Goal: Transaction & Acquisition: Book appointment/travel/reservation

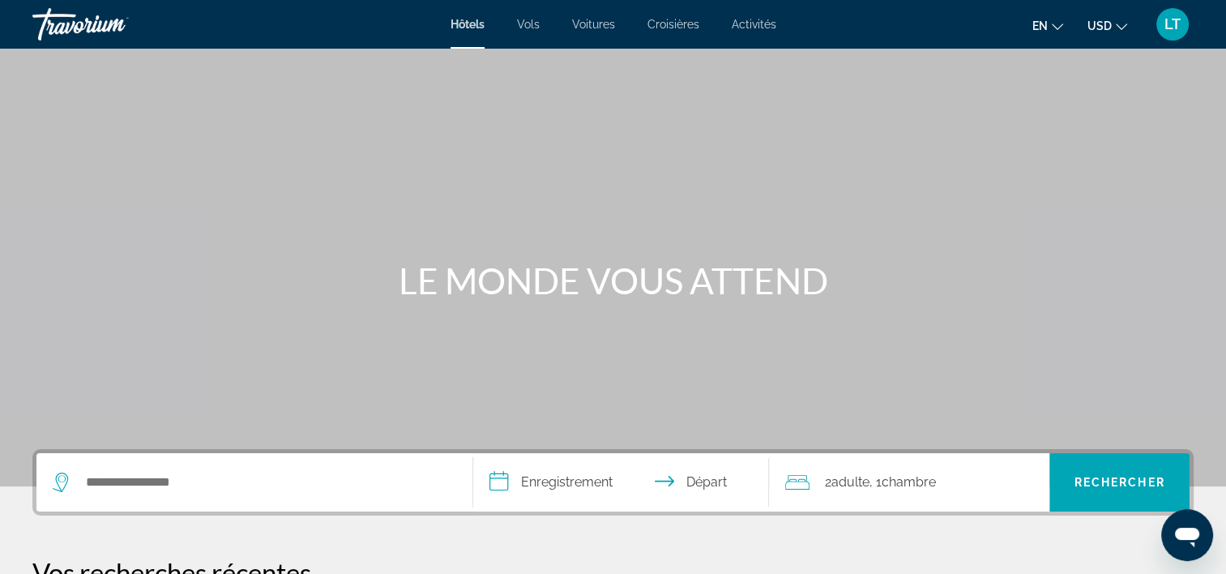
click at [531, 29] on span "Vols" at bounding box center [528, 24] width 23 height 13
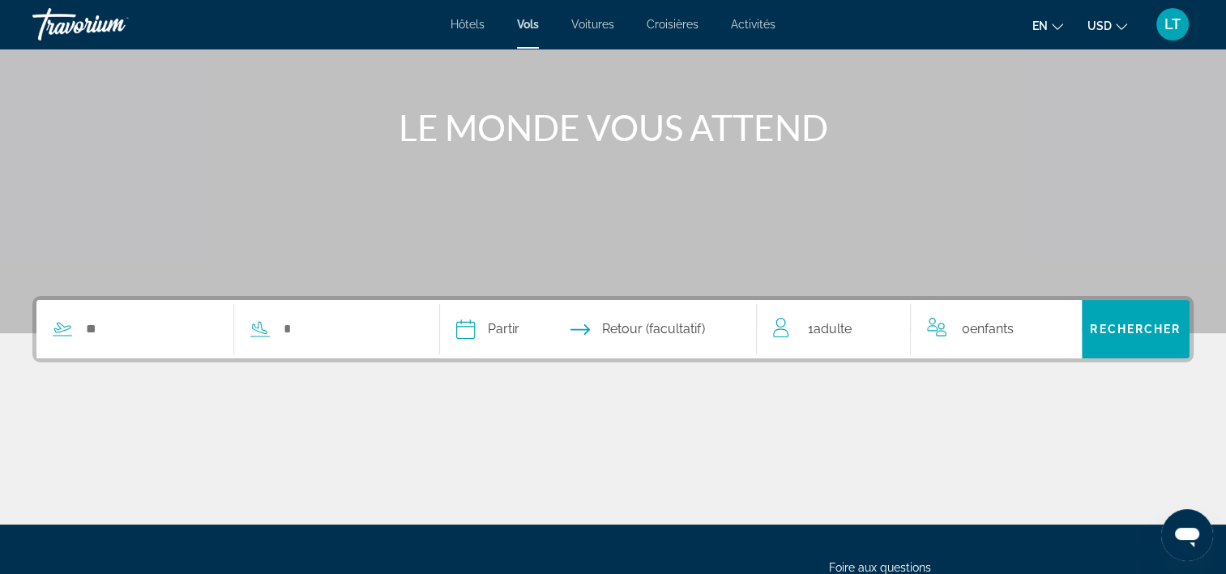
scroll to position [162, 0]
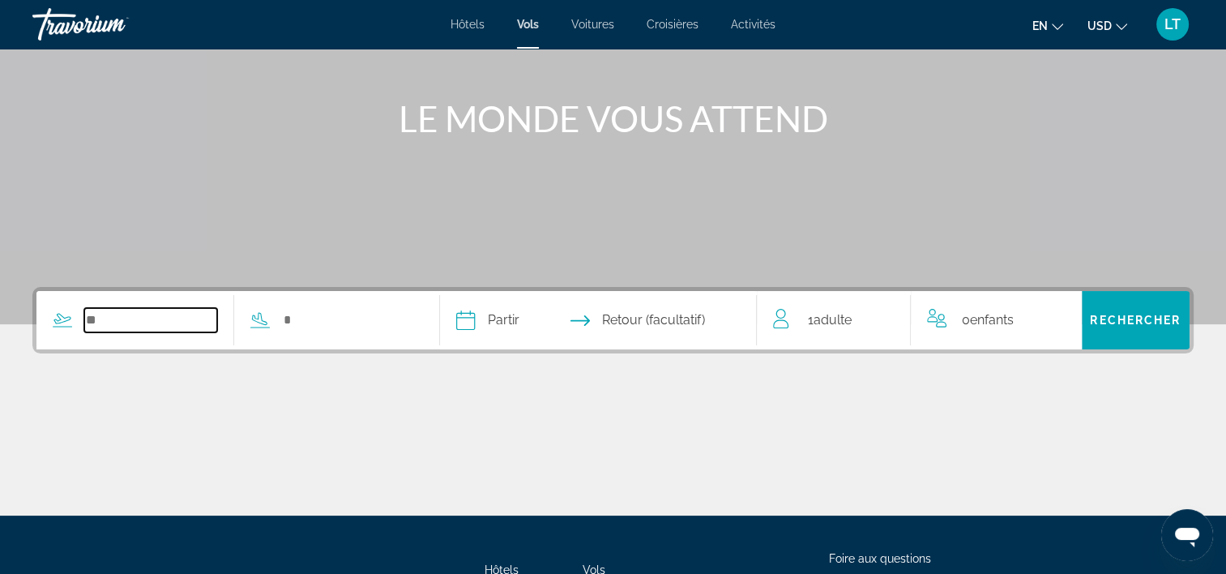
click at [182, 322] on input "Widget de recherche" at bounding box center [150, 320] width 133 height 24
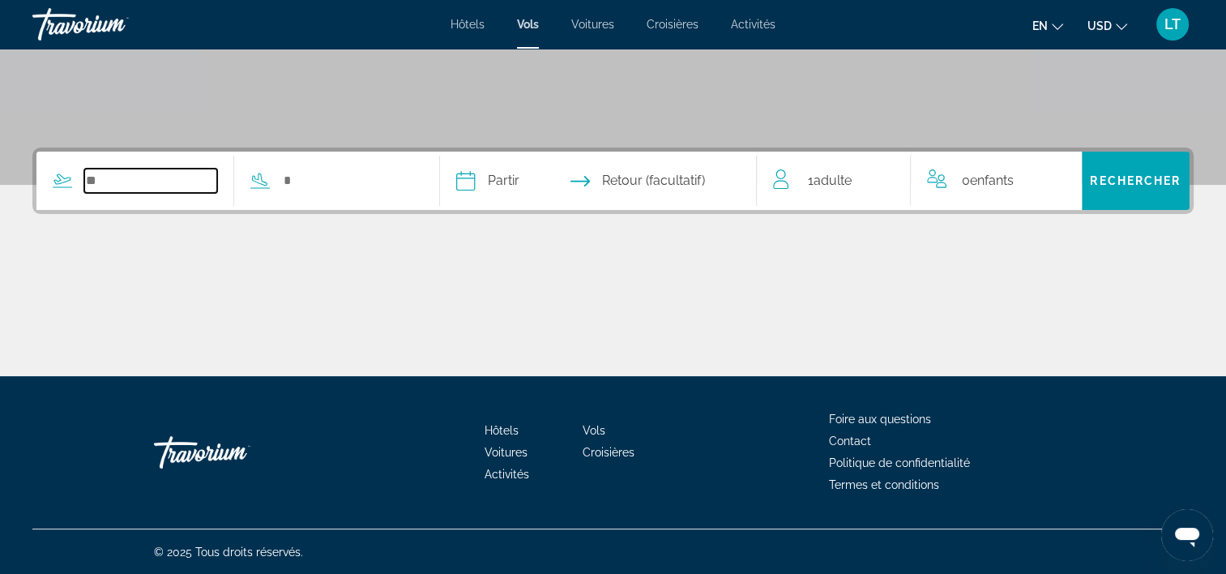
scroll to position [220, 0]
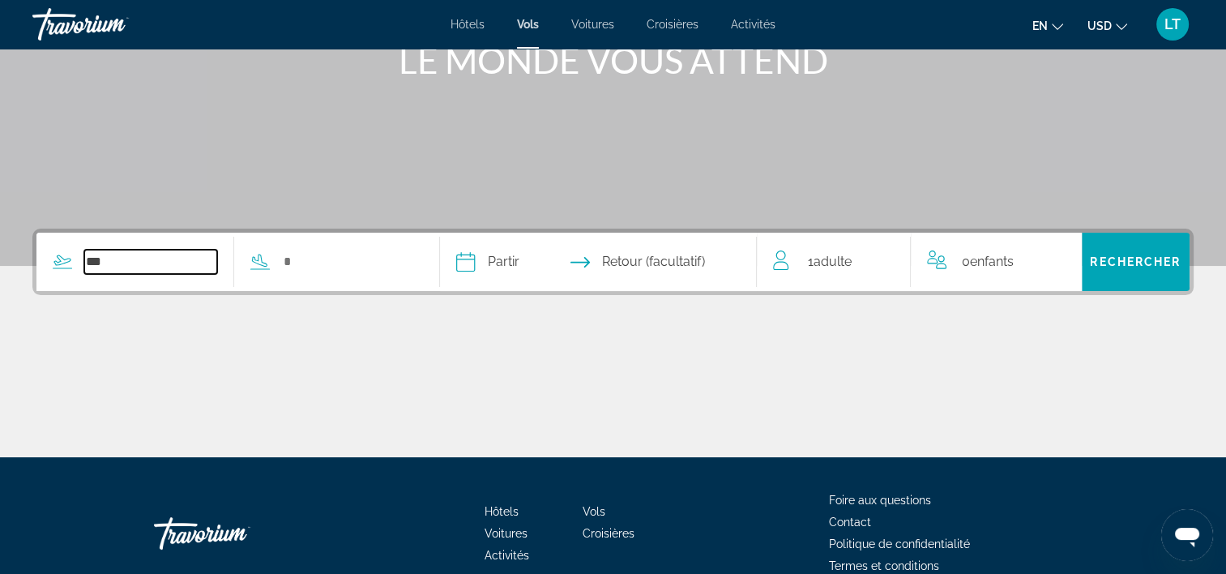
click at [172, 258] on input "***" at bounding box center [150, 262] width 133 height 24
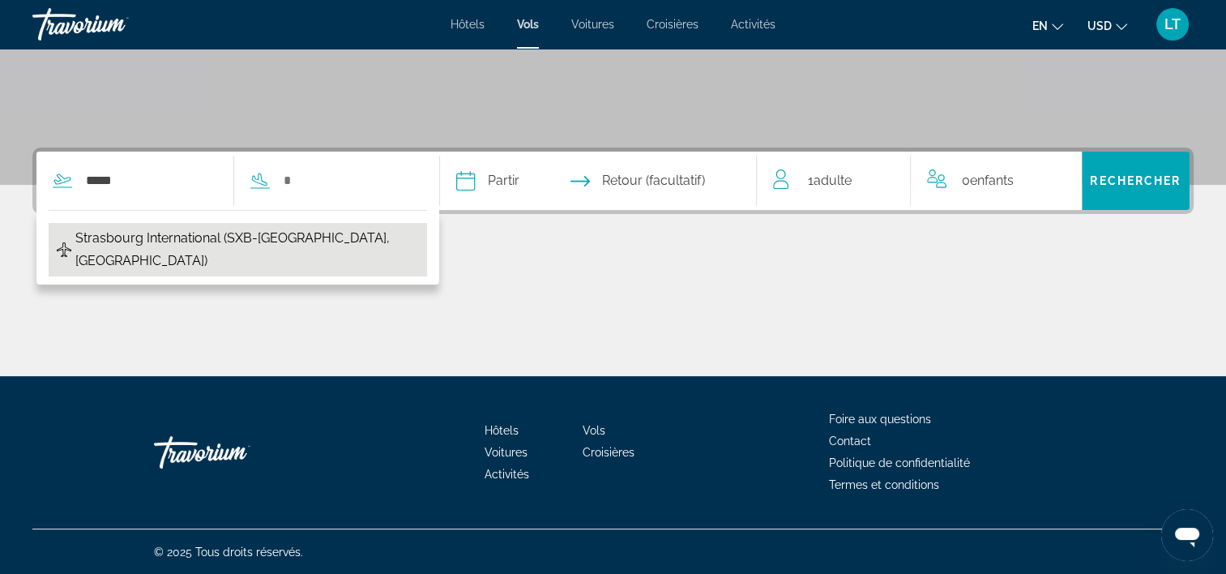
click at [175, 241] on span "Strasbourg International (SXB-Strasbourg, France)" at bounding box center [247, 249] width 344 height 45
type input "**********"
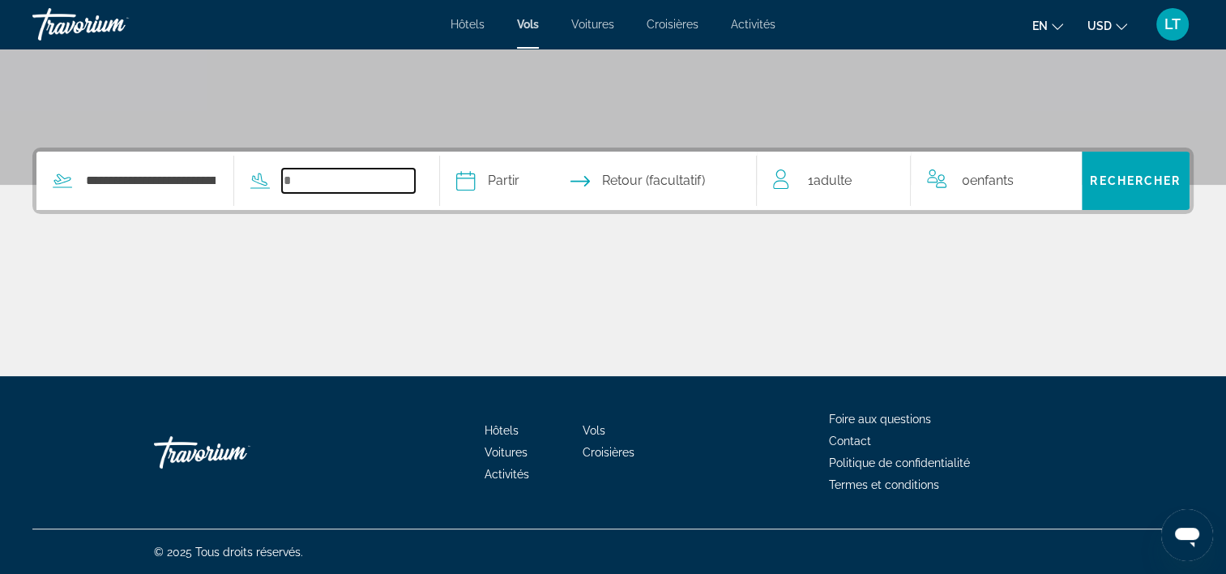
click at [366, 182] on input "Widget de recherche" at bounding box center [348, 181] width 133 height 24
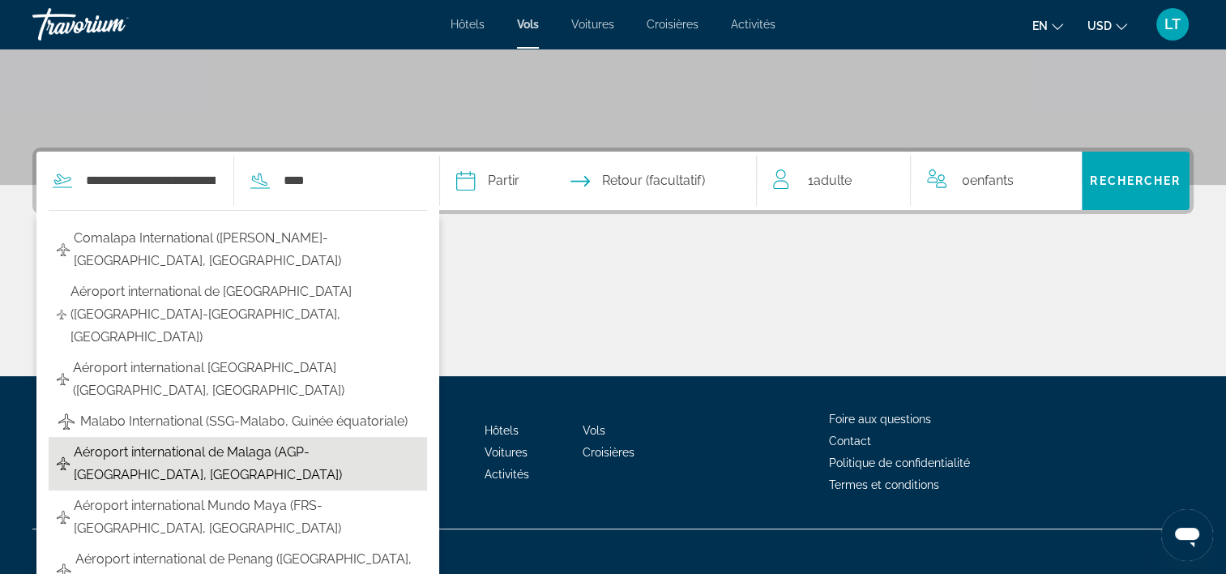
click at [288, 441] on span "Aéroport international de Malaga (AGP-Malaga, Espagne)" at bounding box center [246, 463] width 345 height 45
type input "**********"
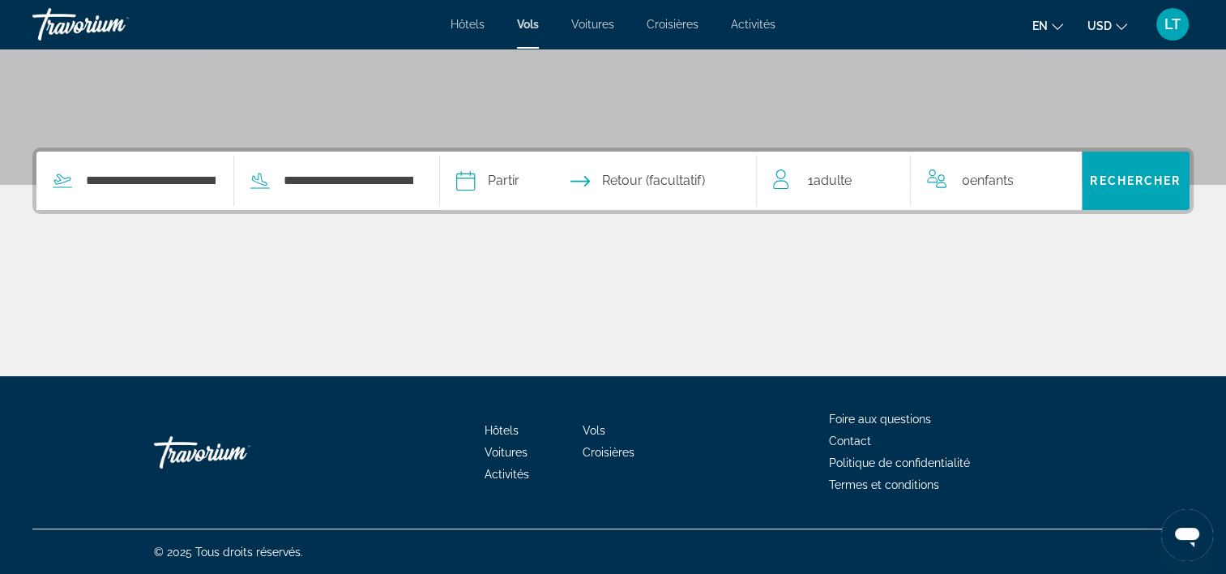
click at [497, 178] on input "Date de départ" at bounding box center [530, 183] width 157 height 63
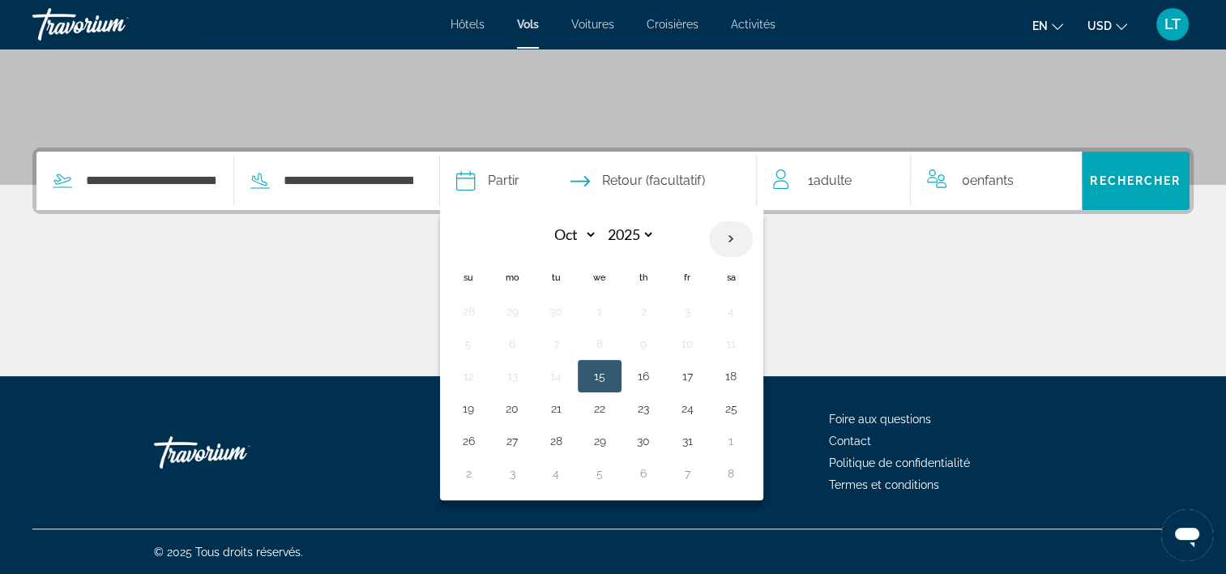
click at [753, 237] on th "Next month" at bounding box center [731, 239] width 44 height 36
select select "*"
select select "****"
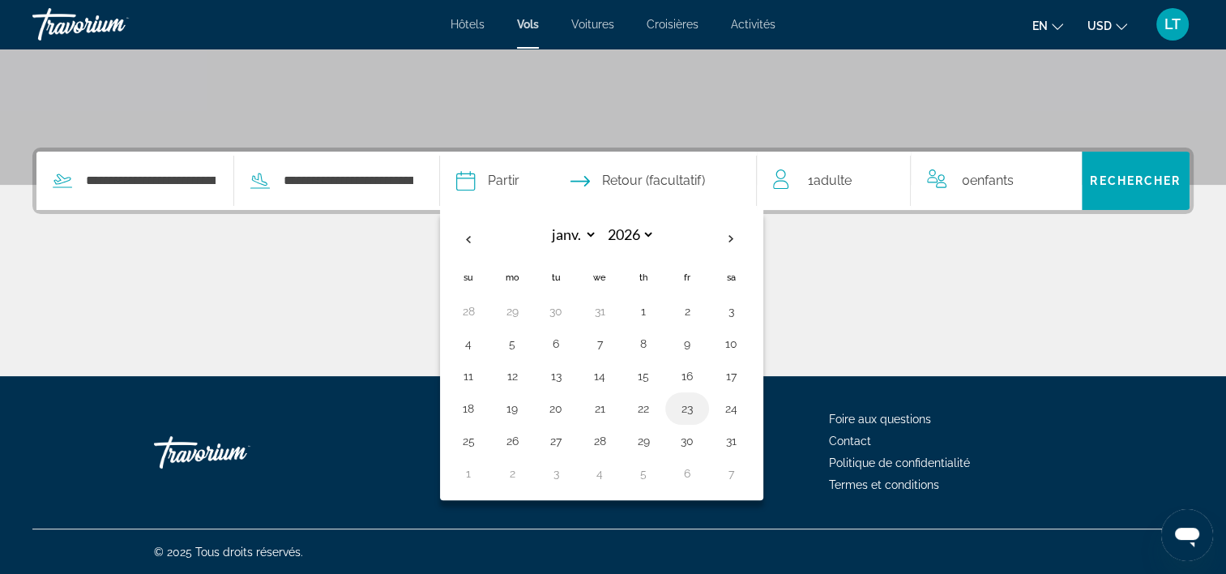
click at [700, 404] on button "23" at bounding box center [687, 408] width 26 height 23
type input "**********"
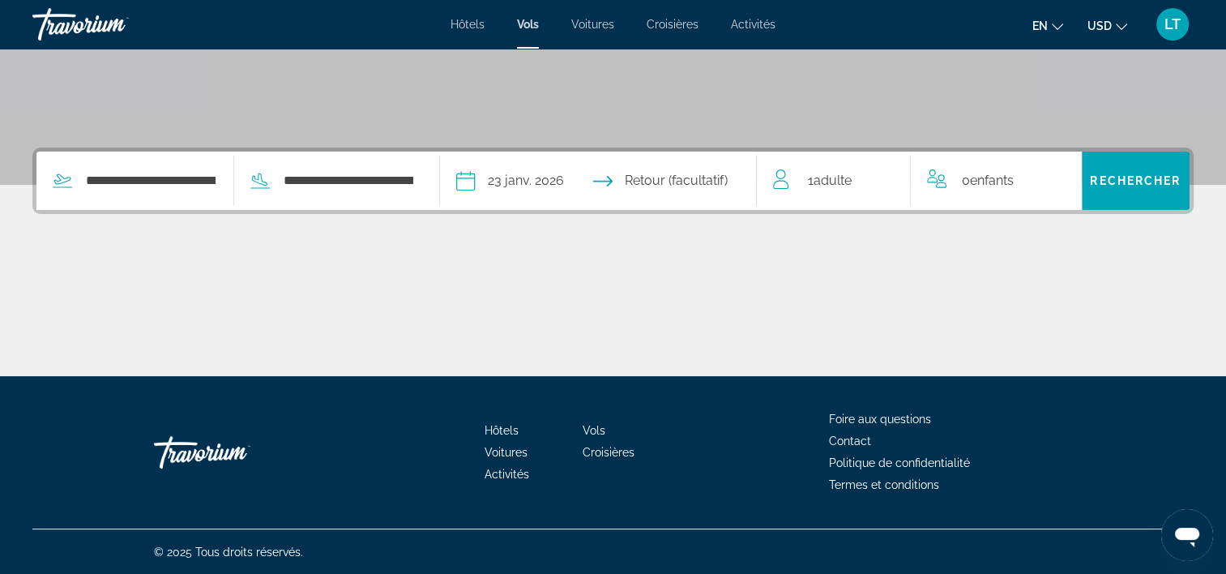
click at [716, 180] on input "Date de retour" at bounding box center [685, 183] width 157 height 63
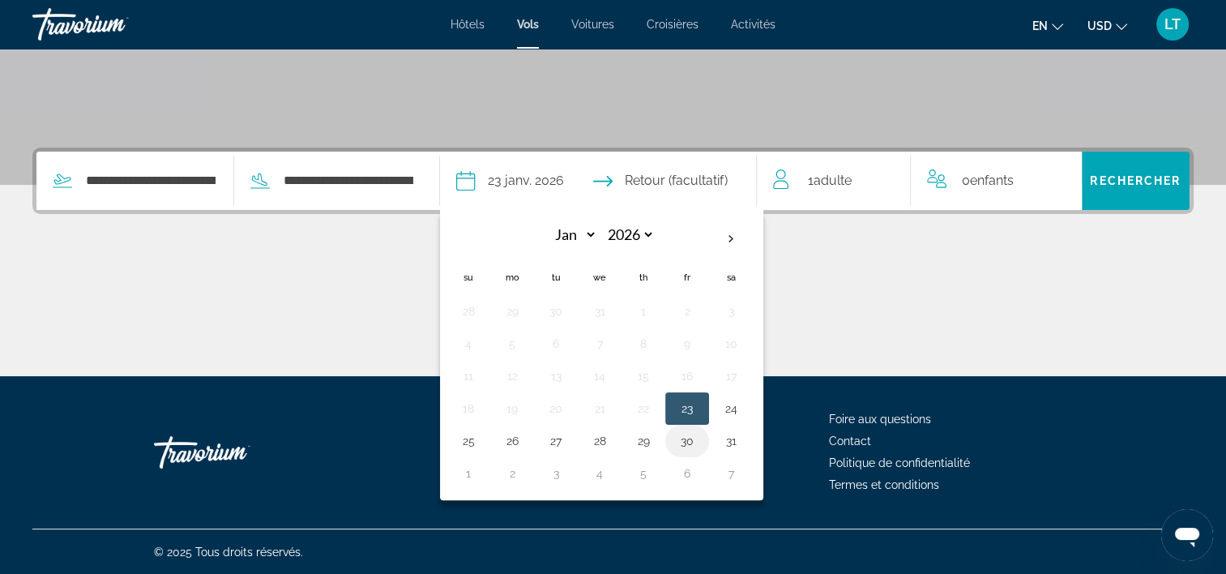
click at [700, 433] on button "30" at bounding box center [687, 440] width 26 height 23
type input "**********"
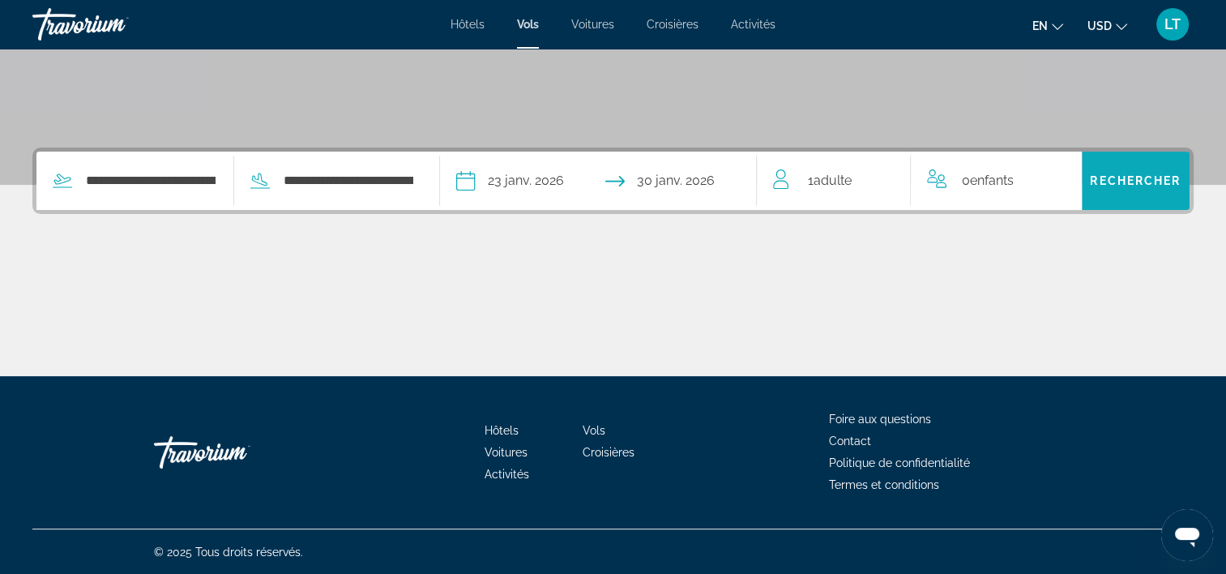
click at [1115, 184] on span "Rechercher" at bounding box center [1135, 180] width 91 height 13
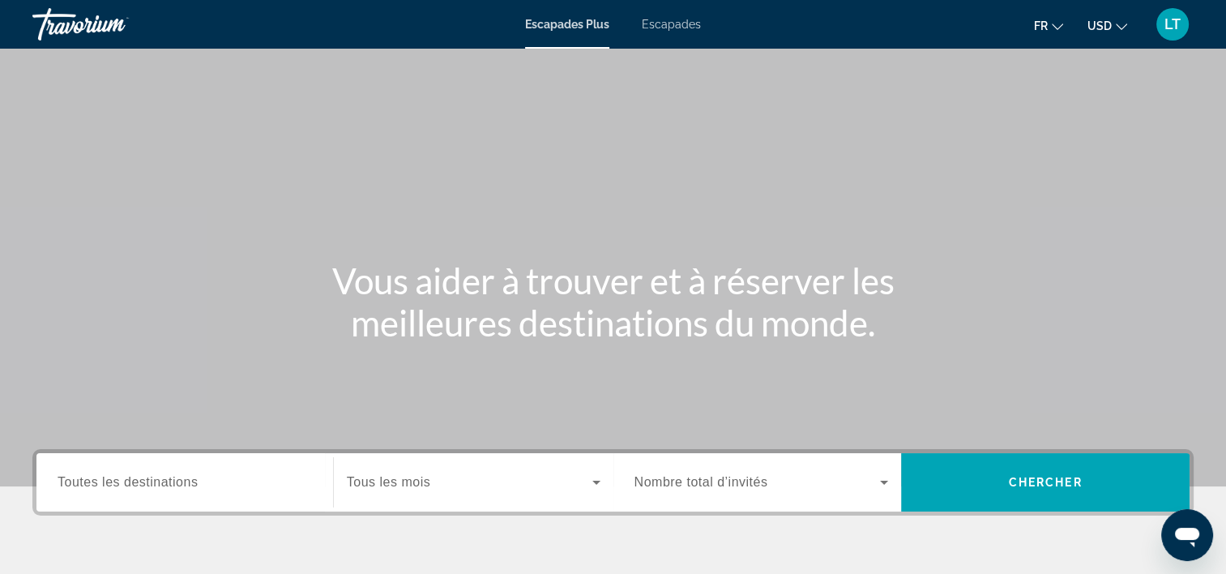
click at [668, 25] on span "Escapades" at bounding box center [671, 24] width 59 height 13
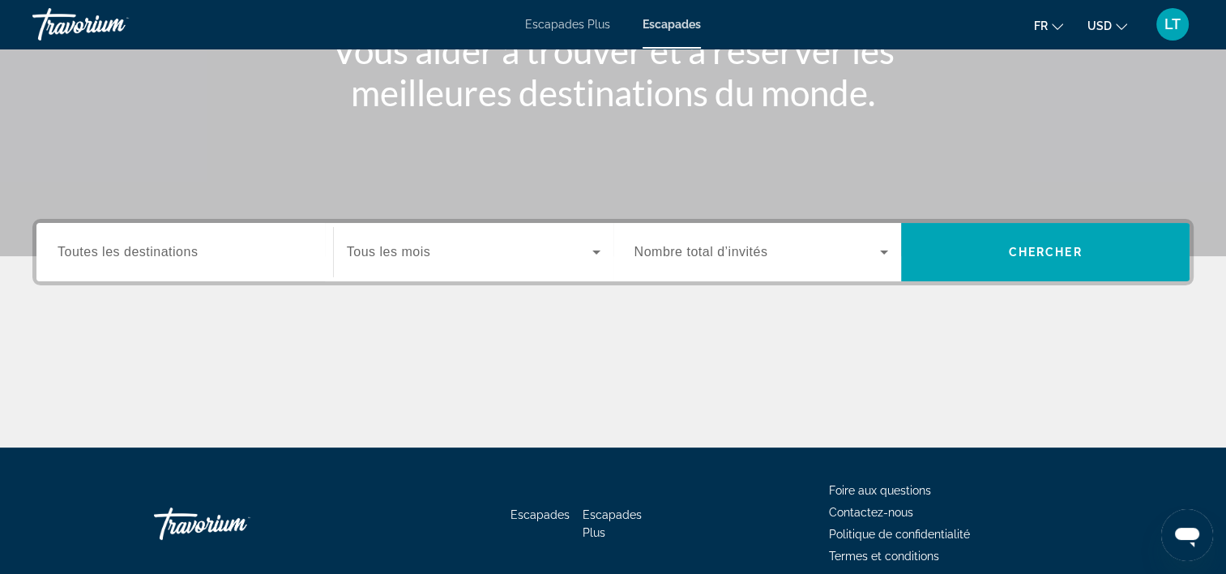
scroll to position [243, 0]
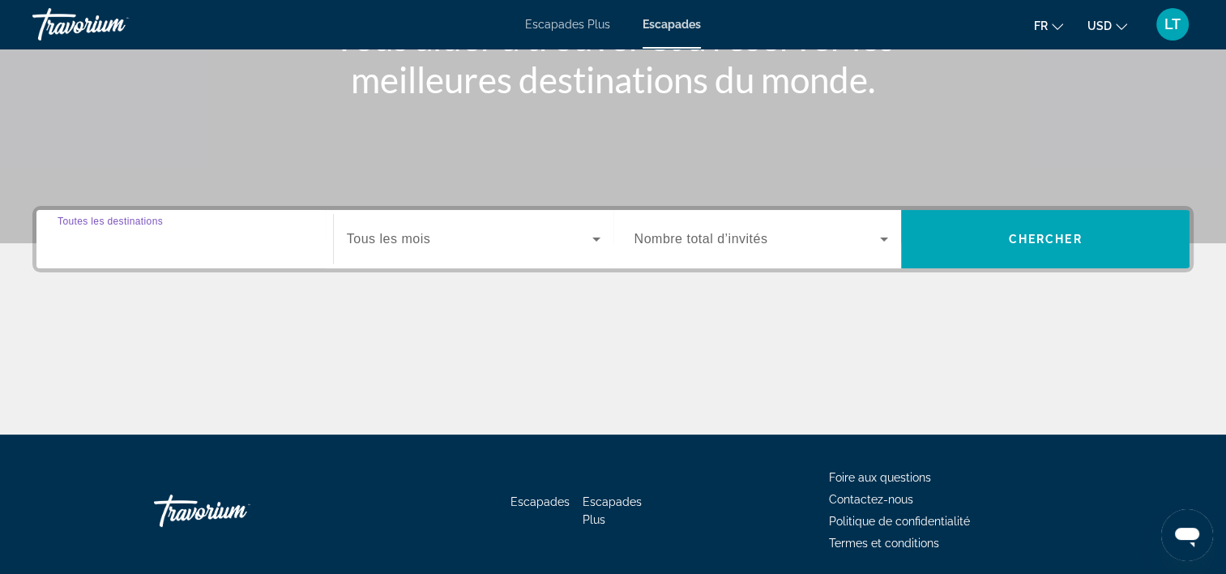
click at [217, 243] on input "Destination Toutes les destinations" at bounding box center [185, 239] width 254 height 19
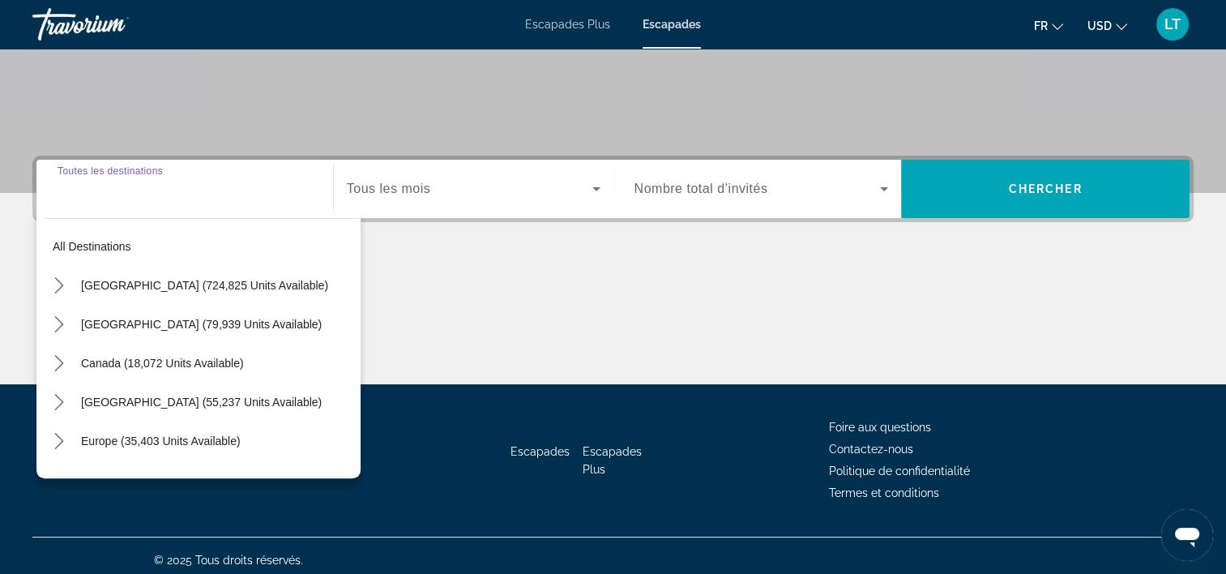
scroll to position [301, 0]
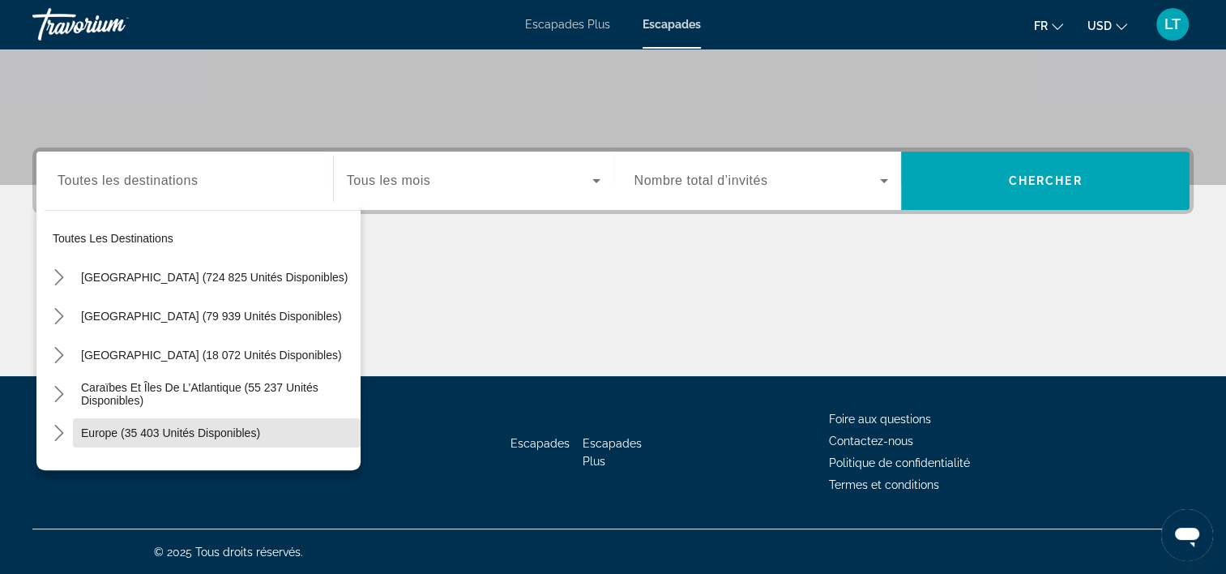
click at [224, 429] on span "Europe (35 403 unités disponibles)" at bounding box center [170, 432] width 179 height 13
type input "**********"
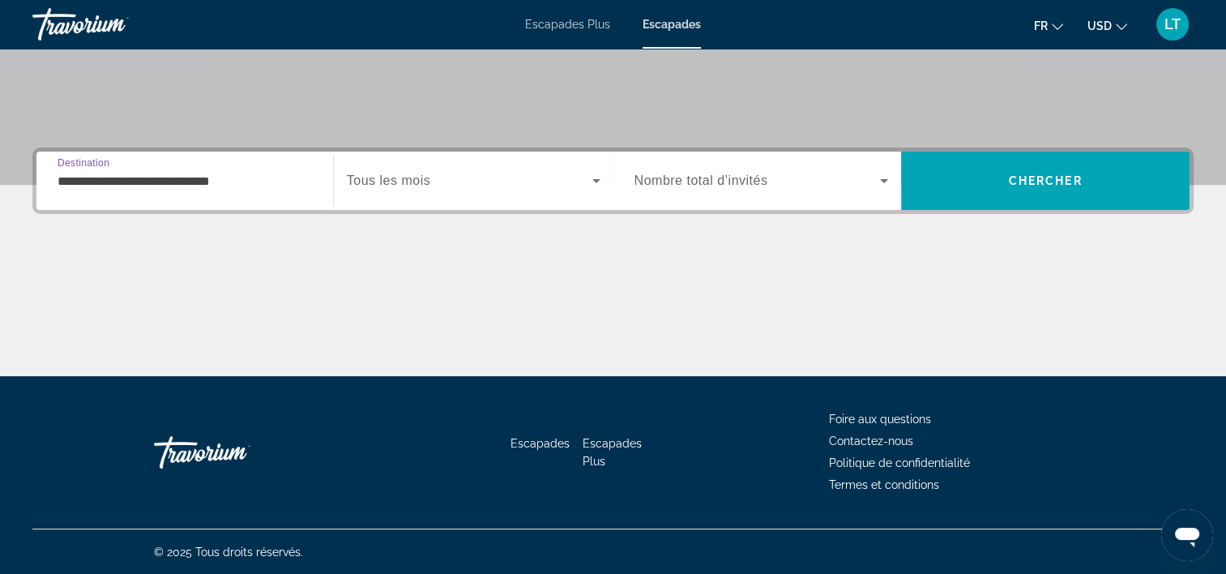
click at [596, 181] on icon "Widget de recherche" at bounding box center [596, 181] width 8 height 4
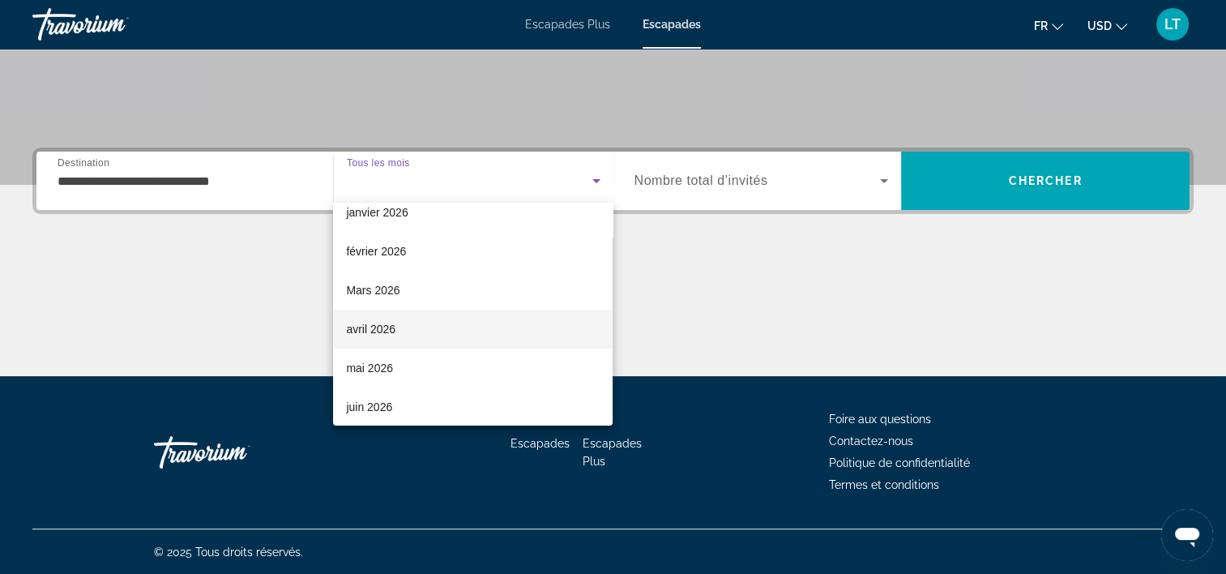
scroll to position [162, 0]
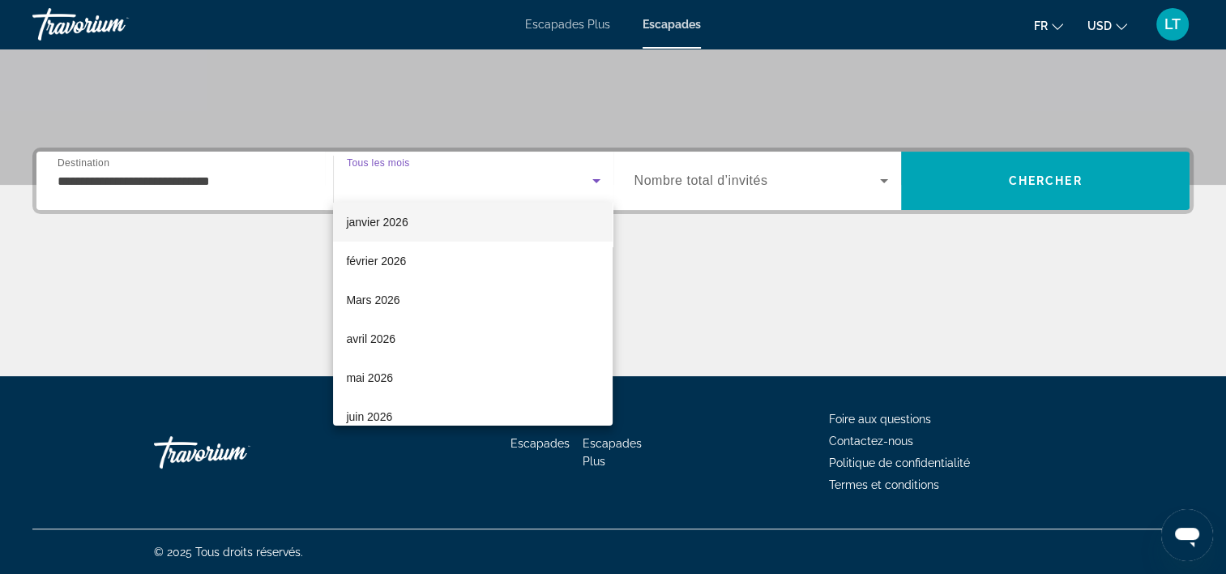
click at [413, 224] on mat-option "janvier 2026" at bounding box center [473, 222] width 280 height 39
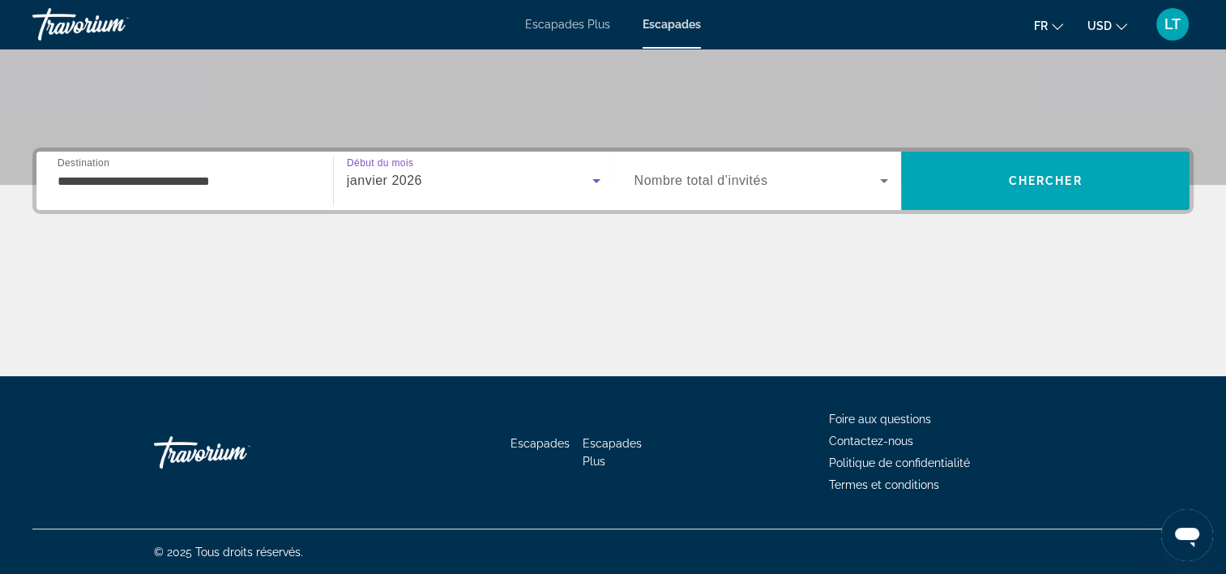
click at [885, 177] on icon "Widget de recherche" at bounding box center [883, 180] width 19 height 19
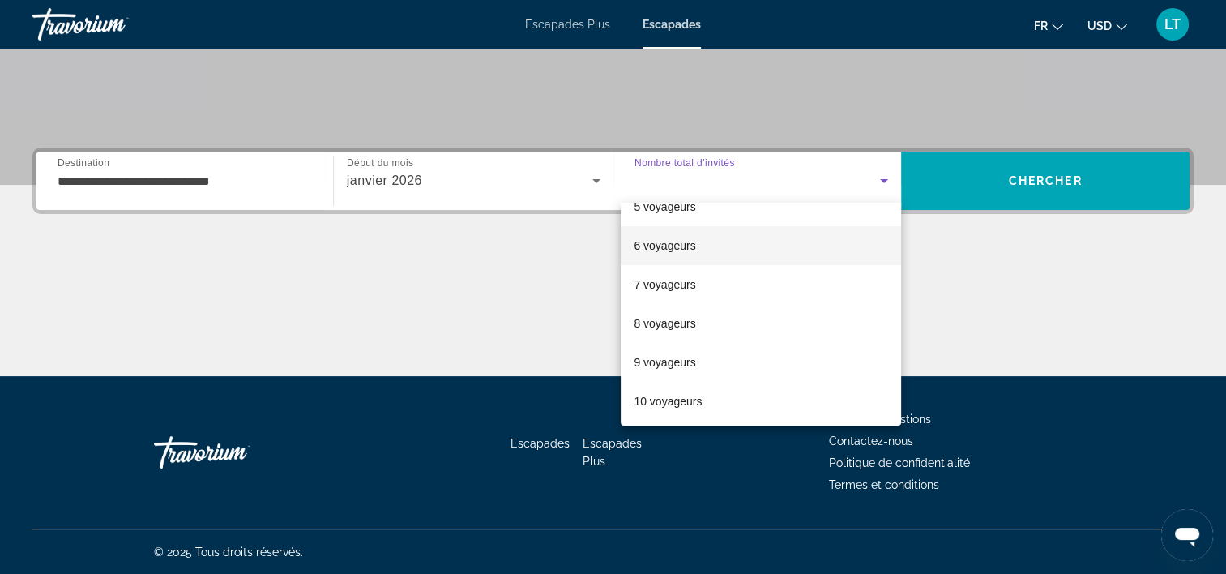
scroll to position [178, 0]
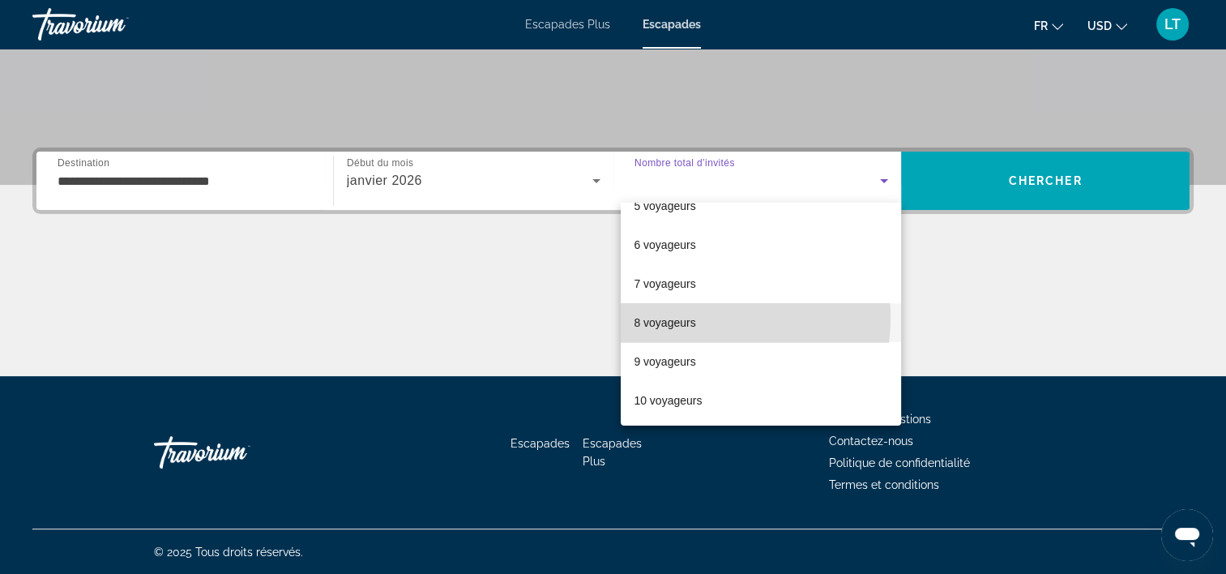
click at [677, 316] on font "8 voyageurs" at bounding box center [665, 322] width 62 height 13
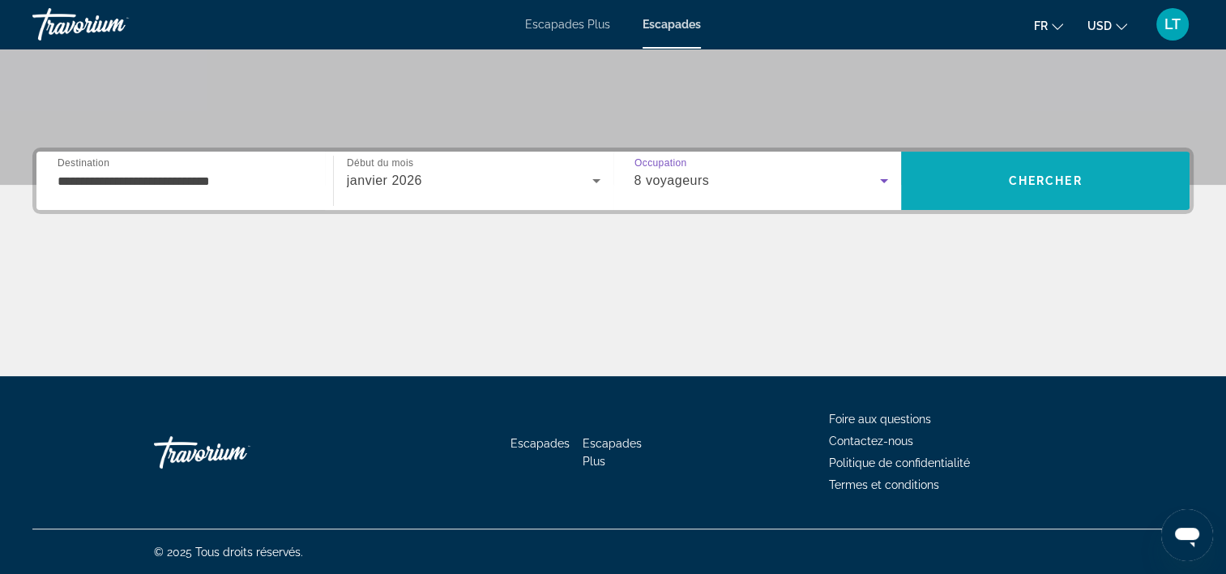
click at [1015, 185] on span "Chercher" at bounding box center [1046, 180] width 74 height 13
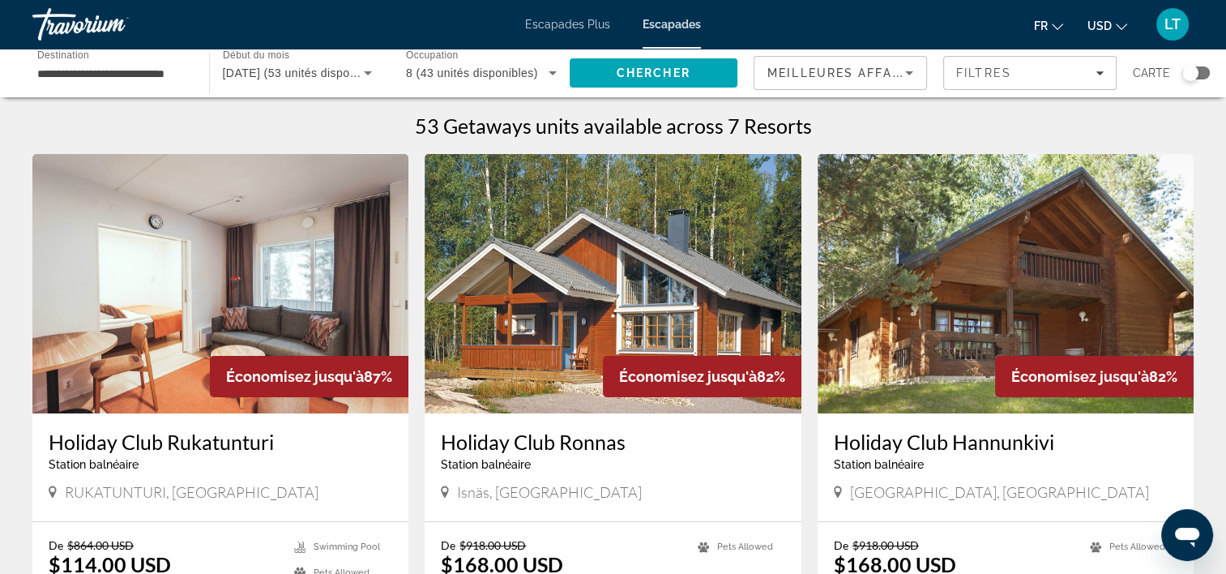
click at [583, 23] on span "Escapades Plus" at bounding box center [567, 24] width 85 height 13
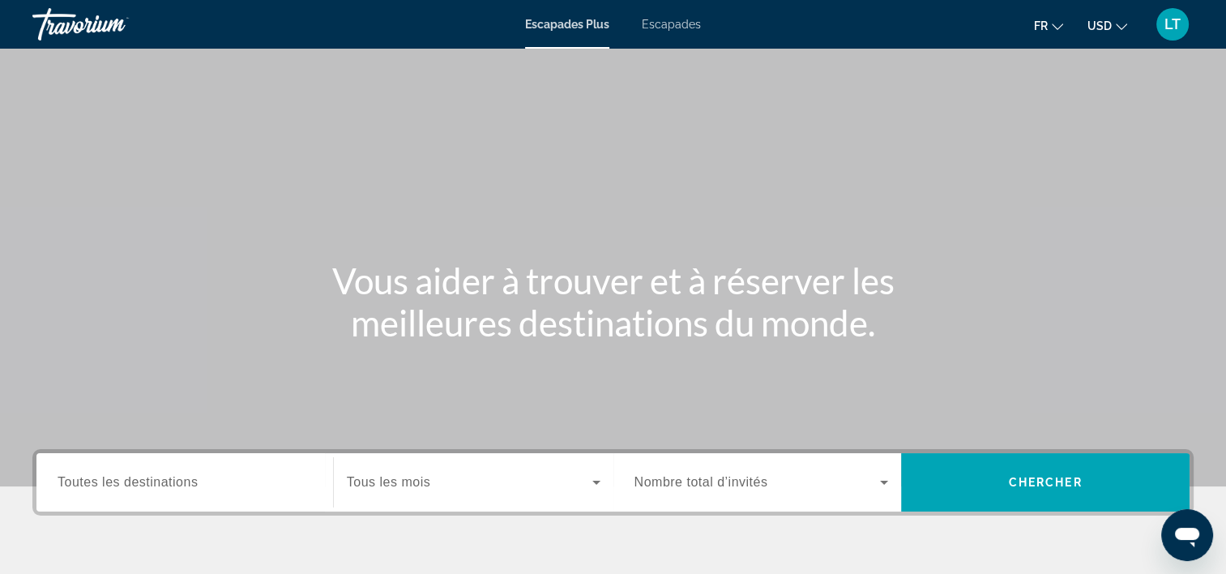
click at [255, 476] on input "Destination Toutes les destinations" at bounding box center [185, 482] width 254 height 19
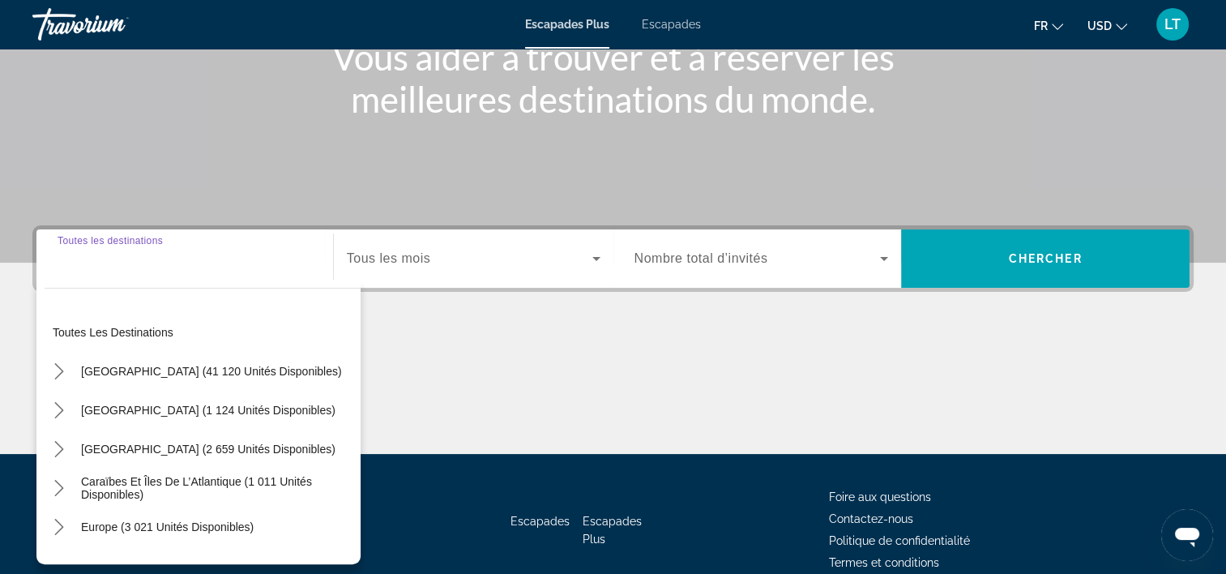
scroll to position [301, 0]
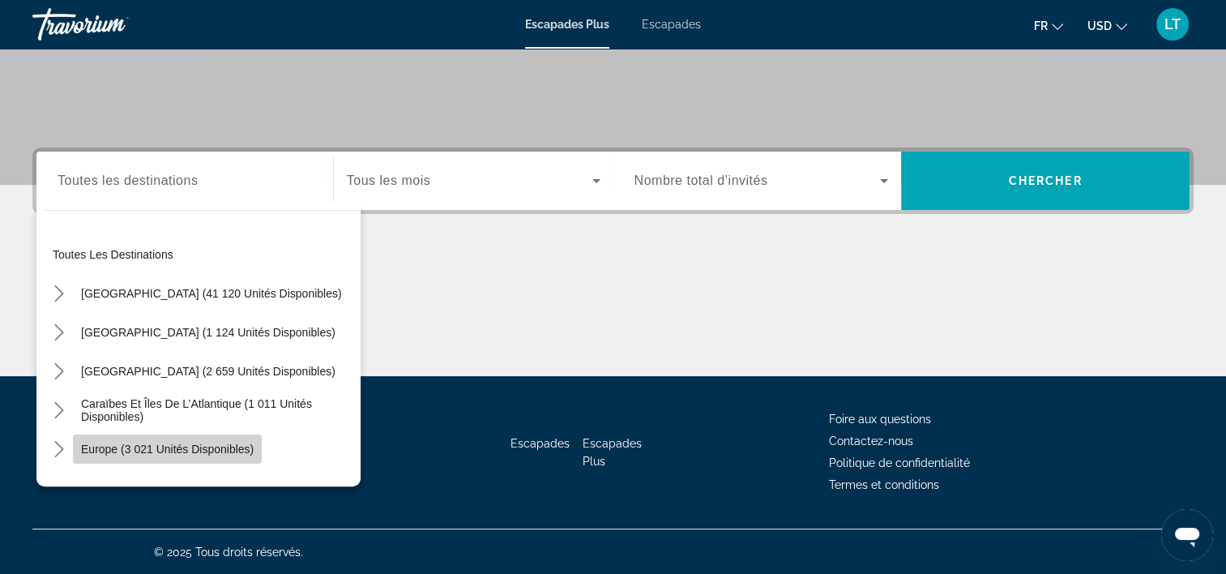
click at [219, 447] on span "Europe (3 021 unités disponibles)" at bounding box center [167, 448] width 173 height 13
type input "**********"
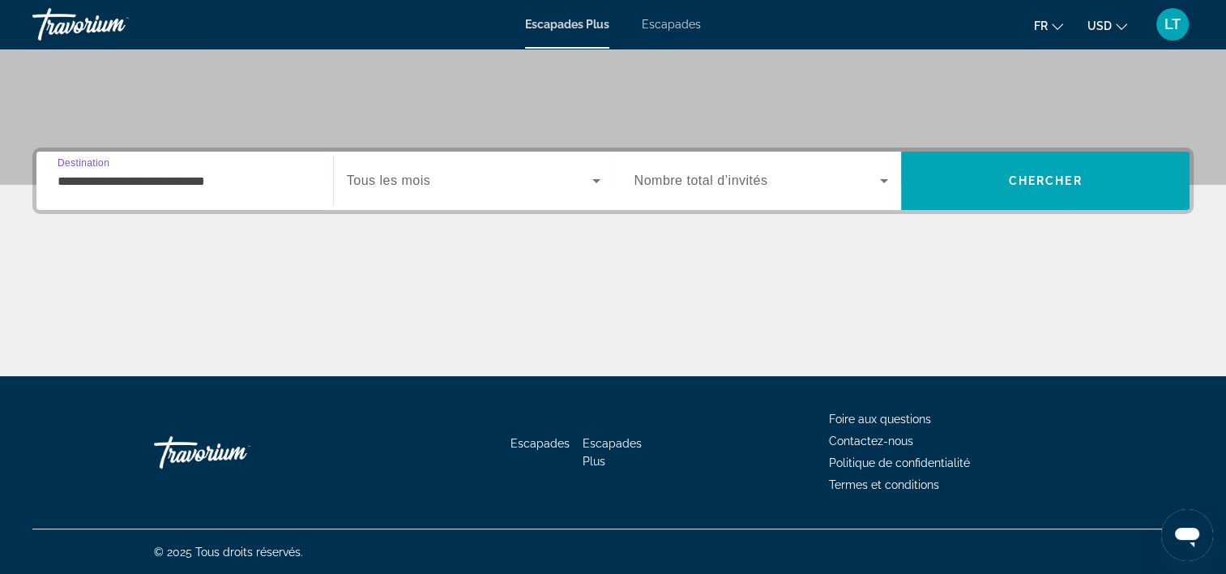
click at [597, 177] on icon "Widget de recherche" at bounding box center [596, 180] width 19 height 19
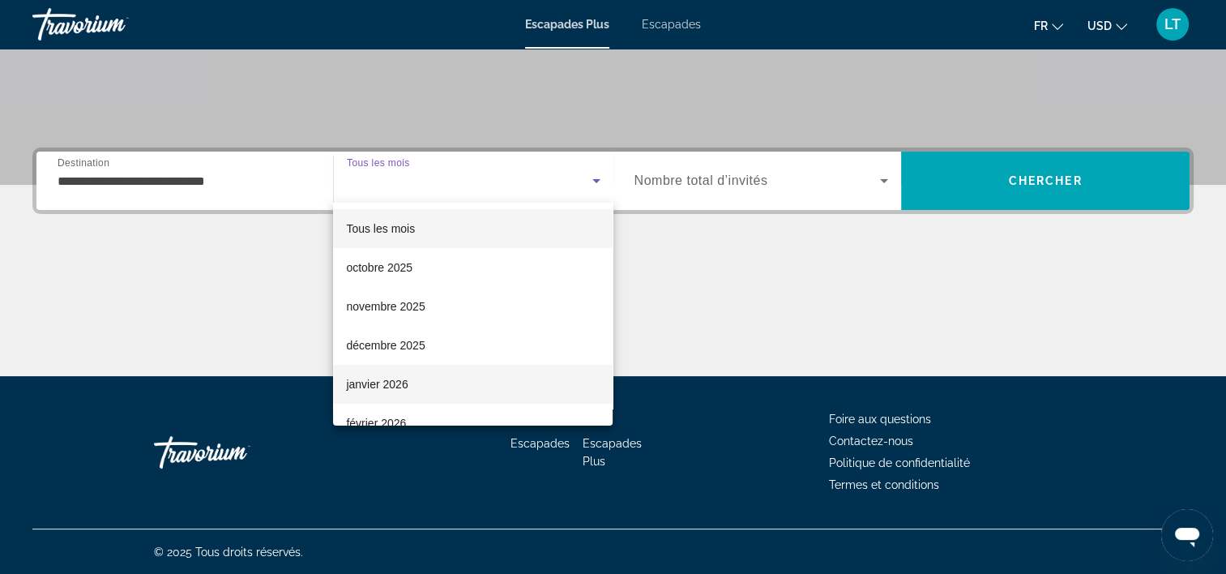
click at [487, 375] on mat-option "janvier 2026" at bounding box center [473, 384] width 280 height 39
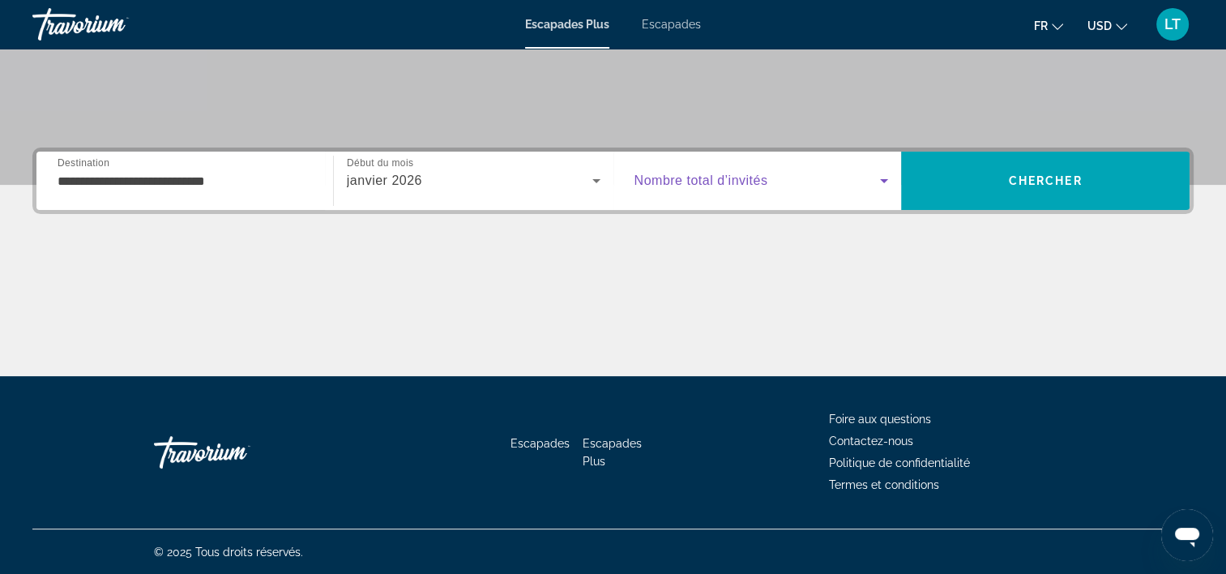
click at [880, 175] on icon "Widget de recherche" at bounding box center [883, 180] width 19 height 19
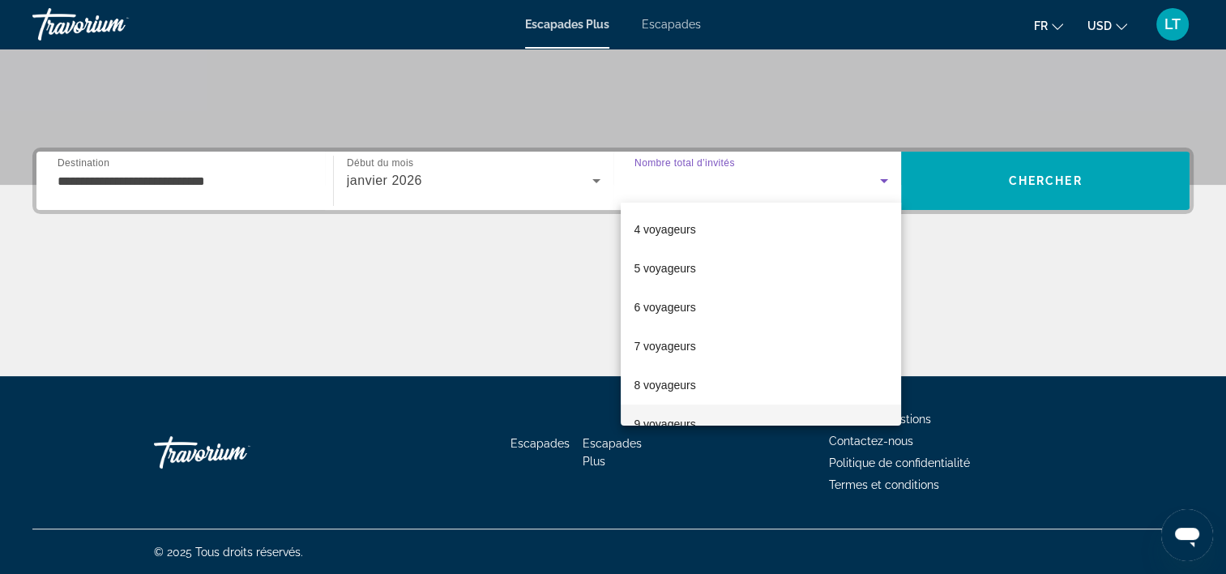
scroll to position [162, 0]
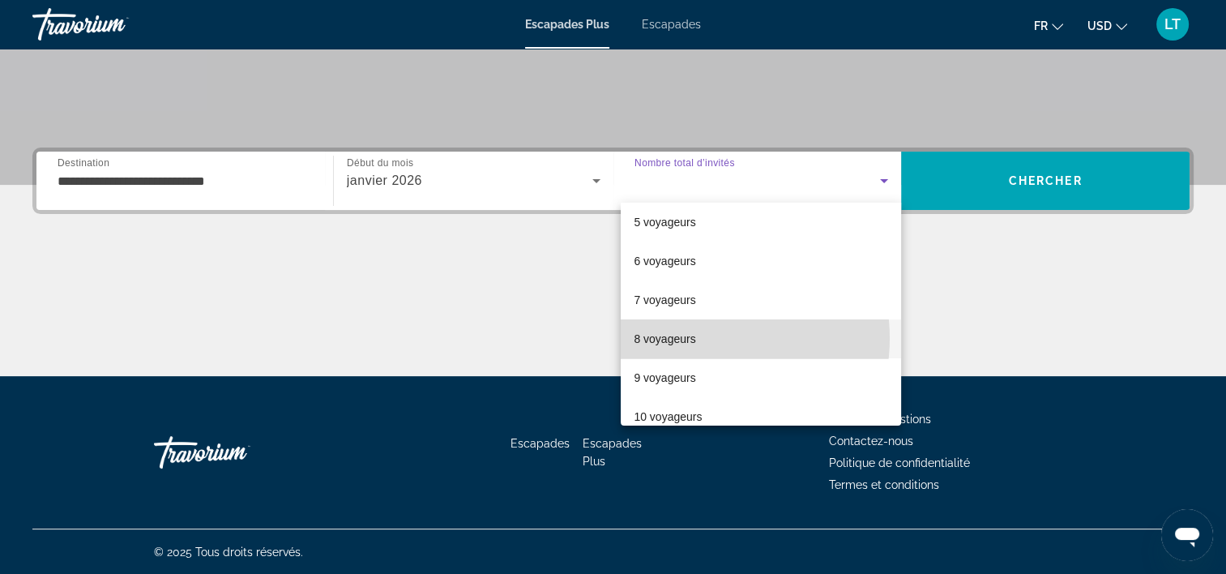
click at [703, 338] on mat-option "8 voyageurs" at bounding box center [761, 338] width 280 height 39
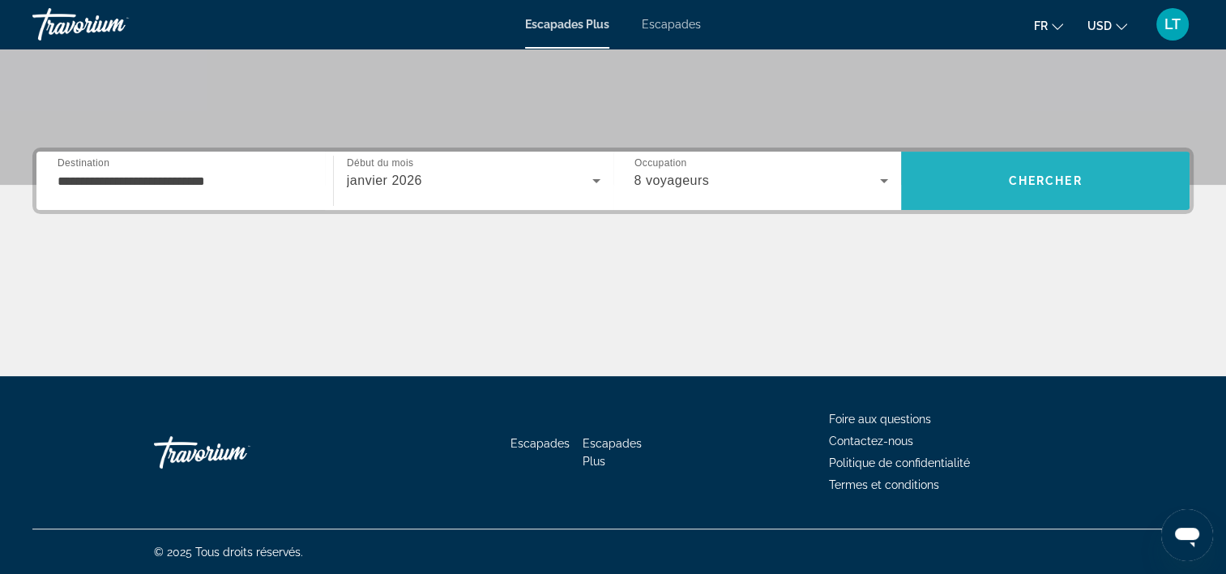
click at [1011, 180] on span "Chercher" at bounding box center [1046, 180] width 74 height 13
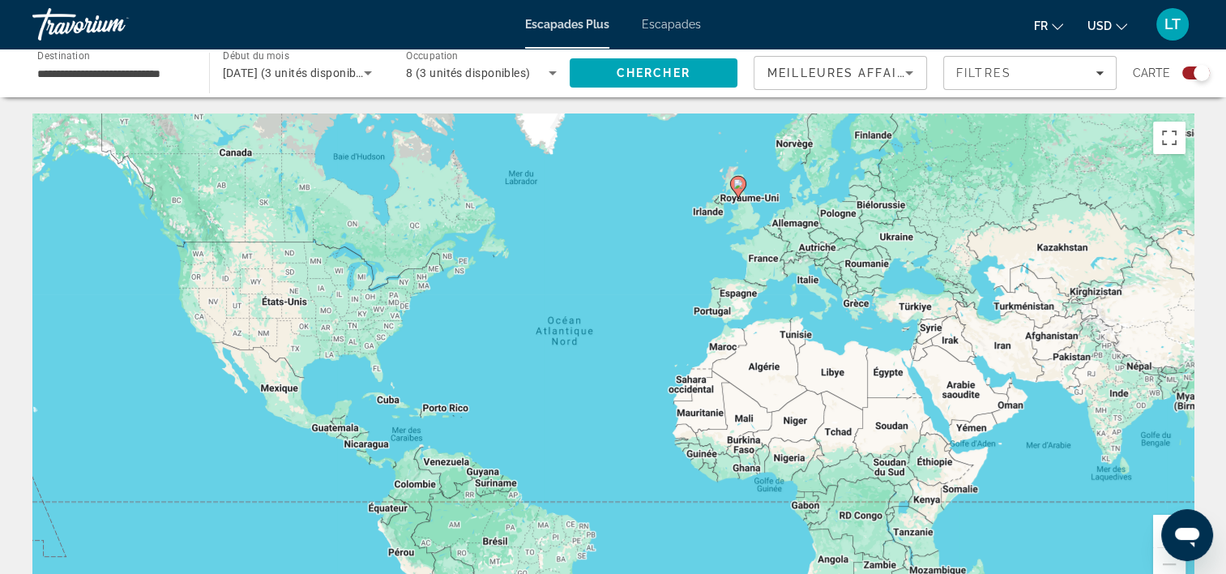
click at [594, 28] on span "Escapades Plus" at bounding box center [567, 24] width 84 height 13
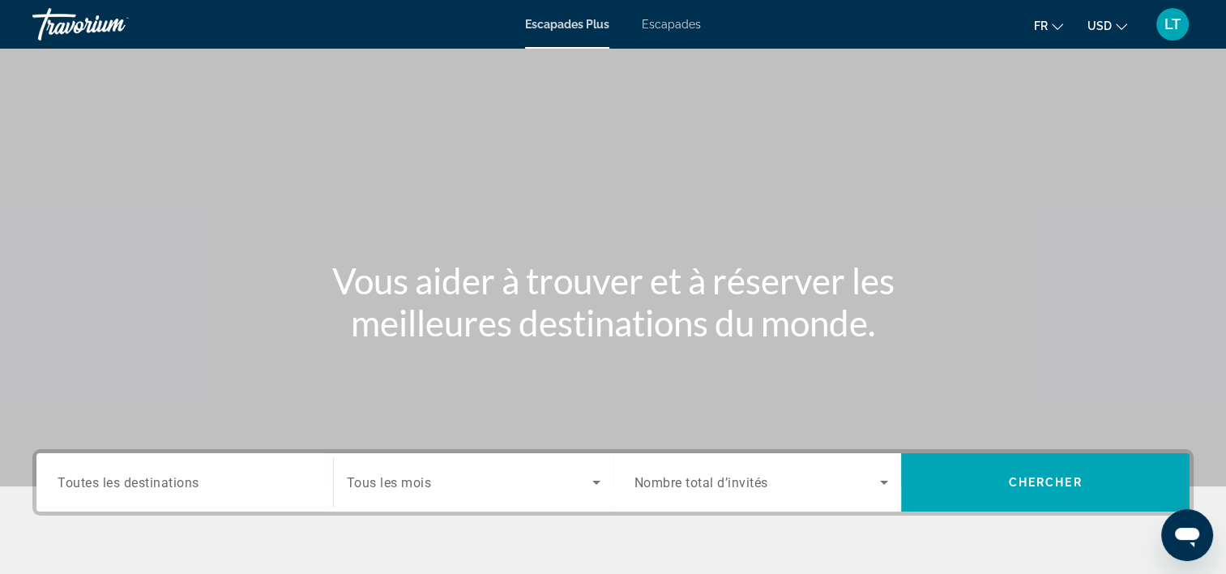
click at [282, 487] on input "Destination Toutes les destinations" at bounding box center [185, 482] width 254 height 19
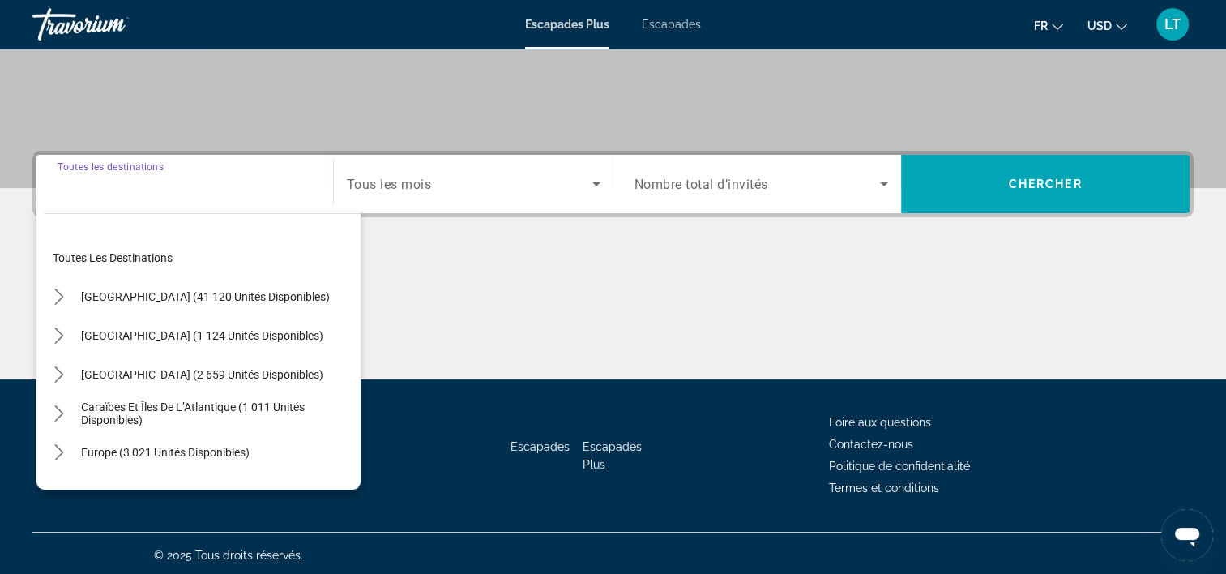
scroll to position [301, 0]
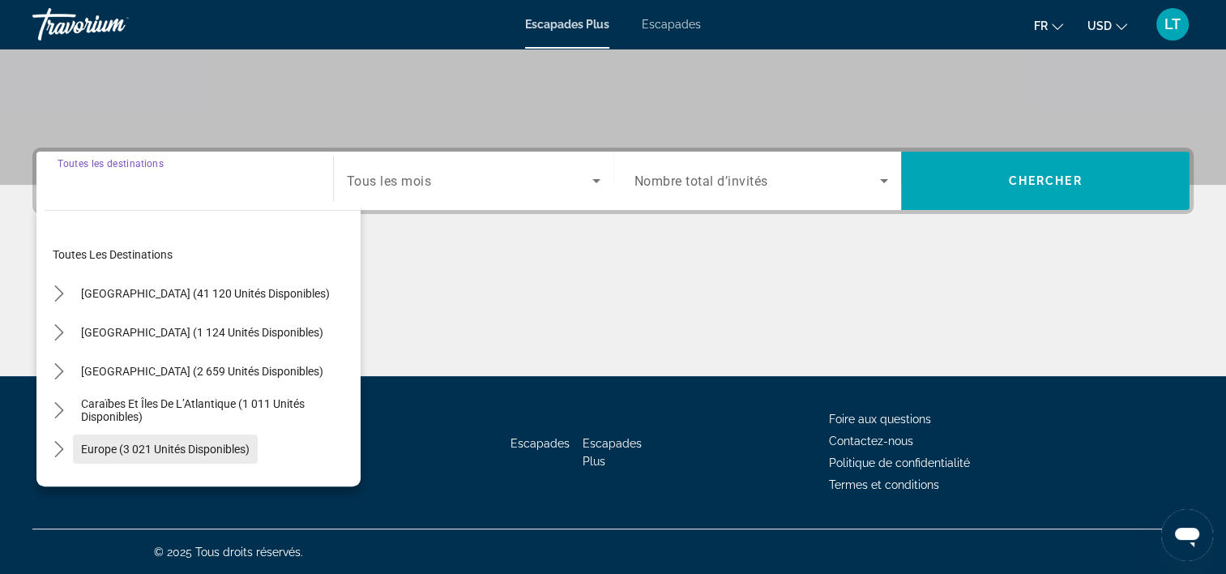
click at [189, 449] on span "Europe (3 021 unités disponibles)" at bounding box center [165, 448] width 169 height 13
type input "**********"
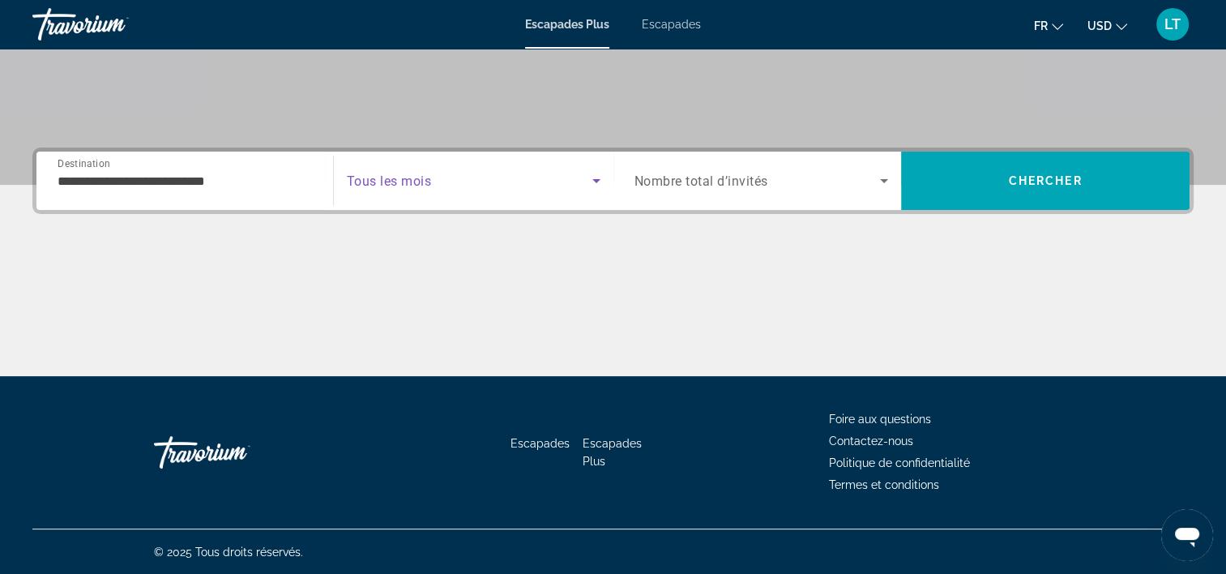
click at [595, 180] on icon "Widget de recherche" at bounding box center [596, 181] width 8 height 4
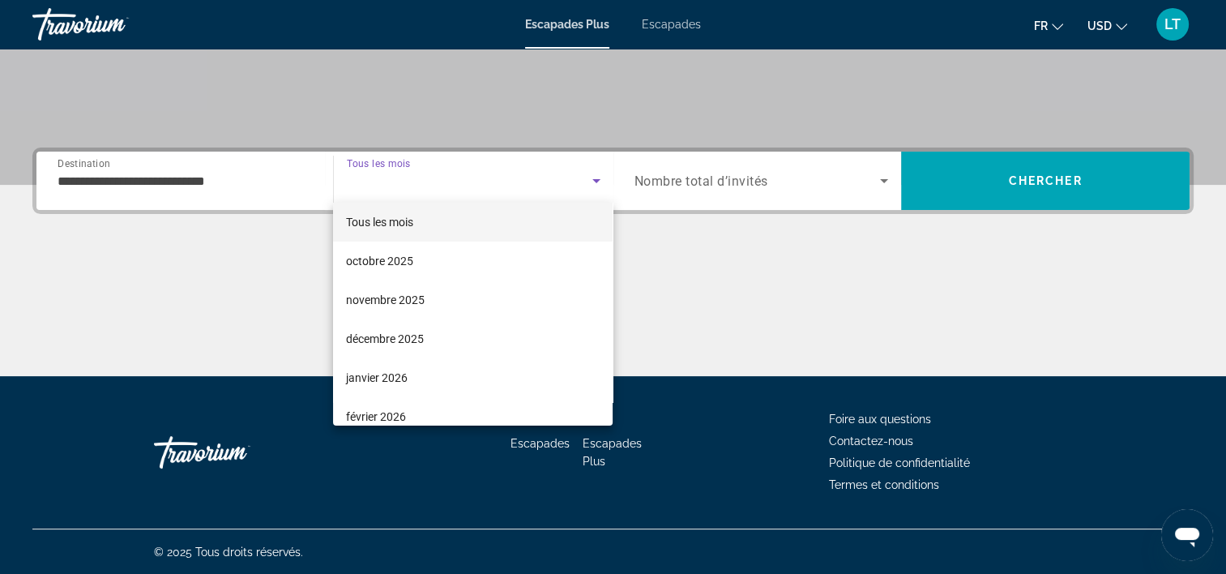
scroll to position [0, 0]
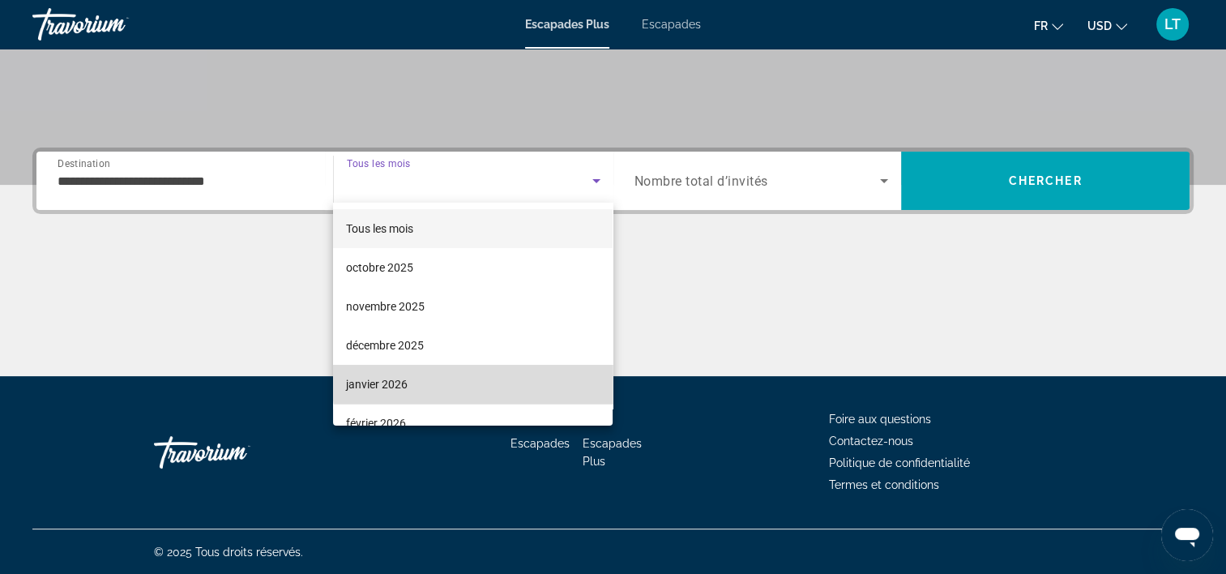
click at [484, 377] on mat-option "janvier 2026" at bounding box center [473, 384] width 280 height 39
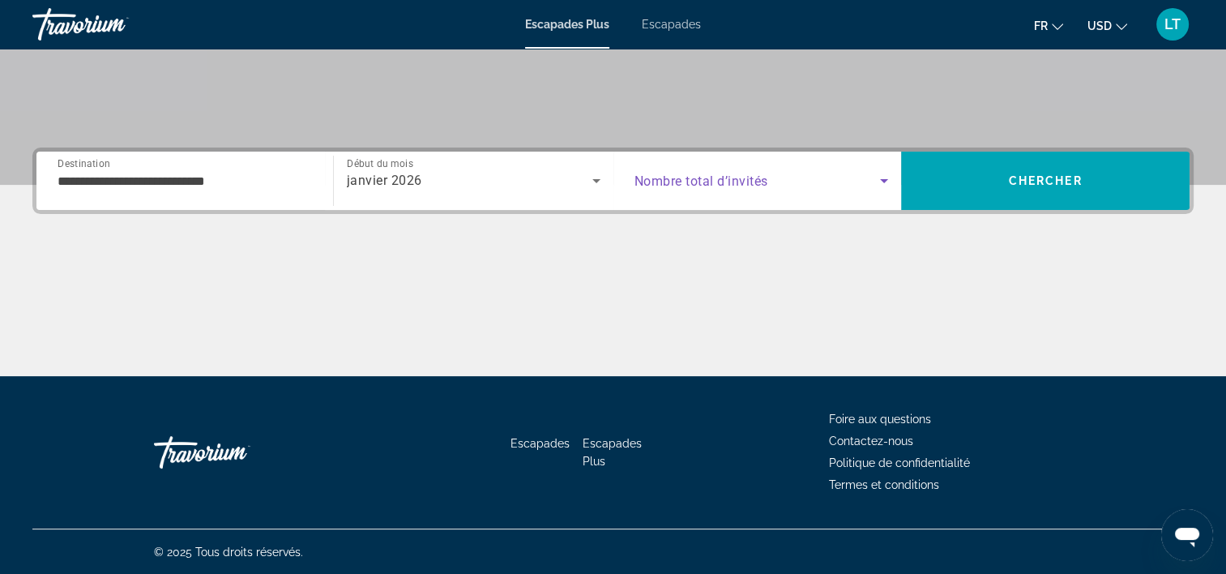
click at [879, 179] on icon "Widget de recherche" at bounding box center [883, 180] width 19 height 19
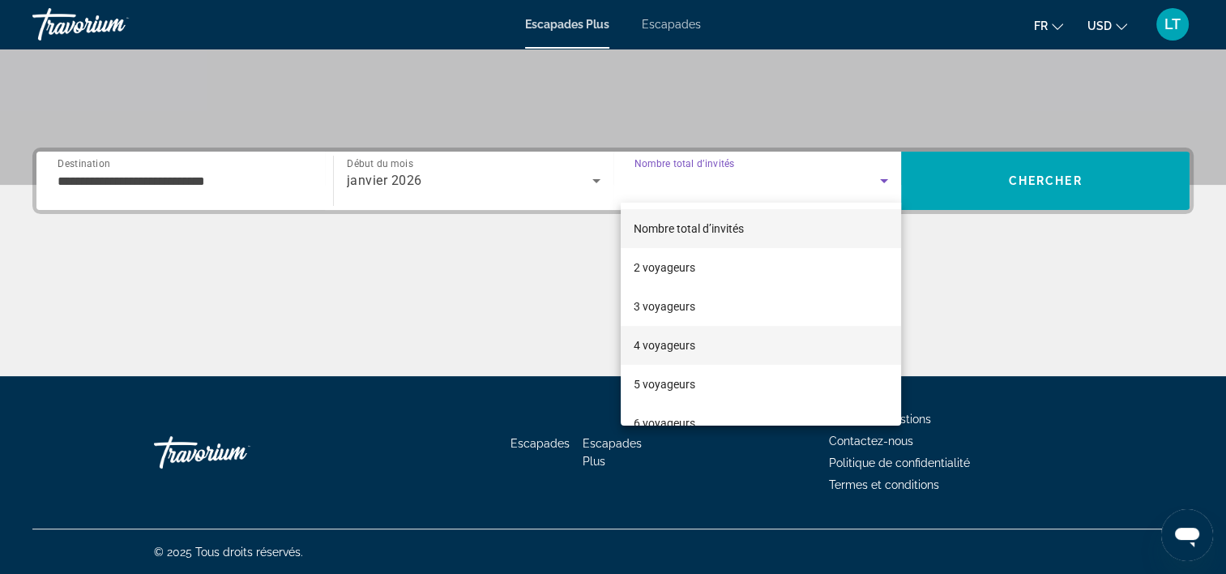
click at [756, 339] on mat-option "4 voyageurs" at bounding box center [761, 345] width 280 height 39
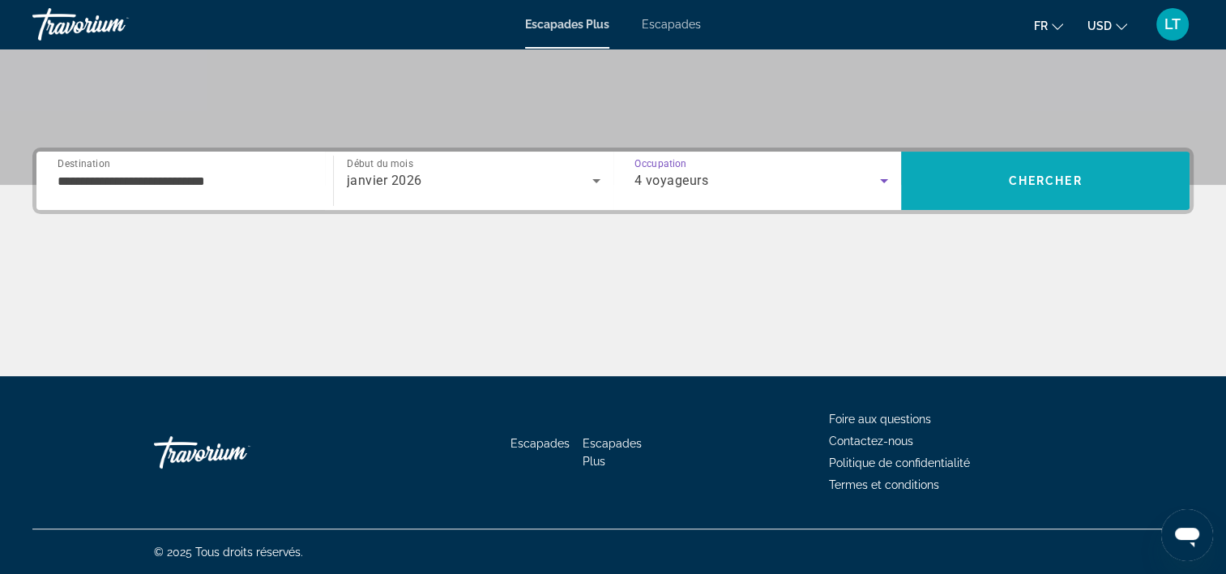
click at [963, 188] on span "Rechercher" at bounding box center [1045, 180] width 288 height 39
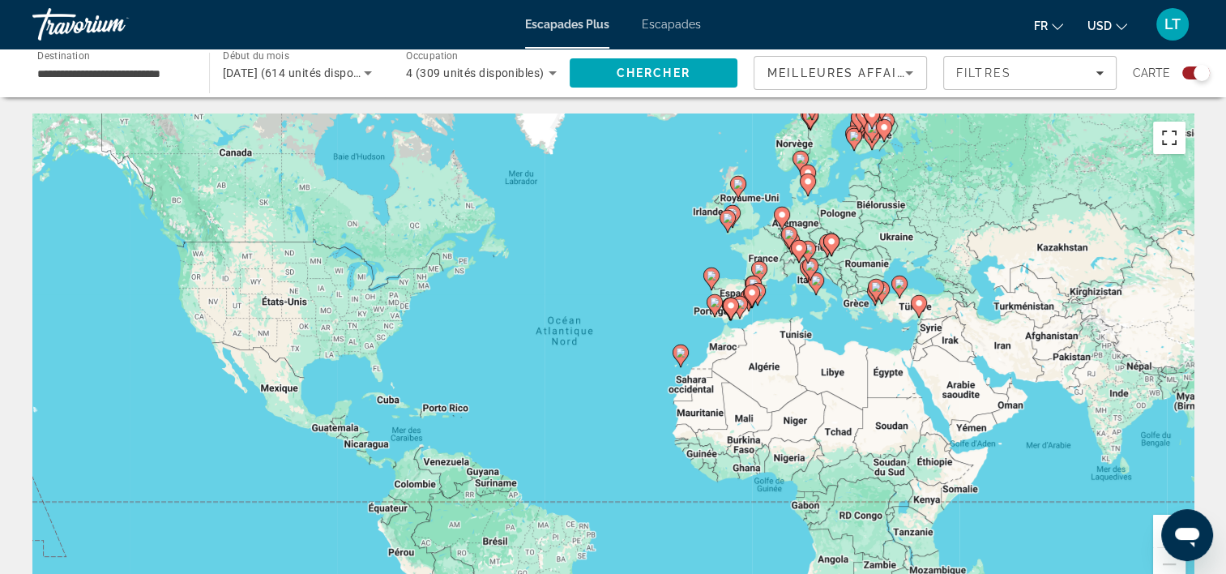
click at [1170, 146] on button "Passer en plein écran" at bounding box center [1169, 138] width 32 height 32
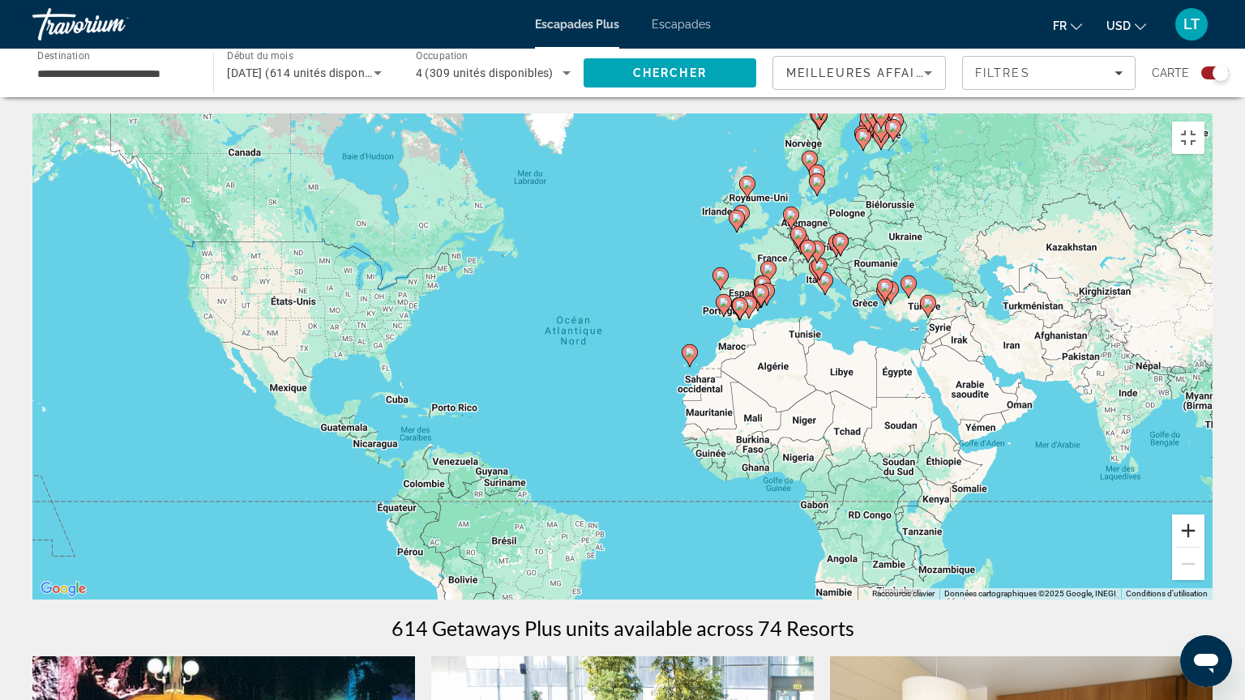
click at [1204, 547] on button "Zoom avant" at bounding box center [1188, 531] width 32 height 32
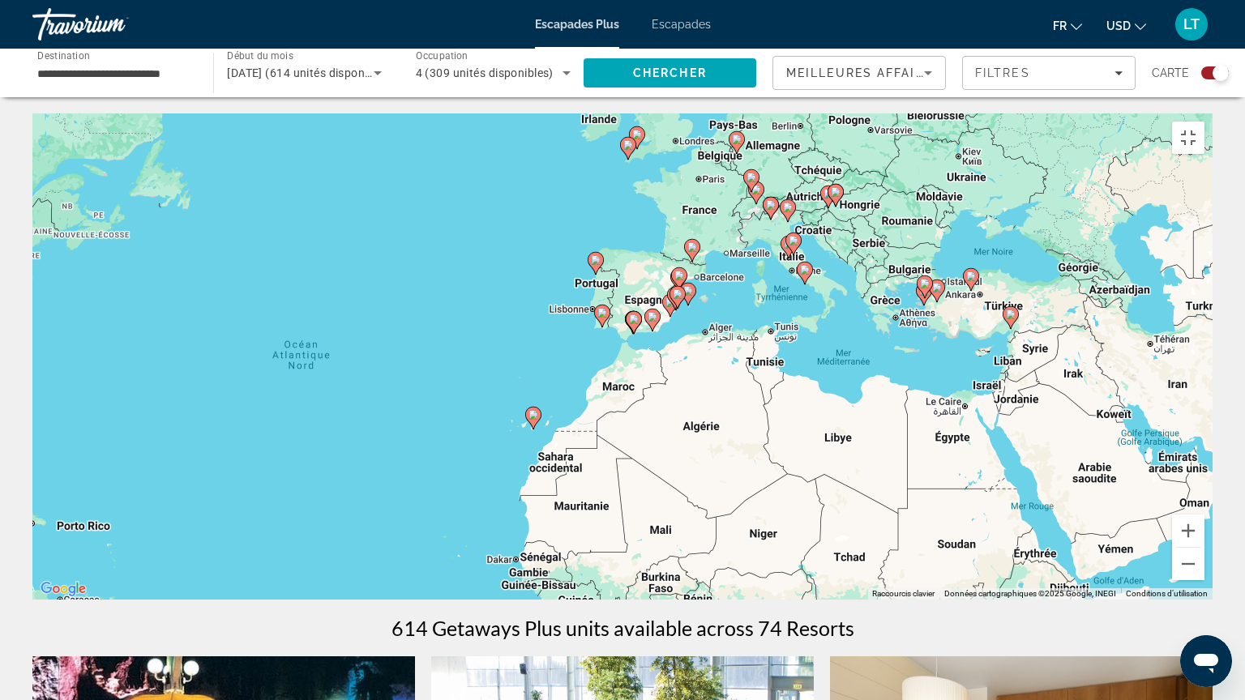
drag, startPoint x: 745, startPoint y: 309, endPoint x: 528, endPoint y: 361, distance: 223.4
click at [528, 361] on div "Pour activer le glissement avec le clavier, appuyez sur Alt+Entrée. Une fois ce…" at bounding box center [622, 356] width 1180 height 486
click at [1204, 547] on button "Zoom avant" at bounding box center [1188, 531] width 32 height 32
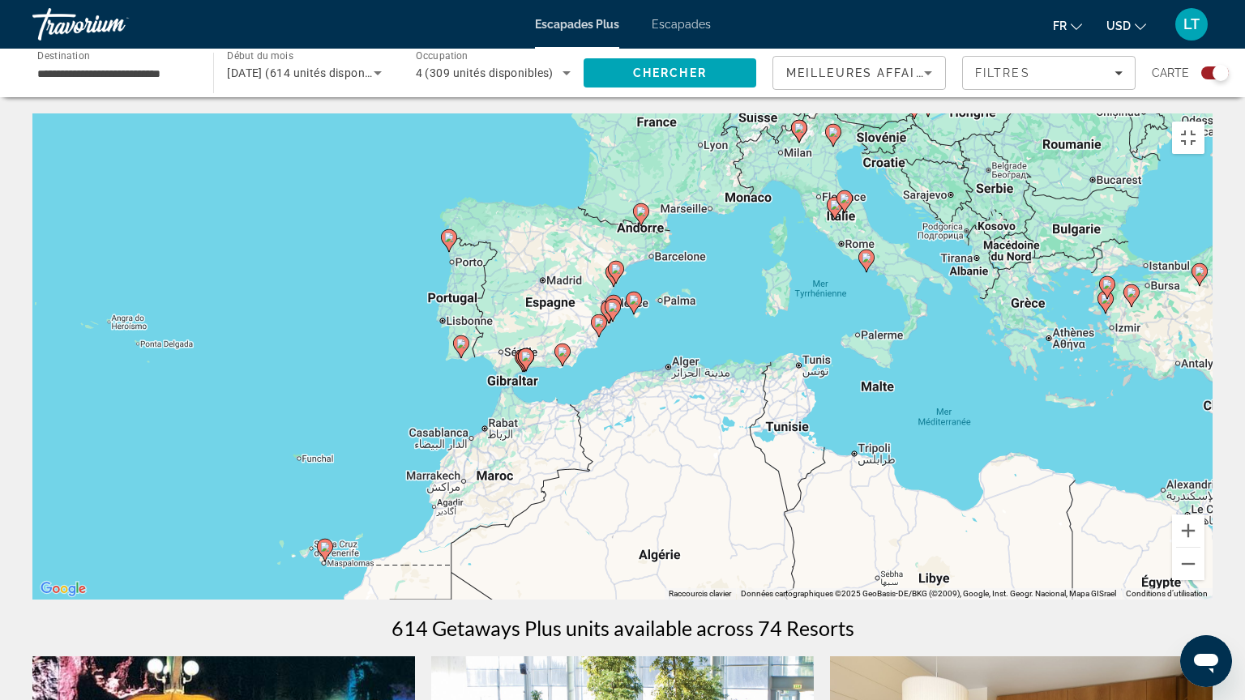
drag, startPoint x: 454, startPoint y: 282, endPoint x: 349, endPoint y: 338, distance: 118.5
click at [349, 338] on div "Pour activer le glissement avec le clavier, appuyez sur Alt+Entrée. Une fois ce…" at bounding box center [622, 356] width 1180 height 486
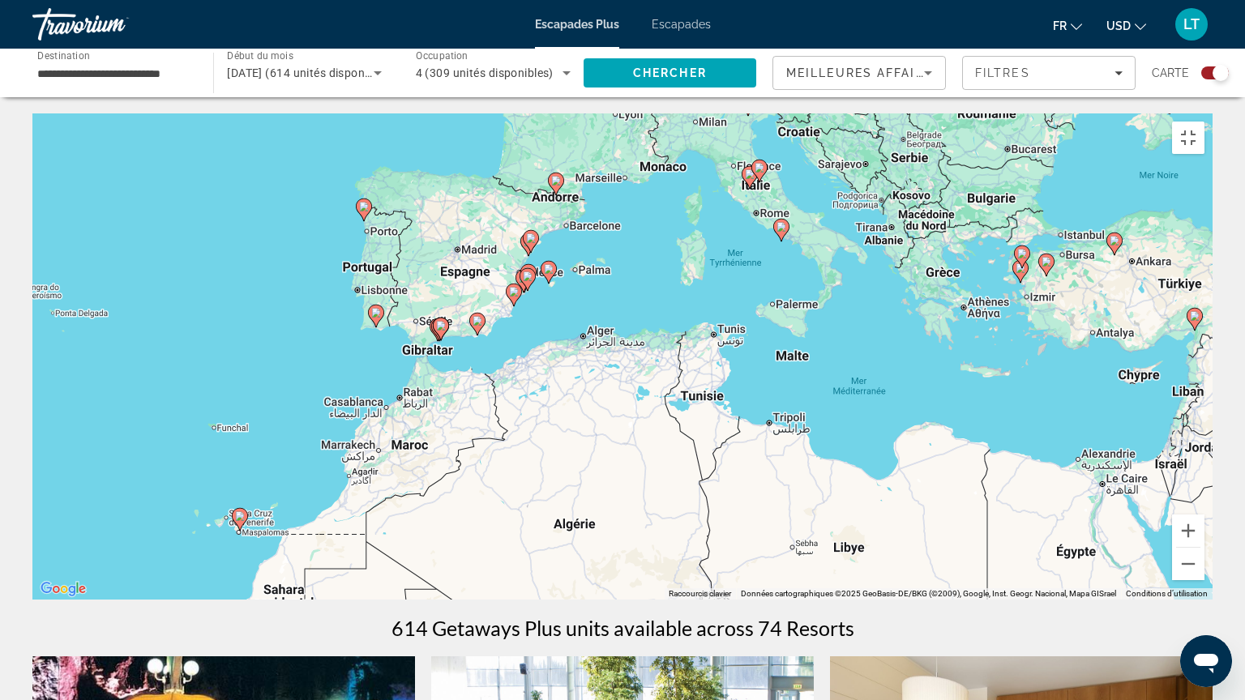
drag, startPoint x: 1005, startPoint y: 375, endPoint x: 917, endPoint y: 345, distance: 92.5
click at [917, 345] on div "Pour activer le glissement avec le clavier, appuyez sur Alt+Entrée. Une fois ce…" at bounding box center [622, 356] width 1180 height 486
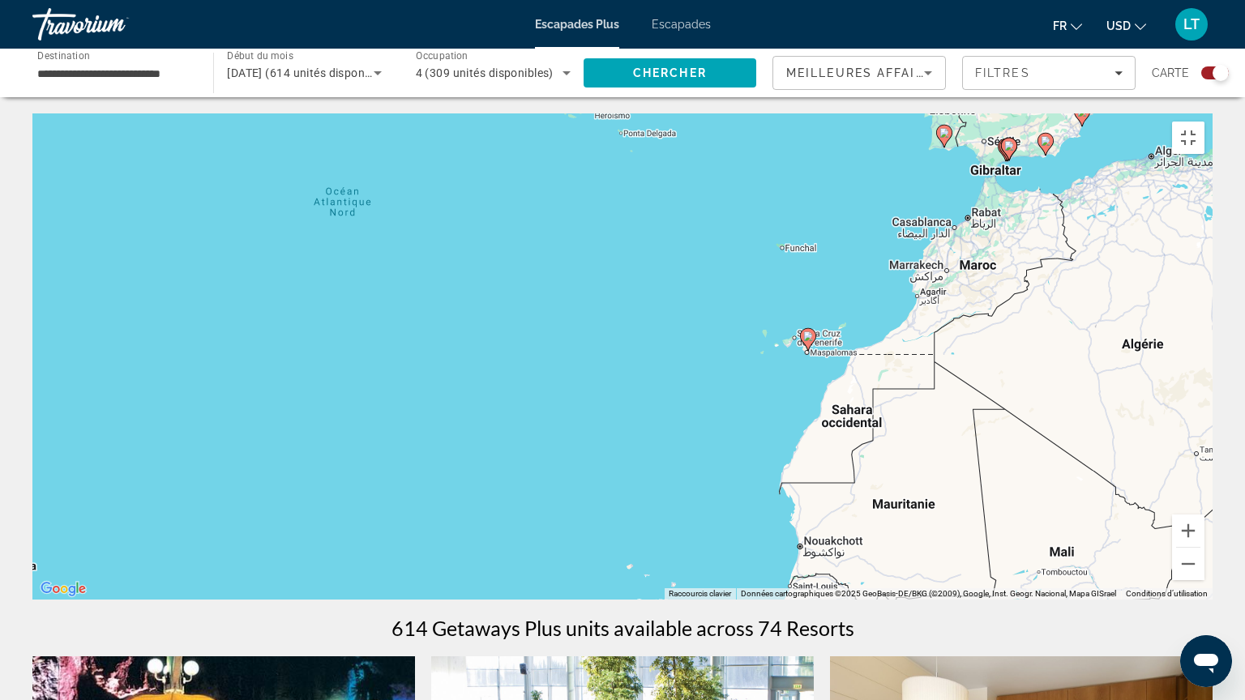
drag, startPoint x: 278, startPoint y: 385, endPoint x: 835, endPoint y: 233, distance: 577.7
click at [846, 203] on div "Pour activer le glissement avec le clavier, appuyez sur Alt+Entrée. Une fois ce…" at bounding box center [622, 356] width 1180 height 486
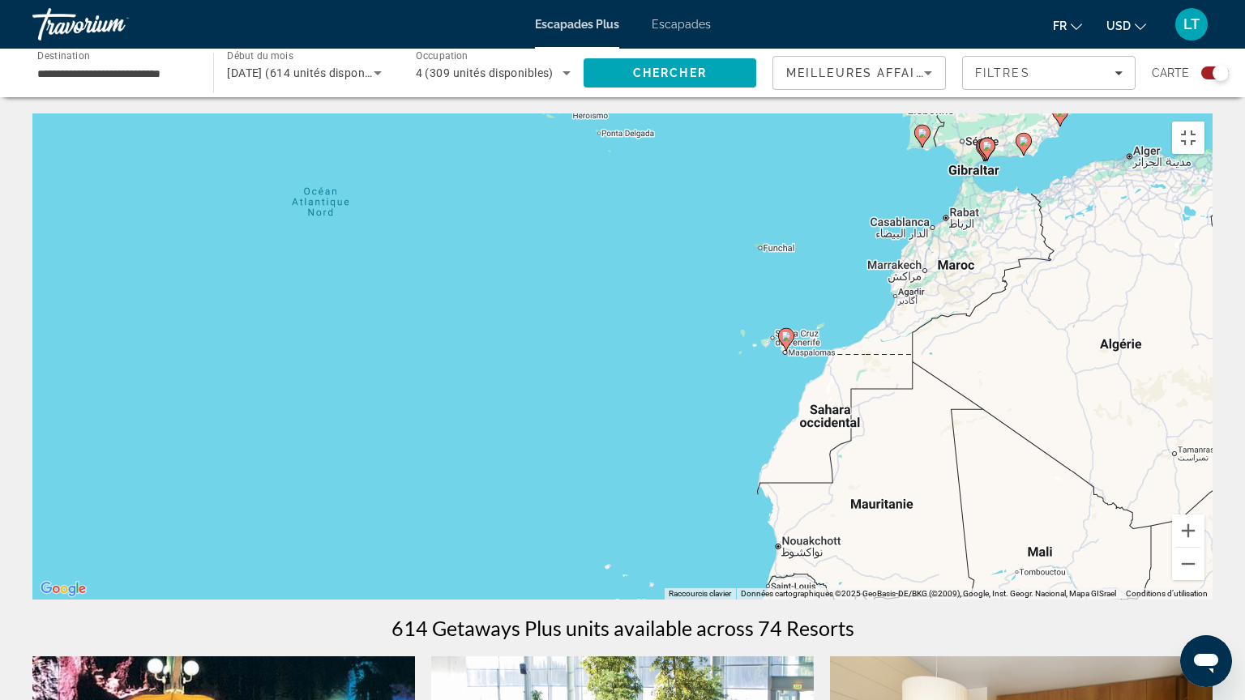
click at [788, 332] on image "Contenu principal" at bounding box center [786, 336] width 10 height 10
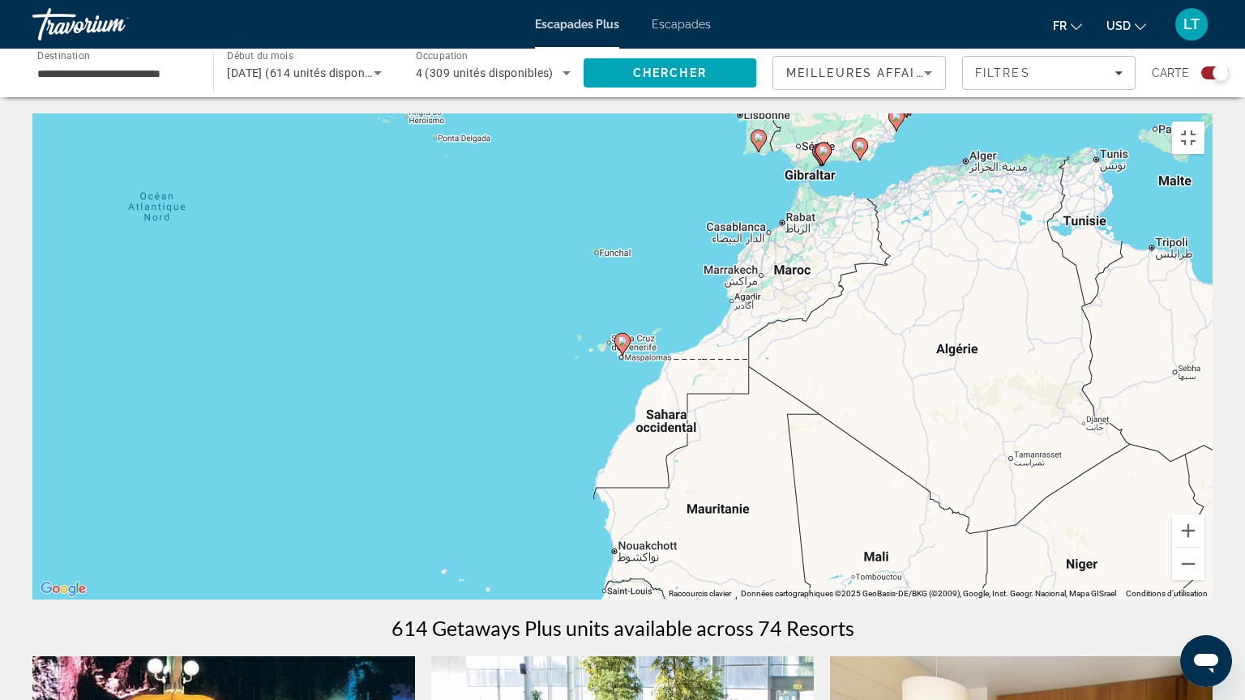
click at [788, 332] on div "Pour activer le glissement avec le clavier, appuyez sur Alt+Entrée. Une fois ce…" at bounding box center [622, 356] width 1180 height 486
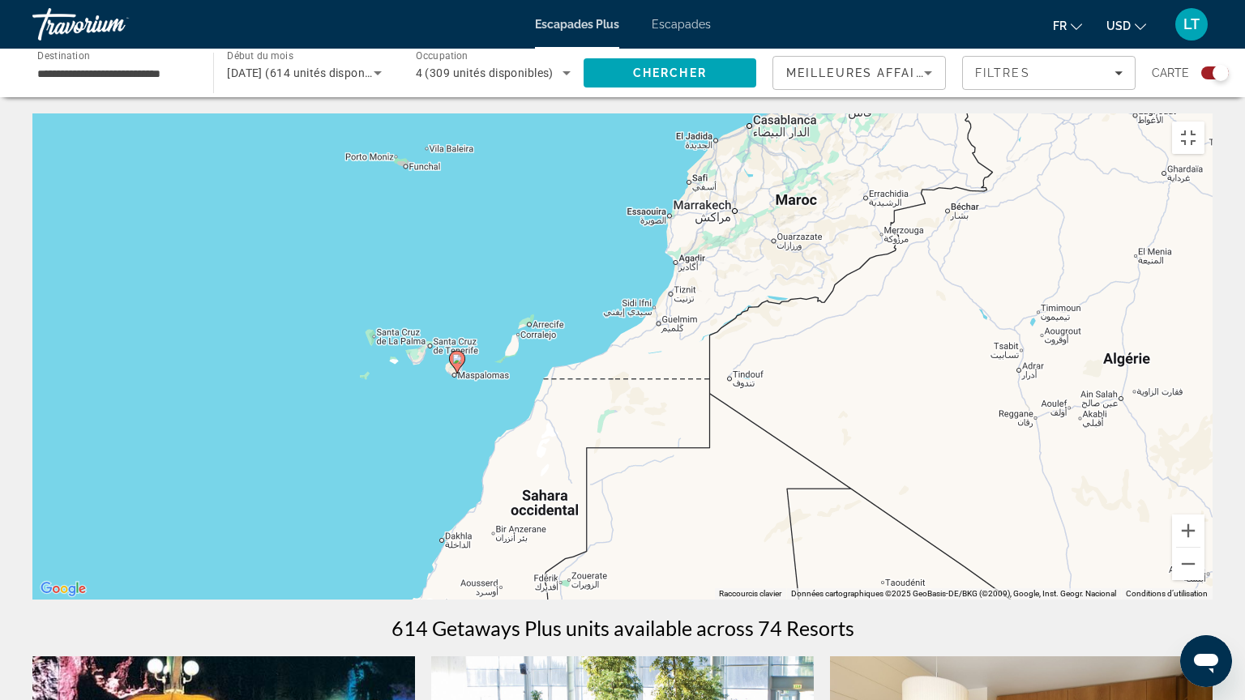
click at [457, 354] on image "Contenu principal" at bounding box center [457, 359] width 10 height 10
type input "**********"
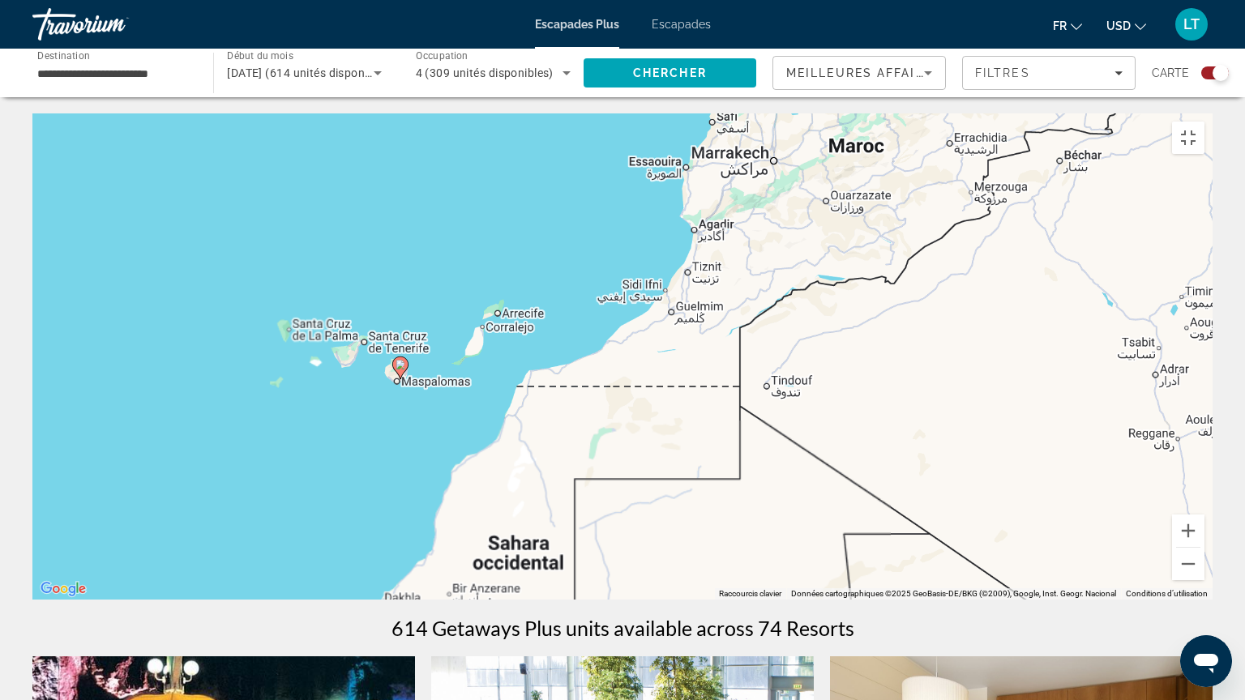
click at [457, 353] on div "Pour activer le glissement avec le clavier, appuyez sur Alt+Entrée. Une fois ce…" at bounding box center [622, 356] width 1180 height 486
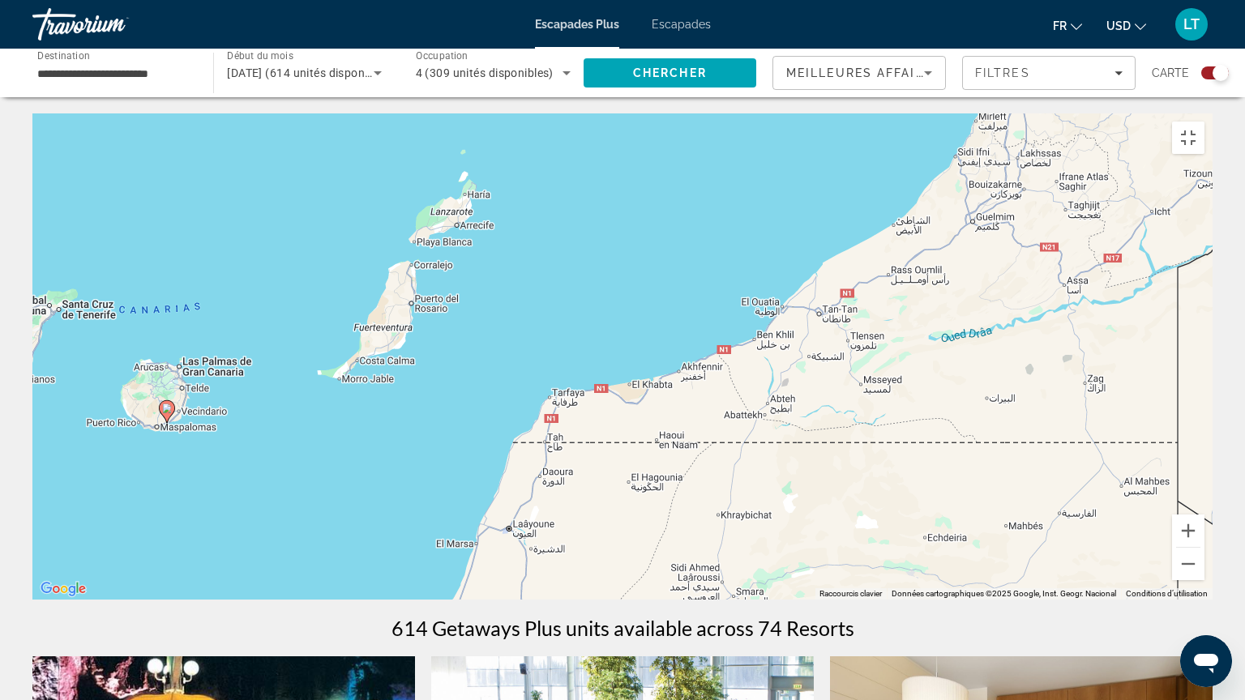
click at [167, 405] on image "Contenu principal" at bounding box center [167, 409] width 10 height 10
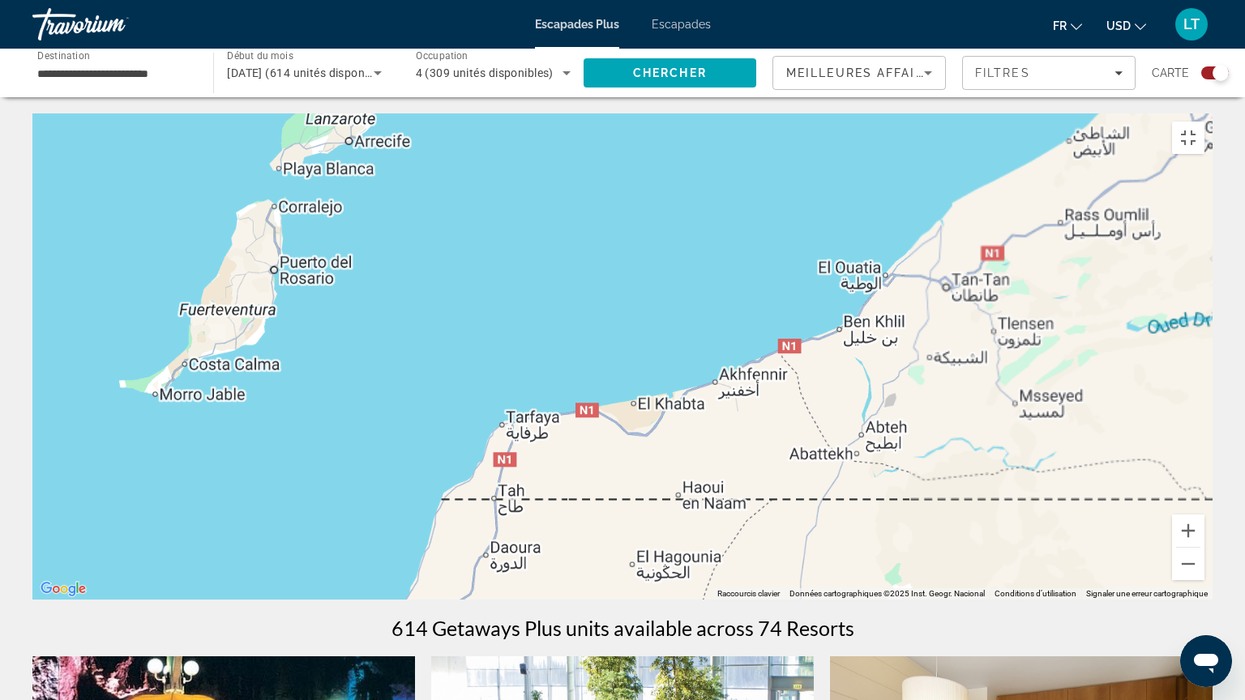
click at [167, 405] on div "Pour activer le glissement avec le clavier, appuyez sur Alt+Entrée. Une fois ce…" at bounding box center [622, 356] width 1180 height 486
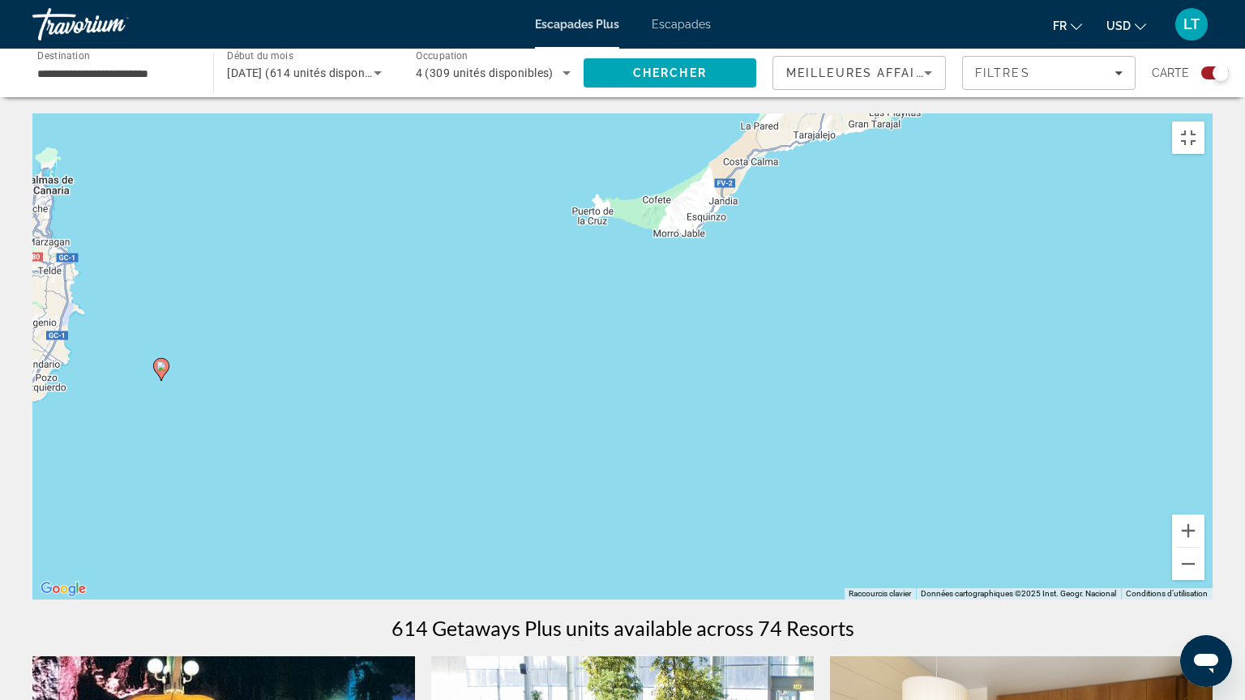
drag, startPoint x: 194, startPoint y: 434, endPoint x: 779, endPoint y: 292, distance: 601.3
click at [788, 289] on div "Pour activer le glissement avec le clavier, appuyez sur Alt+Entrée. Une fois ce…" at bounding box center [622, 356] width 1180 height 486
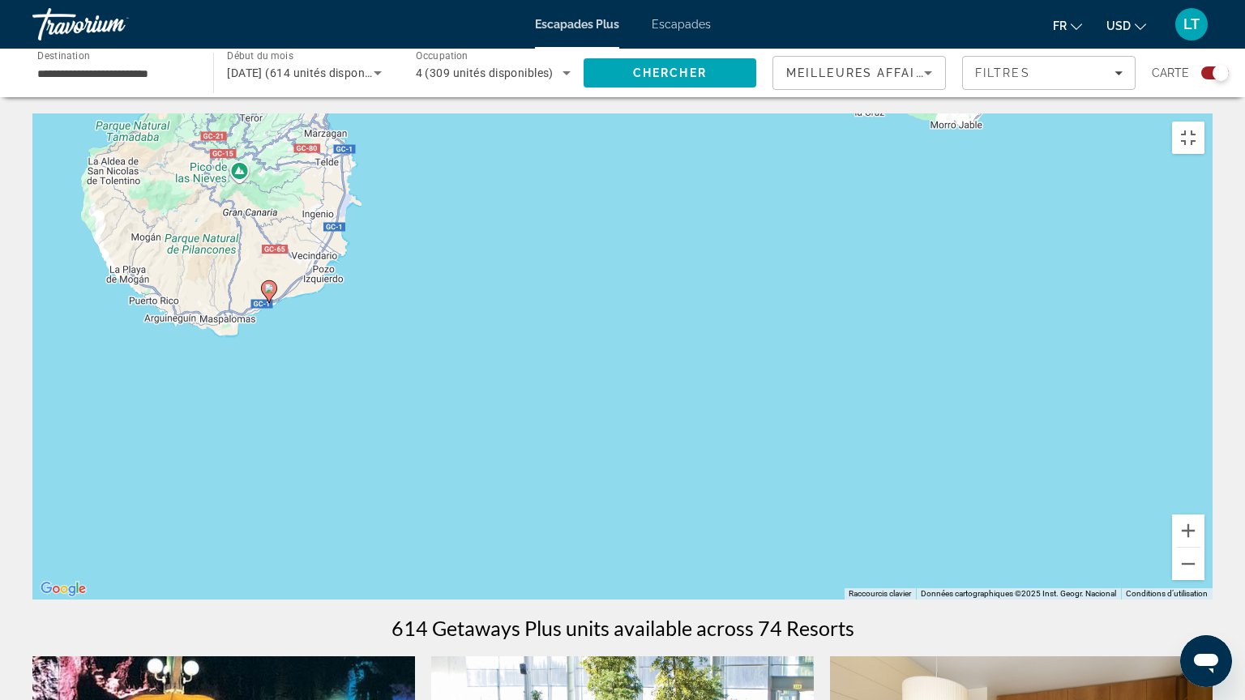
drag, startPoint x: 570, startPoint y: 337, endPoint x: 732, endPoint y: 270, distance: 175.4
click at [792, 255] on div "Pour activer le glissement avec le clavier, appuyez sur Alt+Entrée. Une fois ce…" at bounding box center [622, 356] width 1180 height 486
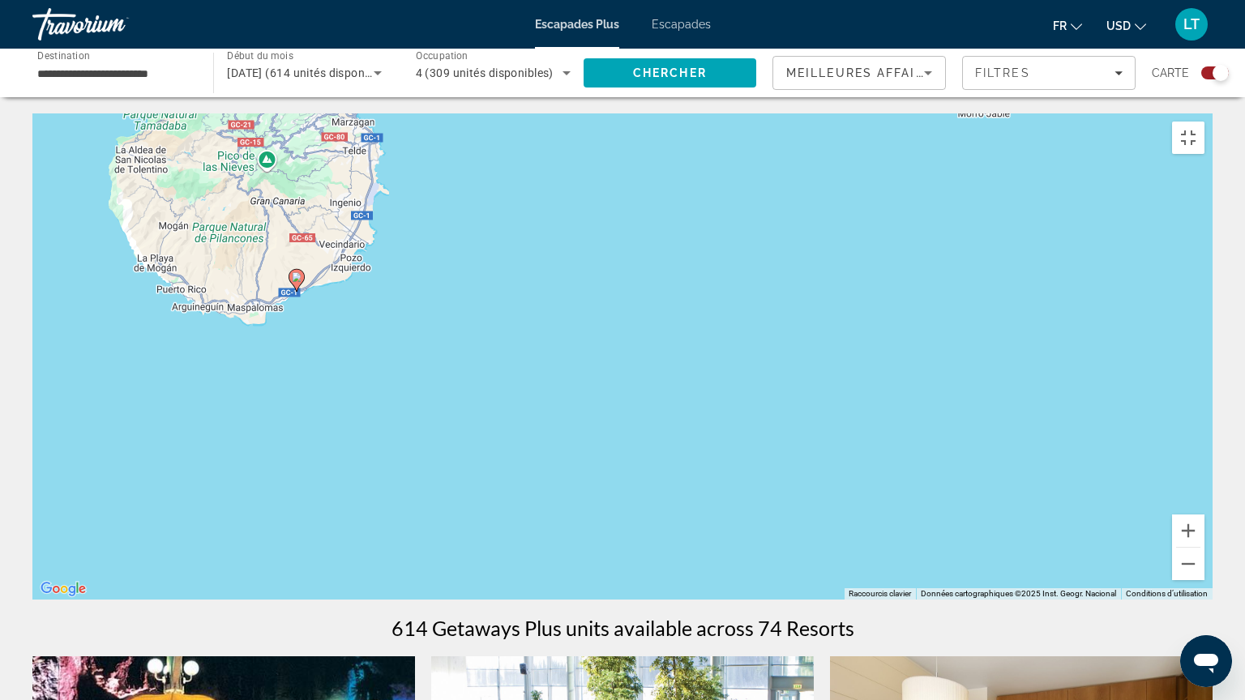
click at [291, 270] on g "Contenu principal" at bounding box center [296, 280] width 16 height 23
click at [291, 270] on icon "Contenu principal" at bounding box center [296, 280] width 15 height 21
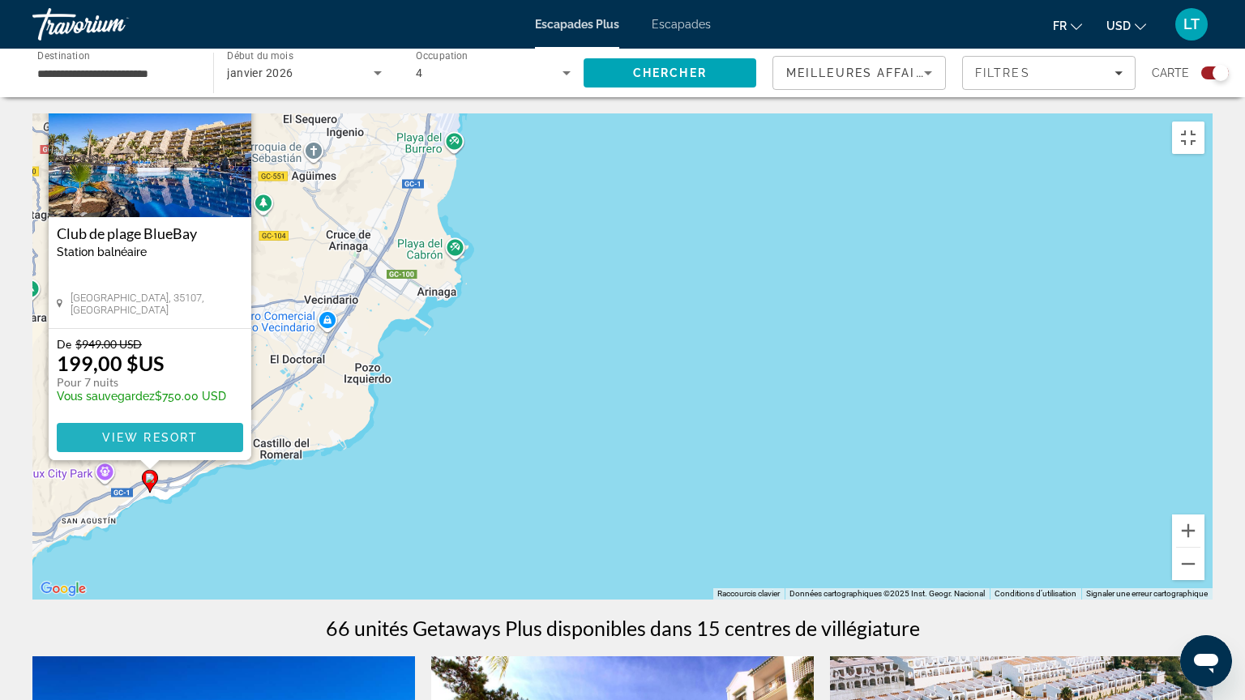
click at [194, 438] on span "Contenu principal" at bounding box center [150, 437] width 186 height 39
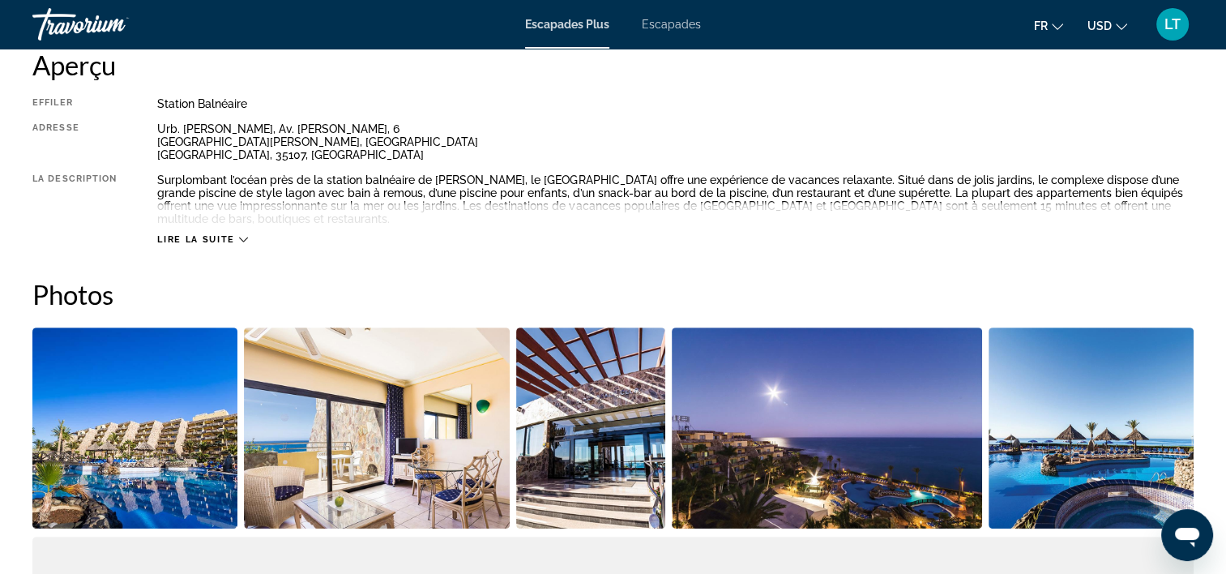
scroll to position [729, 0]
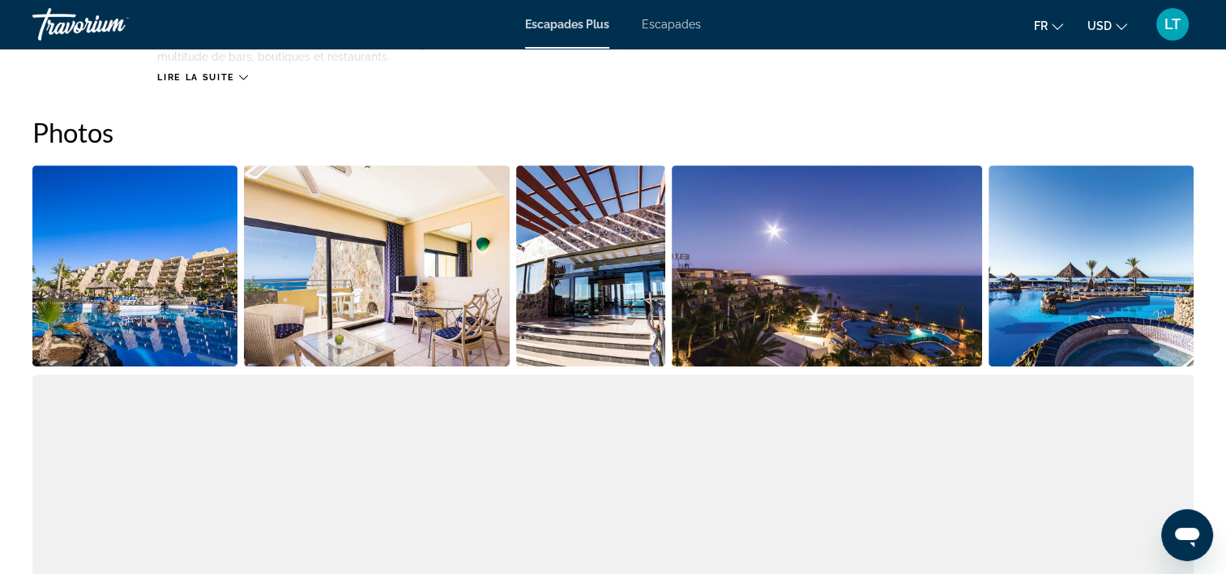
click at [191, 275] on img "Ouvrir le curseur d’image en plein écran" at bounding box center [134, 265] width 205 height 201
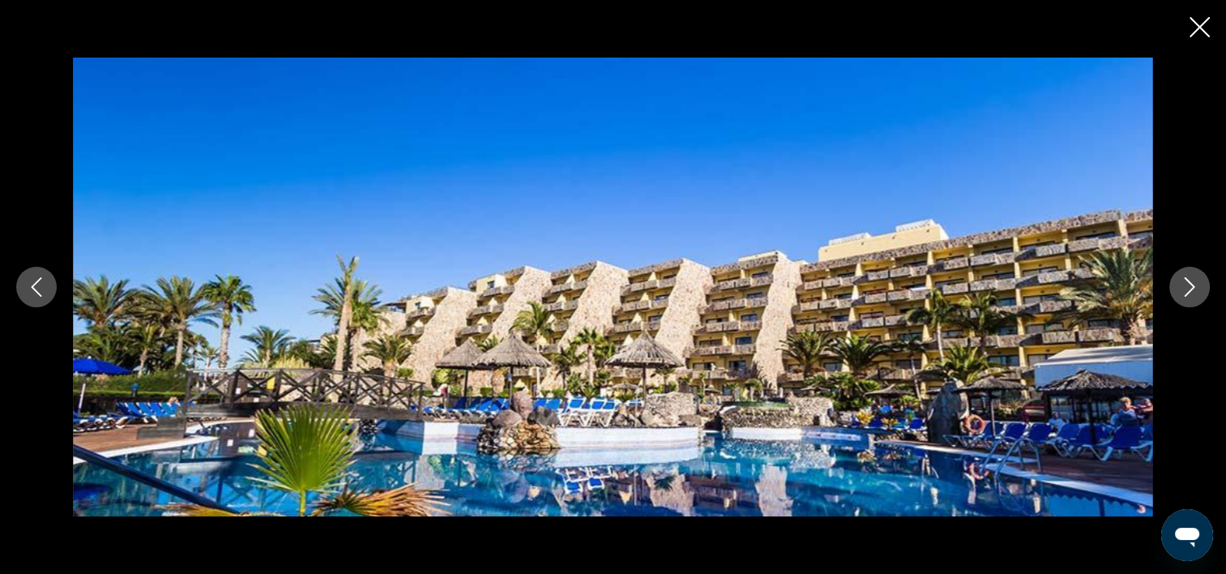
click at [1190, 289] on icon "Image suivante" at bounding box center [1190, 286] width 11 height 19
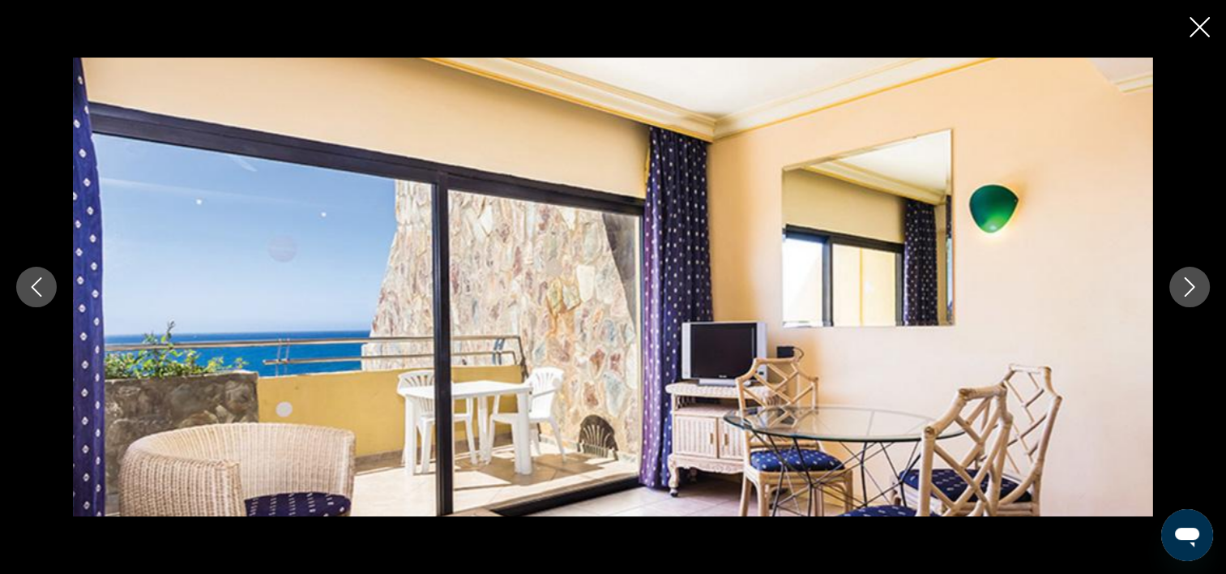
click at [1190, 289] on icon "Image suivante" at bounding box center [1190, 286] width 11 height 19
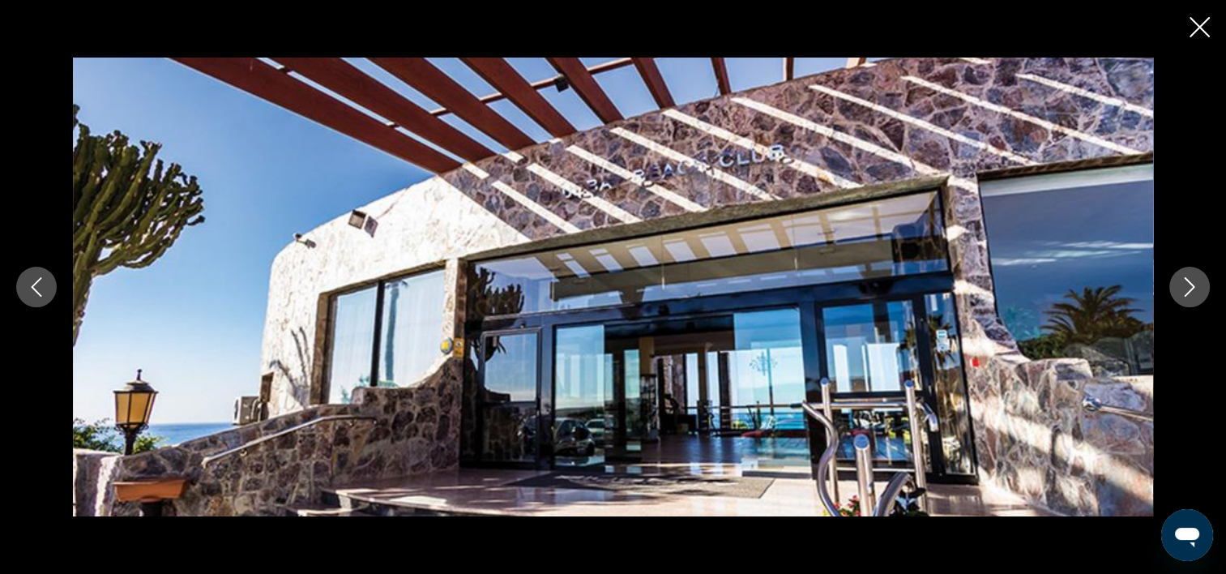
click at [1190, 289] on icon "Image suivante" at bounding box center [1190, 286] width 11 height 19
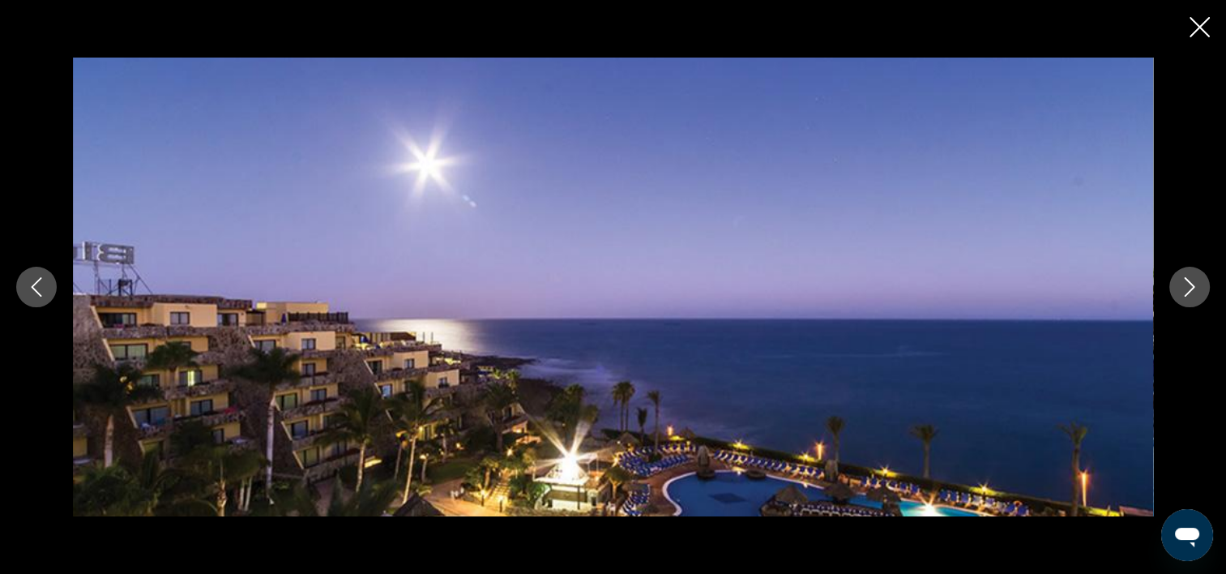
click at [1190, 289] on icon "Image suivante" at bounding box center [1190, 286] width 11 height 19
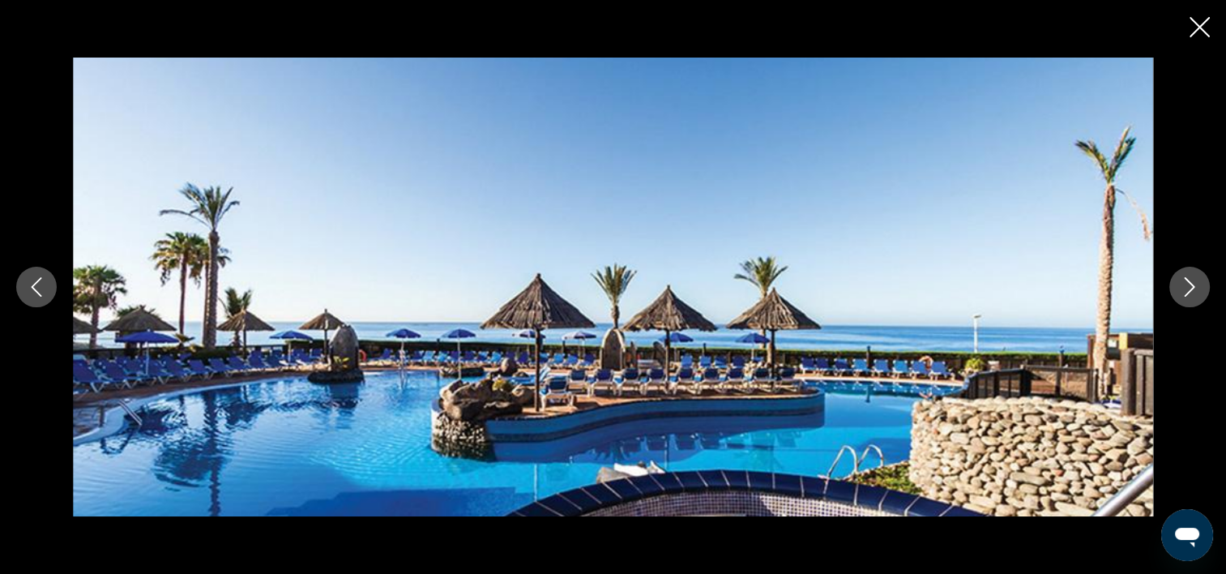
click at [1190, 289] on icon "Image suivante" at bounding box center [1190, 286] width 11 height 19
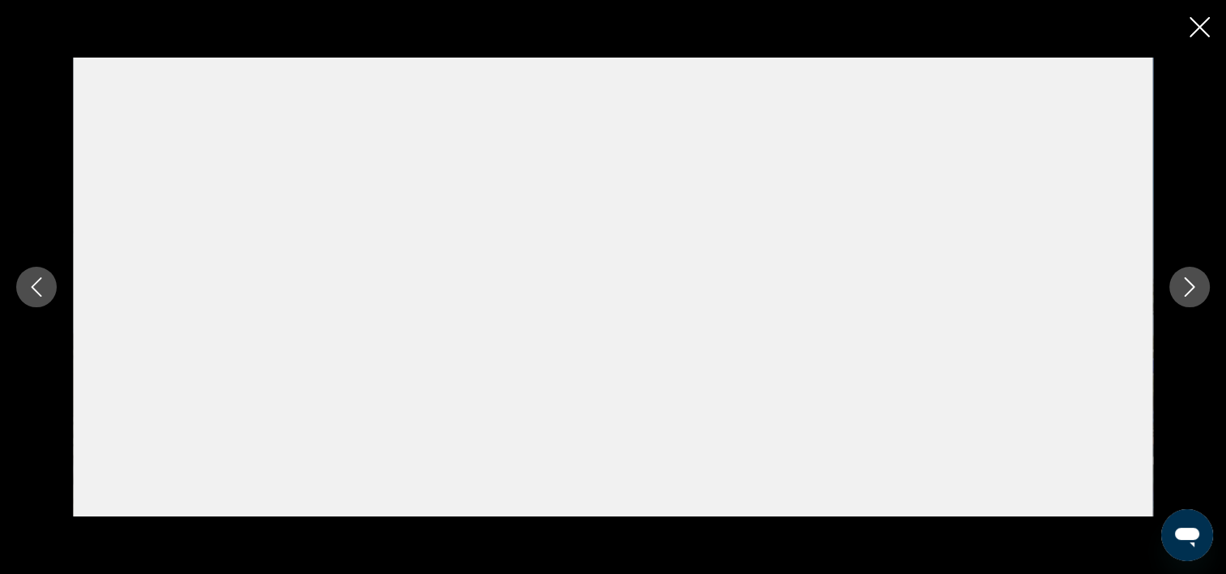
click at [1190, 286] on icon "Image suivante" at bounding box center [1189, 286] width 19 height 19
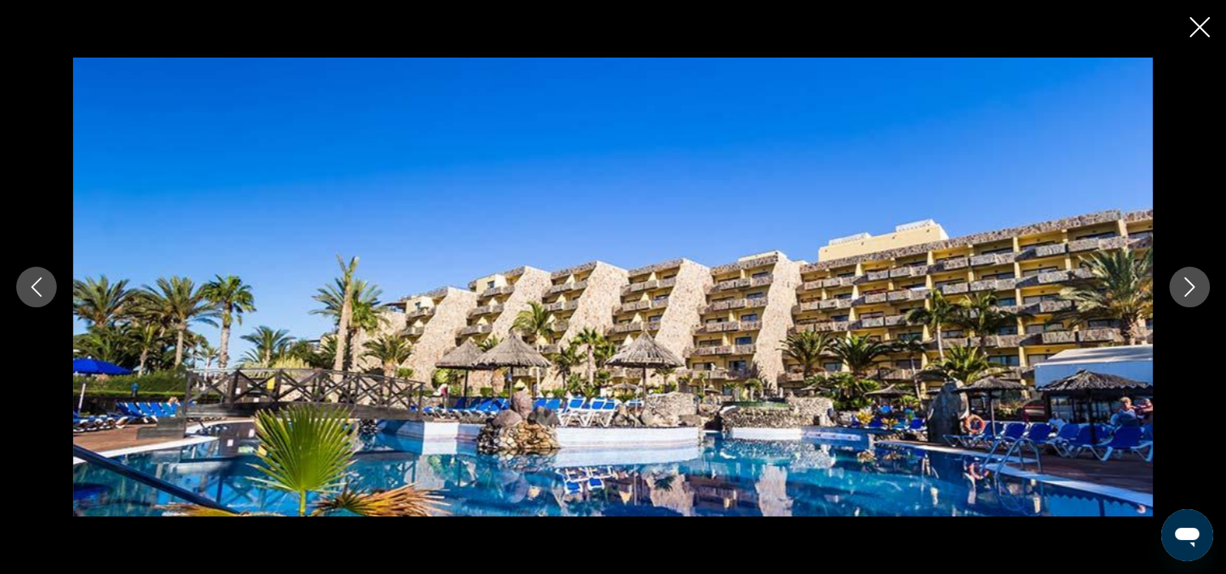
click at [1190, 286] on icon "Image suivante" at bounding box center [1189, 286] width 19 height 19
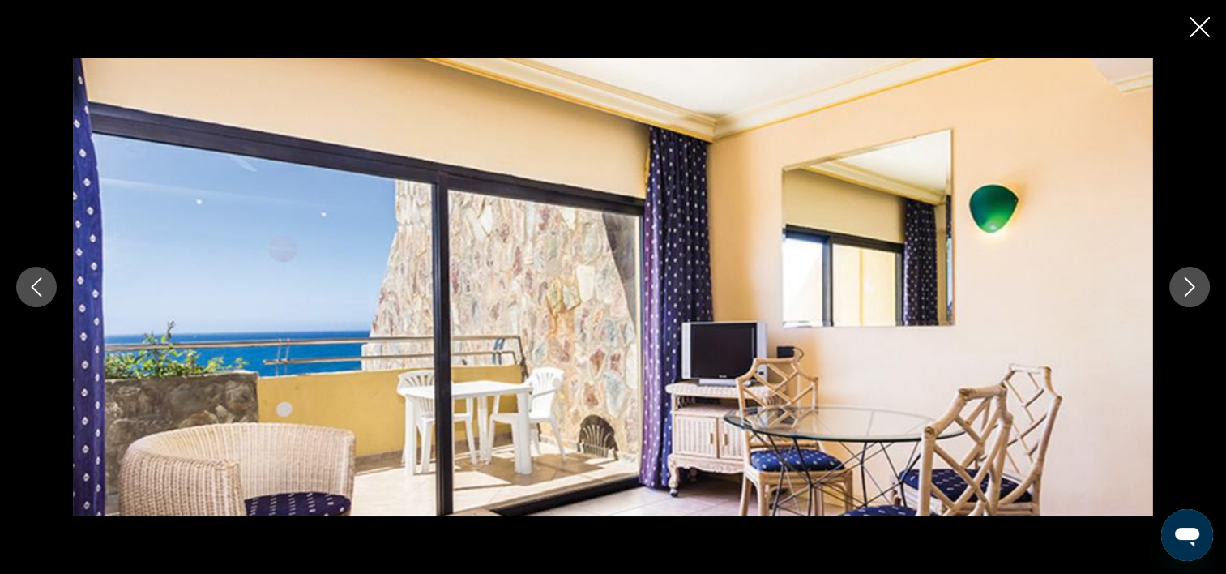
click at [1190, 286] on icon "Image suivante" at bounding box center [1189, 286] width 19 height 19
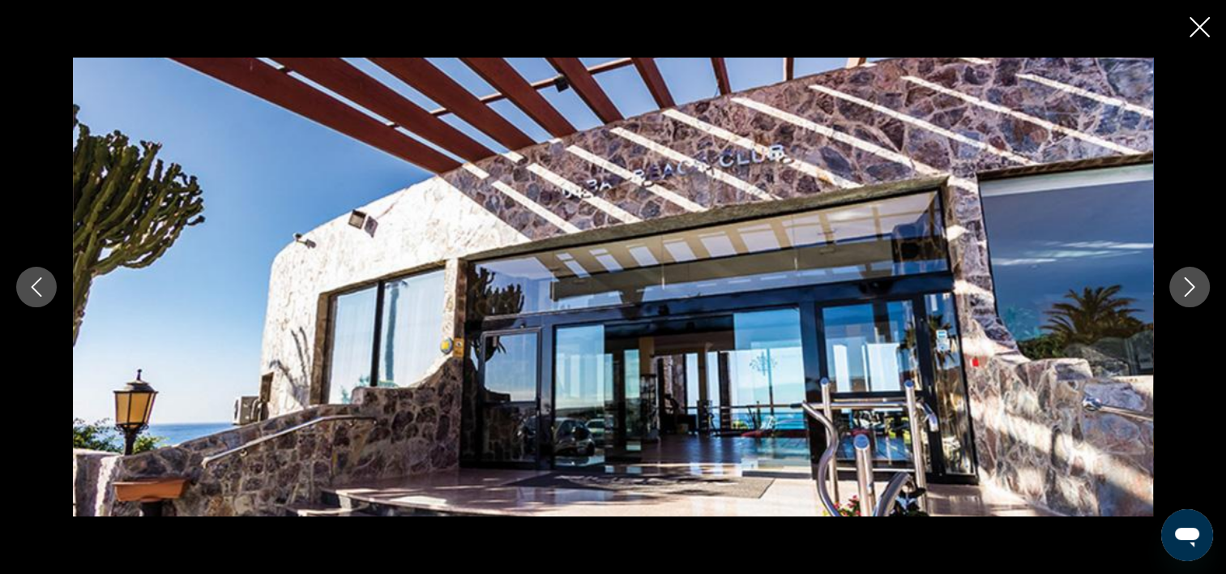
click at [1190, 286] on icon "Image suivante" at bounding box center [1189, 286] width 19 height 19
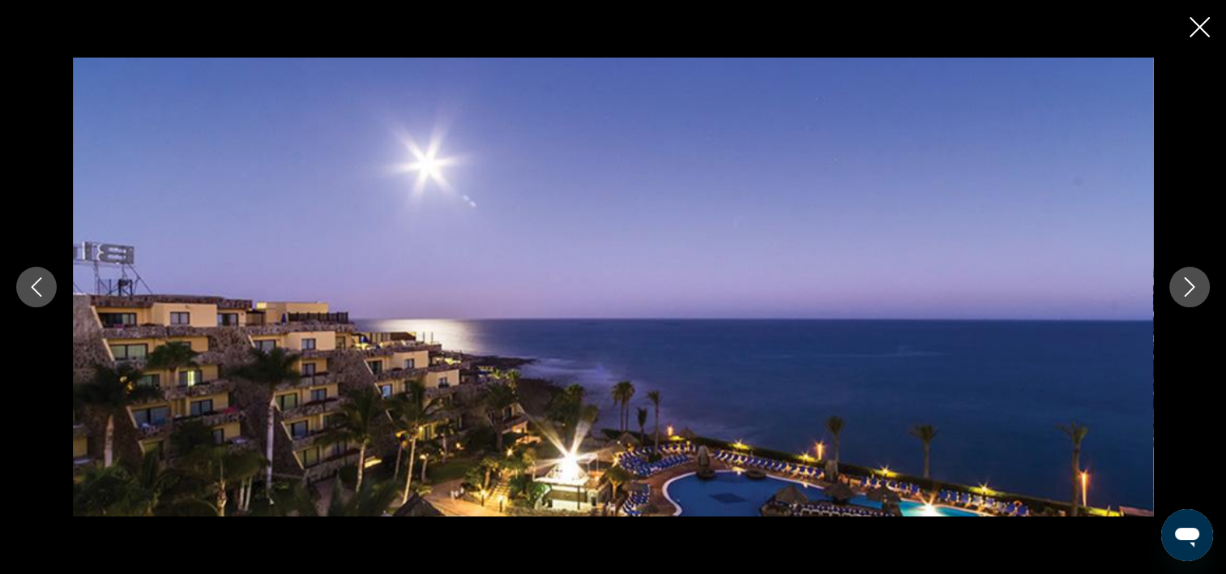
click at [1197, 24] on icon "Fermer le diaporama" at bounding box center [1199, 27] width 20 height 20
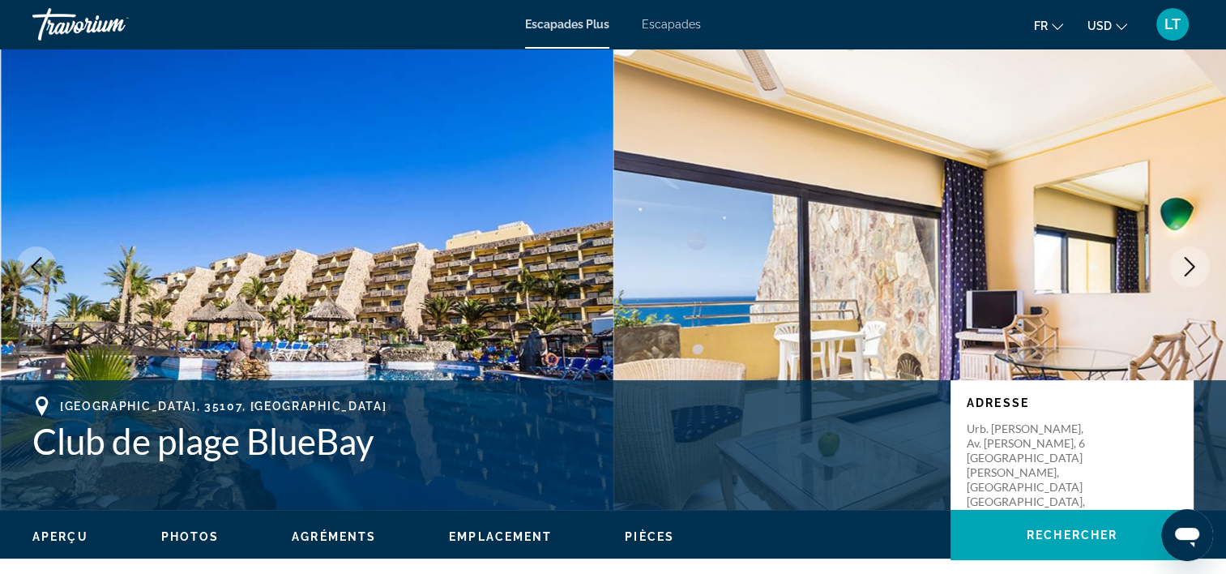
scroll to position [0, 0]
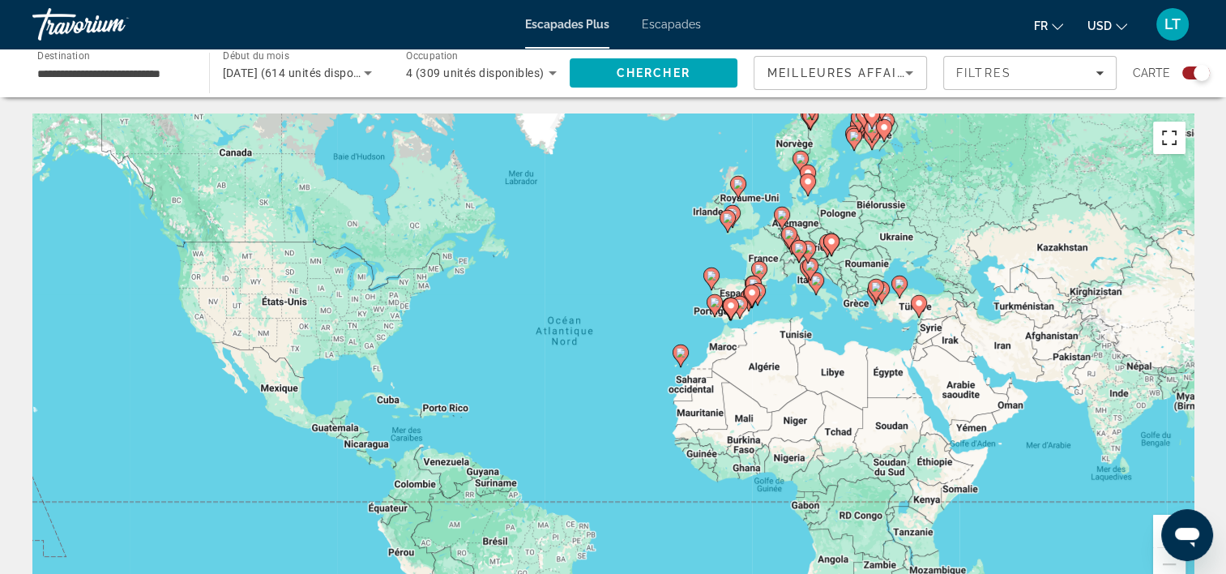
click at [1168, 147] on button "Passer en plein écran" at bounding box center [1169, 138] width 32 height 32
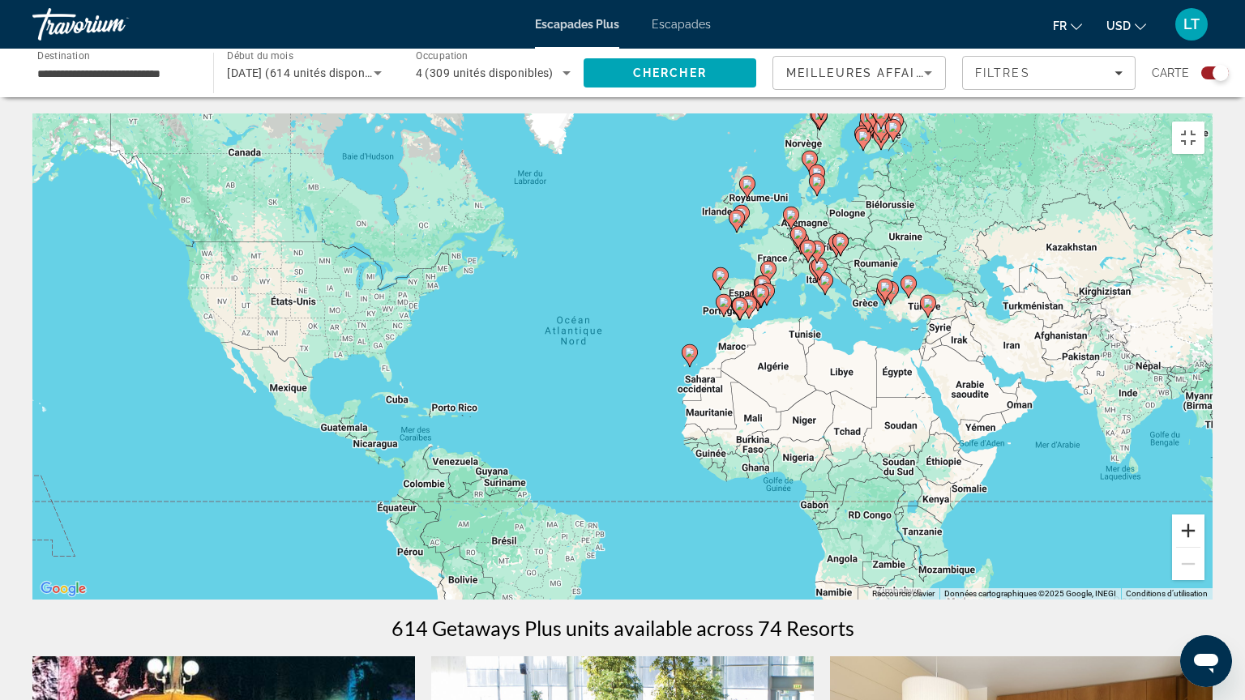
click at [1204, 547] on button "Zoom avant" at bounding box center [1188, 531] width 32 height 32
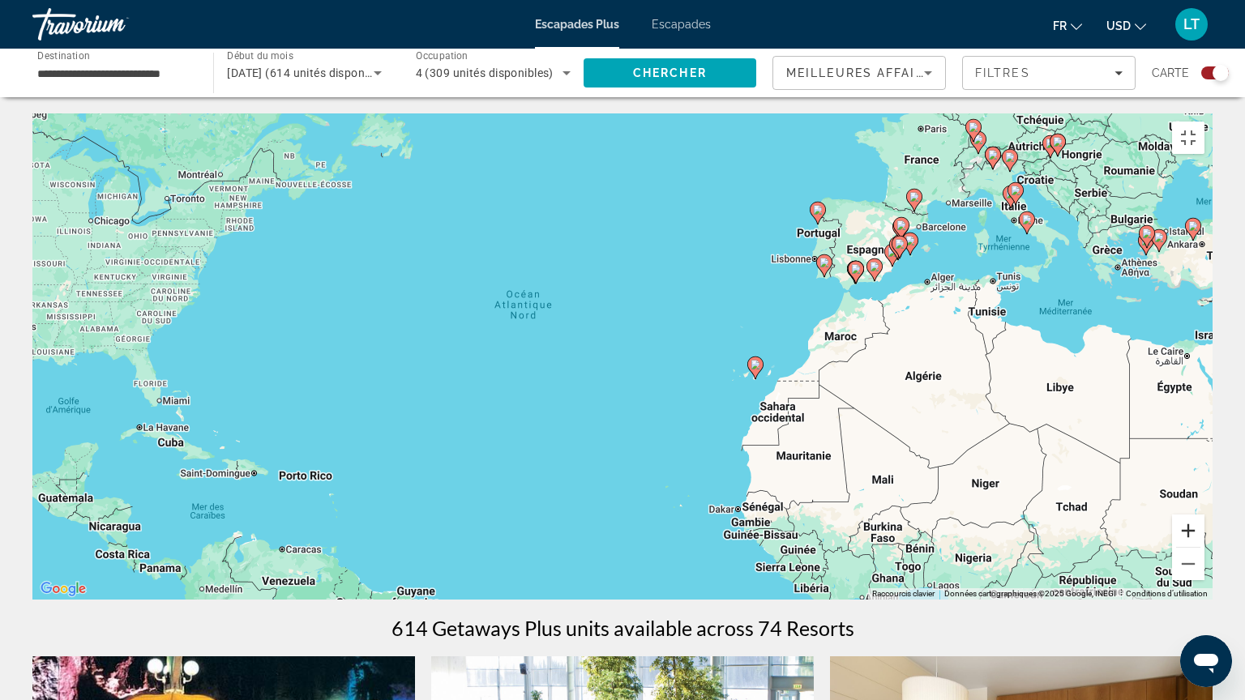
click at [1204, 547] on button "Zoom avant" at bounding box center [1188, 531] width 32 height 32
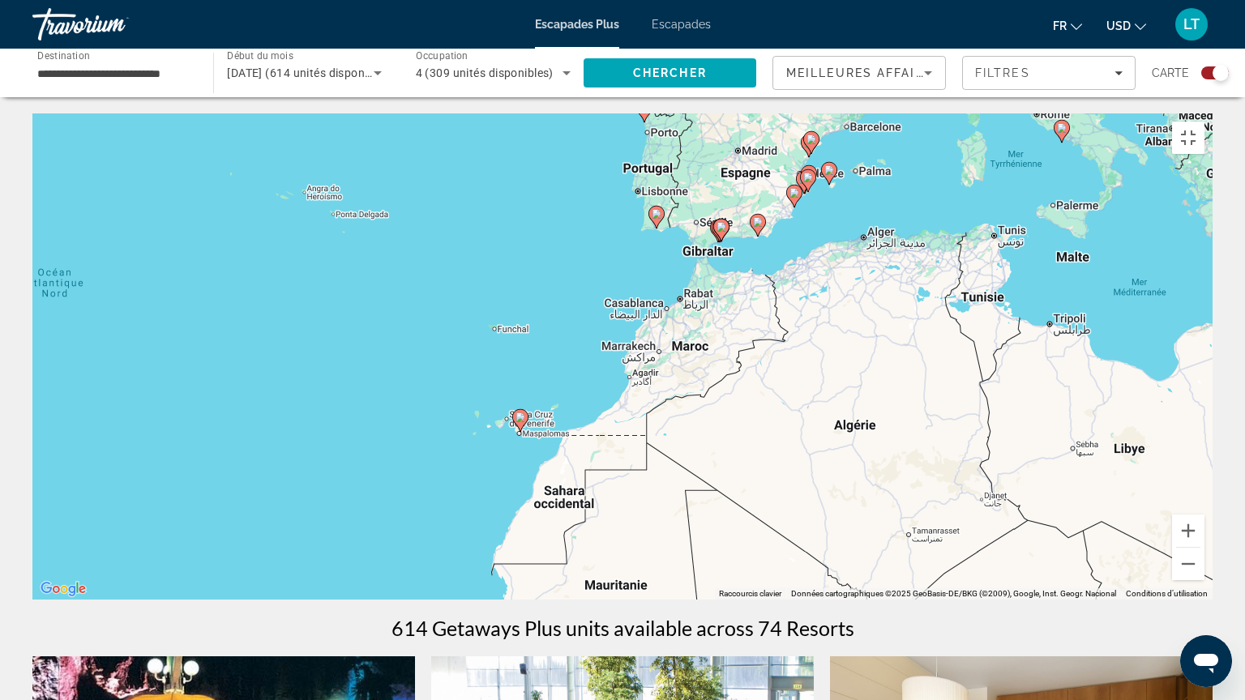
drag, startPoint x: 991, startPoint y: 241, endPoint x: 619, endPoint y: 271, distance: 373.1
click at [619, 271] on div "Pour activer le glissement avec le clavier, appuyez sur Alt+Entrée. Une fois ce…" at bounding box center [622, 356] width 1180 height 486
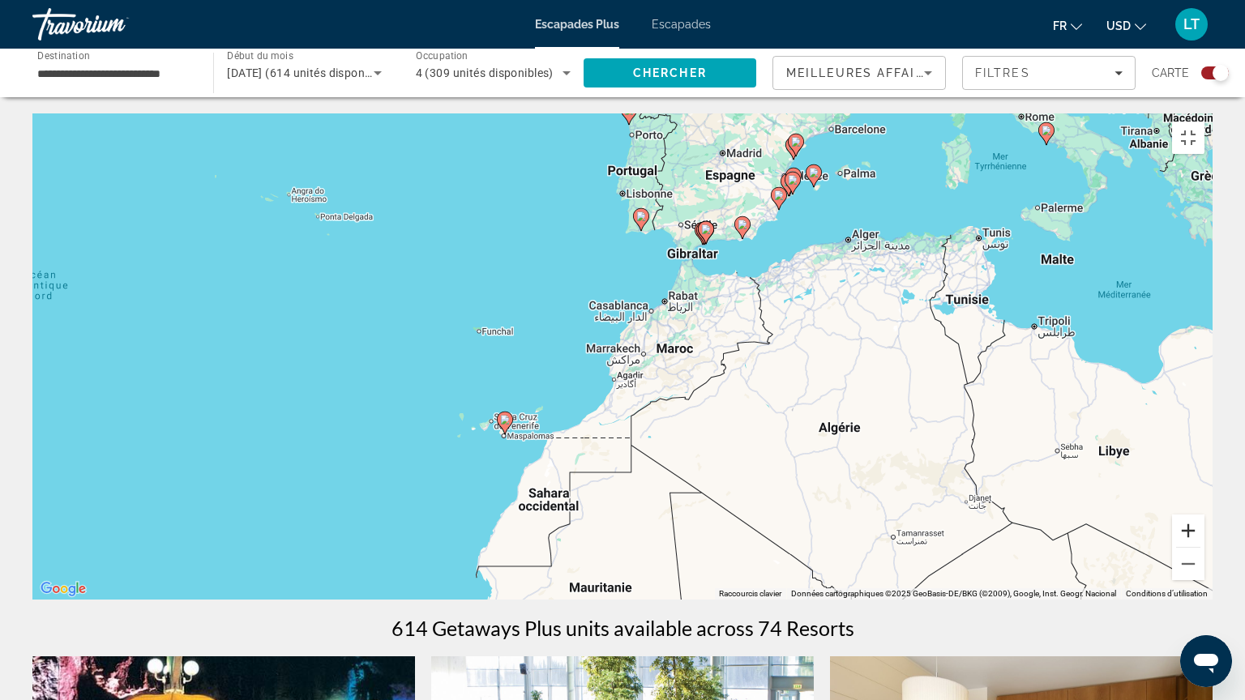
click at [1204, 547] on button "Zoom avant" at bounding box center [1188, 531] width 32 height 32
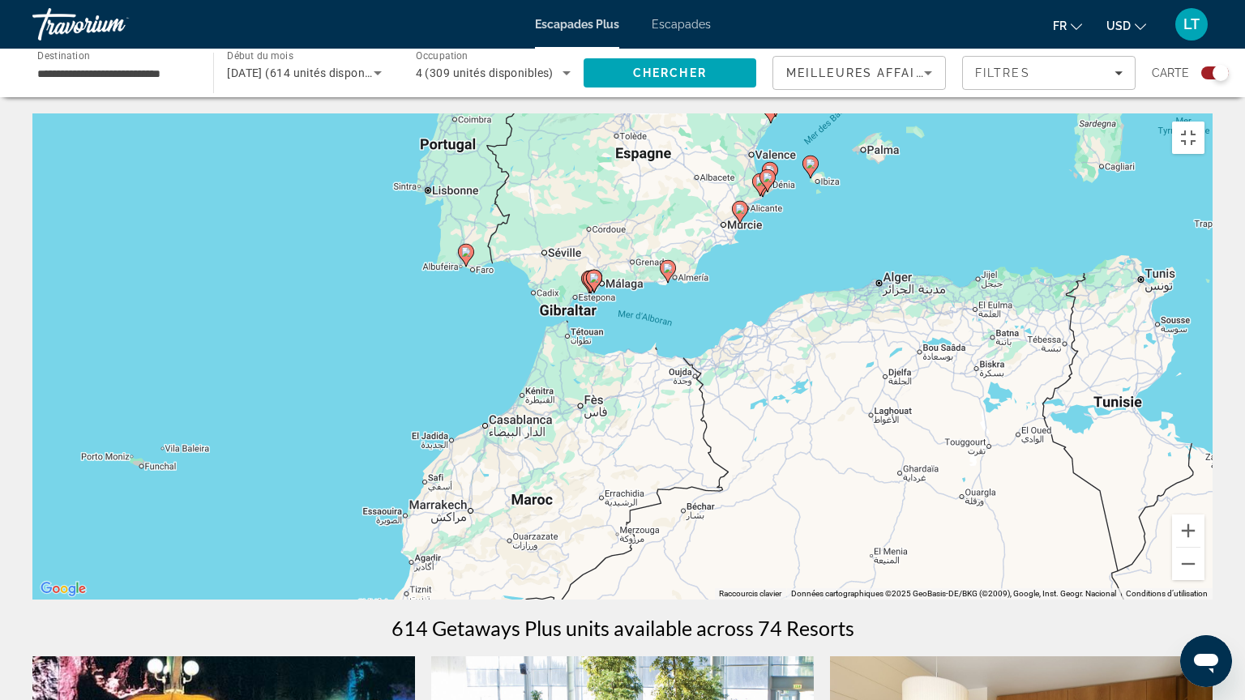
drag, startPoint x: 883, startPoint y: 227, endPoint x: 687, endPoint y: 389, distance: 254.4
click at [687, 389] on div "Pour activer le glissement avec le clavier, appuyez sur Alt+Entrée. Une fois ce…" at bounding box center [622, 356] width 1180 height 486
click at [1204, 547] on button "Zoom avant" at bounding box center [1188, 531] width 32 height 32
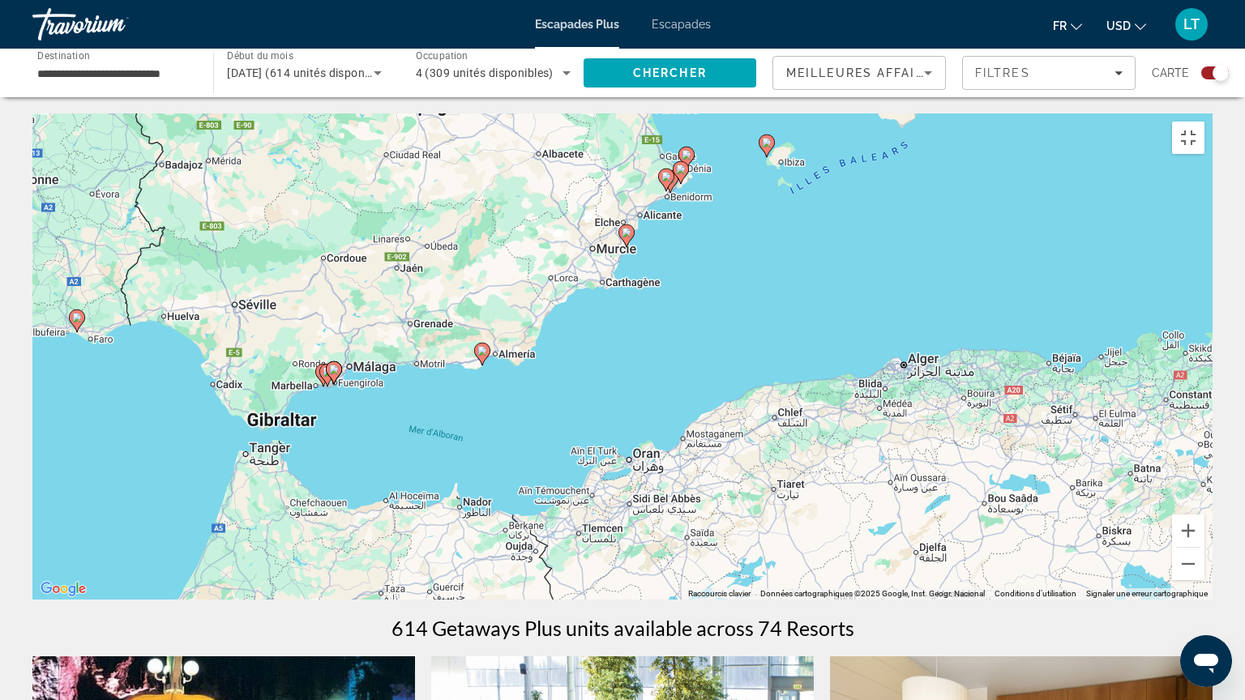
drag, startPoint x: 686, startPoint y: 259, endPoint x: 436, endPoint y: 421, distance: 298.2
click at [434, 422] on div "Pour activer le glissement avec le clavier, appuyez sur Alt+Entrée. Une fois ce…" at bounding box center [622, 356] width 1180 height 486
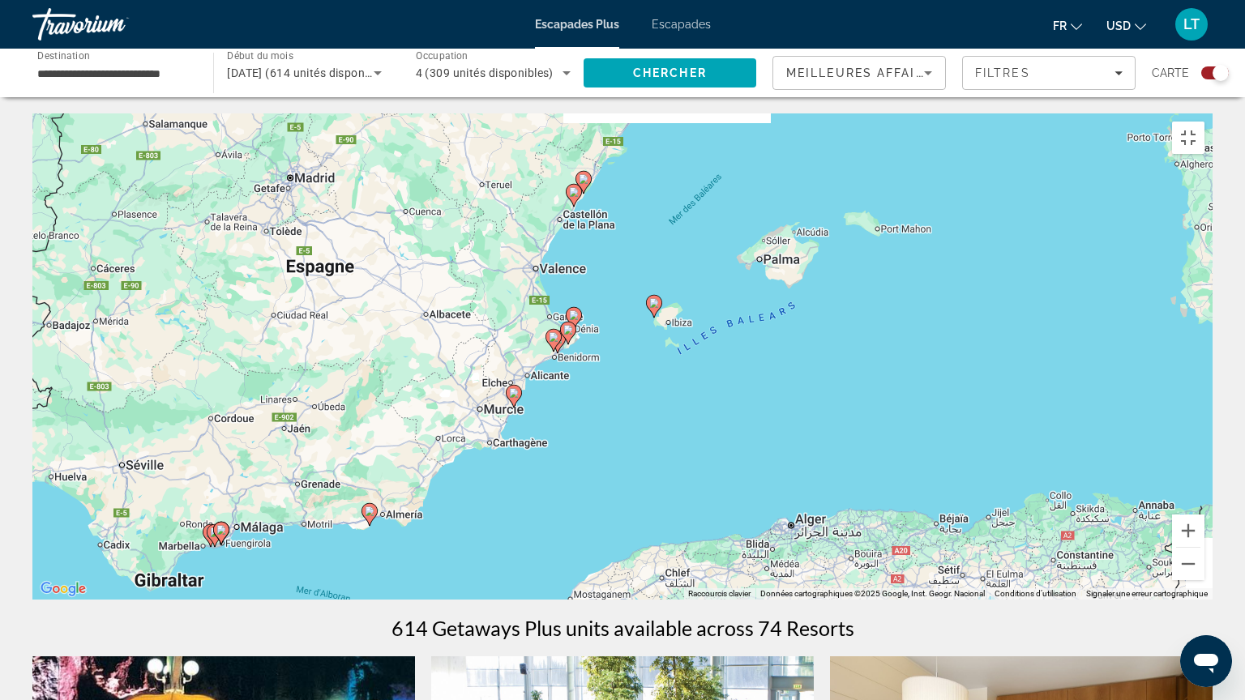
drag, startPoint x: 758, startPoint y: 240, endPoint x: 676, endPoint y: 374, distance: 157.4
click at [676, 374] on div "Pour activer le glissement avec le clavier, appuyez sur Alt+Entrée. Une fois ce…" at bounding box center [622, 356] width 1180 height 486
click at [649, 301] on image "Contenu principal" at bounding box center [654, 303] width 10 height 10
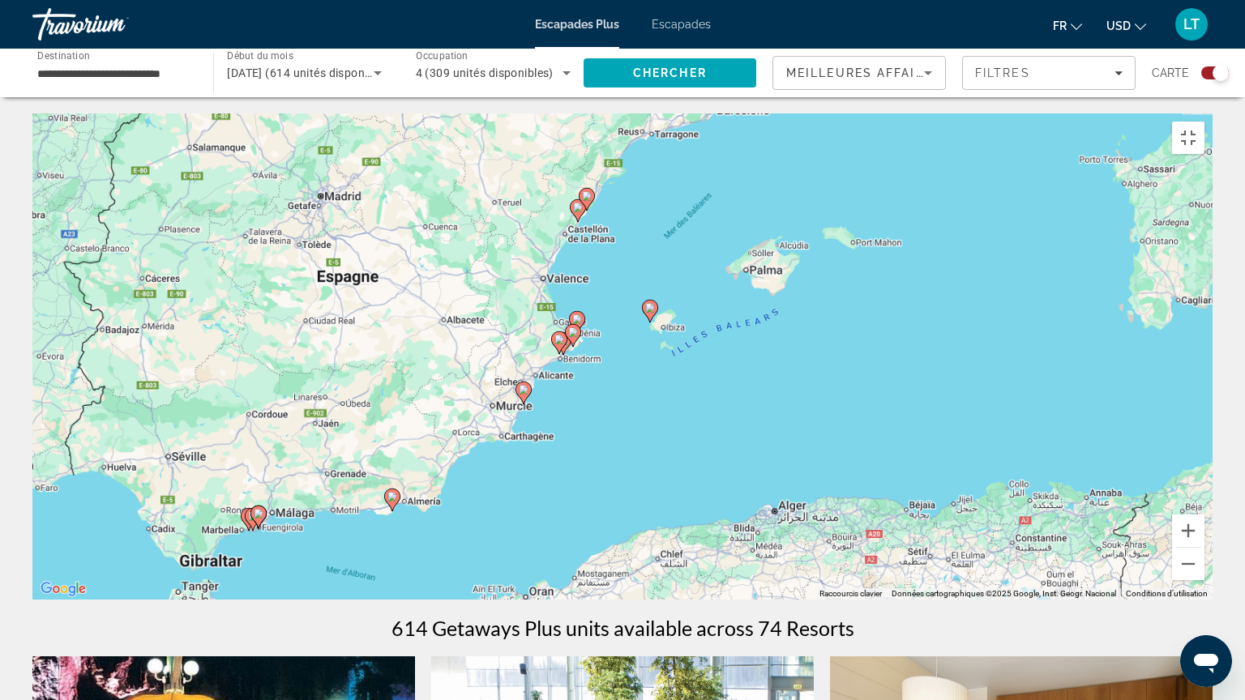
click at [649, 301] on div "Pour activer le glissement avec le clavier, appuyez sur Alt+Entrée. Une fois ce…" at bounding box center [622, 356] width 1180 height 486
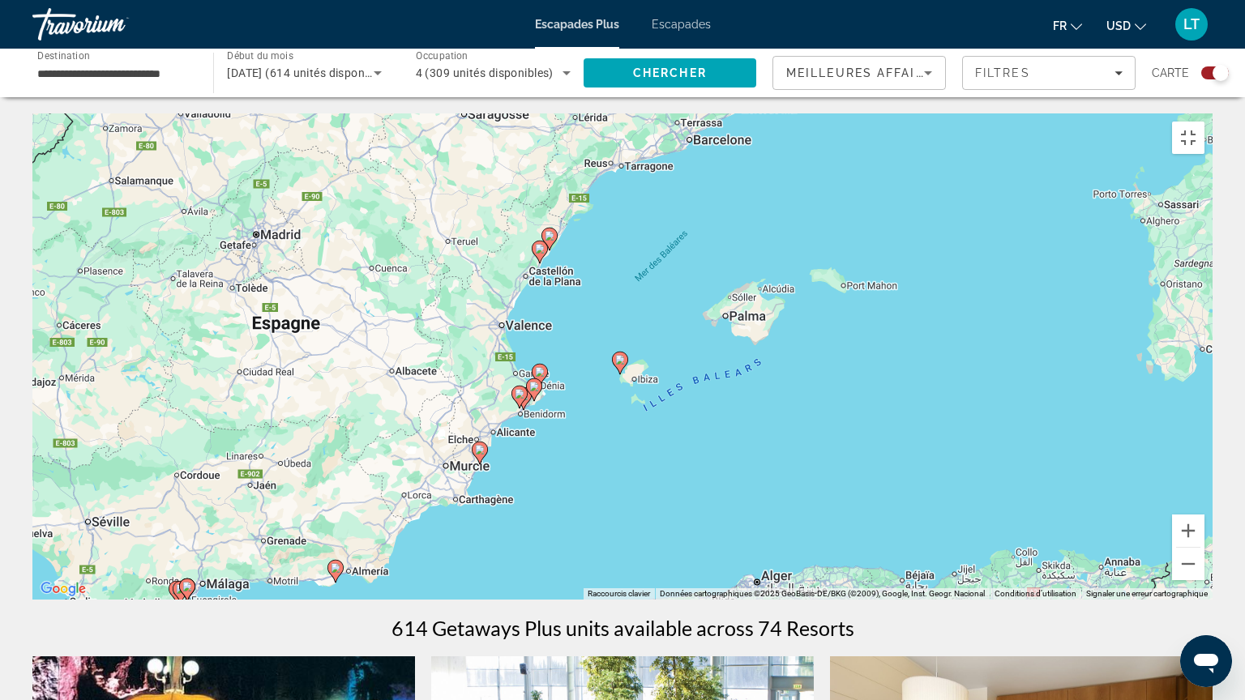
drag, startPoint x: 649, startPoint y: 301, endPoint x: 619, endPoint y: 358, distance: 64.9
click at [619, 358] on g "Contenu principal" at bounding box center [620, 363] width 16 height 23
click at [619, 358] on icon "Contenu principal" at bounding box center [620, 362] width 15 height 21
type input "**********"
click at [619, 358] on g "Contenu principal" at bounding box center [620, 363] width 16 height 23
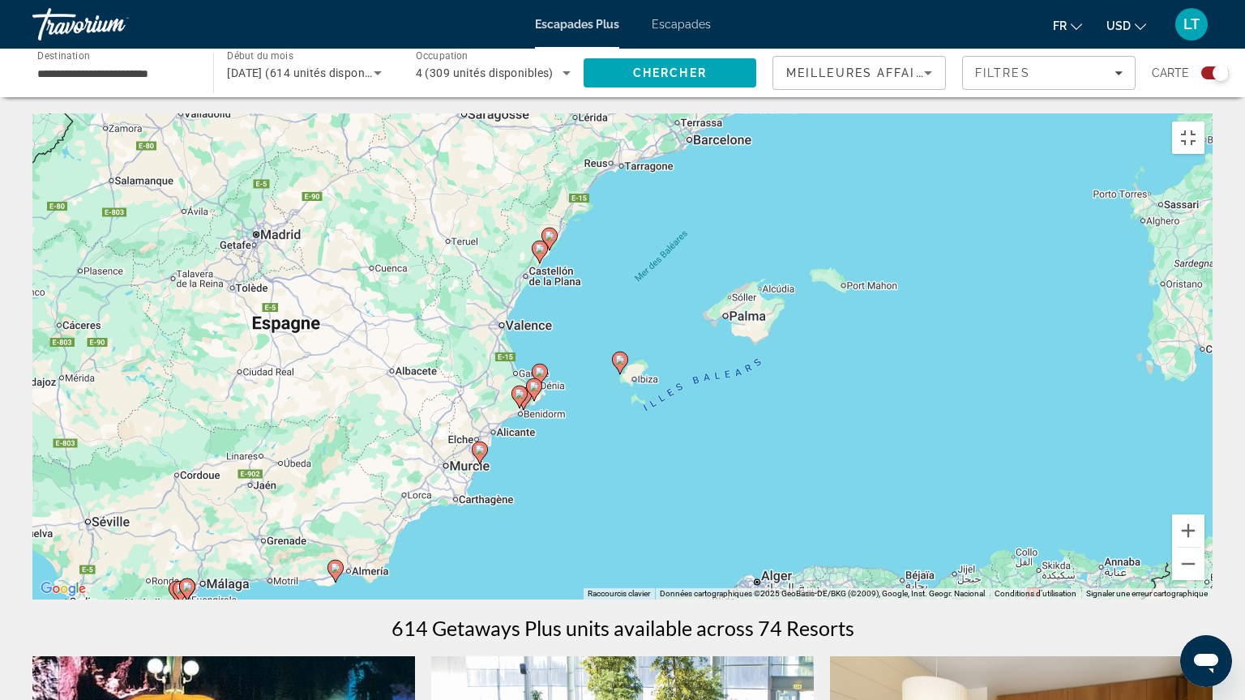
click at [617, 357] on icon "Contenu principal" at bounding box center [620, 362] width 15 height 21
click at [617, 357] on icon "Contenu principal" at bounding box center [618, 362] width 15 height 21
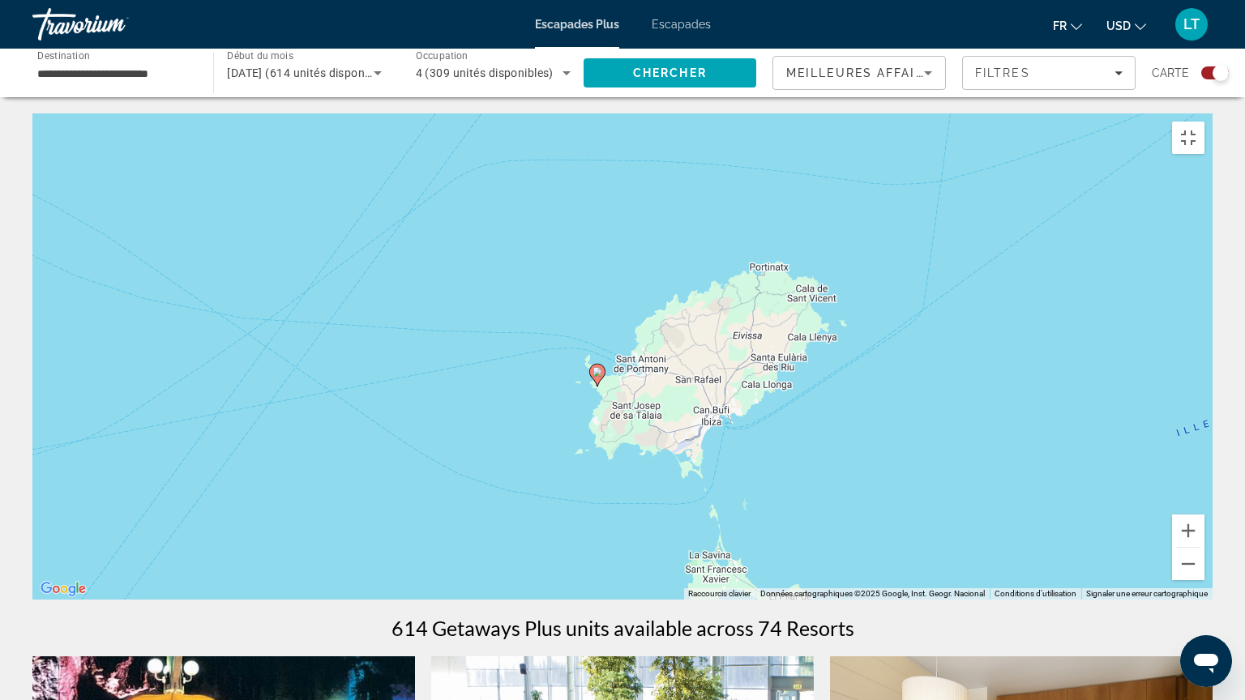
drag, startPoint x: 644, startPoint y: 516, endPoint x: 650, endPoint y: 402, distance: 114.4
click at [650, 402] on div "Pour activer le glissement avec le clavier, appuyez sur Alt+Entrée. Une fois ce…" at bounding box center [622, 356] width 1180 height 486
click at [596, 369] on image "Contenu principal" at bounding box center [597, 372] width 10 height 10
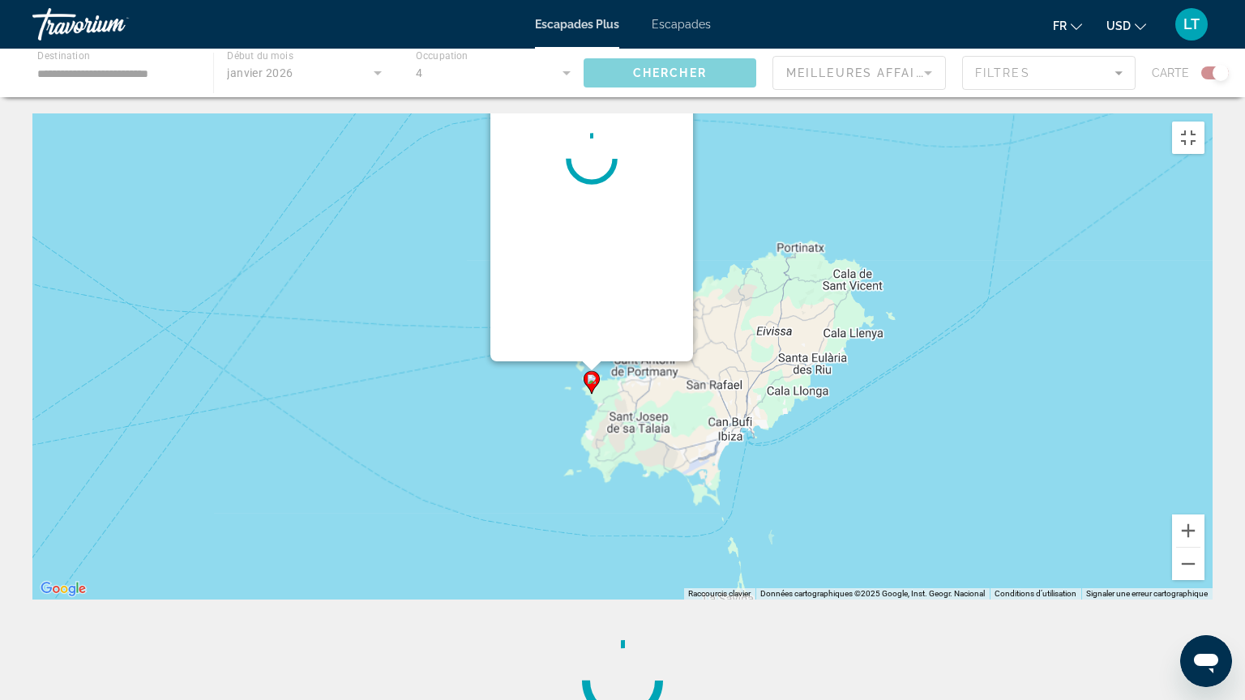
click at [596, 369] on div "Pour activer le glissement avec le clavier, appuyez sur Alt+Entrée. Une fois ce…" at bounding box center [622, 356] width 1180 height 486
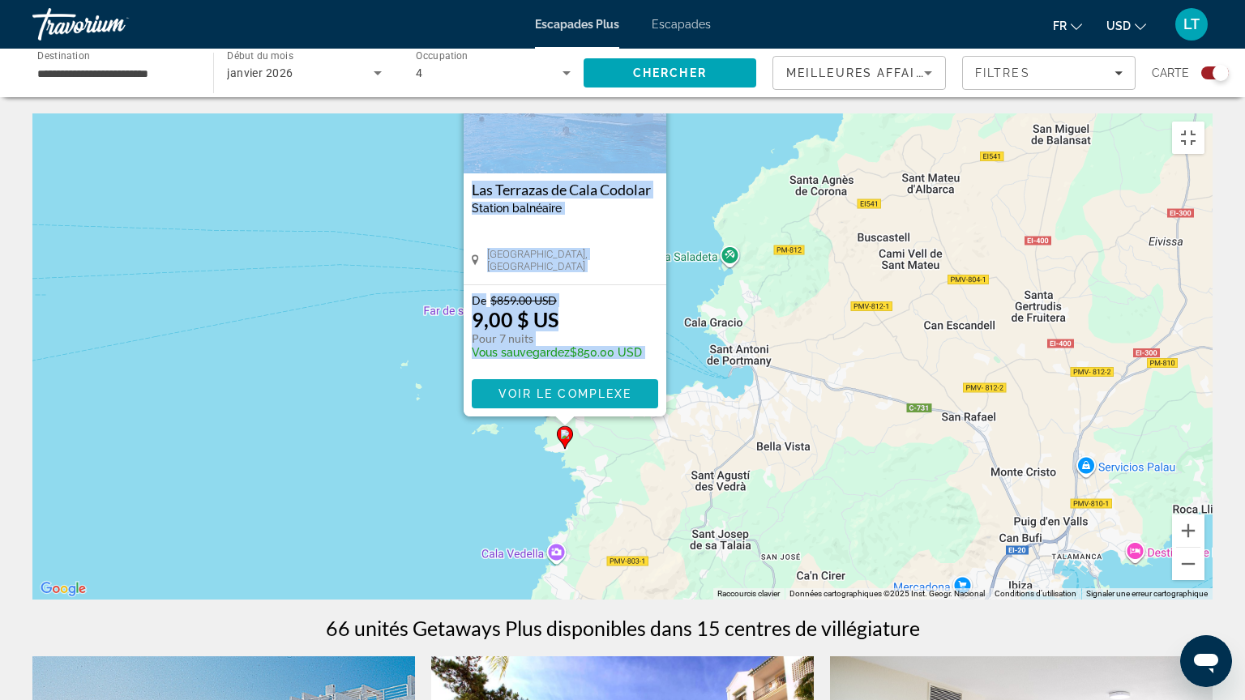
drag, startPoint x: 596, startPoint y: 369, endPoint x: 587, endPoint y: 385, distance: 18.9
click at [587, 387] on span "Voir le complexe" at bounding box center [565, 393] width 134 height 13
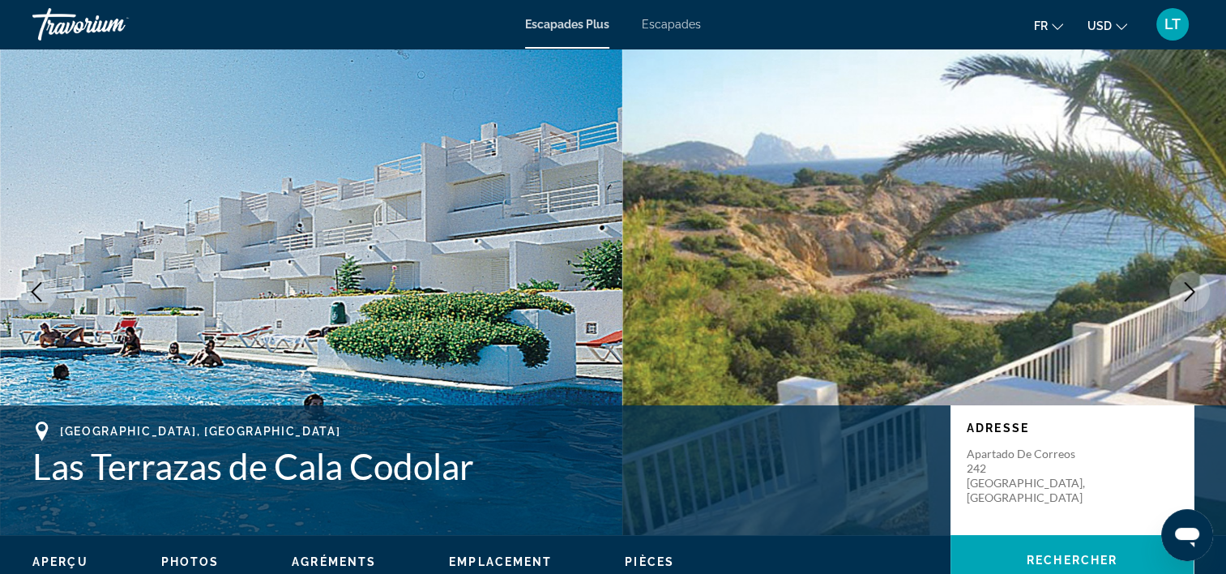
click at [583, 301] on img "Contenu principal" at bounding box center [311, 292] width 622 height 486
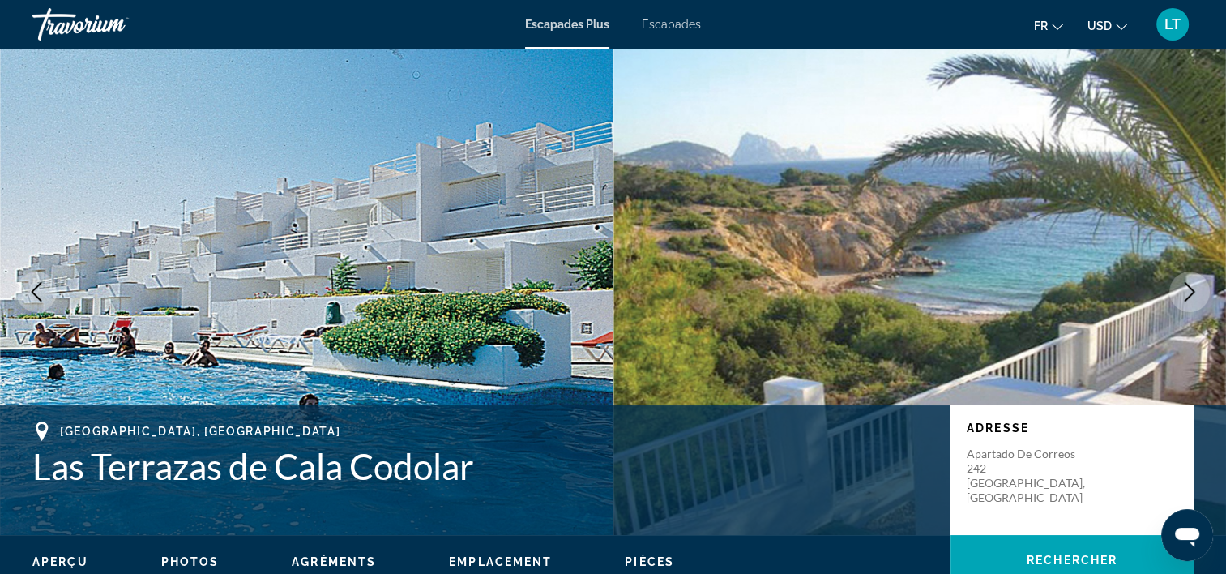
click at [1187, 286] on icon "Image suivante" at bounding box center [1190, 291] width 11 height 19
click at [1189, 288] on icon "Image suivante" at bounding box center [1190, 291] width 11 height 19
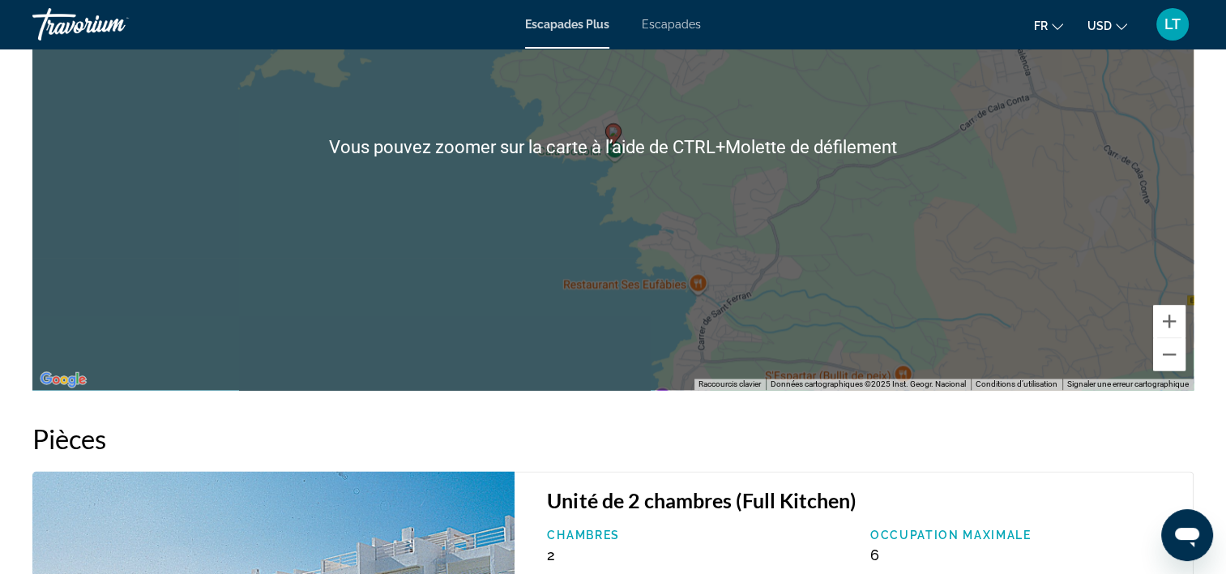
scroll to position [2020, 0]
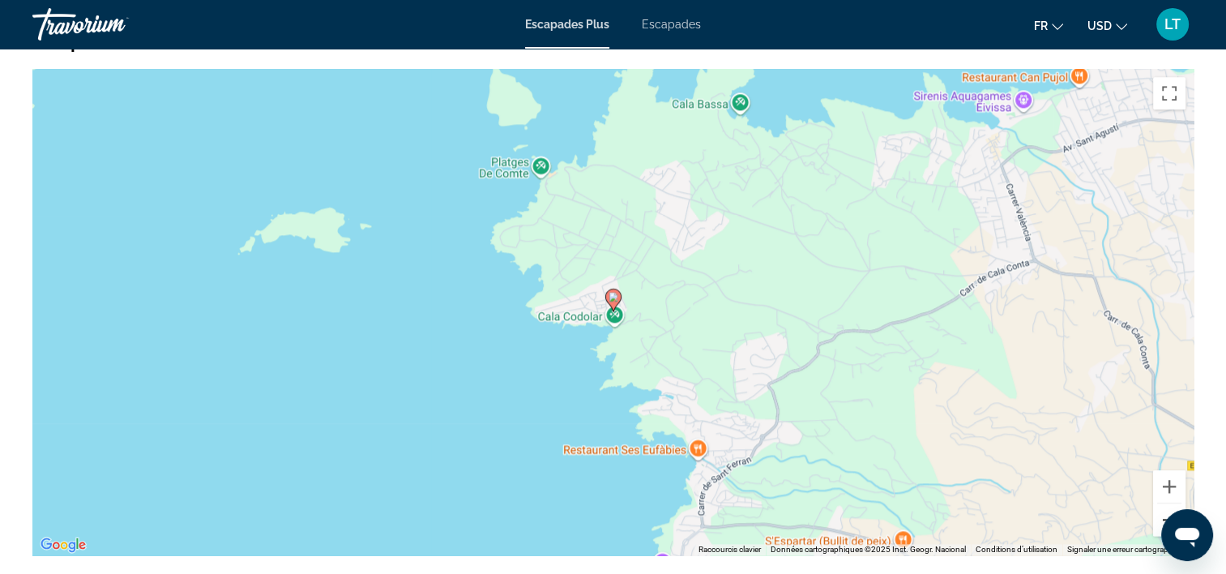
click at [1176, 503] on button "Zoom arrière" at bounding box center [1169, 519] width 32 height 32
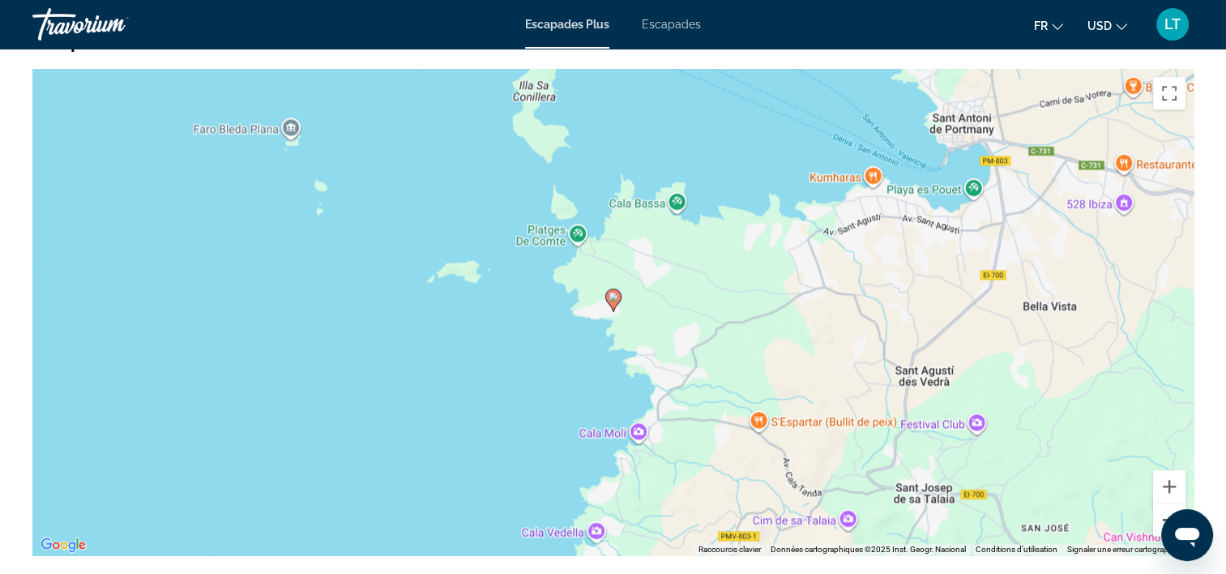
click at [1176, 503] on button "Zoom arrière" at bounding box center [1169, 519] width 32 height 32
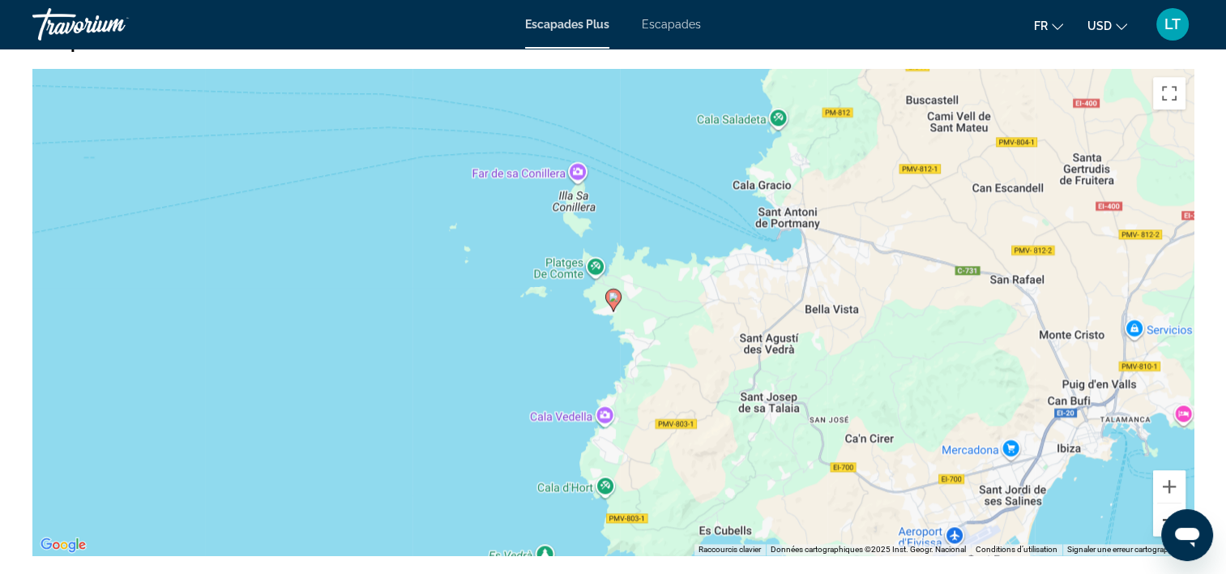
click at [1176, 503] on button "Zoom arrière" at bounding box center [1169, 519] width 32 height 32
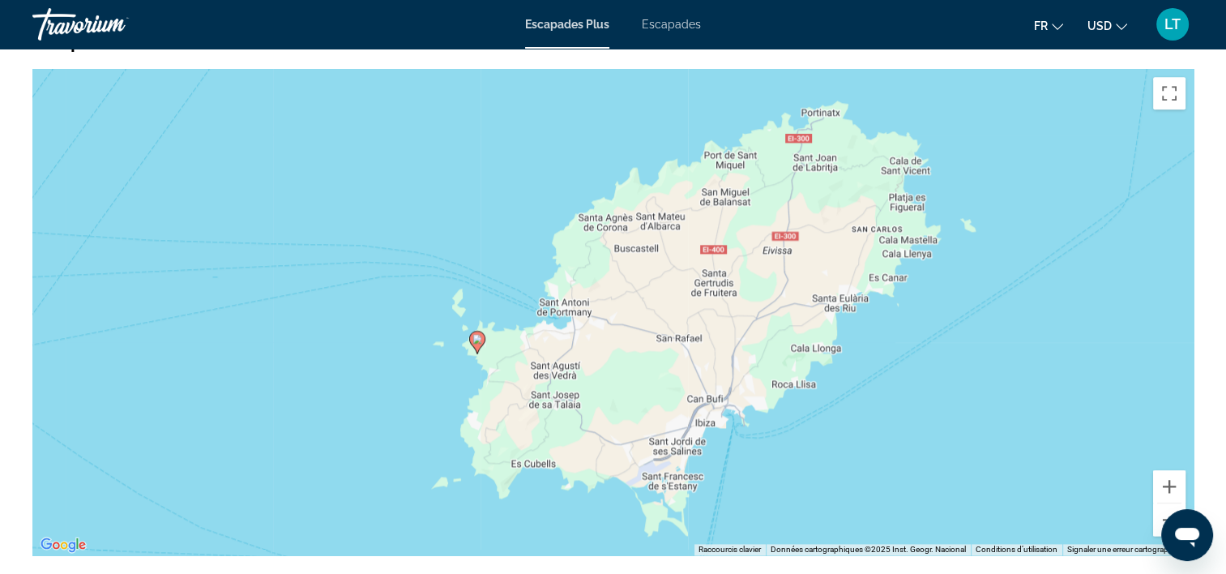
drag, startPoint x: 858, startPoint y: 288, endPoint x: 720, endPoint y: 331, distance: 144.3
click at [720, 331] on div "Pour activer le glissement avec le clavier, appuyez sur Alt+Entrée. Une fois ce…" at bounding box center [612, 312] width 1161 height 486
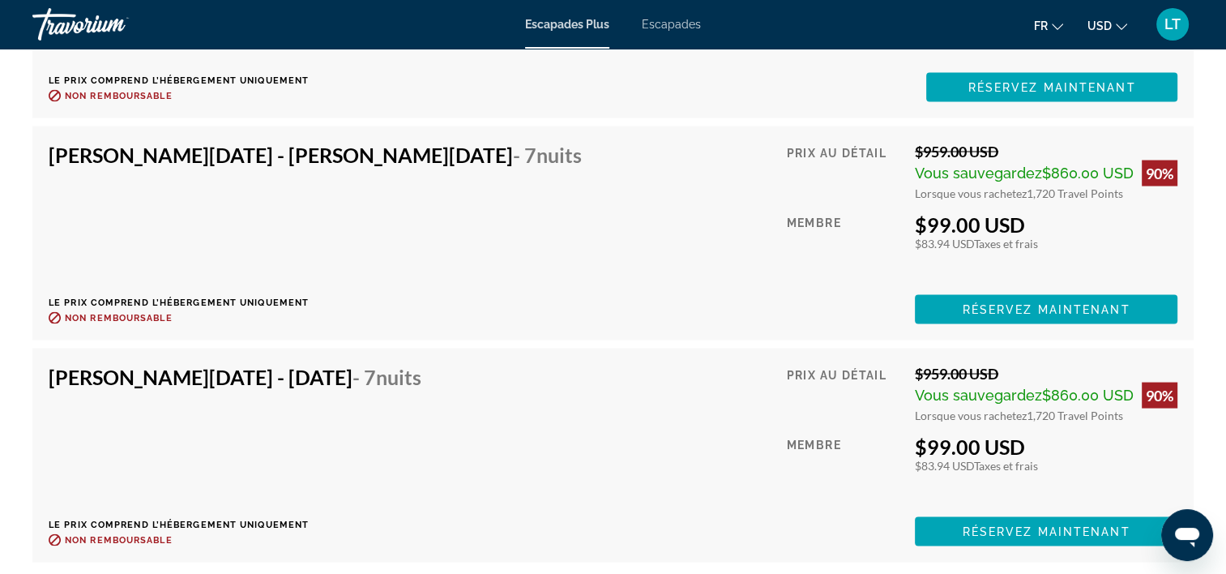
scroll to position [3154, 0]
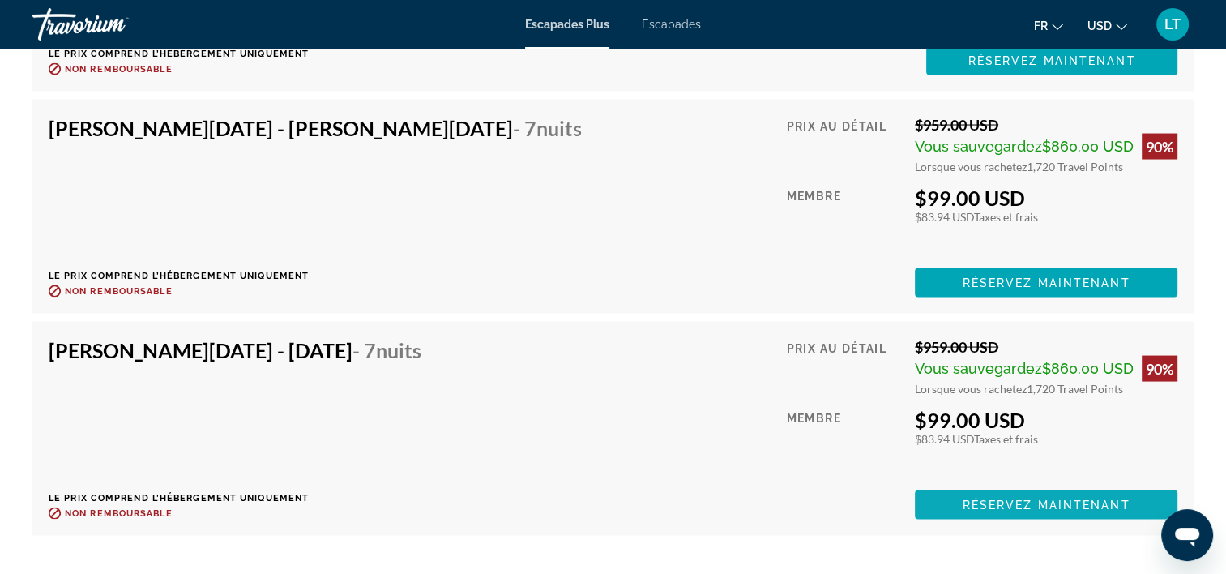
click at [1040, 498] on span "Réservez maintenant" at bounding box center [1047, 504] width 168 height 13
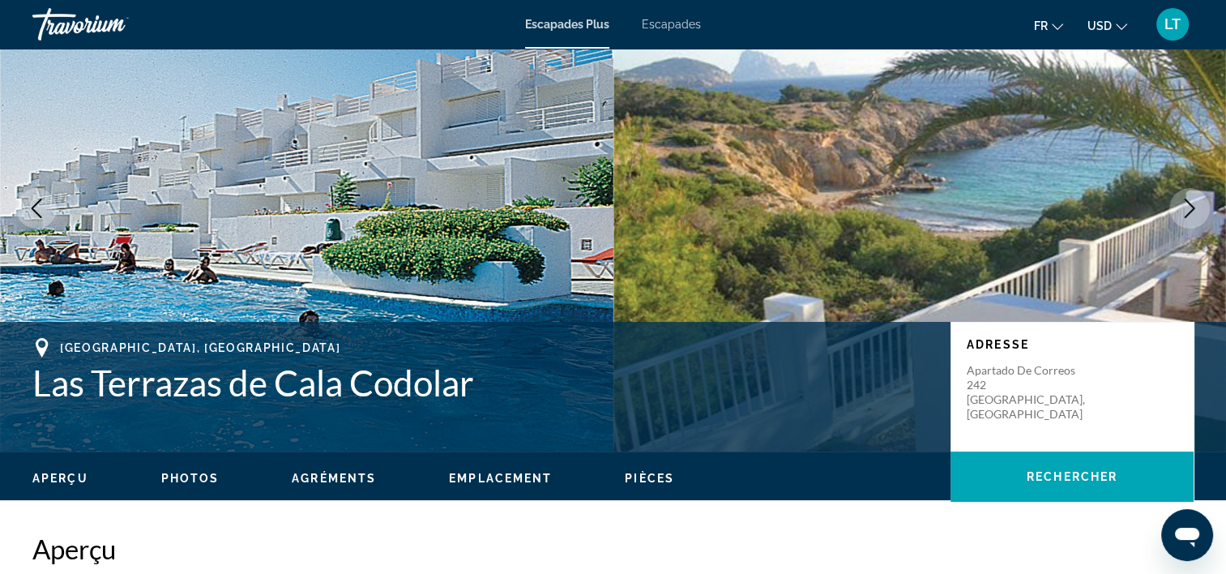
scroll to position [81, 0]
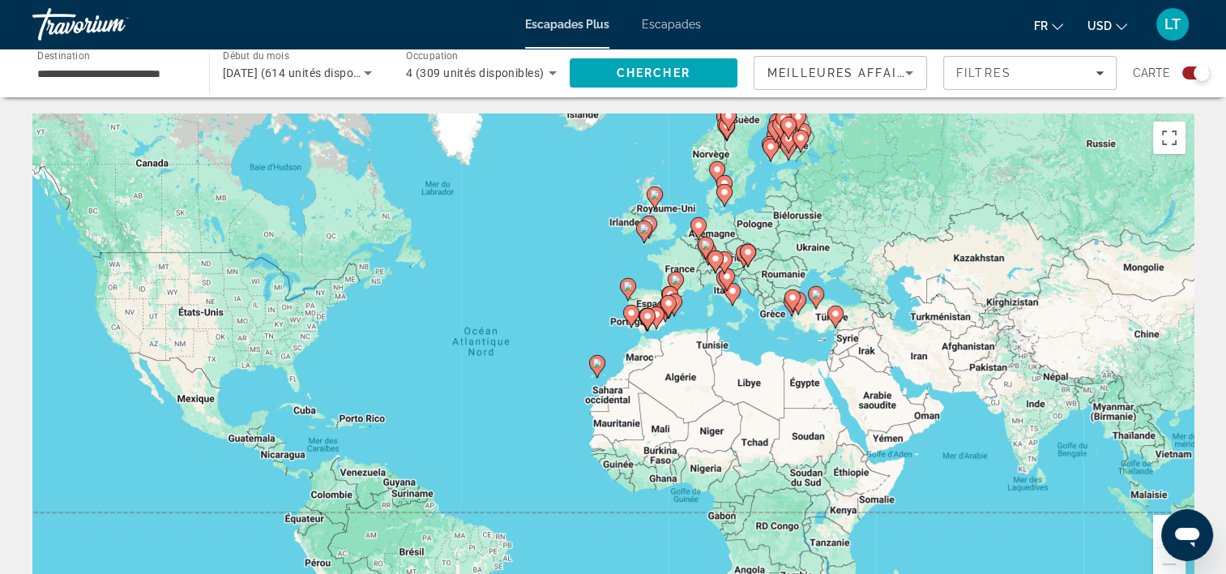
drag, startPoint x: 664, startPoint y: 262, endPoint x: 579, endPoint y: 272, distance: 85.7
click at [579, 272] on div "Pour activer le glissement avec le clavier, appuyez sur Alt+Entrée. Une fois ce…" at bounding box center [612, 356] width 1161 height 486
click at [1165, 139] on button "Passer en plein écran" at bounding box center [1169, 138] width 32 height 32
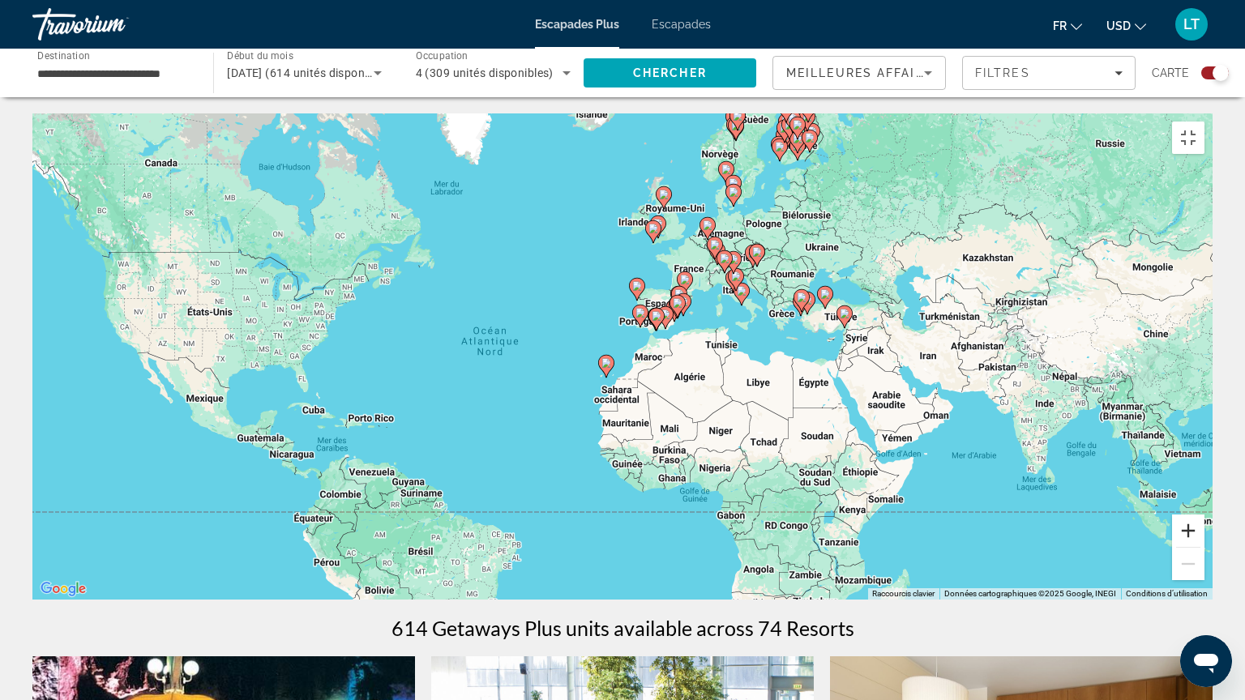
click at [1204, 547] on button "Zoom avant" at bounding box center [1188, 531] width 32 height 32
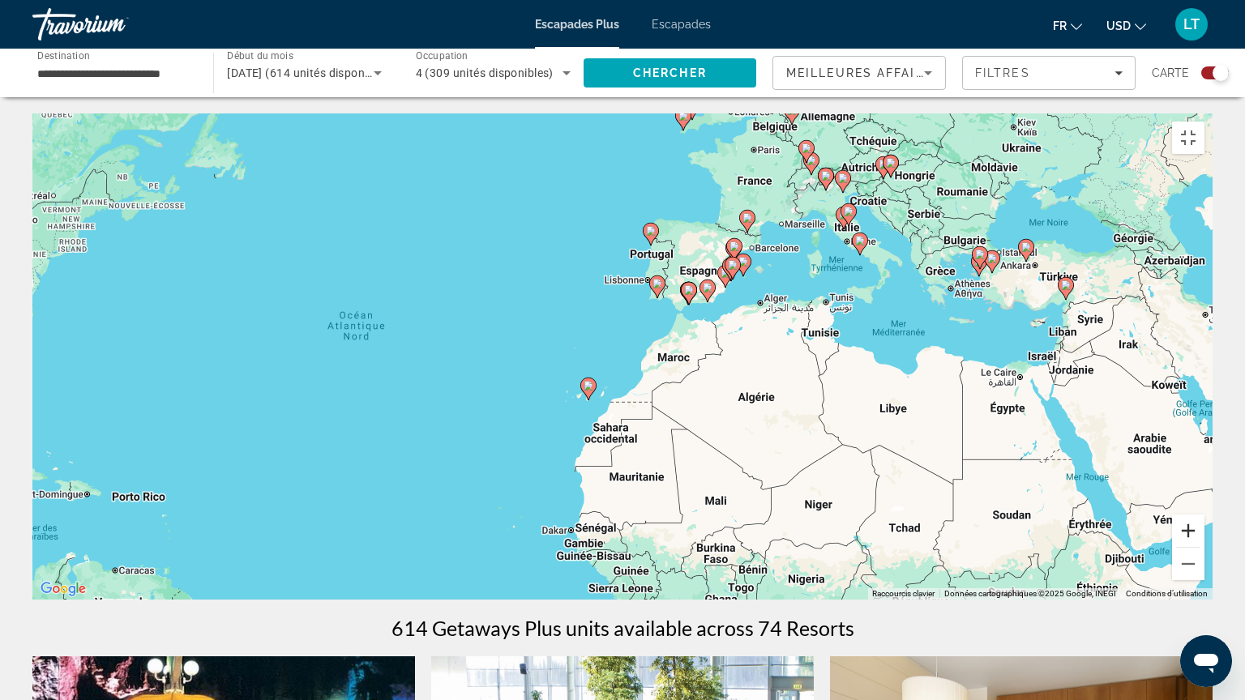
click at [1204, 547] on button "Zoom avant" at bounding box center [1188, 531] width 32 height 32
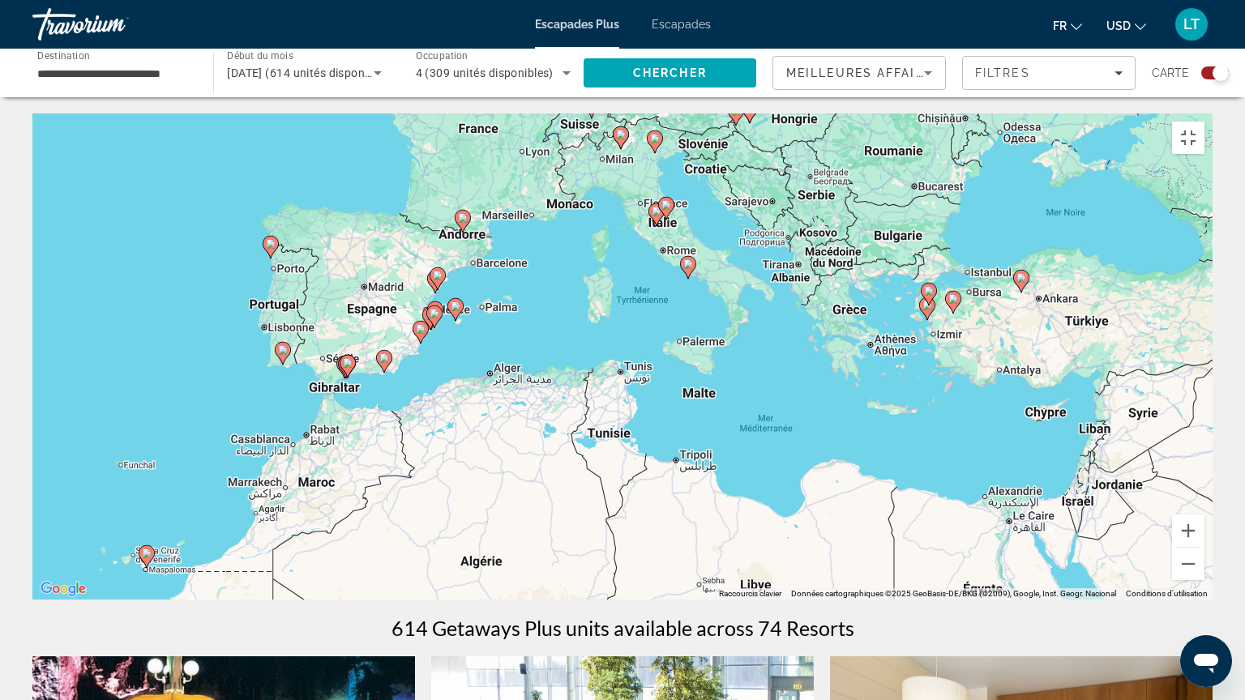
drag, startPoint x: 1014, startPoint y: 339, endPoint x: 604, endPoint y: 463, distance: 428.9
click at [604, 463] on div "Pour activer le glissement avec le clavier, appuyez sur Alt+Entrée. Une fois ce…" at bounding box center [622, 356] width 1180 height 486
click at [473, 376] on div "Pour activer le glissement avec le clavier, appuyez sur Alt+Entrée. Une fois ce…" at bounding box center [622, 356] width 1180 height 486
click at [1204, 547] on button "Zoom avant" at bounding box center [1188, 531] width 32 height 32
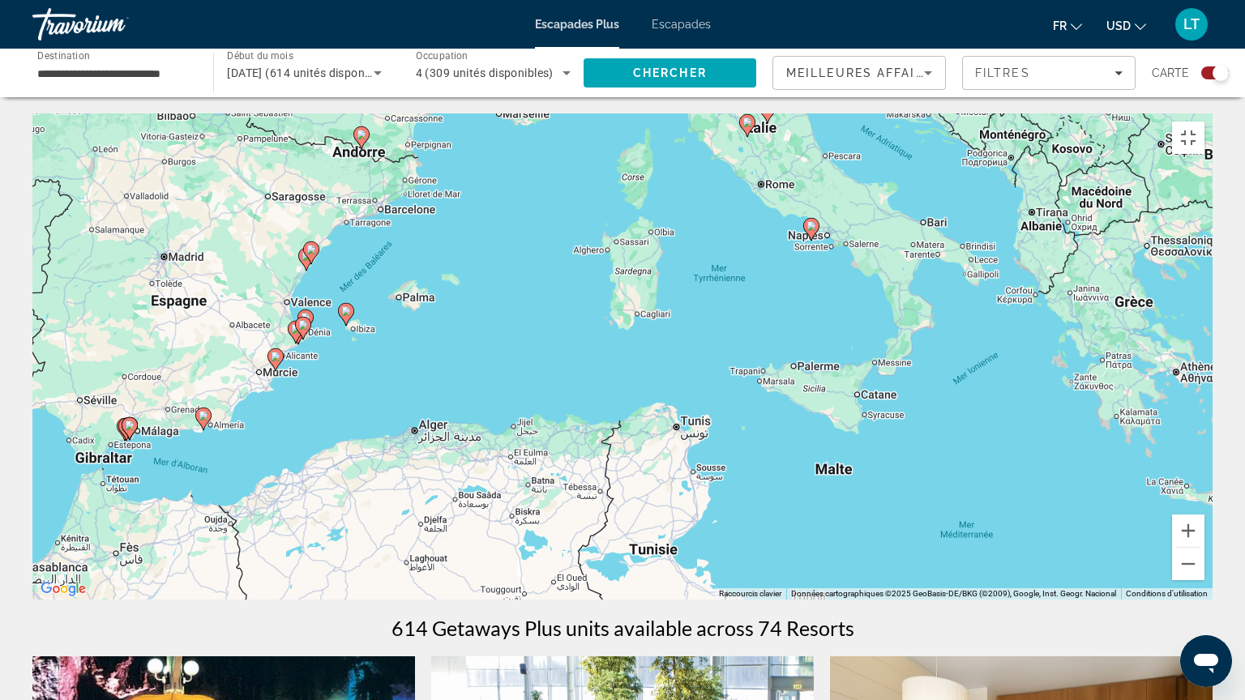
drag, startPoint x: 385, startPoint y: 347, endPoint x: 443, endPoint y: 386, distance: 70.6
click at [443, 386] on div "Pour activer le glissement avec le clavier, appuyez sur Alt+Entrée. Une fois ce…" at bounding box center [622, 356] width 1180 height 486
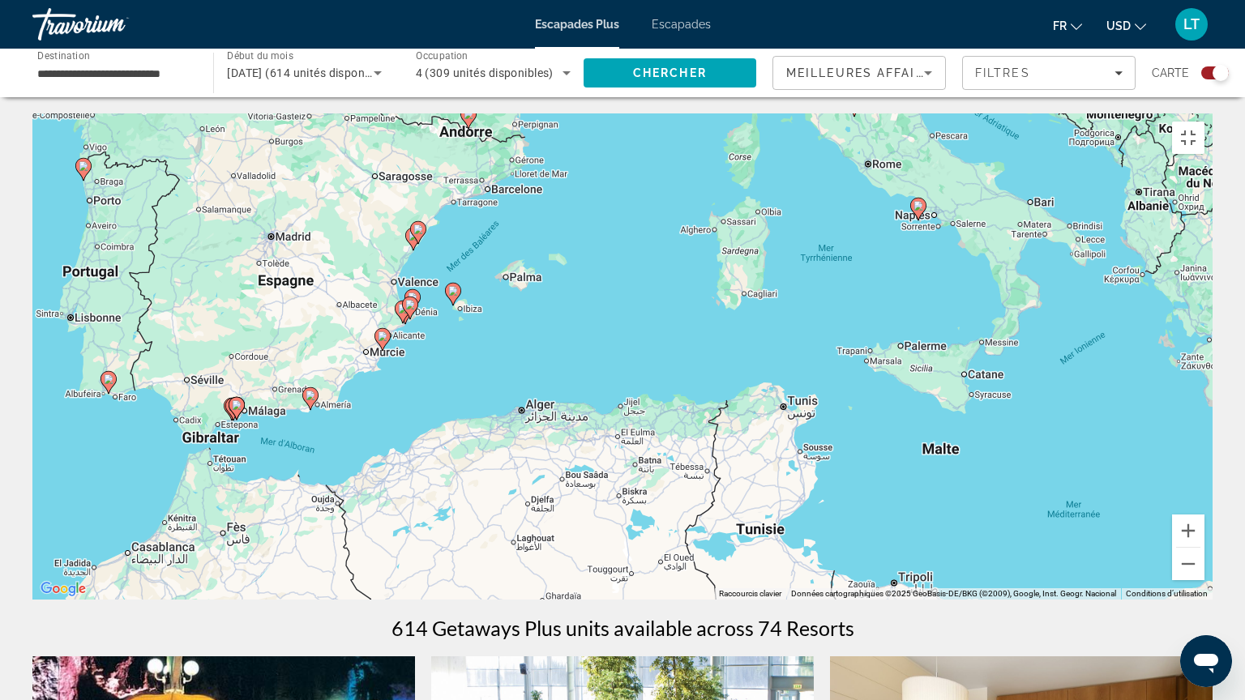
drag, startPoint x: 316, startPoint y: 452, endPoint x: 428, endPoint y: 431, distance: 113.8
click at [428, 431] on div "Pour activer le glissement avec le clavier, appuyez sur Alt+Entrée. Une fois ce…" at bounding box center [622, 356] width 1180 height 486
click at [1204, 547] on button "Zoom avant" at bounding box center [1188, 531] width 32 height 32
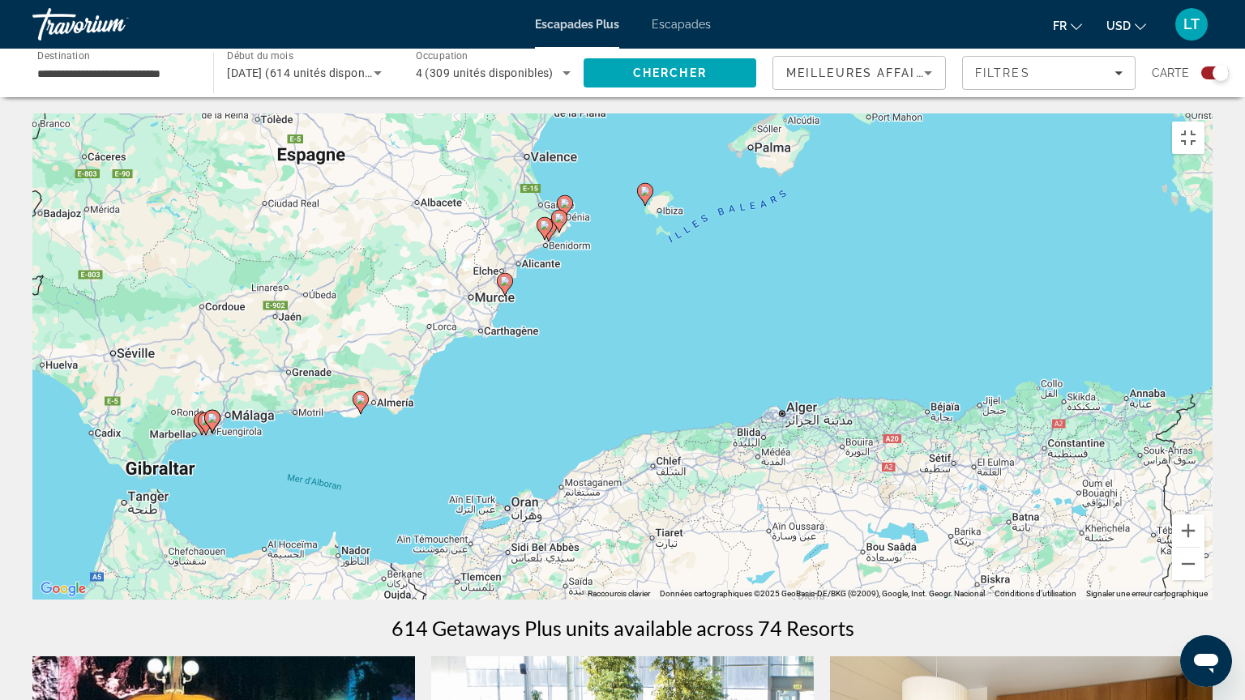
drag, startPoint x: 281, startPoint y: 434, endPoint x: 591, endPoint y: 386, distance: 314.1
click at [591, 386] on div "Pour activer le glissement avec le clavier, appuyez sur Alt+Entrée. Une fois ce…" at bounding box center [622, 356] width 1180 height 486
drag, startPoint x: 1225, startPoint y: 633, endPoint x: 1206, endPoint y: 619, distance: 23.8
click at [1204, 547] on button "Zoom avant" at bounding box center [1188, 531] width 32 height 32
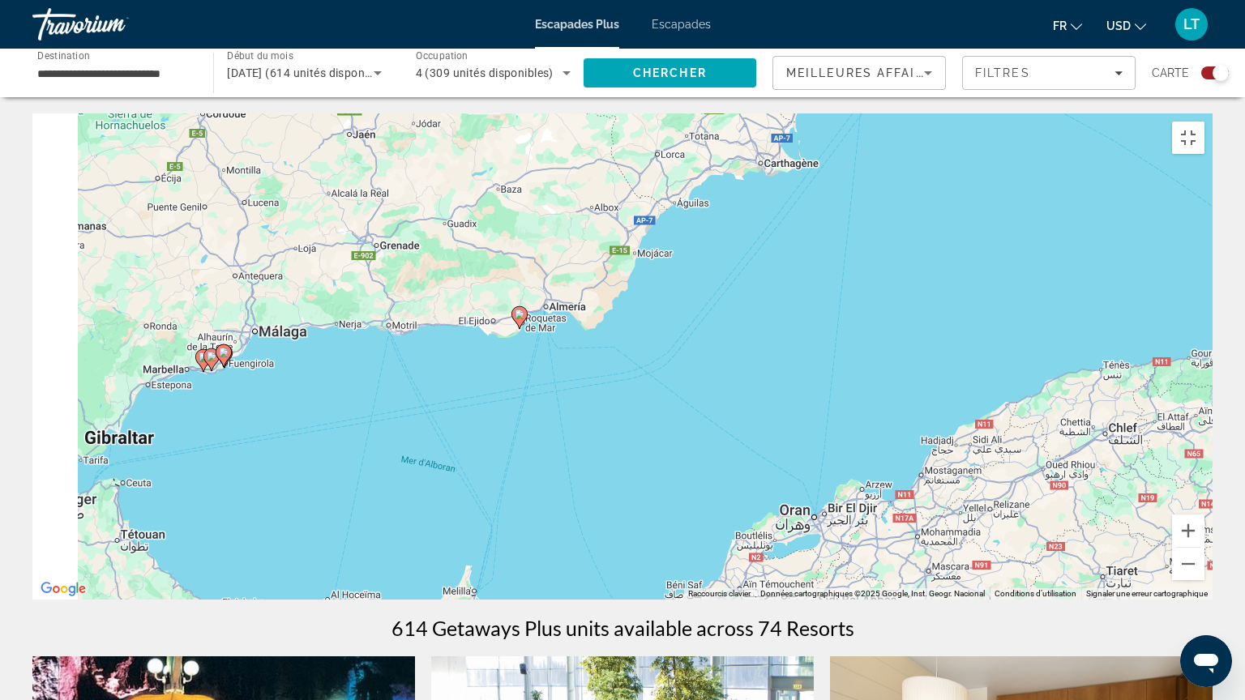
drag, startPoint x: 403, startPoint y: 396, endPoint x: 805, endPoint y: 284, distance: 418.1
click at [805, 284] on div "Pour activer le glissement avec le clavier, appuyez sur Alt+Entrée. Une fois ce…" at bounding box center [622, 356] width 1180 height 486
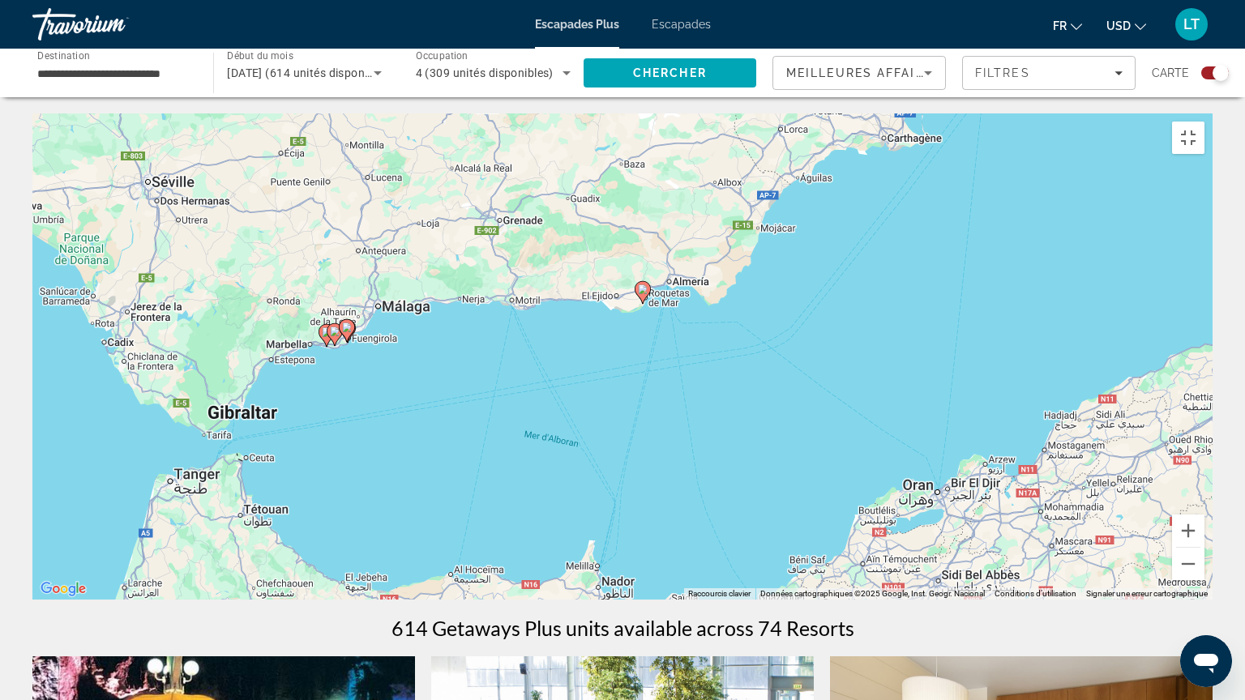
drag, startPoint x: 362, startPoint y: 376, endPoint x: 403, endPoint y: 368, distance: 41.3
click at [403, 368] on div "Pour activer le glissement avec le clavier, appuyez sur Alt+Entrée. Une fois ce…" at bounding box center [622, 356] width 1180 height 486
click at [324, 334] on icon "Contenu principal" at bounding box center [326, 335] width 15 height 21
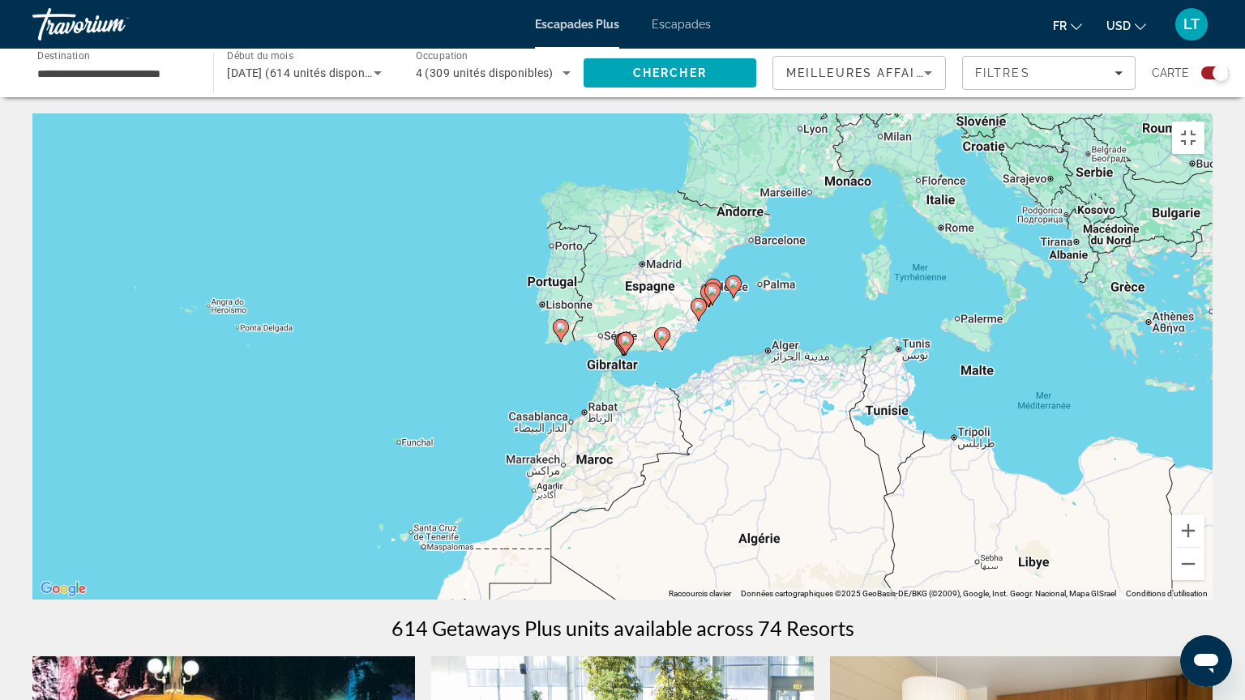
click at [626, 336] on image "Contenu principal" at bounding box center [626, 340] width 10 height 10
type input "**********"
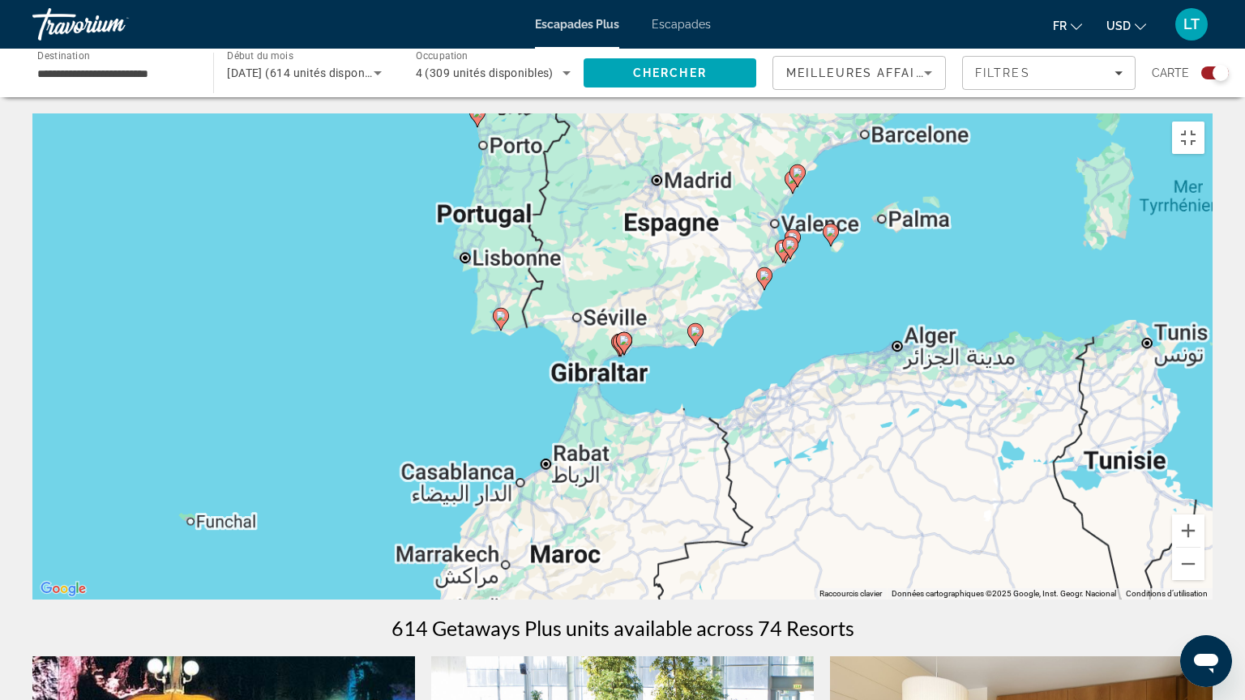
click at [626, 336] on image "Contenu principal" at bounding box center [624, 340] width 10 height 10
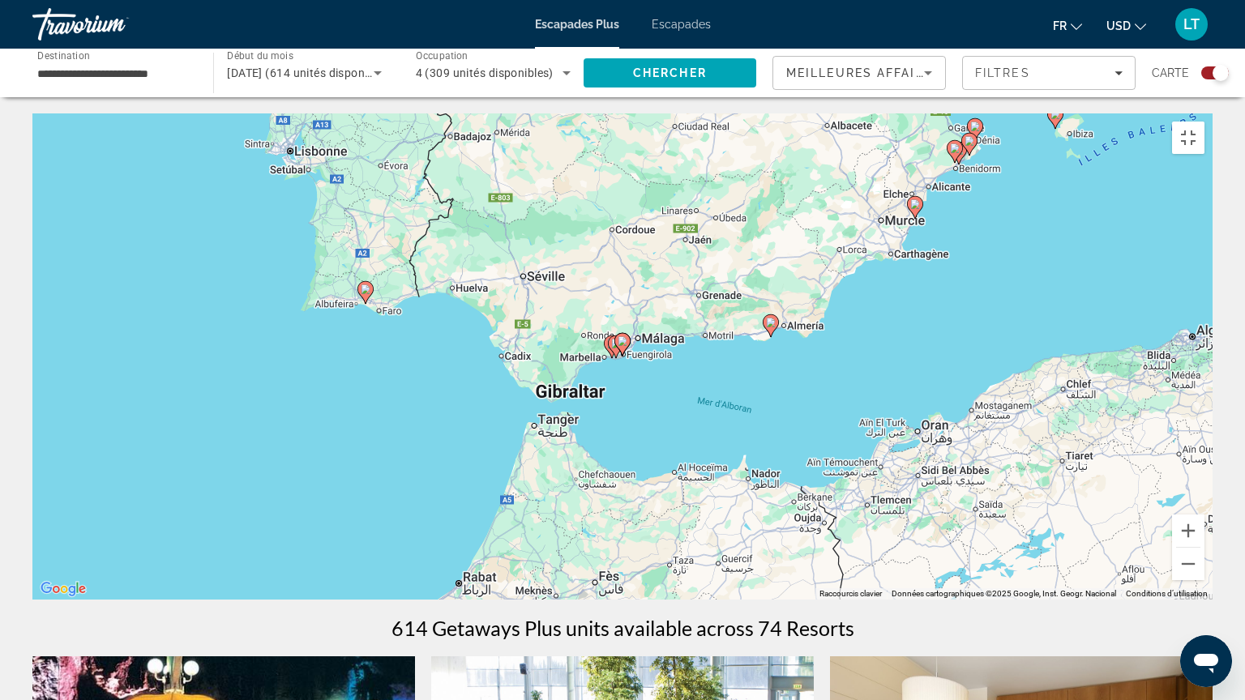
click at [620, 339] on image "Contenu principal" at bounding box center [622, 341] width 10 height 10
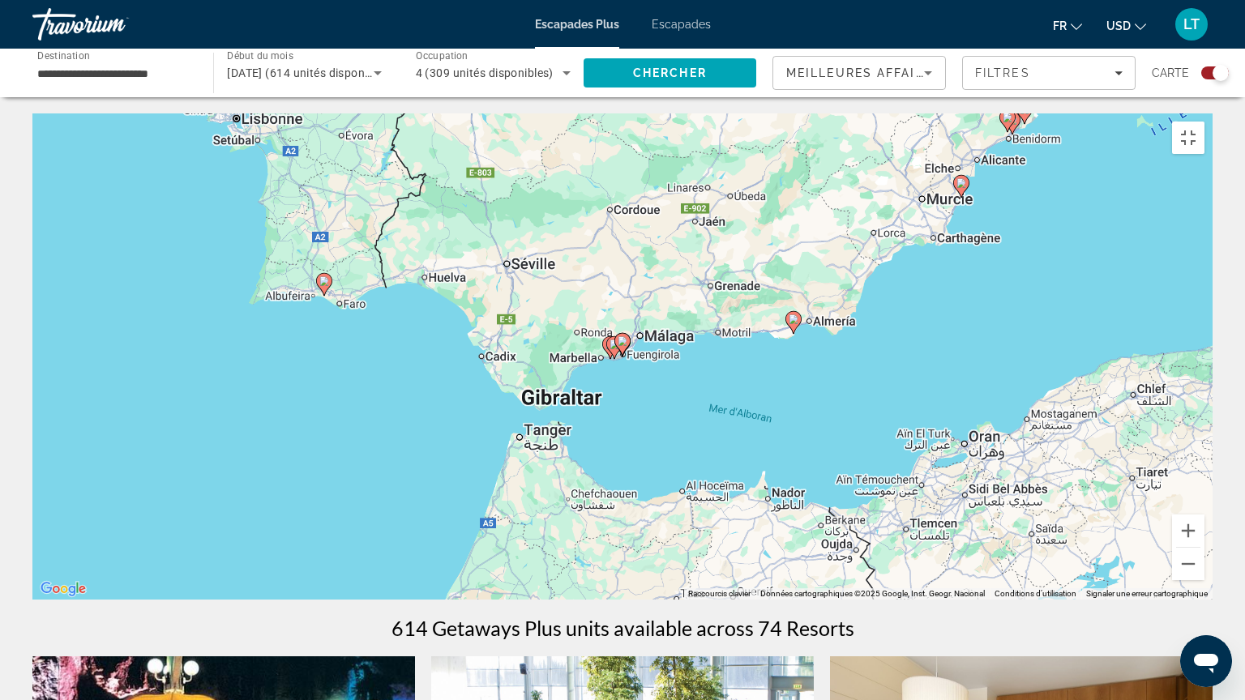
click at [620, 339] on image "Contenu principal" at bounding box center [622, 341] width 10 height 10
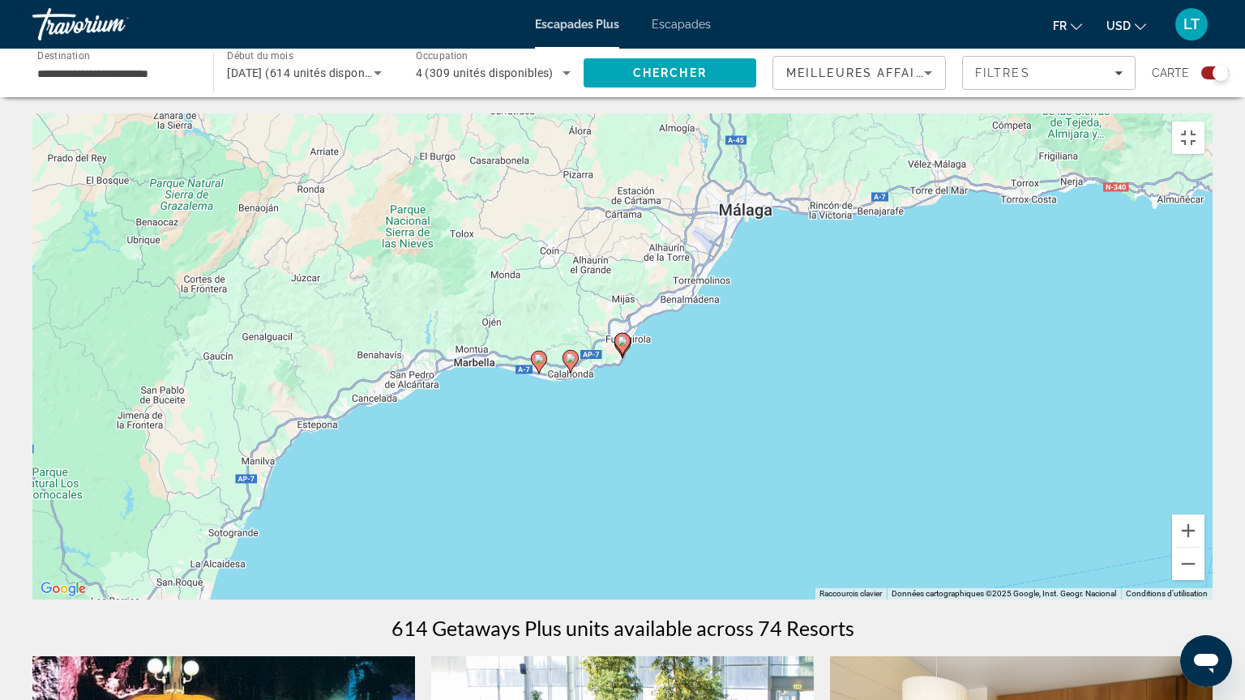
click at [575, 357] on icon "Contenu principal" at bounding box center [570, 361] width 16 height 23
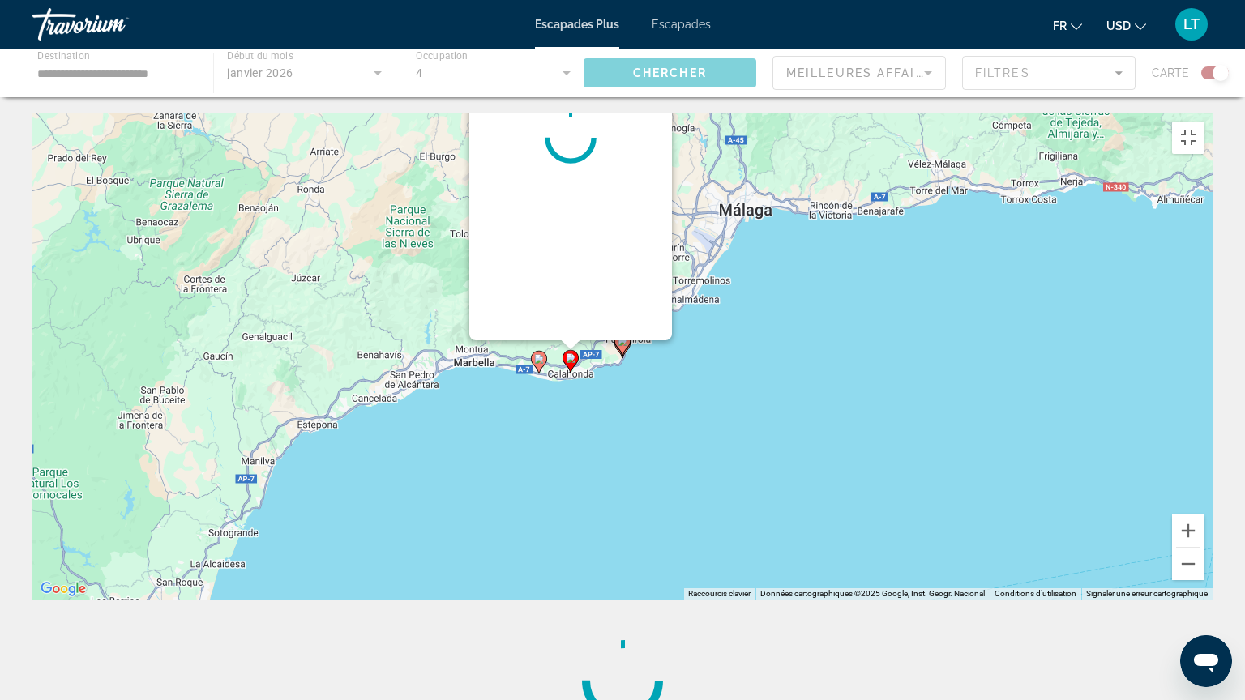
click at [575, 357] on gmp-advanced-marker "Contenu principal" at bounding box center [570, 361] width 16 height 24
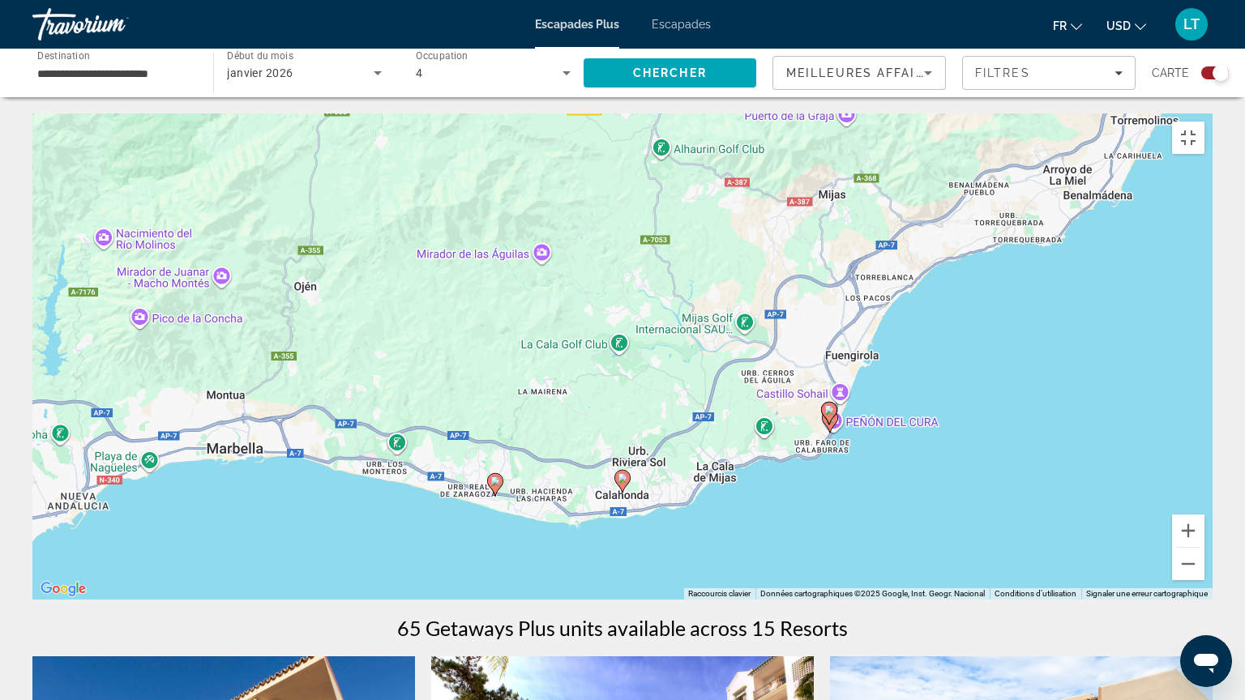
click at [833, 416] on gmp-advanced-marker "Contenu principal" at bounding box center [829, 413] width 16 height 24
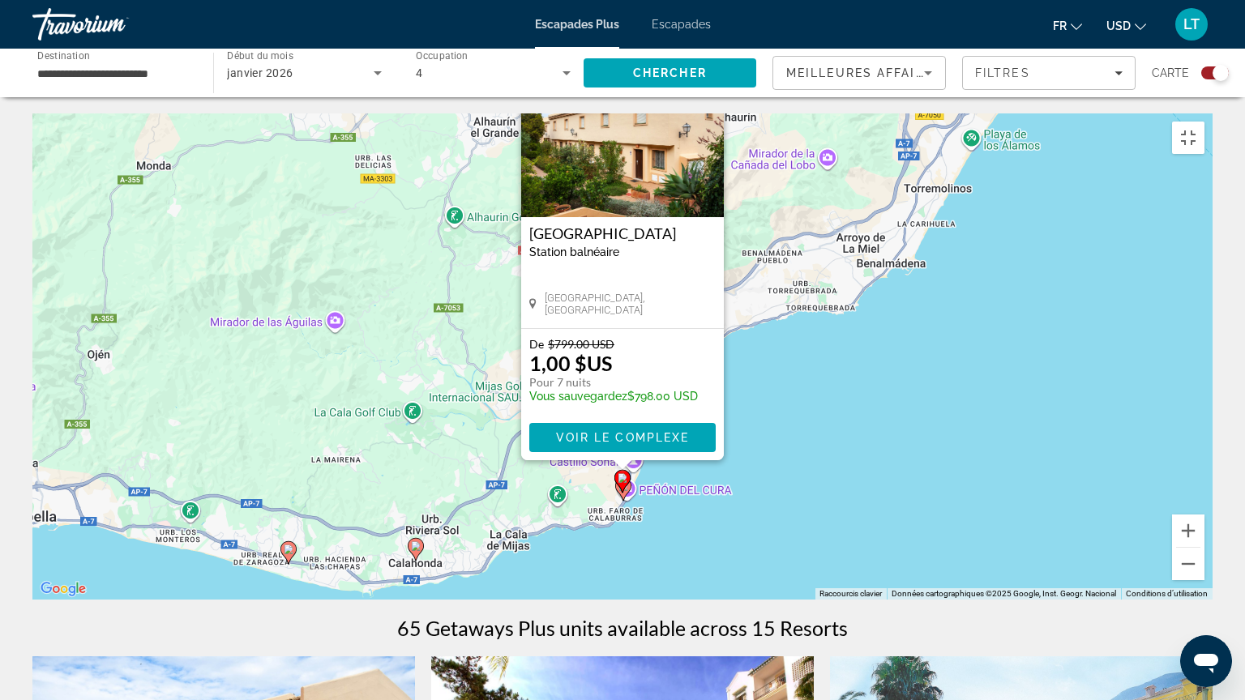
click at [626, 483] on gmp-advanced-marker "Contenu principal" at bounding box center [622, 481] width 16 height 24
click at [622, 473] on image "Contenu principal" at bounding box center [622, 478] width 10 height 10
click at [628, 431] on span "Voir le complexe" at bounding box center [623, 437] width 134 height 13
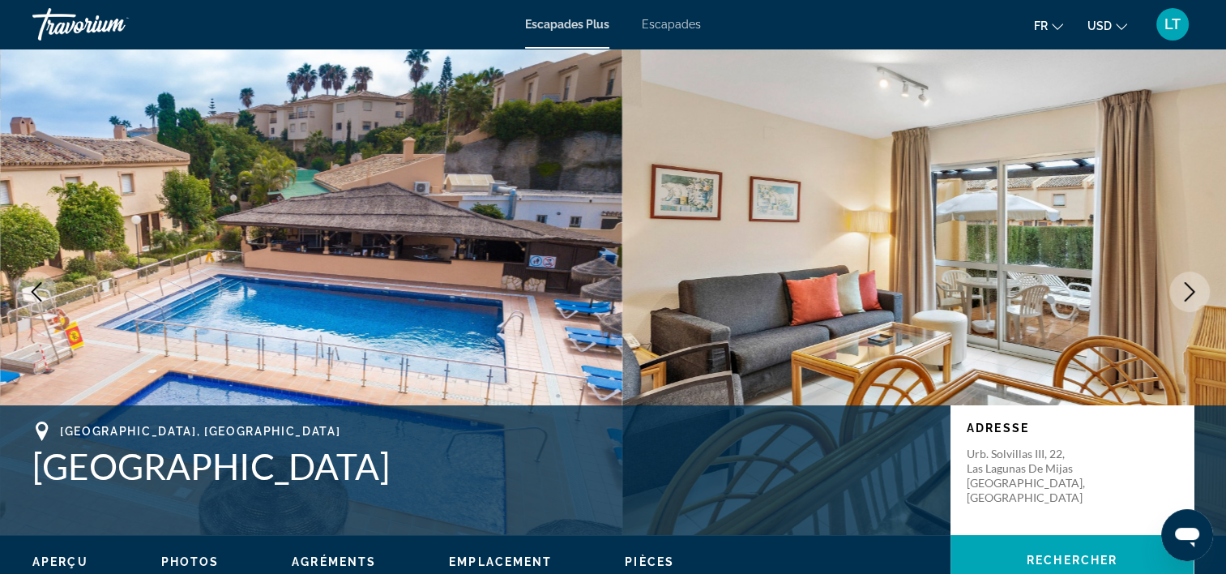
click at [625, 342] on img "Contenu principal" at bounding box center [933, 292] width 622 height 486
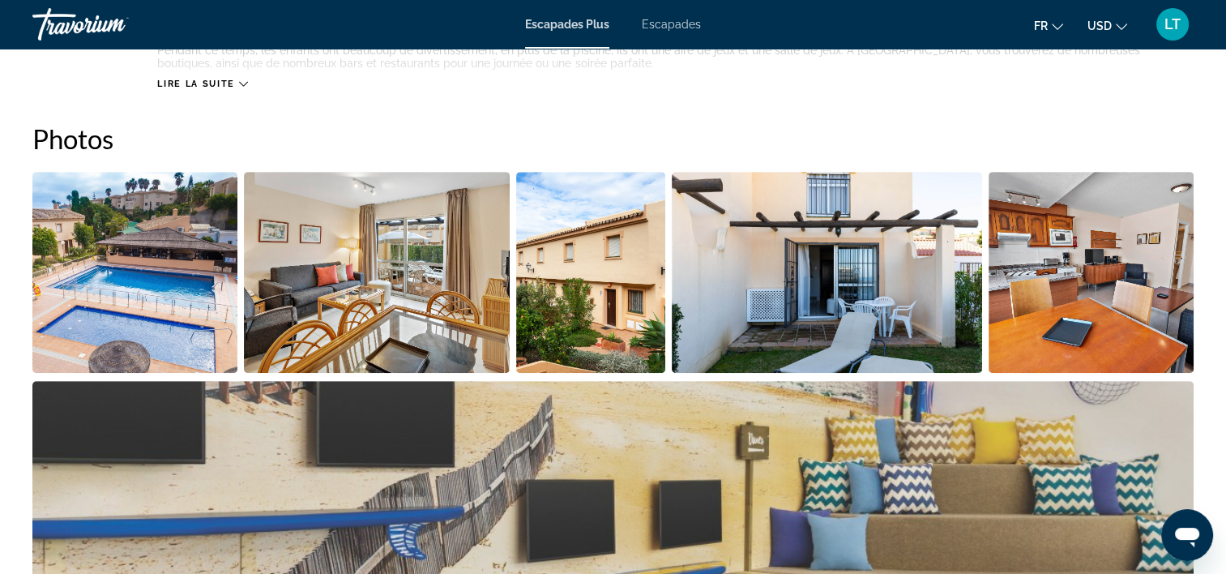
scroll to position [729, 0]
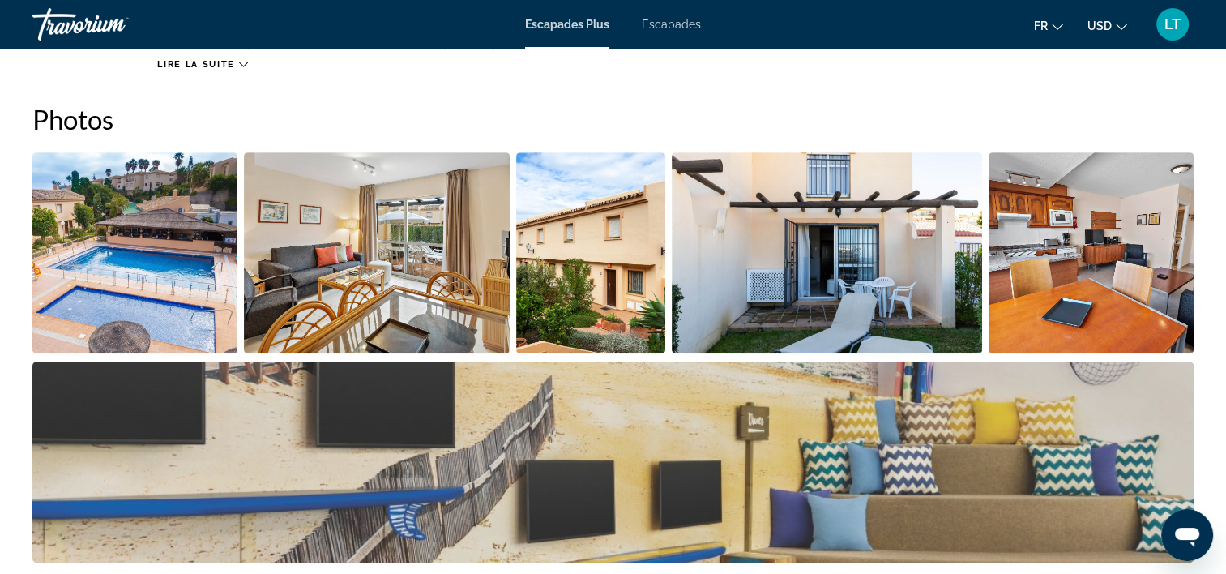
click at [213, 263] on img "Ouvrir le curseur d’image en plein écran" at bounding box center [134, 252] width 205 height 201
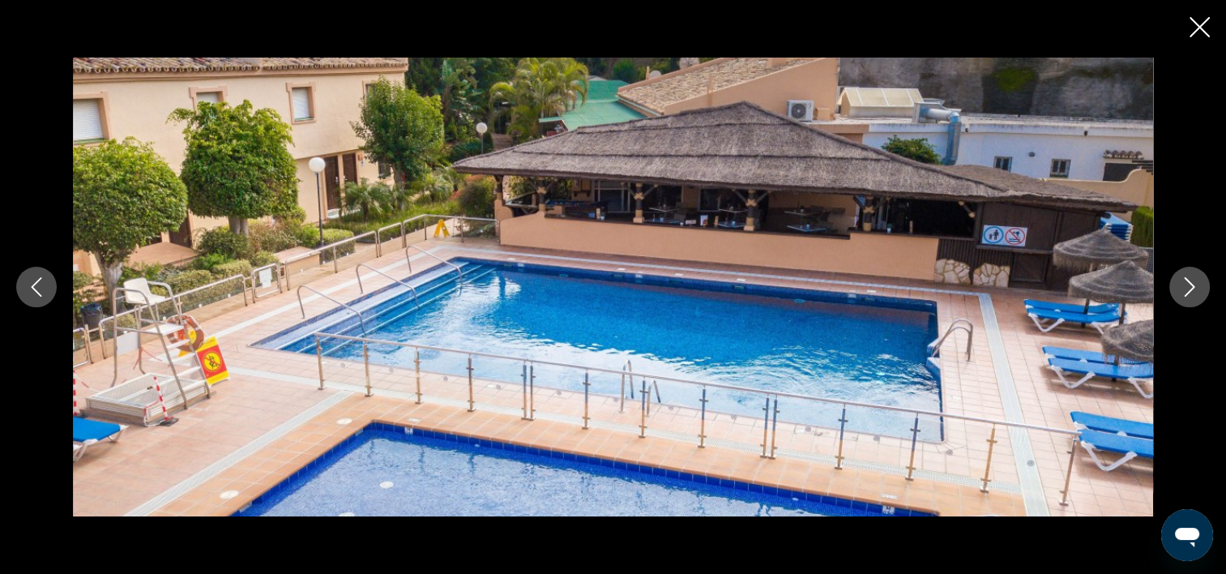
click at [1189, 292] on icon "Image suivante" at bounding box center [1189, 286] width 19 height 19
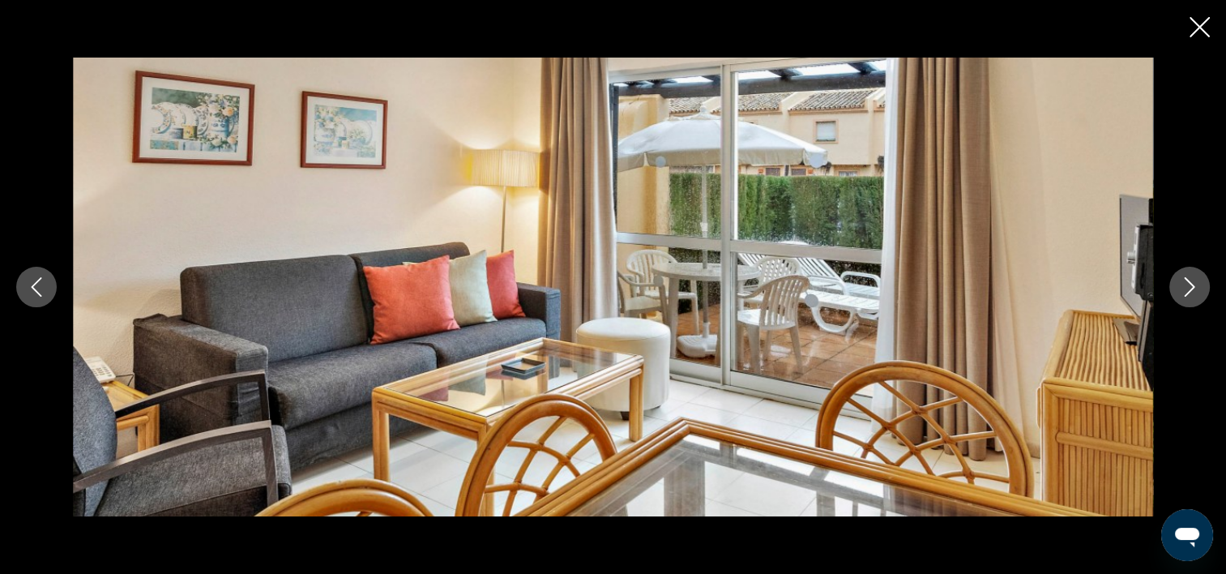
click at [1189, 292] on icon "Image suivante" at bounding box center [1189, 286] width 19 height 19
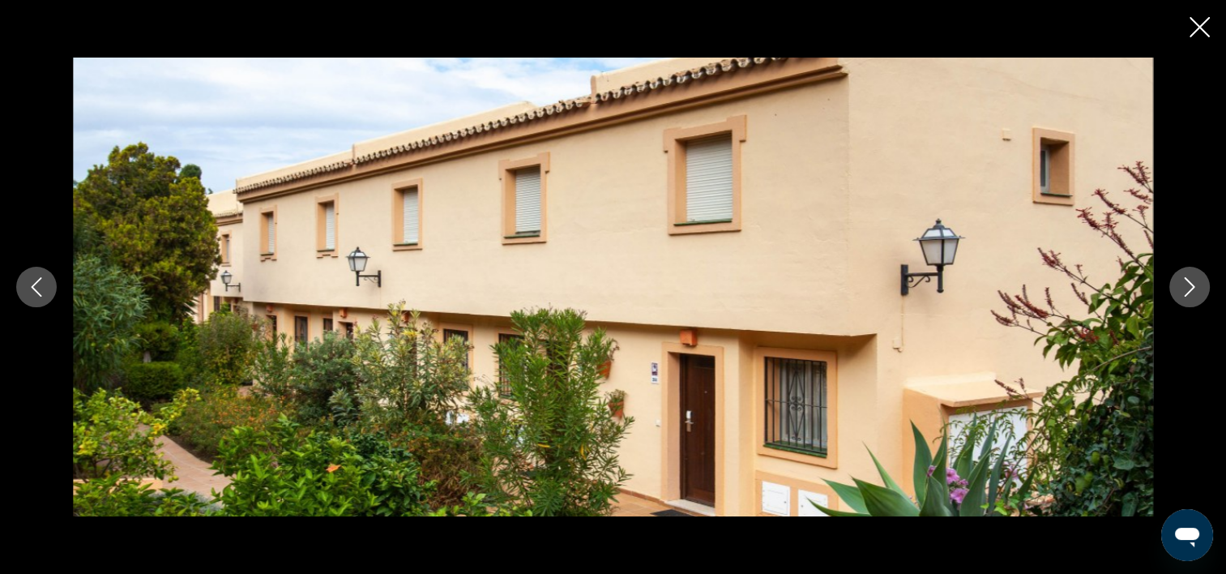
click at [1188, 277] on icon "Image suivante" at bounding box center [1189, 286] width 19 height 19
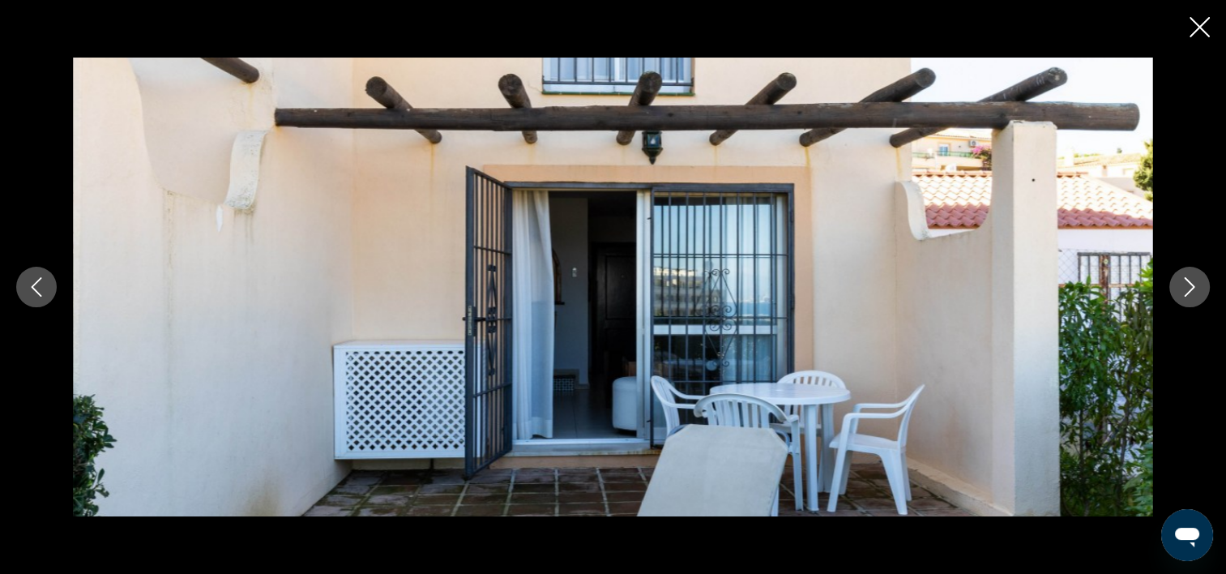
click at [1189, 281] on icon "Image suivante" at bounding box center [1189, 286] width 19 height 19
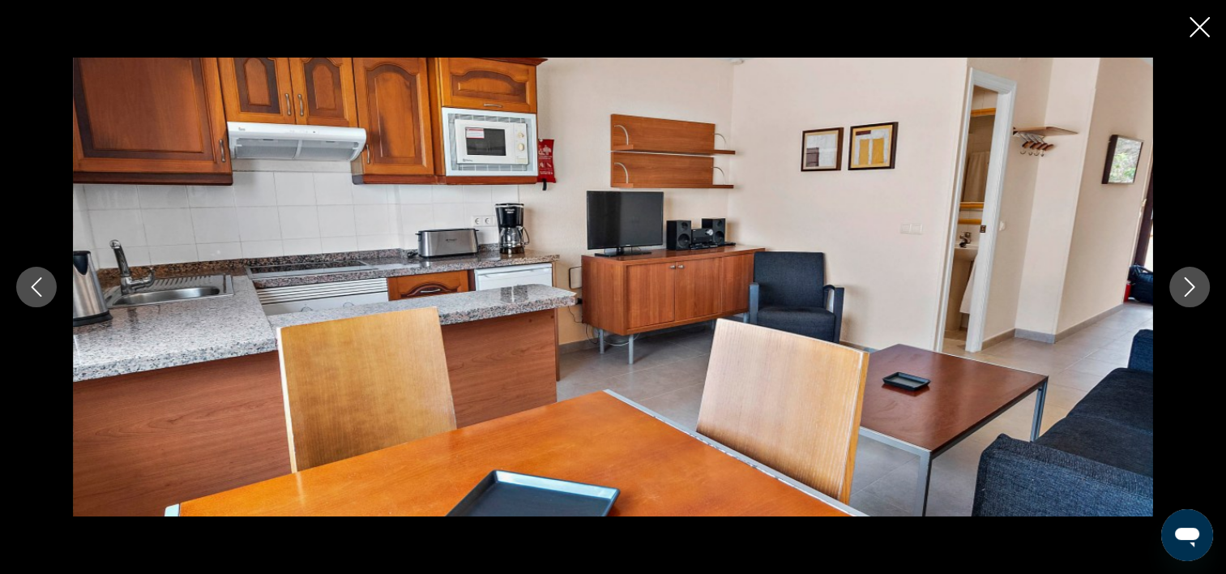
click at [1190, 282] on icon "Image suivante" at bounding box center [1189, 286] width 19 height 19
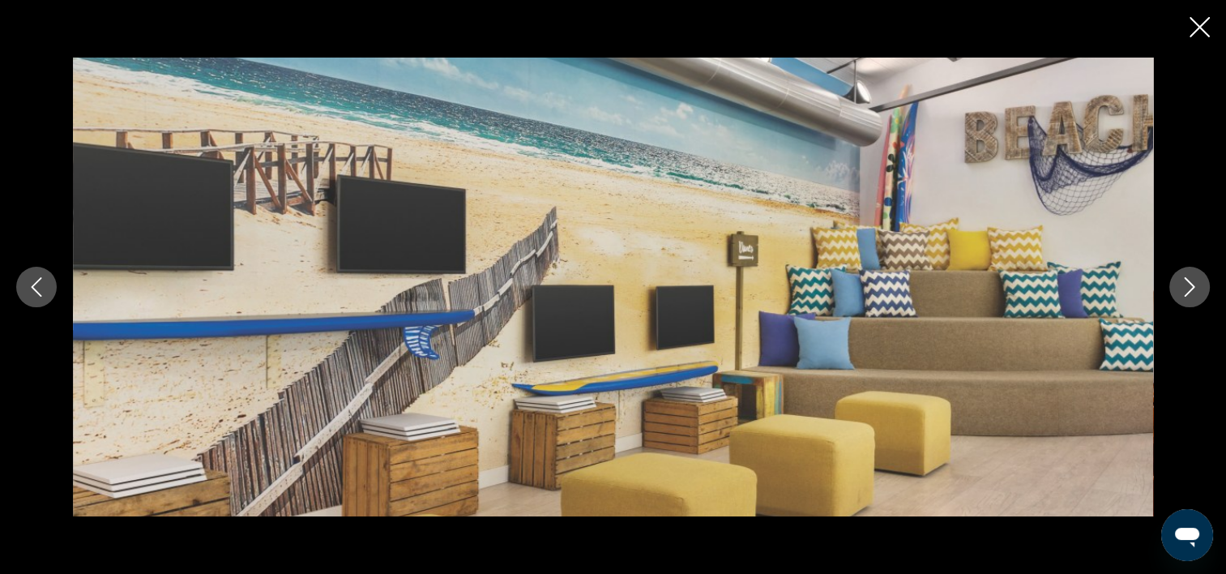
click at [1191, 283] on icon "Image suivante" at bounding box center [1189, 286] width 19 height 19
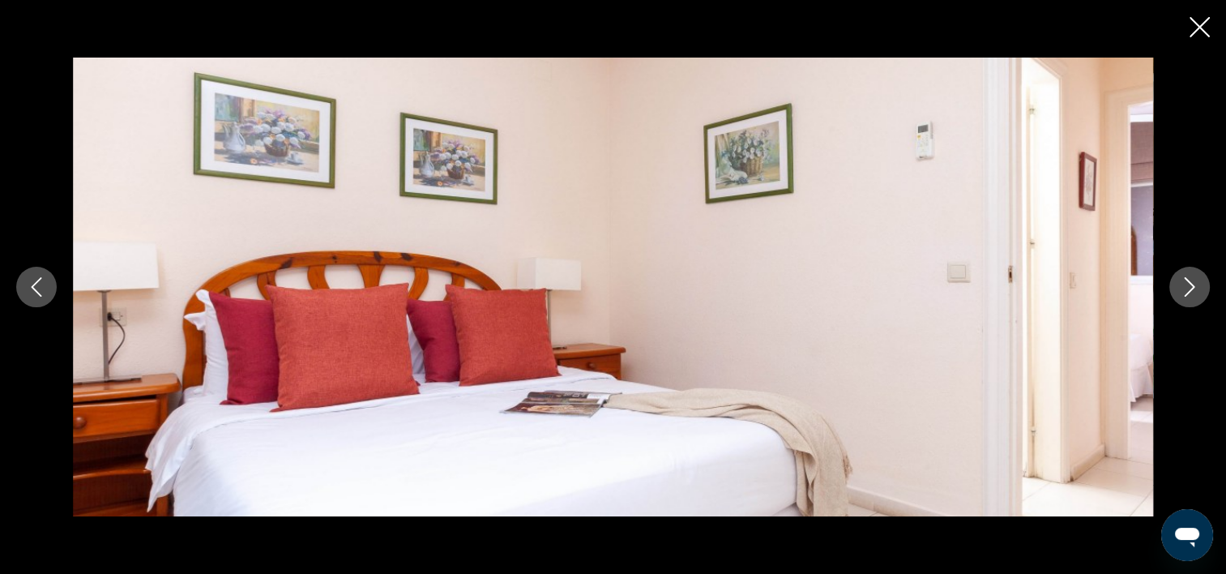
click at [1191, 283] on icon "Image suivante" at bounding box center [1189, 286] width 19 height 19
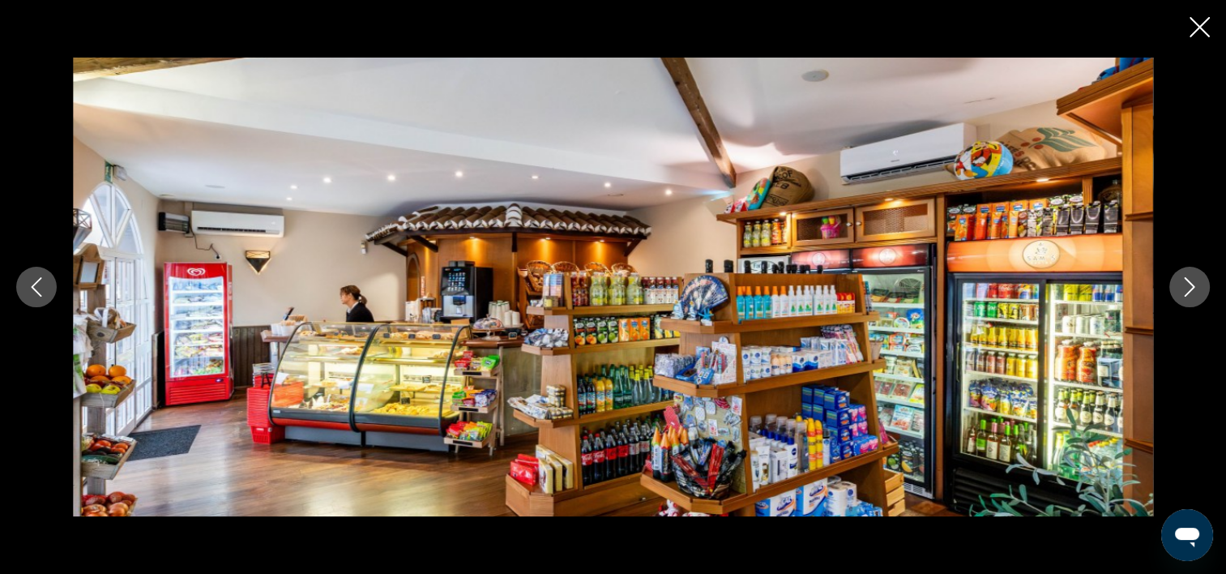
click at [1191, 283] on icon "Image suivante" at bounding box center [1189, 286] width 19 height 19
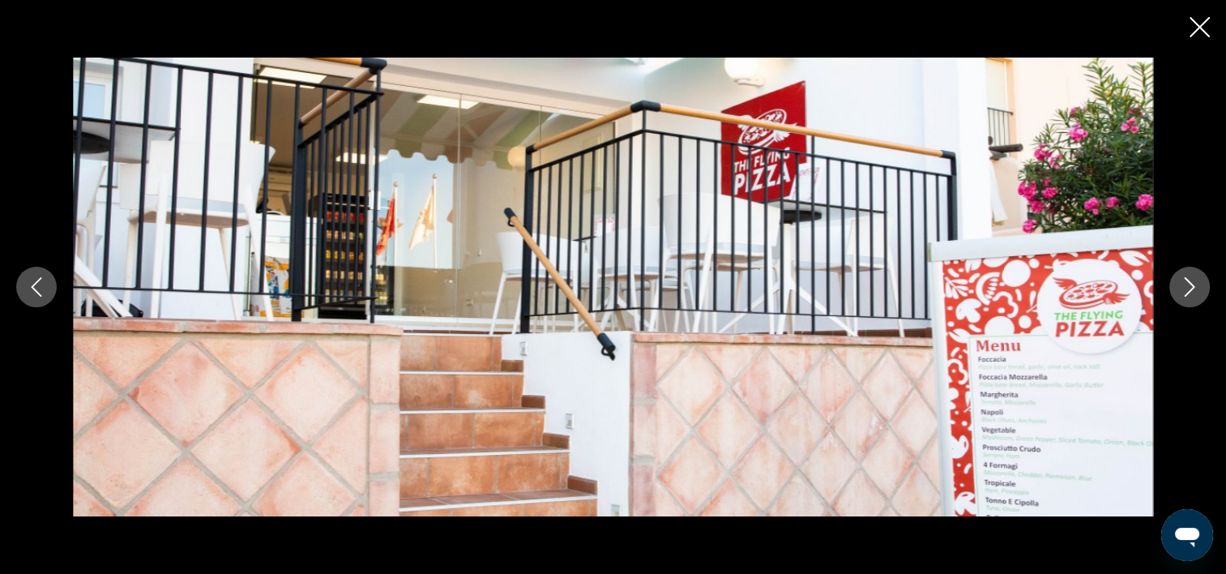
click at [1191, 283] on icon "Image suivante" at bounding box center [1189, 286] width 19 height 19
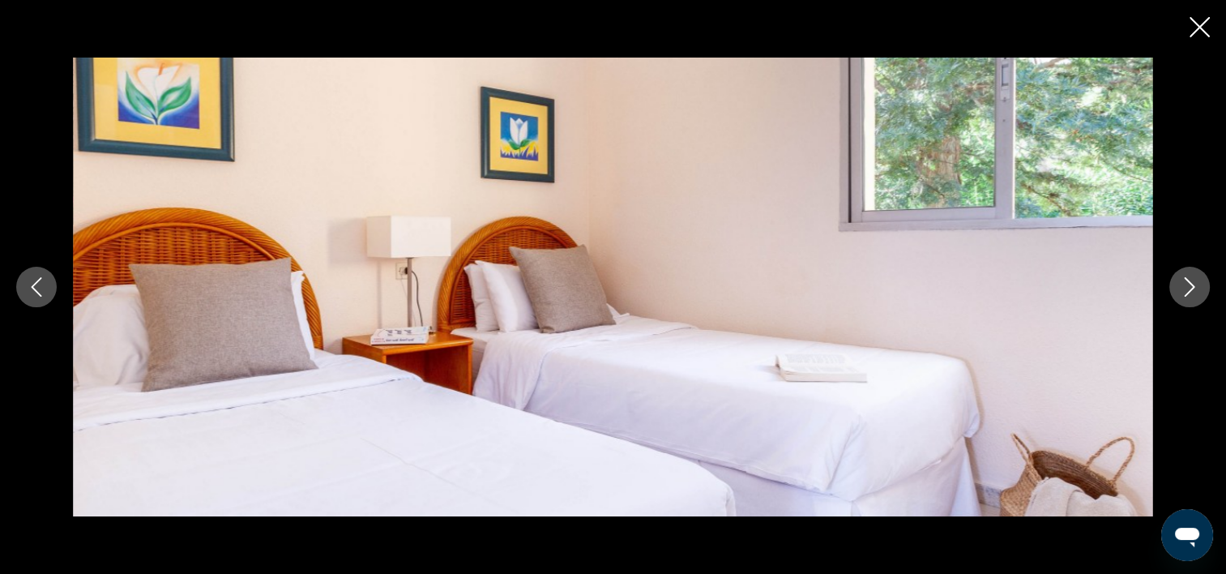
click at [1191, 283] on icon "Image suivante" at bounding box center [1189, 286] width 19 height 19
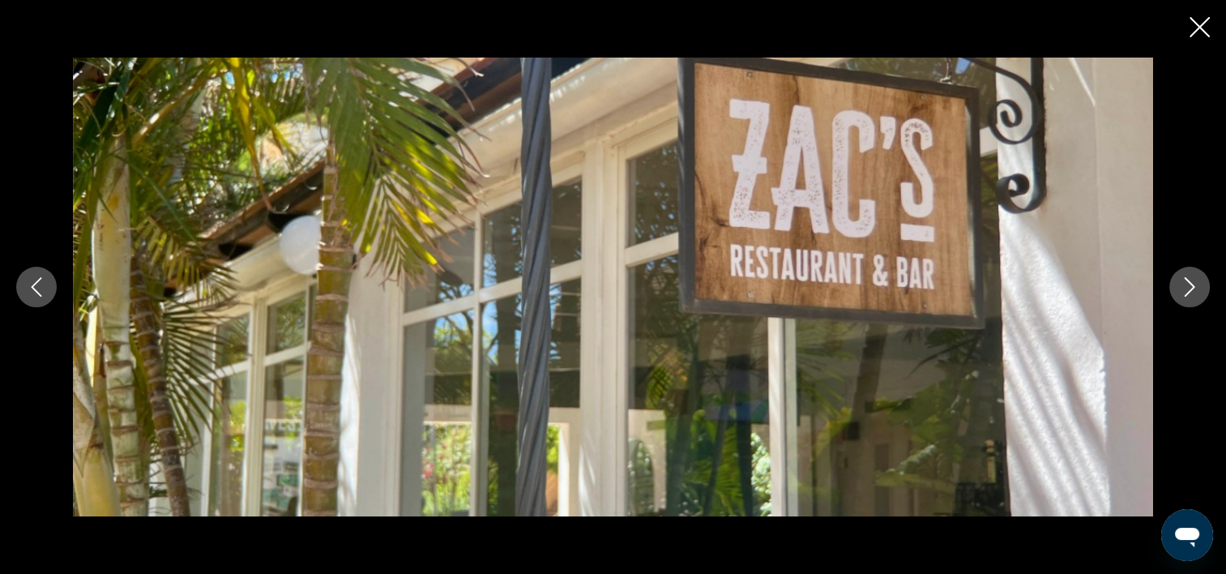
click at [1191, 283] on icon "Image suivante" at bounding box center [1189, 286] width 19 height 19
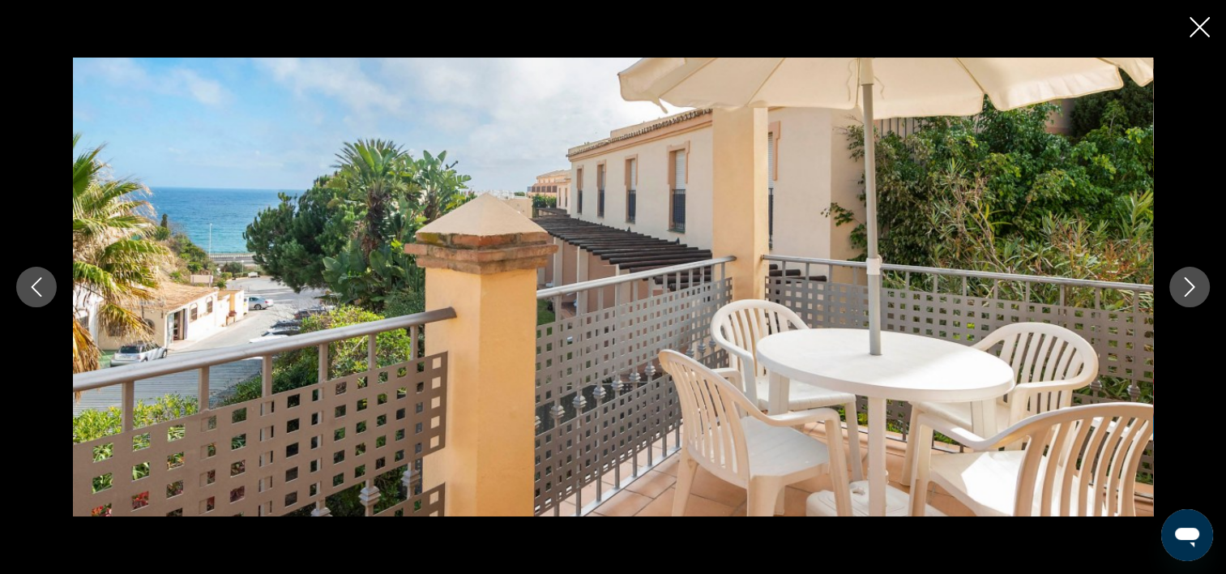
click at [1191, 283] on icon "Image suivante" at bounding box center [1189, 286] width 19 height 19
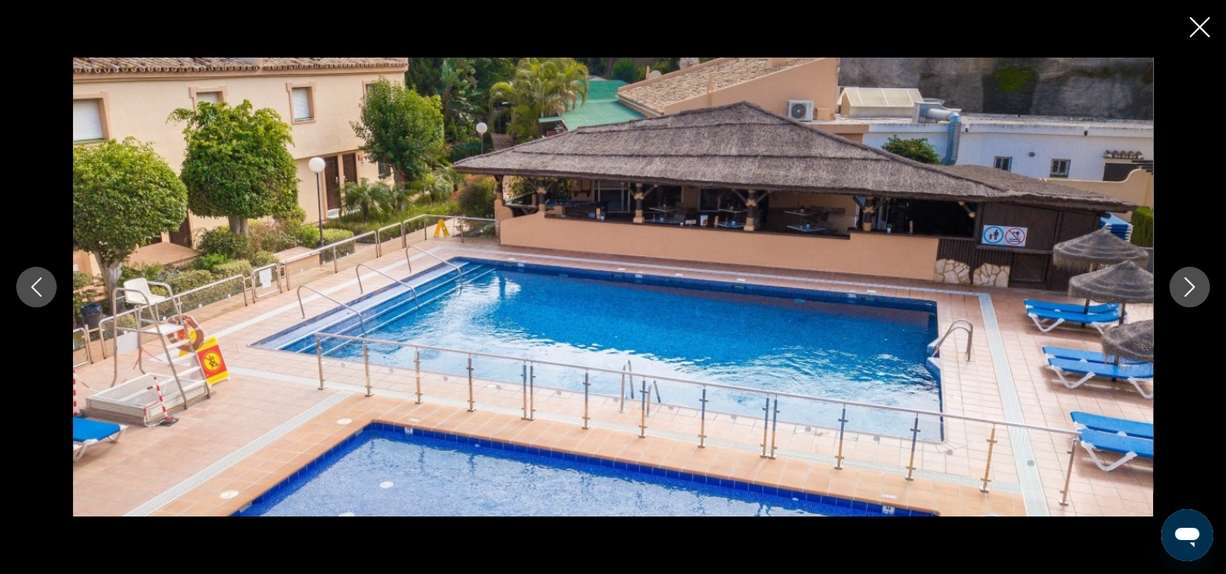
click at [1191, 284] on icon "Image suivante" at bounding box center [1189, 286] width 19 height 19
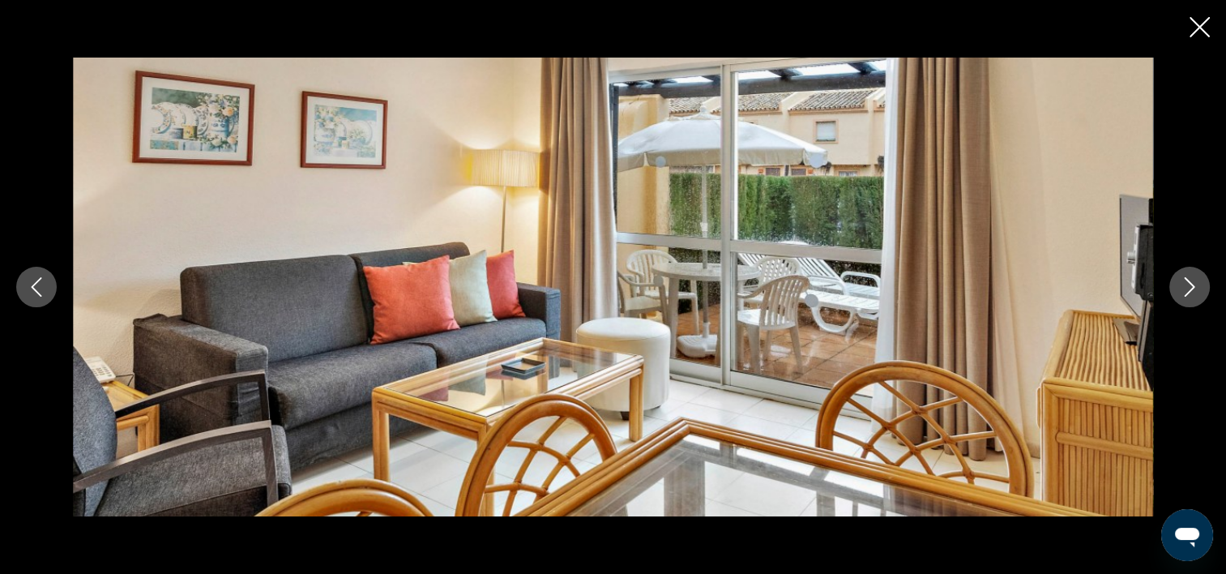
click at [1196, 26] on icon "Fermer le diaporama" at bounding box center [1199, 27] width 20 height 20
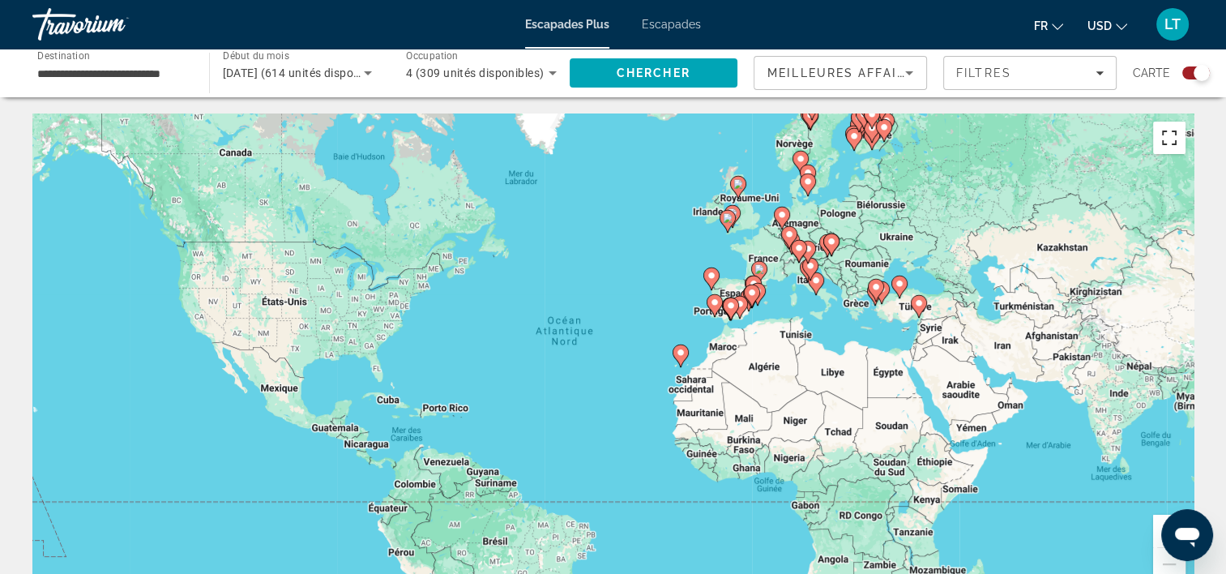
click at [1167, 149] on button "Passer en plein écran" at bounding box center [1169, 138] width 32 height 32
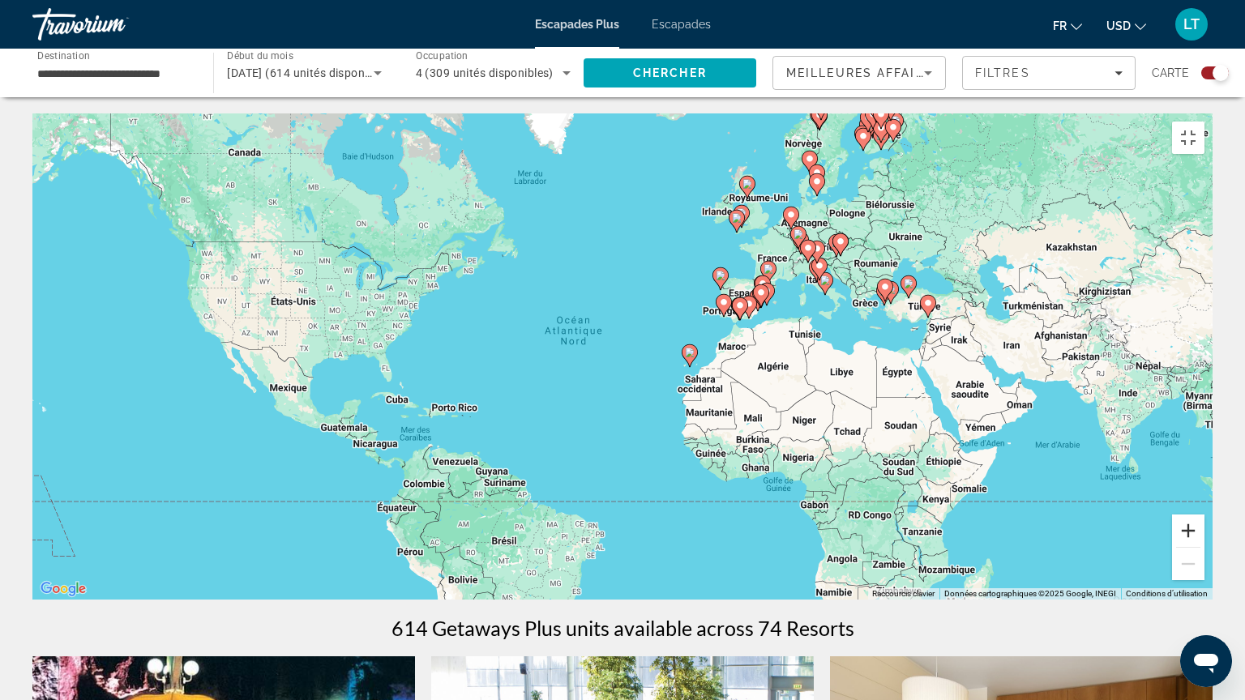
click at [1204, 547] on button "Zoom avant" at bounding box center [1188, 531] width 32 height 32
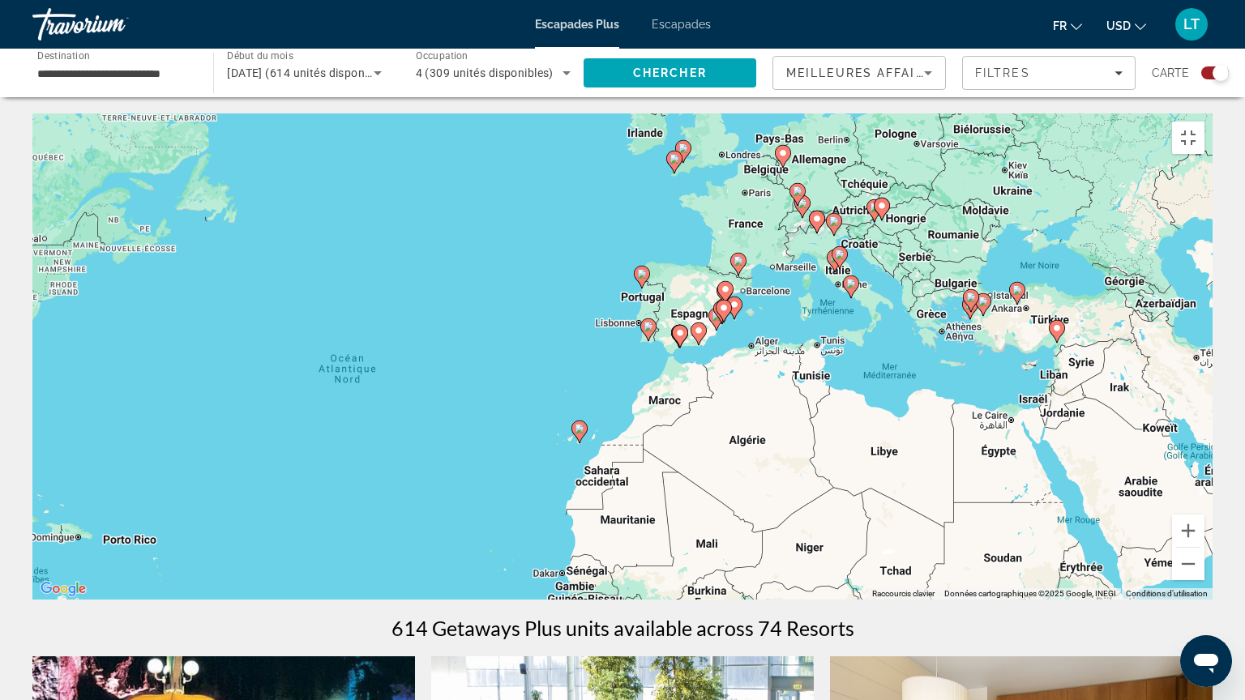
drag, startPoint x: 930, startPoint y: 312, endPoint x: 742, endPoint y: 391, distance: 203.7
click at [742, 391] on div "Pour activer le glissement avec le clavier, appuyez sur Alt+Entrée. Une fois ce…" at bounding box center [622, 356] width 1180 height 486
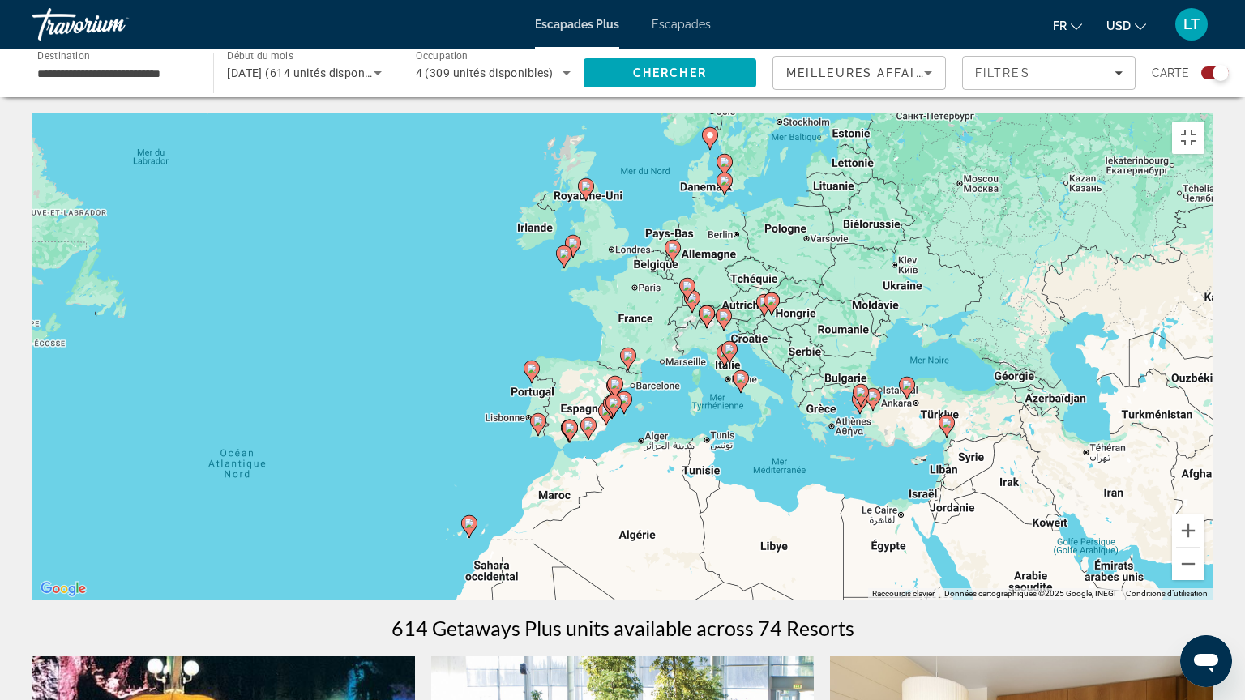
drag, startPoint x: 754, startPoint y: 329, endPoint x: 668, endPoint y: 404, distance: 114.3
click at [668, 404] on div "Pour activer le glissement avec le clavier, appuyez sur Alt+Entrée. Une fois ce…" at bounding box center [622, 356] width 1180 height 486
click at [1204, 547] on button "Zoom avant" at bounding box center [1188, 531] width 32 height 32
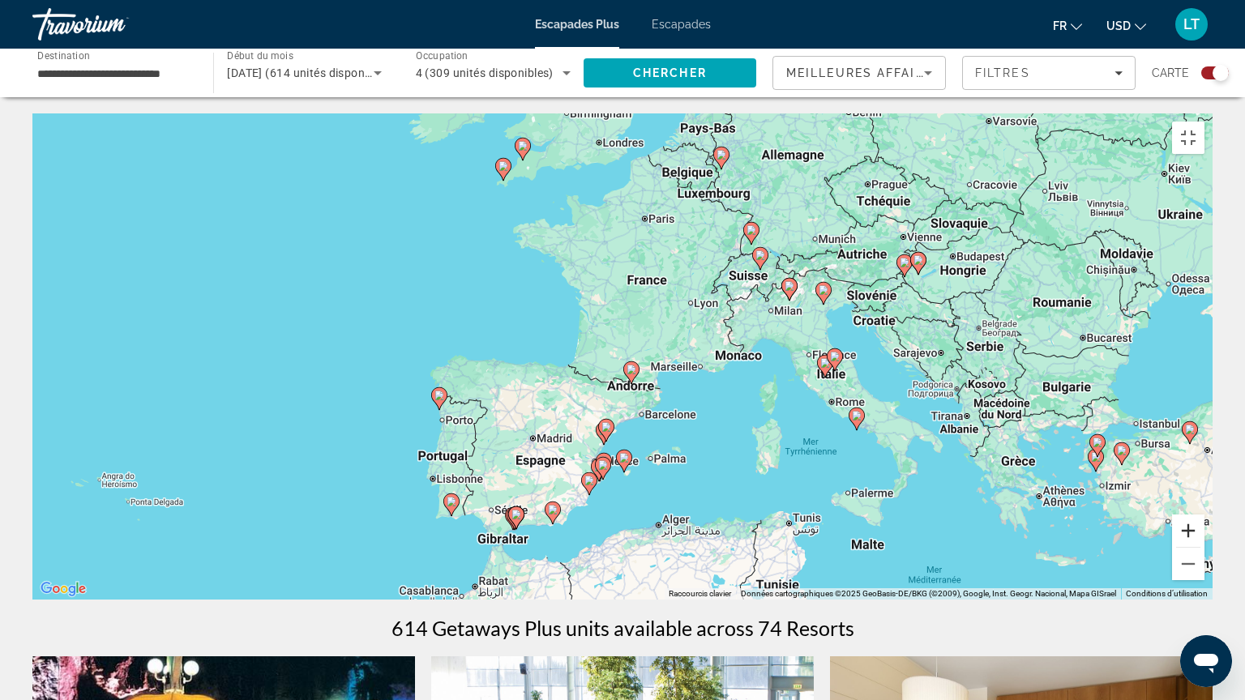
click at [1204, 547] on button "Zoom avant" at bounding box center [1188, 531] width 32 height 32
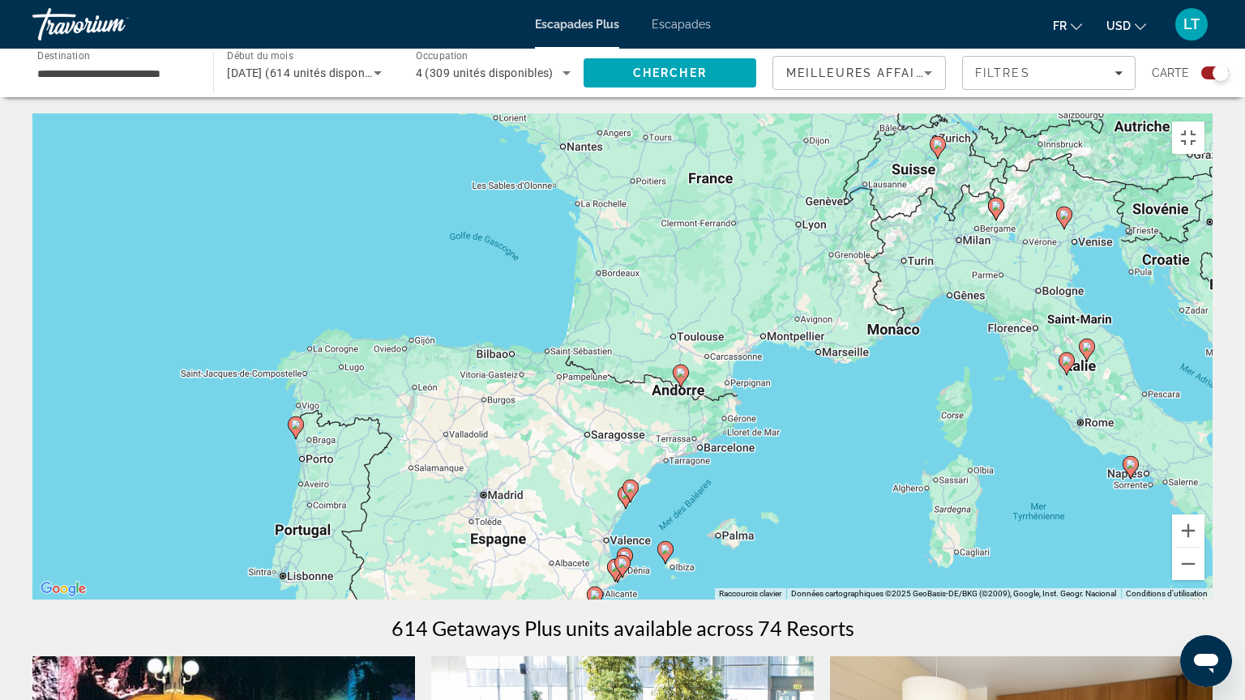
drag, startPoint x: 679, startPoint y: 536, endPoint x: 719, endPoint y: 508, distance: 48.3
click at [719, 508] on div "Pour activer le glissement avec le clavier, appuyez sur Alt+Entrée. Une fois ce…" at bounding box center [622, 356] width 1180 height 486
click at [1204, 547] on button "Zoom avant" at bounding box center [1188, 531] width 32 height 32
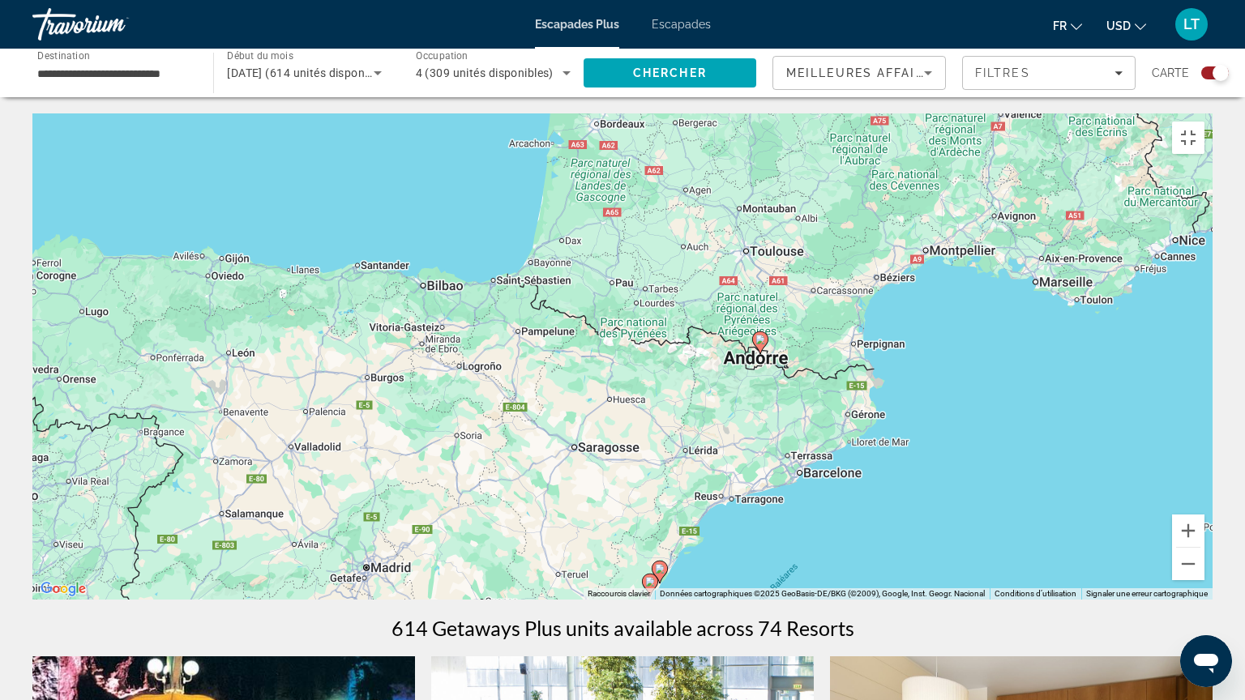
drag, startPoint x: 740, startPoint y: 564, endPoint x: 763, endPoint y: 491, distance: 76.6
click at [763, 491] on div "Pour activer le glissement avec le clavier, appuyez sur Alt+Entrée. Une fois ce…" at bounding box center [622, 356] width 1180 height 486
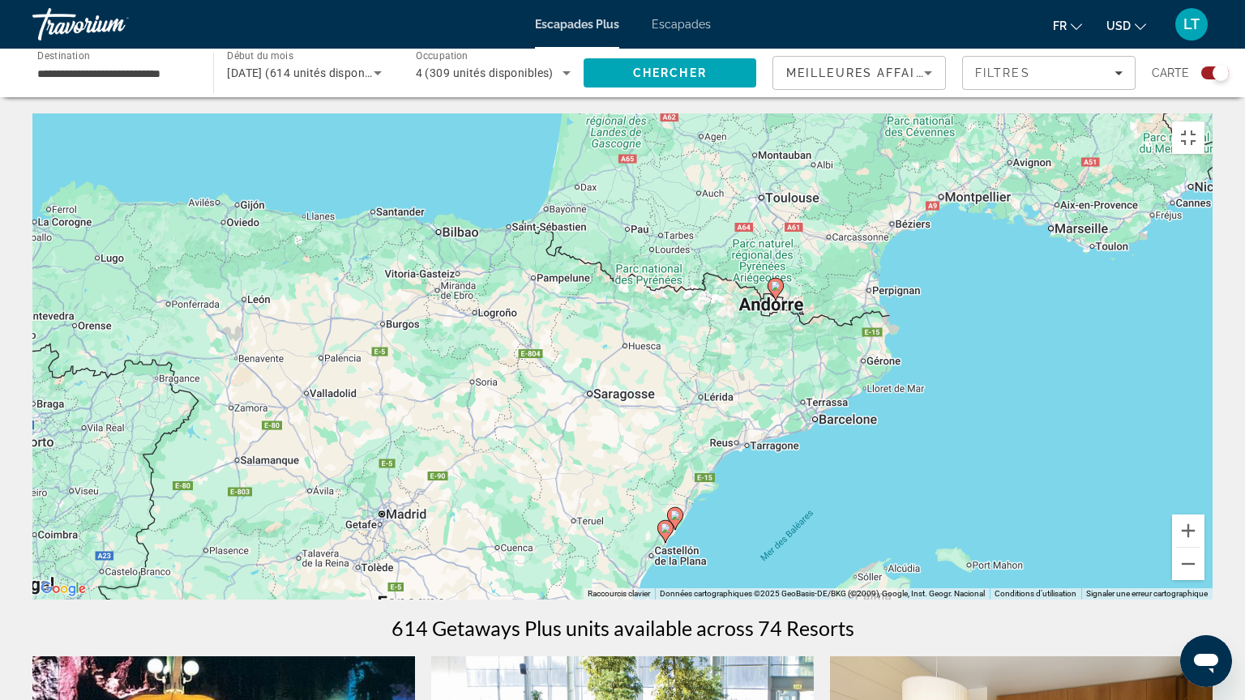
click at [664, 525] on image "Contenu principal" at bounding box center [665, 528] width 10 height 10
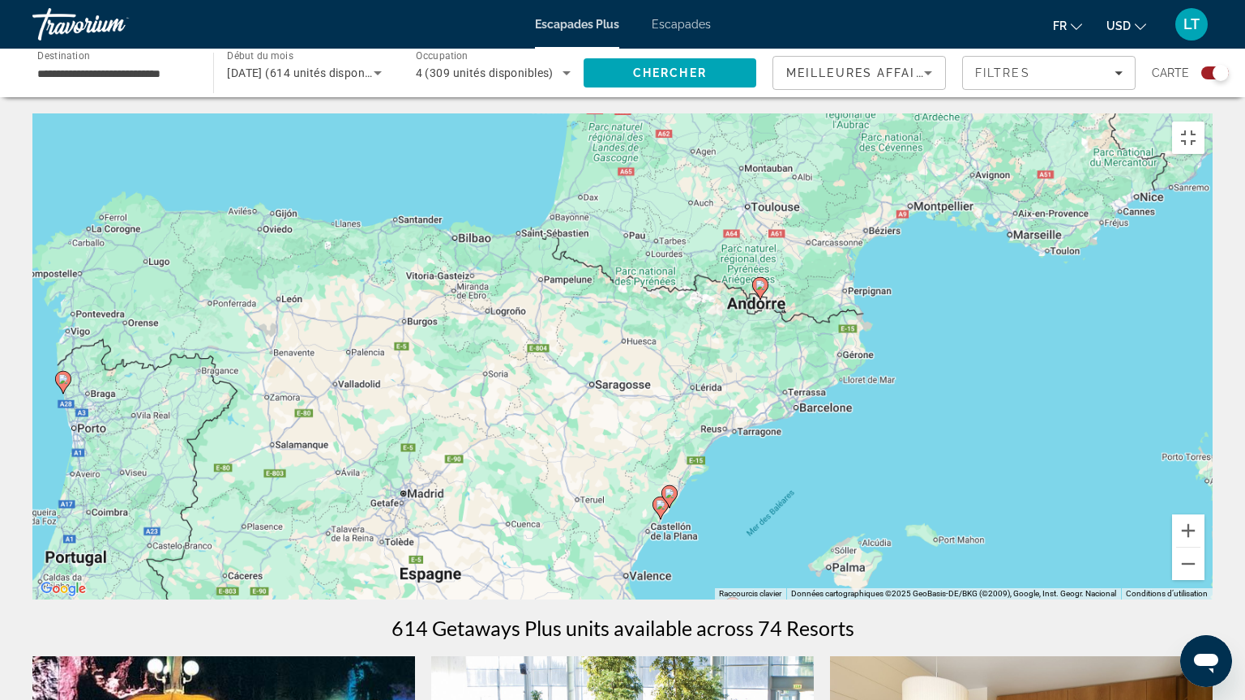
click at [664, 525] on div "Pour activer le glissement avec le clavier, appuyez sur Alt+Entrée. Une fois ce…" at bounding box center [622, 356] width 1180 height 486
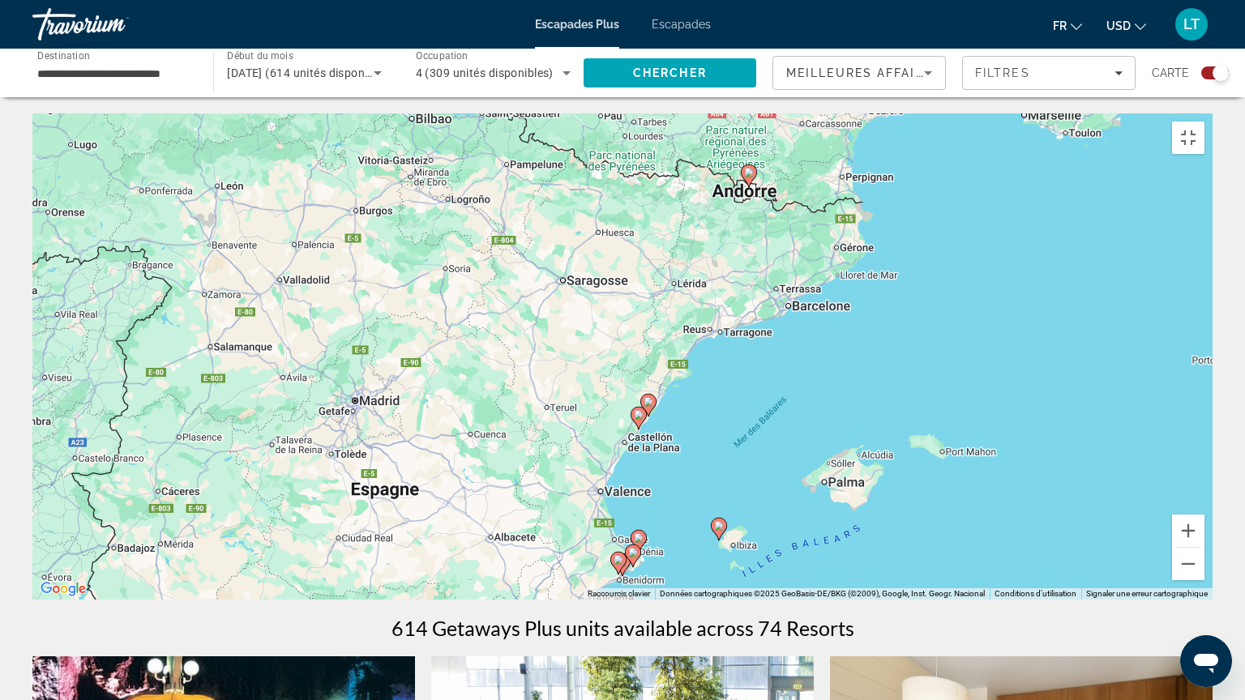
click at [638, 412] on image "Contenu principal" at bounding box center [639, 415] width 10 height 10
type input "**********"
click at [638, 410] on image "Contenu principal" at bounding box center [639, 415] width 10 height 10
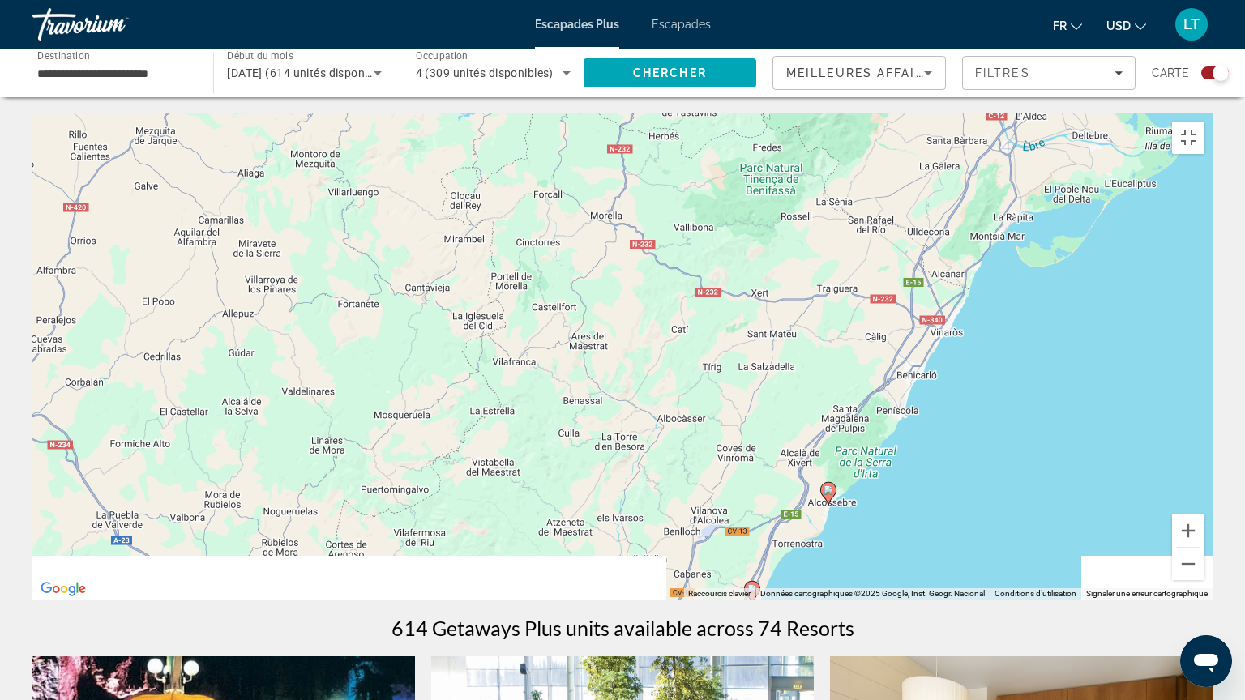
drag, startPoint x: 736, startPoint y: 616, endPoint x: 723, endPoint y: 218, distance: 398.0
click at [723, 218] on div "Pour naviguer, appuyez sur les touches fléchées. Pour activer le glissement ave…" at bounding box center [622, 356] width 1180 height 486
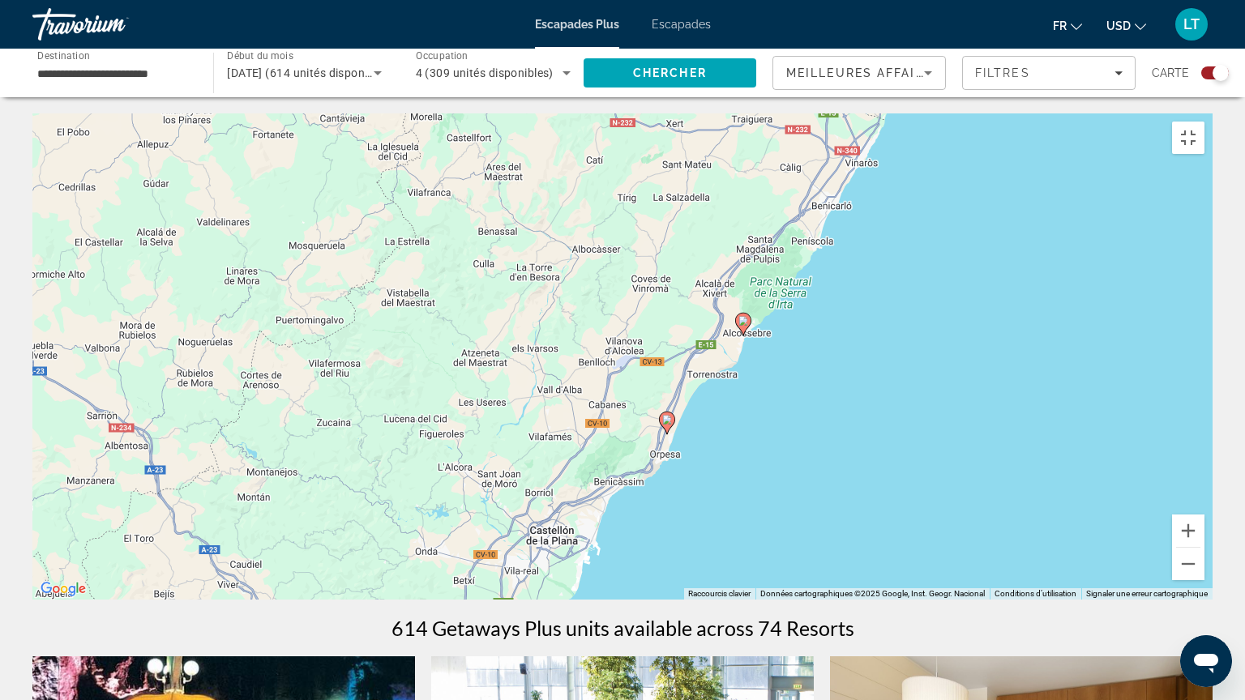
drag, startPoint x: 694, startPoint y: 442, endPoint x: 645, endPoint y: 369, distance: 87.0
click at [645, 369] on div "Pour naviguer, appuyez sur les touches fléchées. Pour activer le glissement ave…" at bounding box center [622, 356] width 1180 height 486
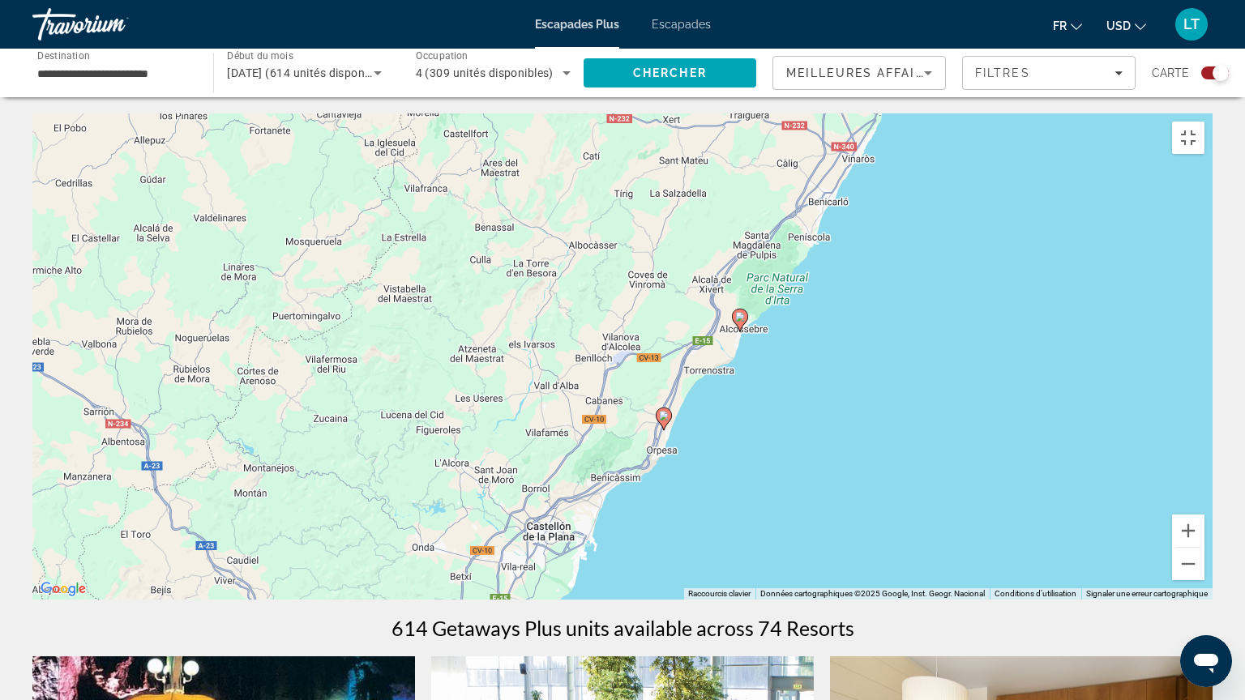
click at [660, 411] on image "Contenu principal" at bounding box center [664, 416] width 10 height 10
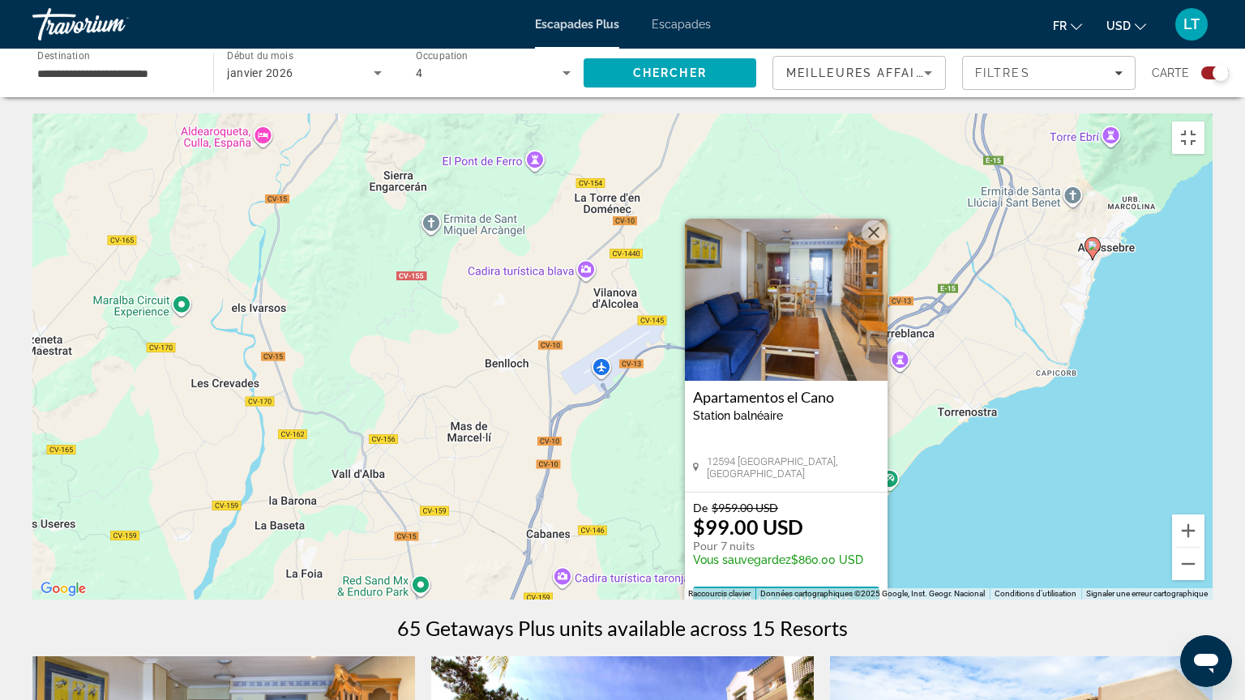
click at [1093, 241] on image "Contenu principal" at bounding box center [1092, 246] width 10 height 10
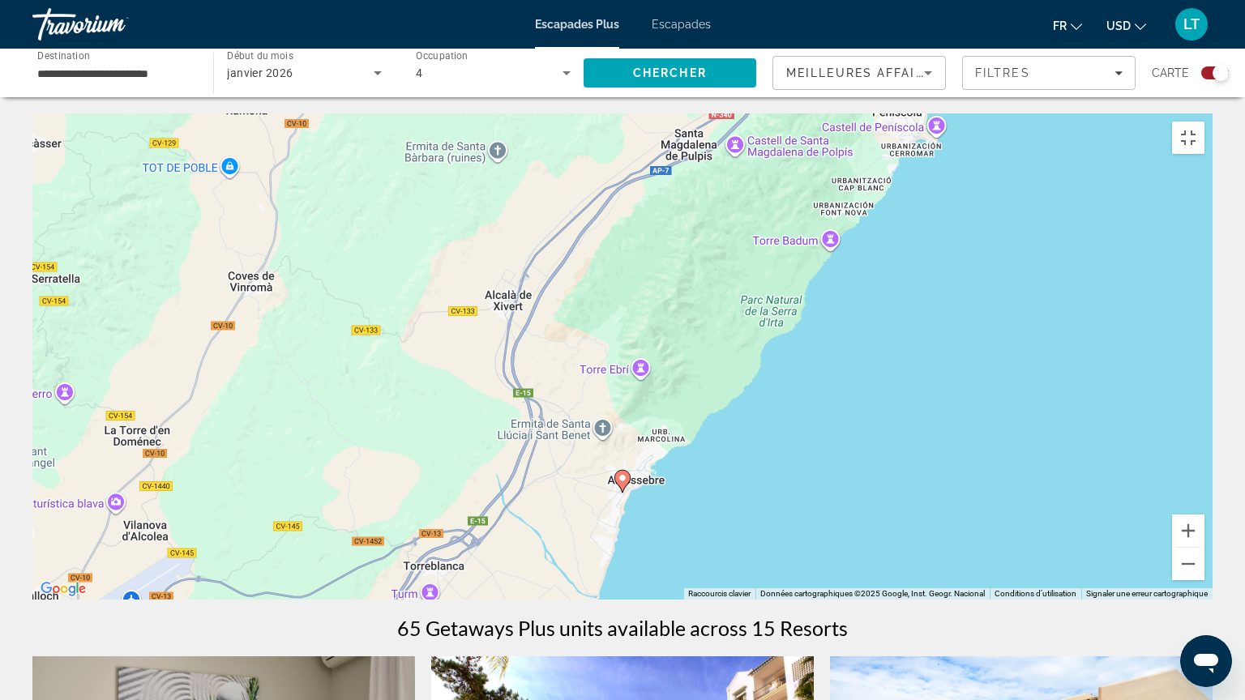
click at [619, 473] on image "Contenu principal" at bounding box center [622, 478] width 10 height 10
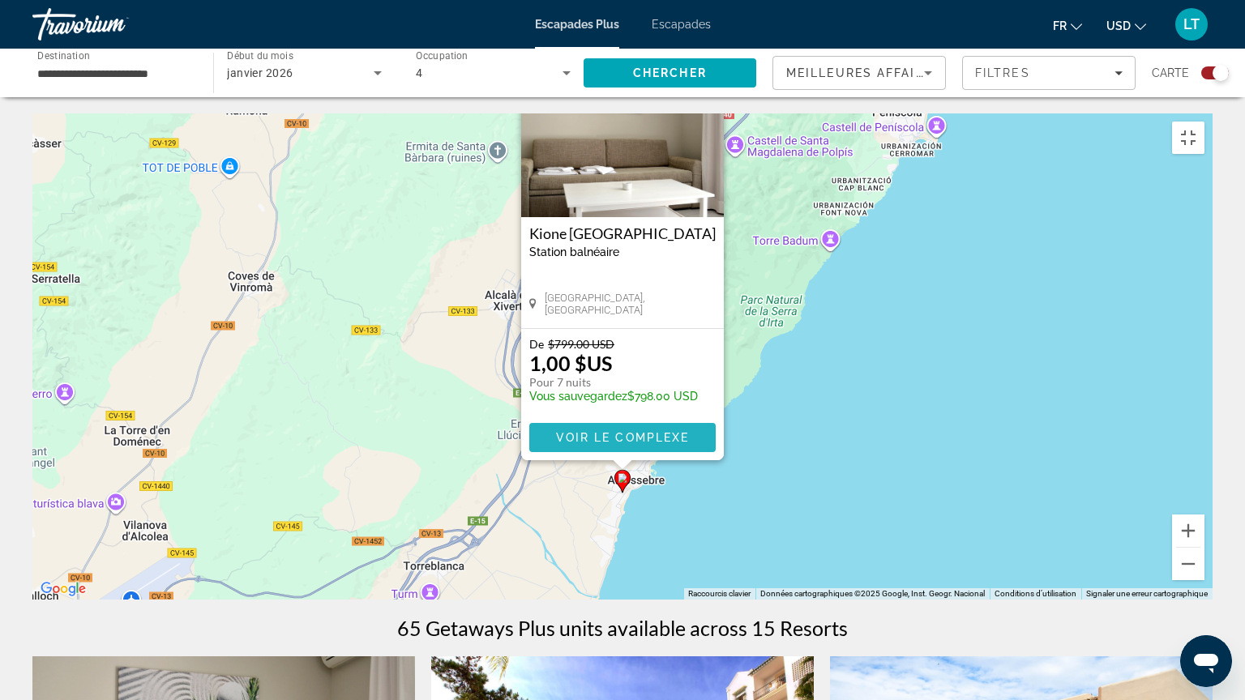
click at [619, 433] on span "Voir le complexe" at bounding box center [623, 437] width 134 height 13
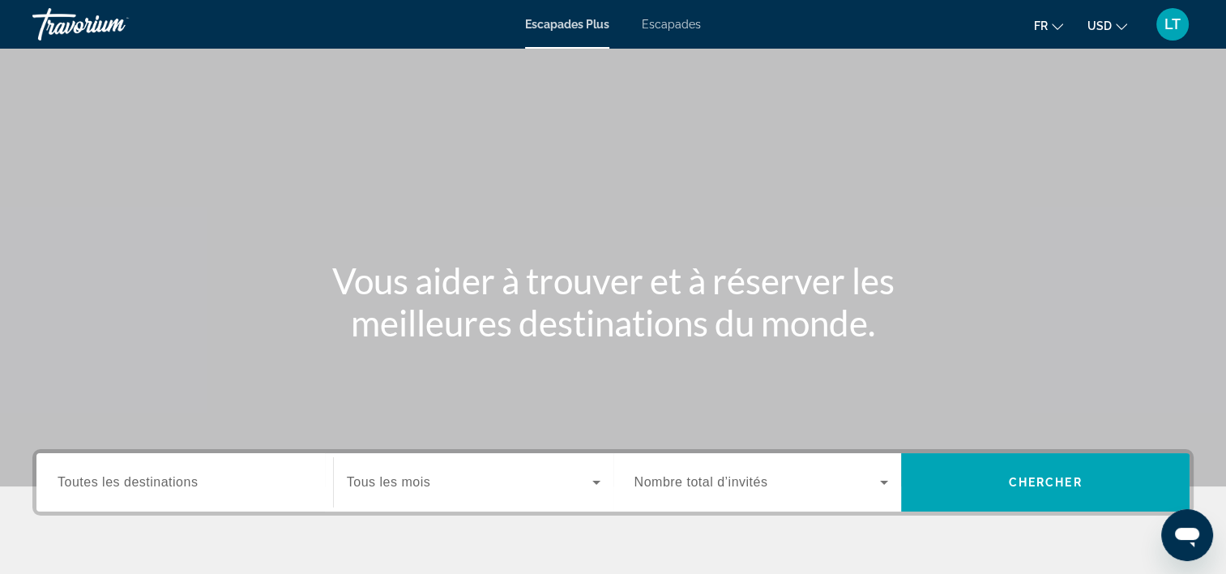
click at [673, 23] on span "Escapades" at bounding box center [671, 24] width 59 height 13
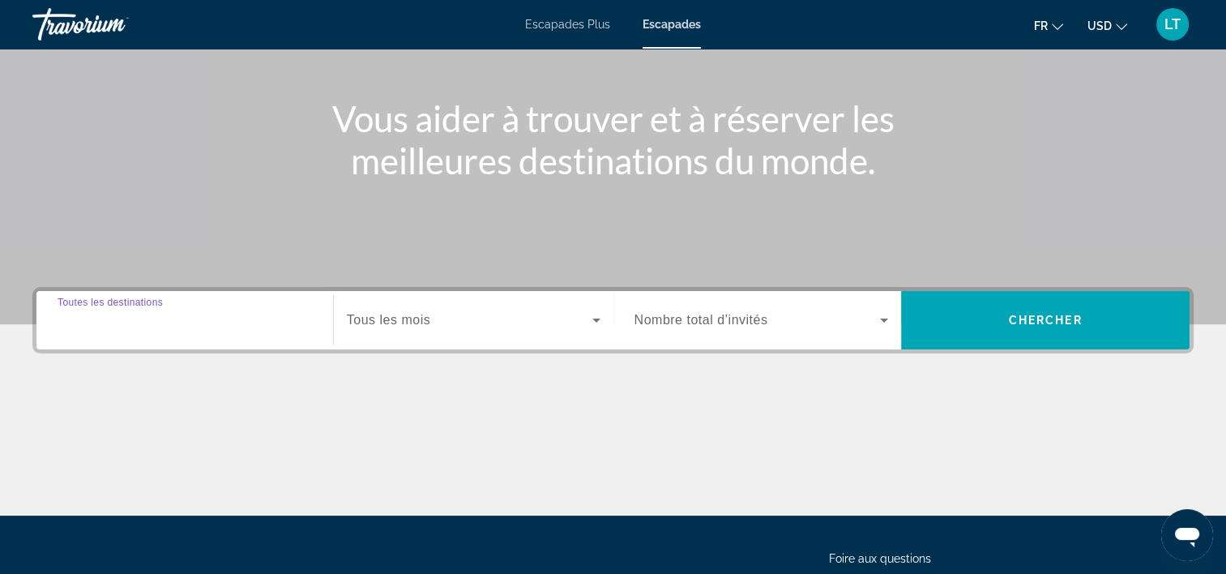
click at [242, 327] on input "Destination Toutes les destinations" at bounding box center [185, 320] width 254 height 19
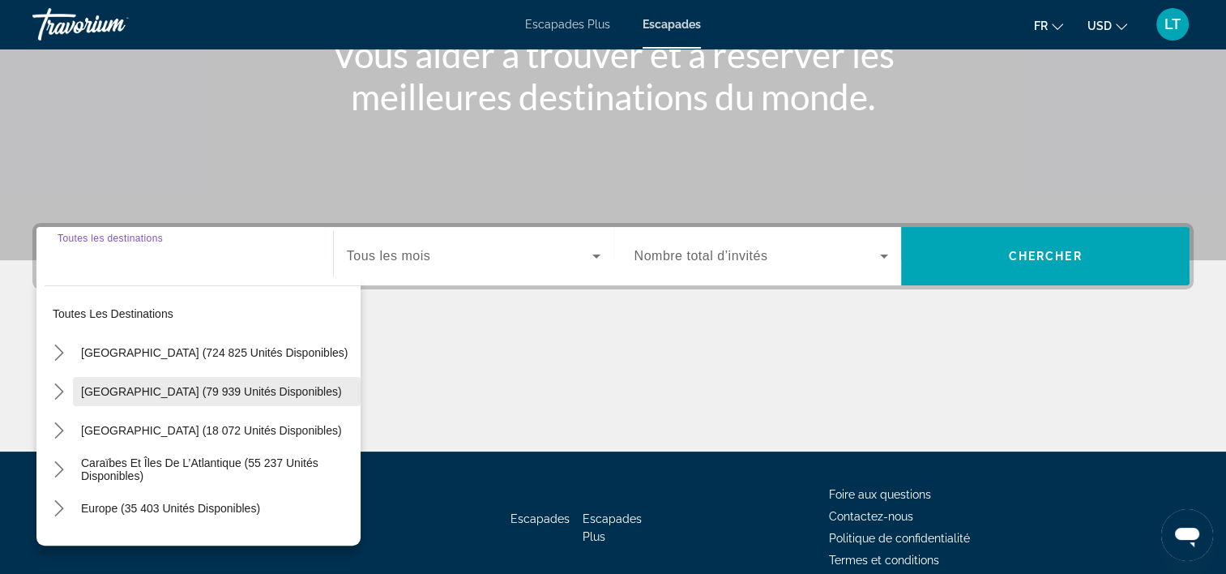
scroll to position [301, 0]
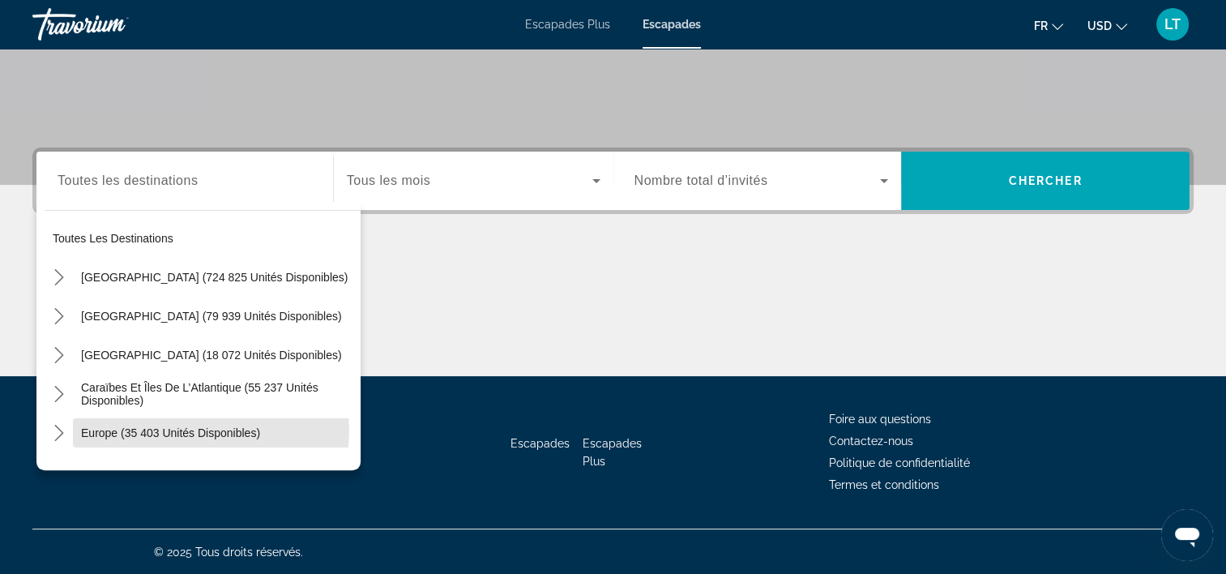
click at [208, 429] on span "Europe (35 403 unités disponibles)" at bounding box center [170, 432] width 179 height 13
type input "**********"
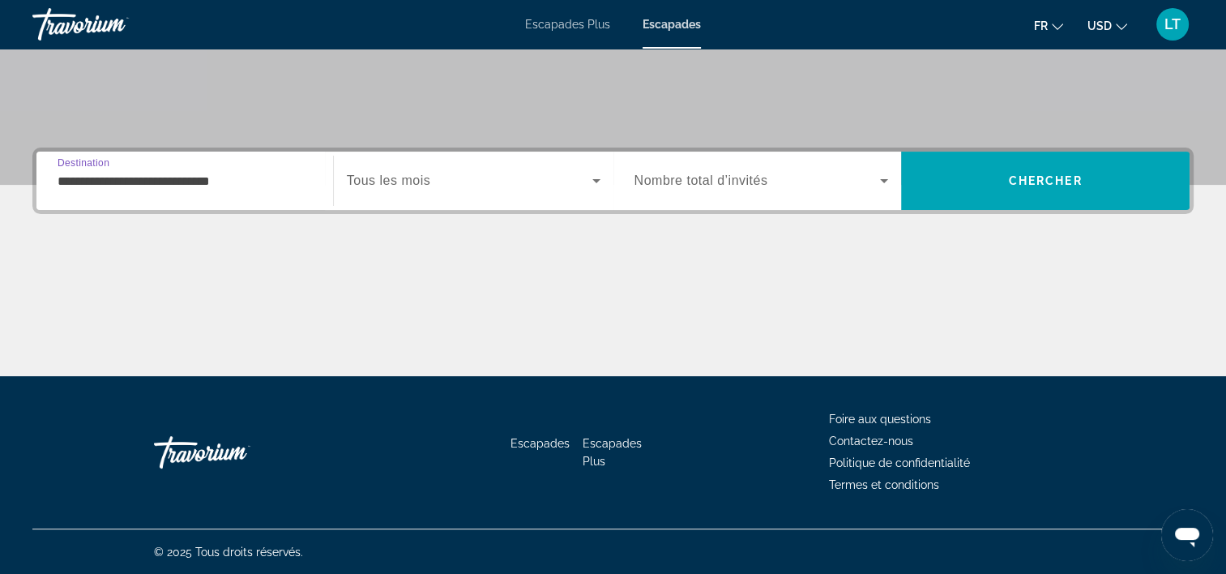
click at [596, 177] on icon "Widget de recherche" at bounding box center [596, 180] width 19 height 19
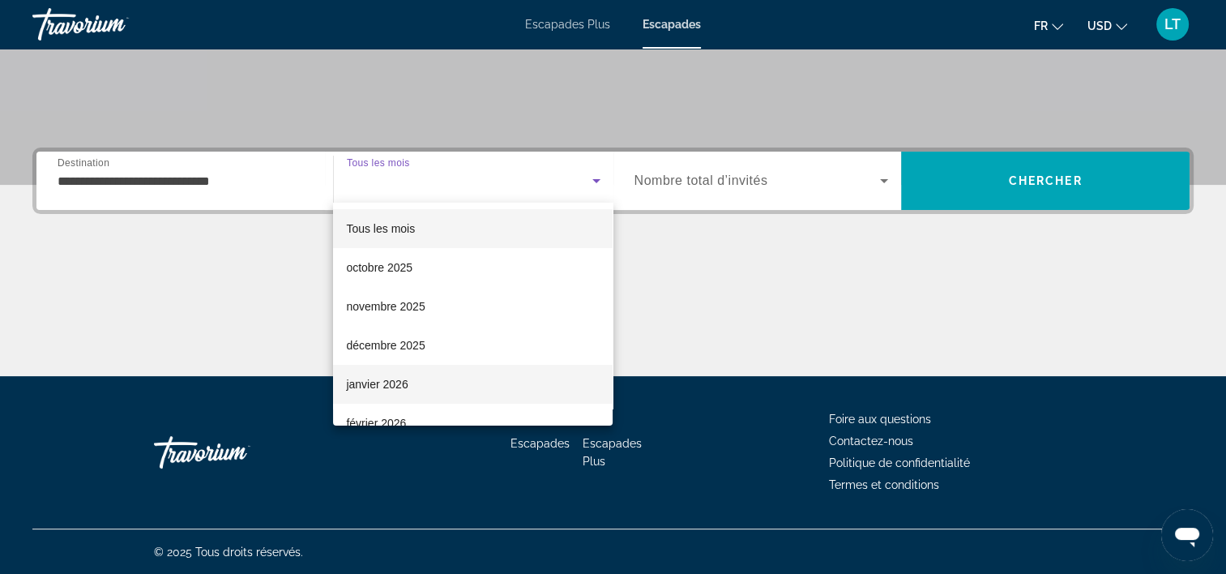
click at [514, 390] on mat-option "janvier 2026" at bounding box center [473, 384] width 280 height 39
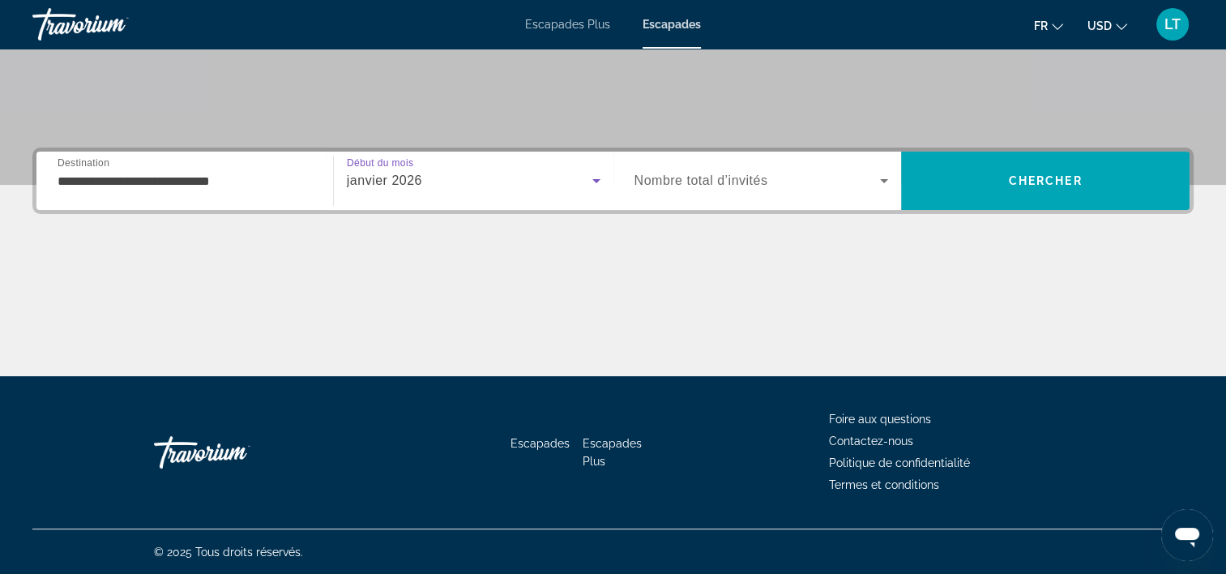
click at [882, 179] on icon "Widget de recherche" at bounding box center [884, 181] width 8 height 4
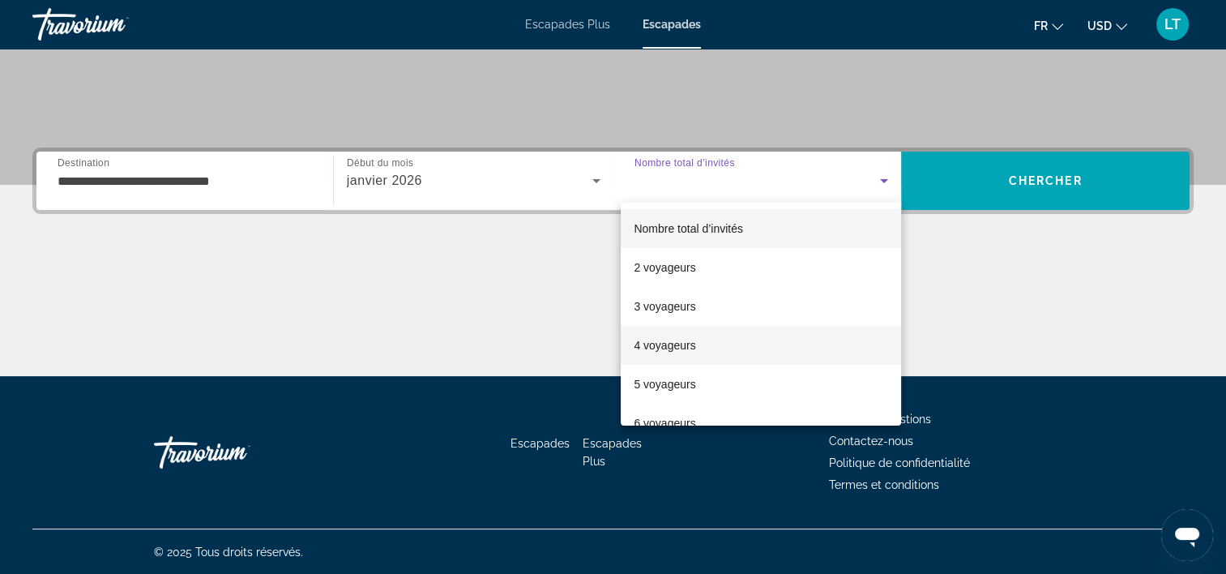
click at [757, 348] on mat-option "4 voyageurs" at bounding box center [761, 345] width 280 height 39
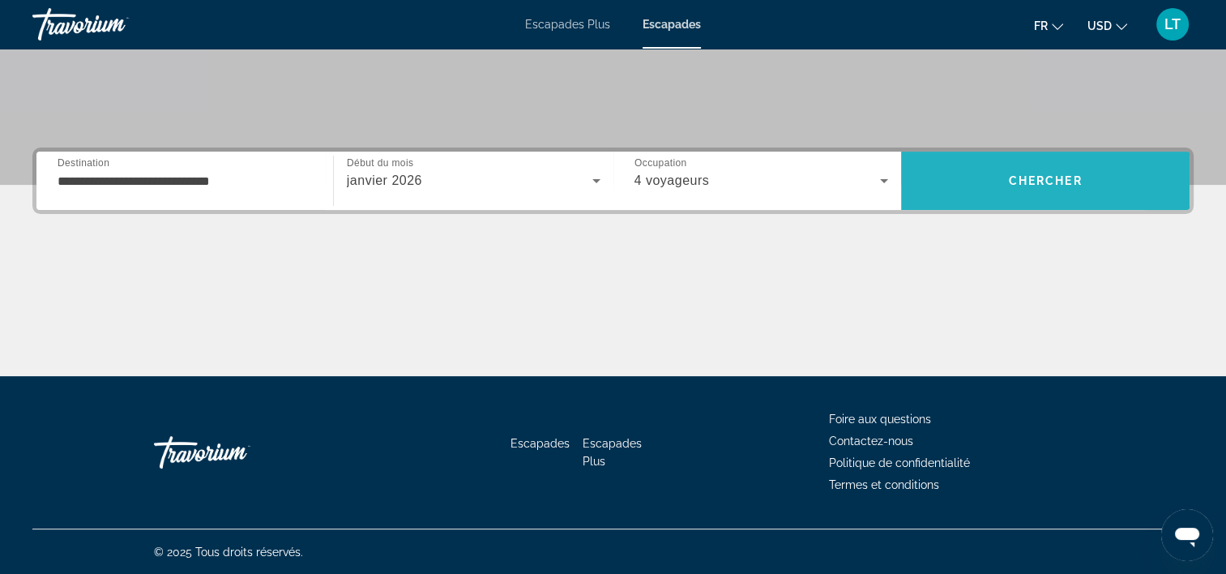
click at [963, 181] on span "Rechercher" at bounding box center [1045, 180] width 288 height 39
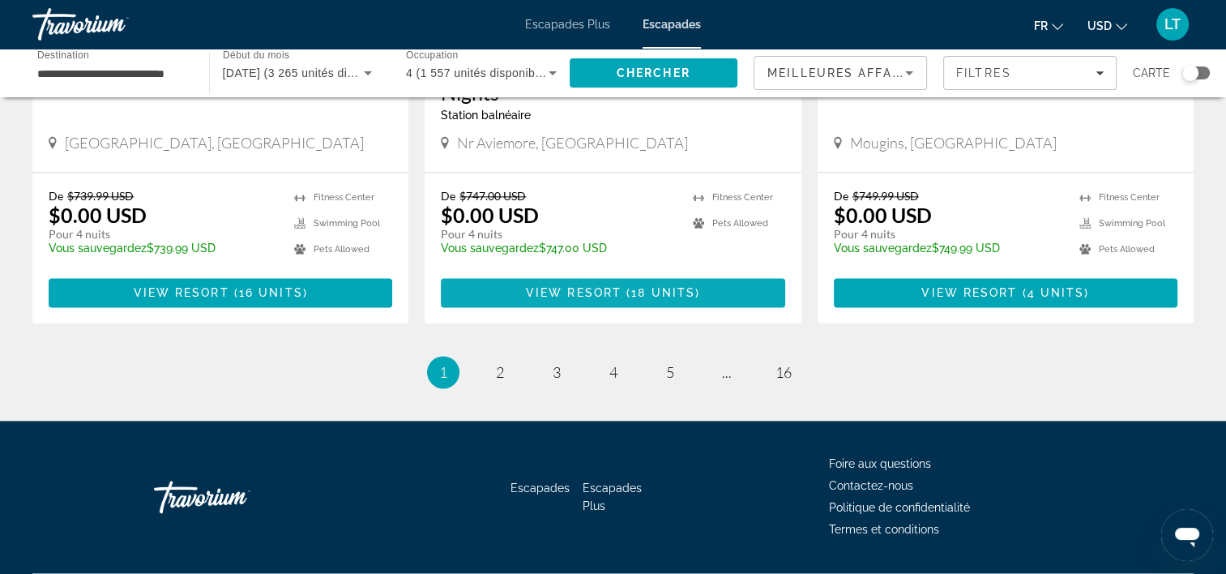
scroll to position [2071, 0]
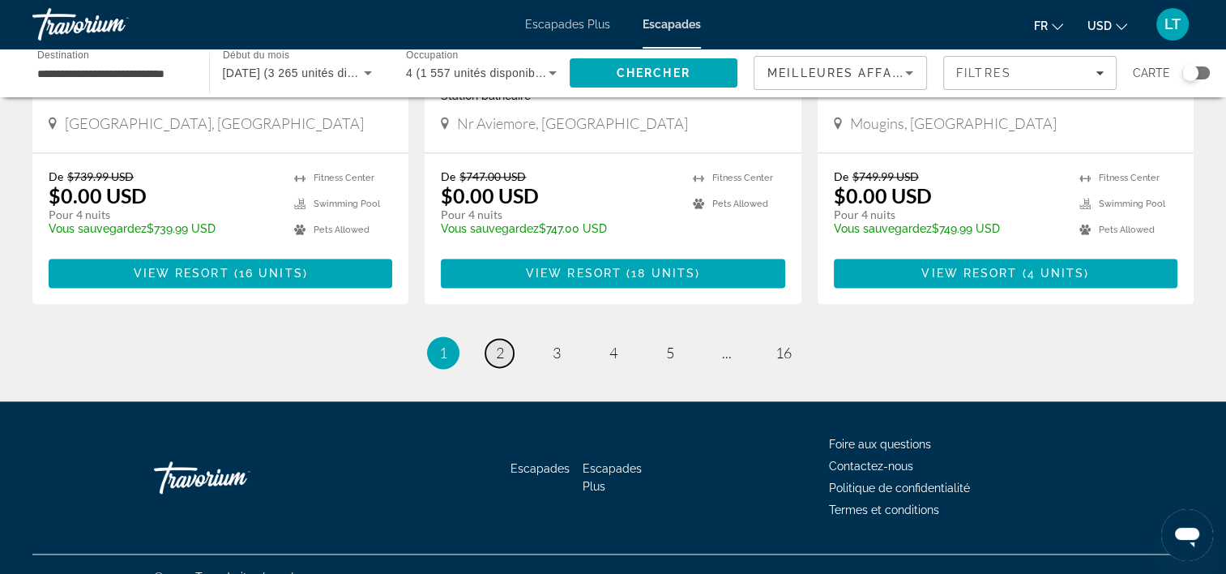
click at [493, 339] on link "page 2" at bounding box center [499, 353] width 28 height 28
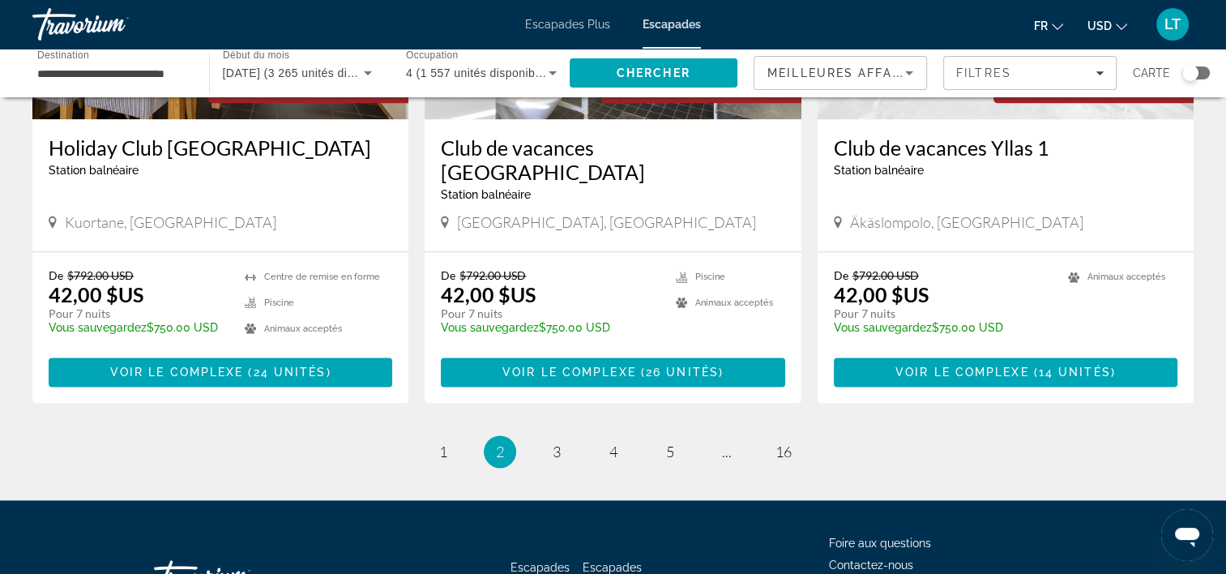
scroll to position [2026, 0]
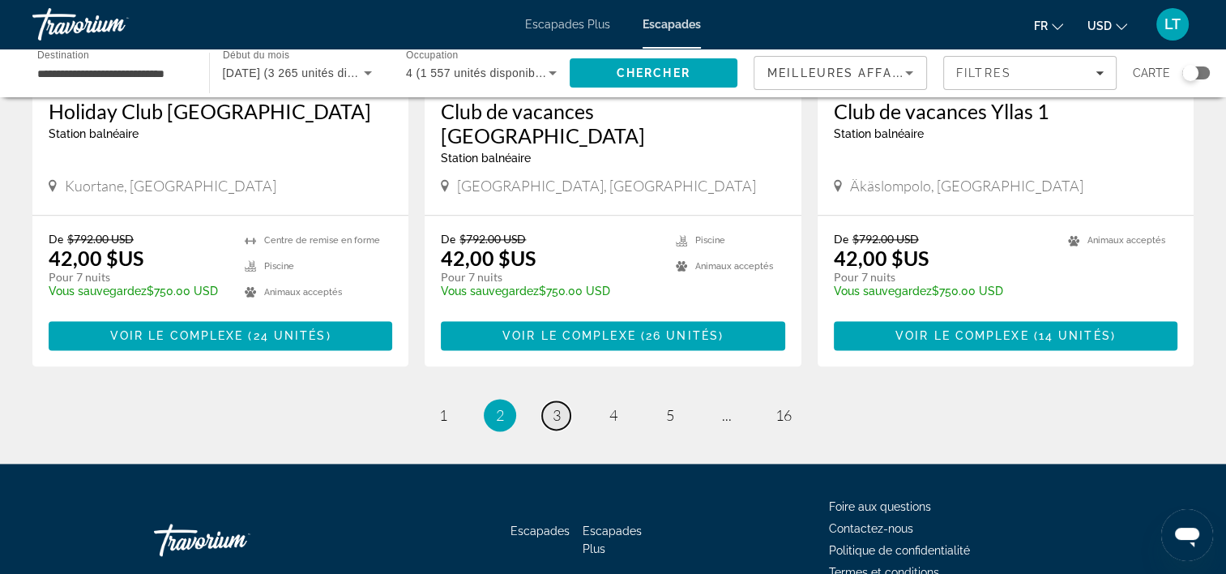
click at [553, 406] on span "3" at bounding box center [557, 415] width 8 height 18
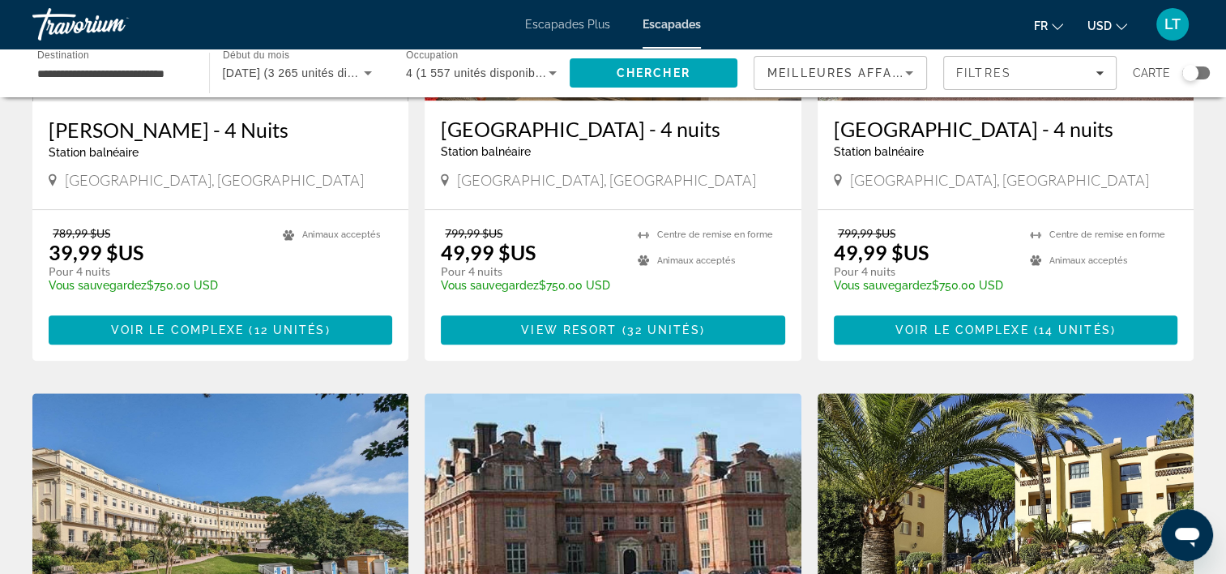
scroll to position [1215, 0]
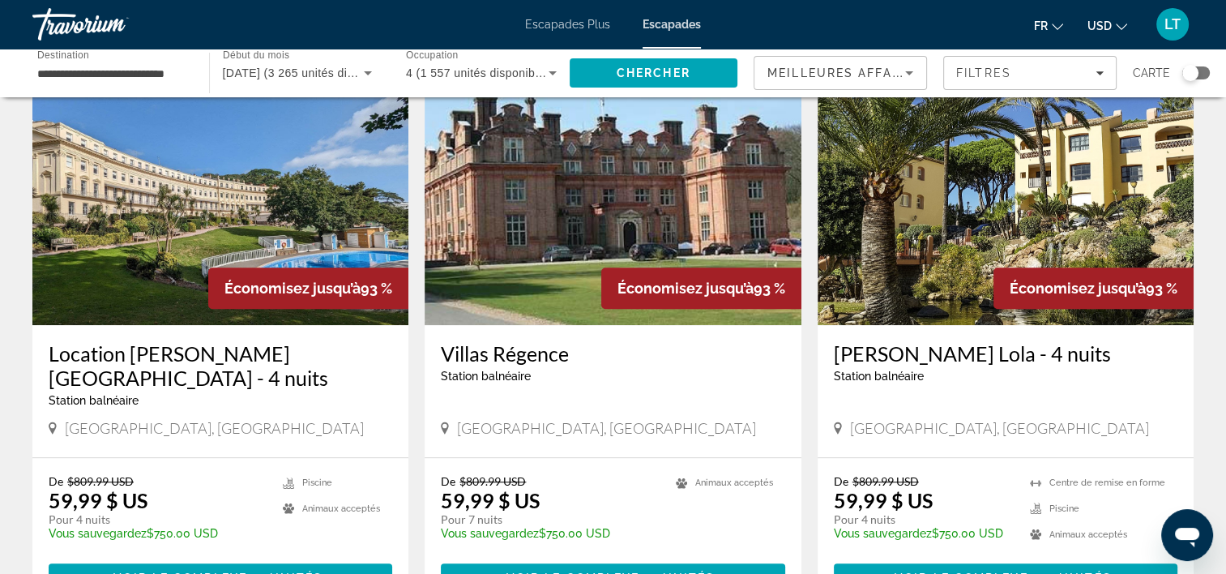
click at [583, 24] on span "Escapades Plus" at bounding box center [567, 24] width 85 height 13
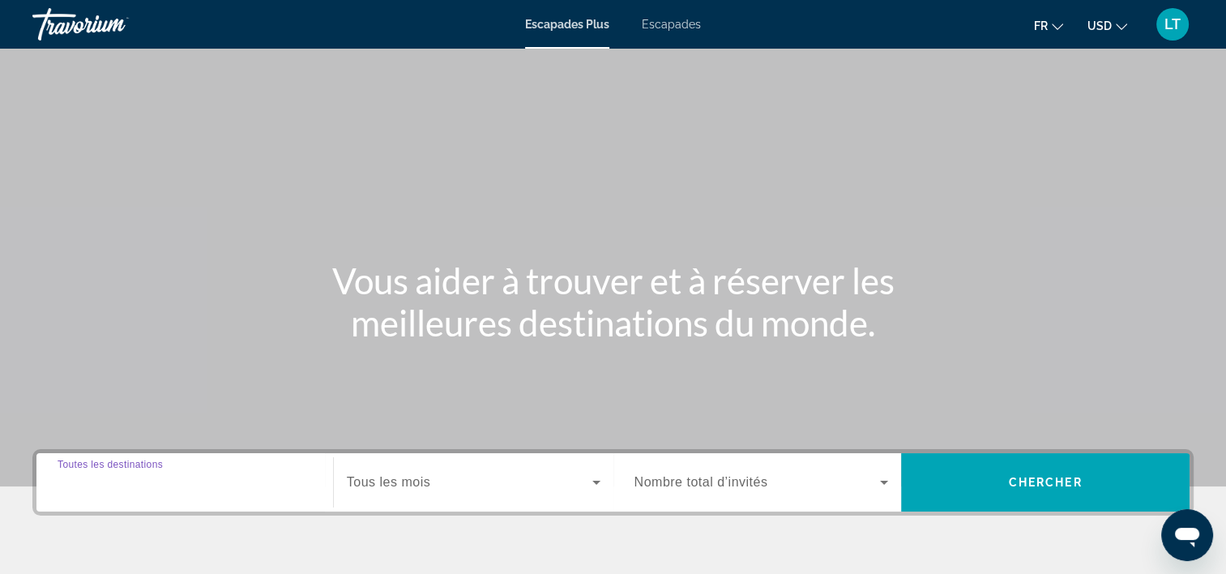
click at [217, 481] on input "Destination Toutes les destinations" at bounding box center [185, 482] width 254 height 19
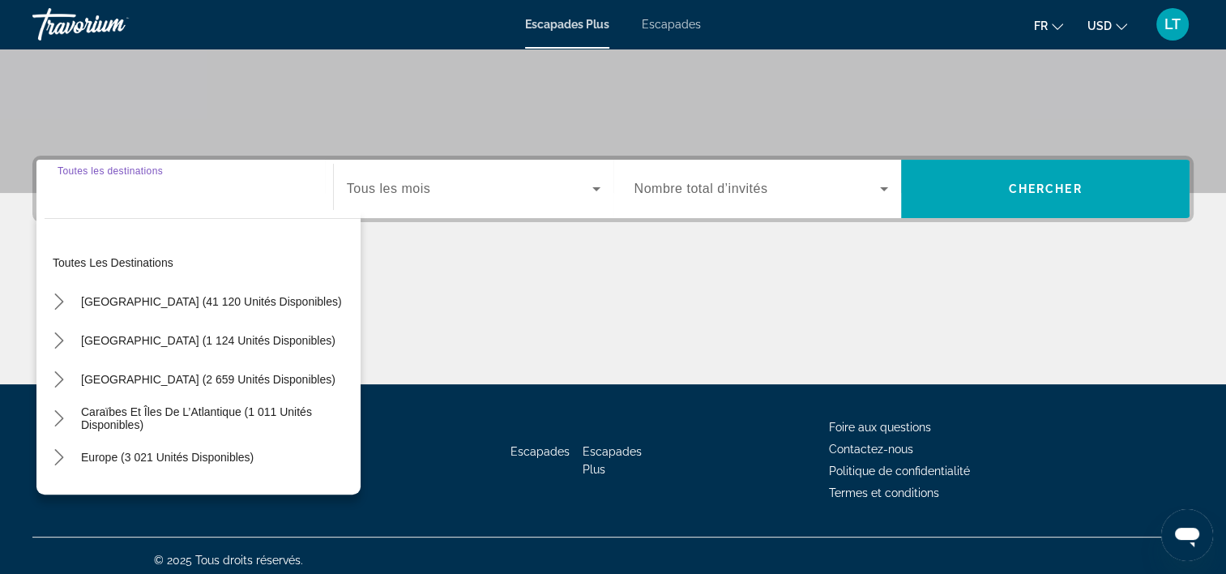
scroll to position [301, 0]
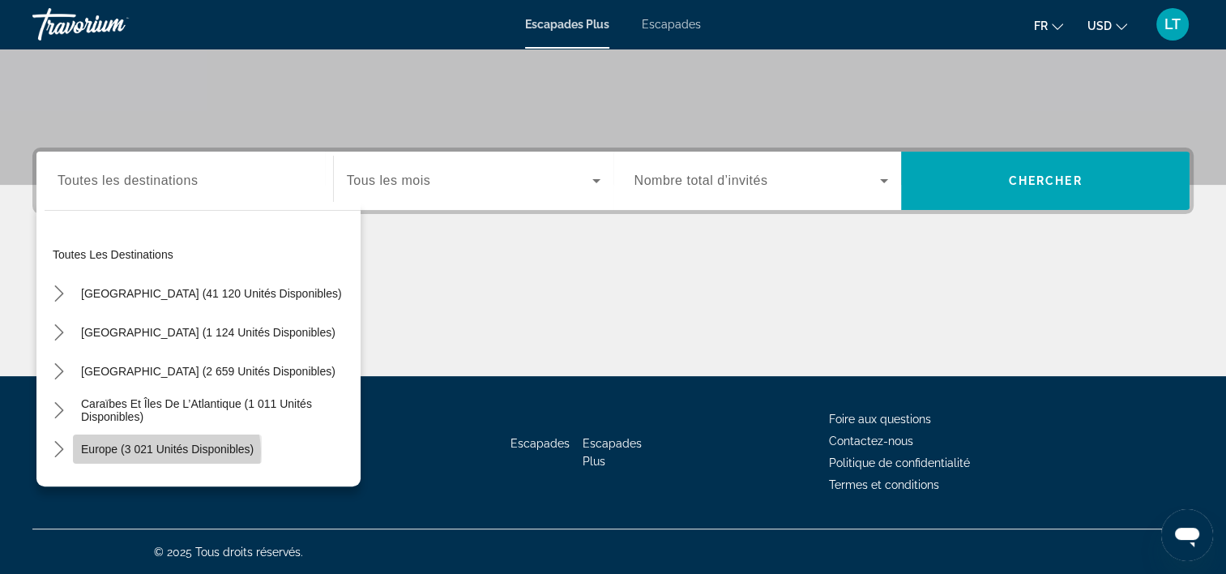
click at [161, 451] on span "Europe (3 021 unités disponibles)" at bounding box center [167, 448] width 173 height 13
type input "**********"
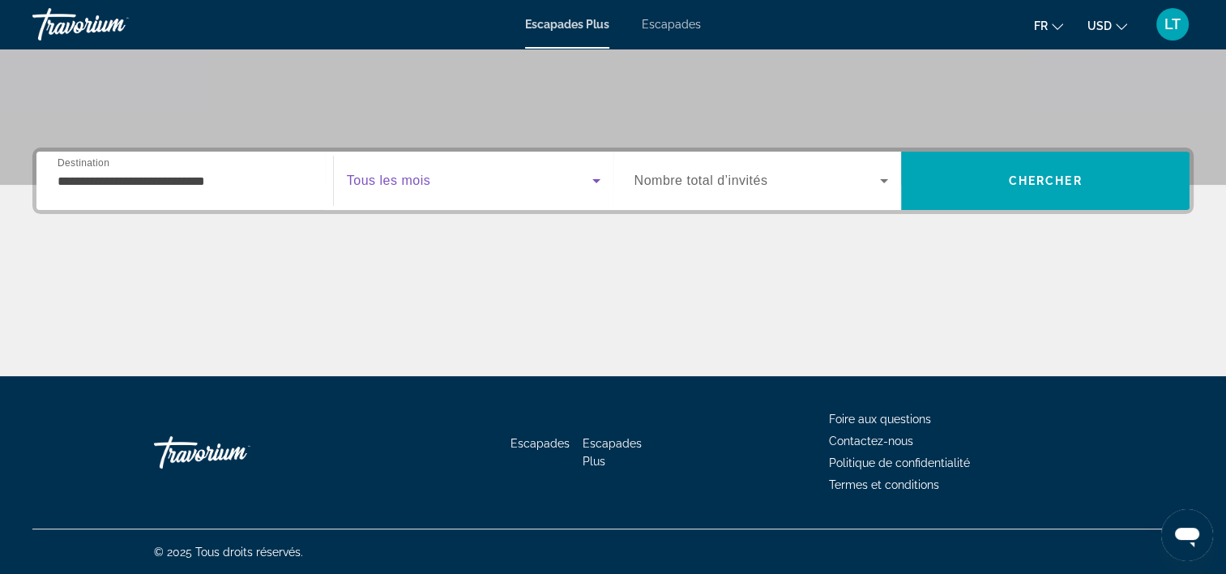
click at [594, 176] on icon "Widget de recherche" at bounding box center [596, 180] width 19 height 19
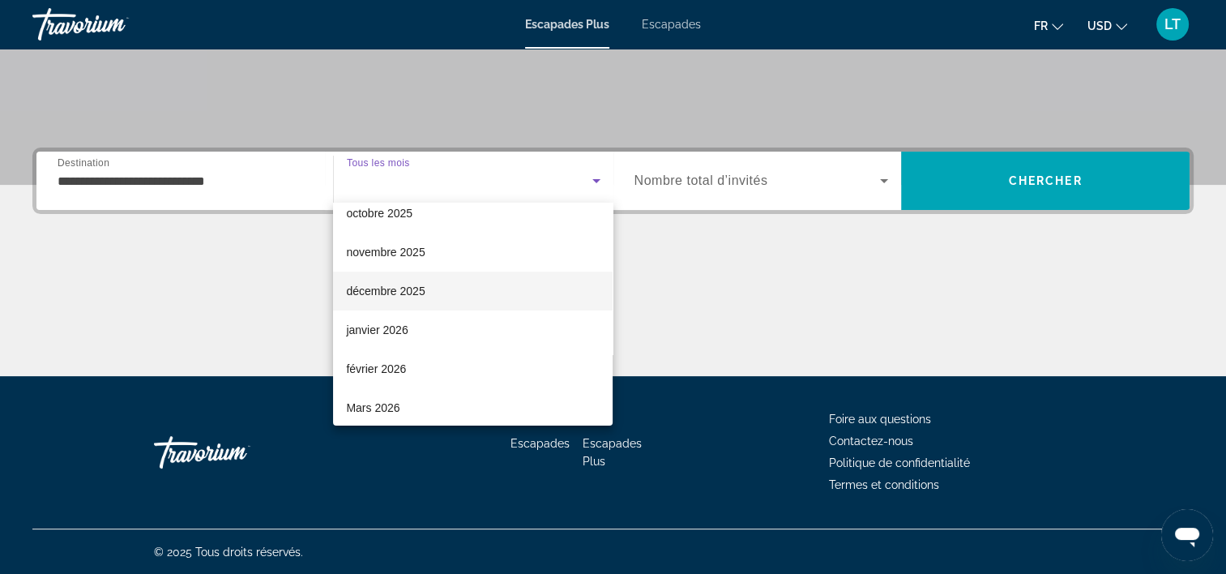
scroll to position [81, 0]
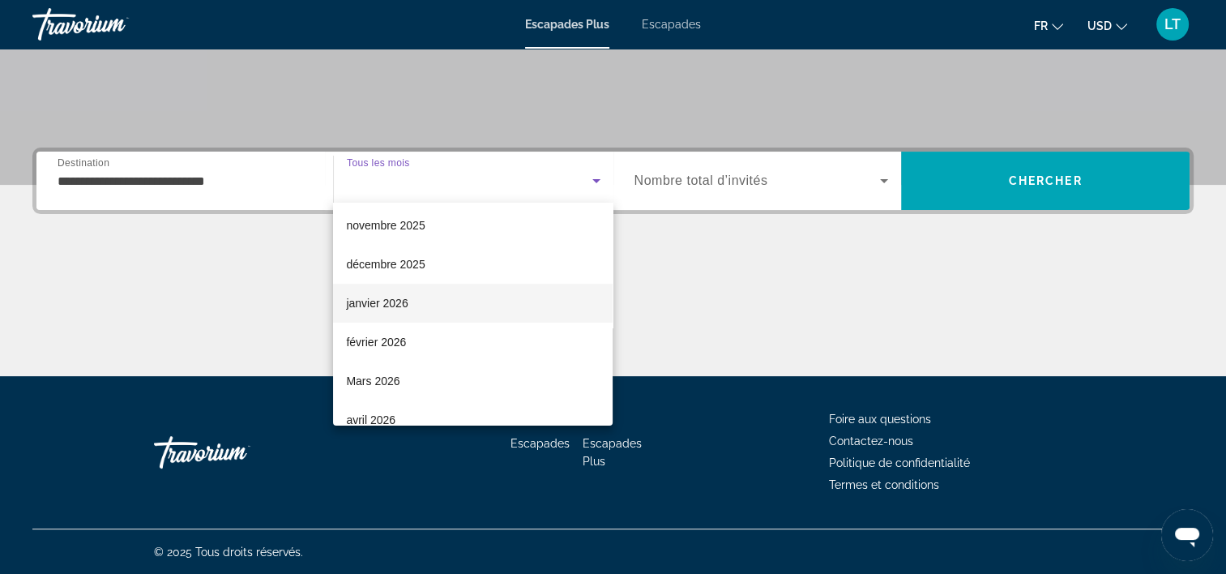
click at [473, 305] on mat-option "janvier 2026" at bounding box center [473, 303] width 280 height 39
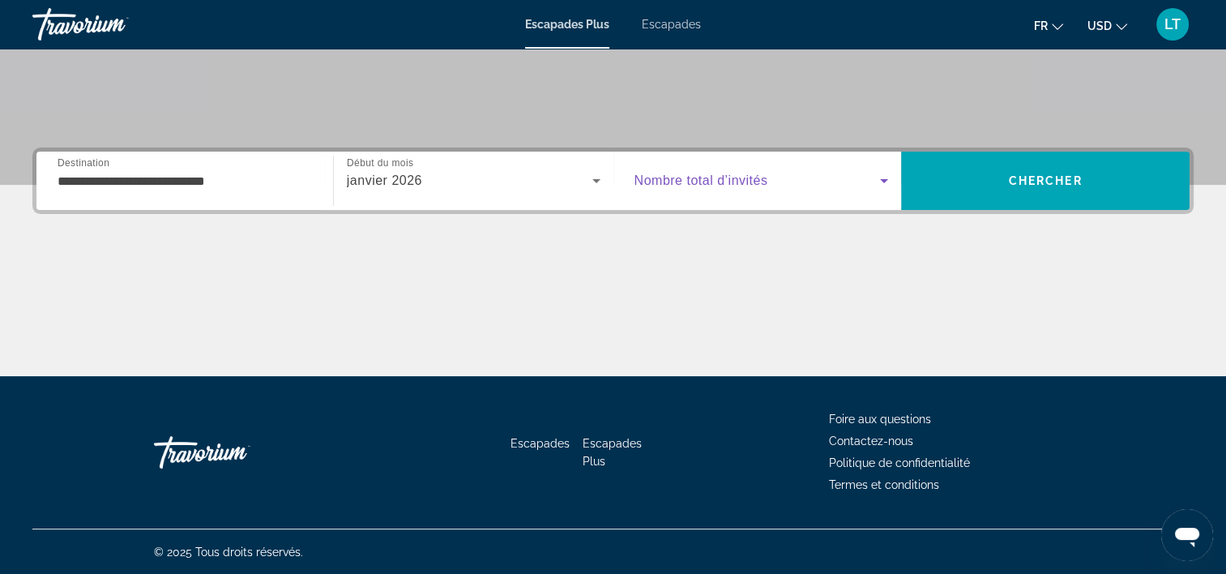
click at [883, 176] on icon "Widget de recherche" at bounding box center [883, 180] width 19 height 19
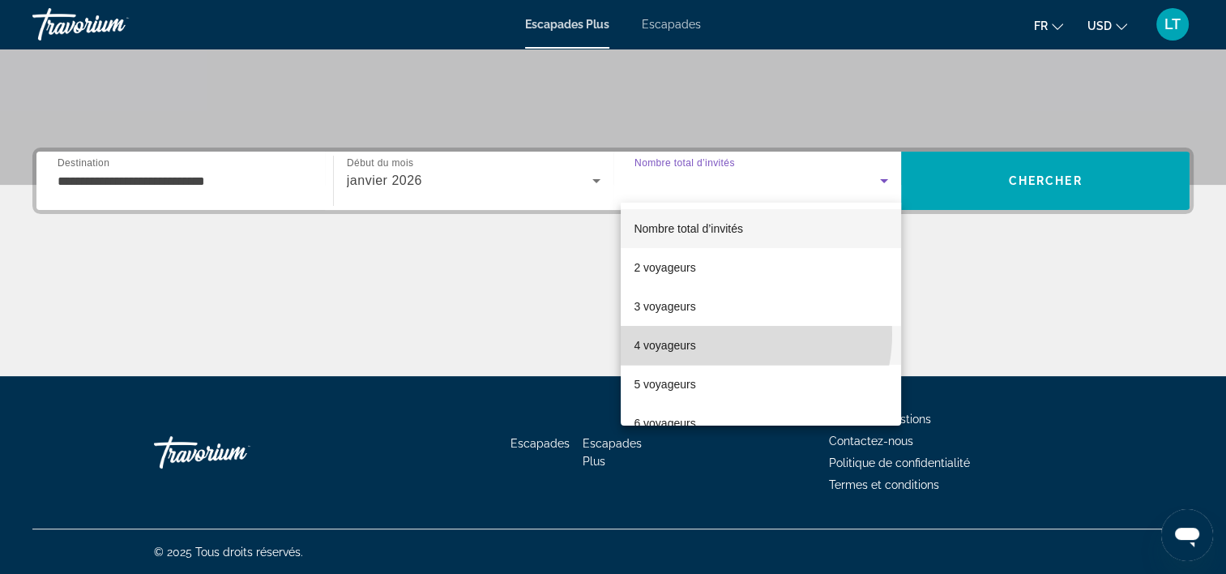
click at [730, 334] on mat-option "4 voyageurs" at bounding box center [761, 345] width 280 height 39
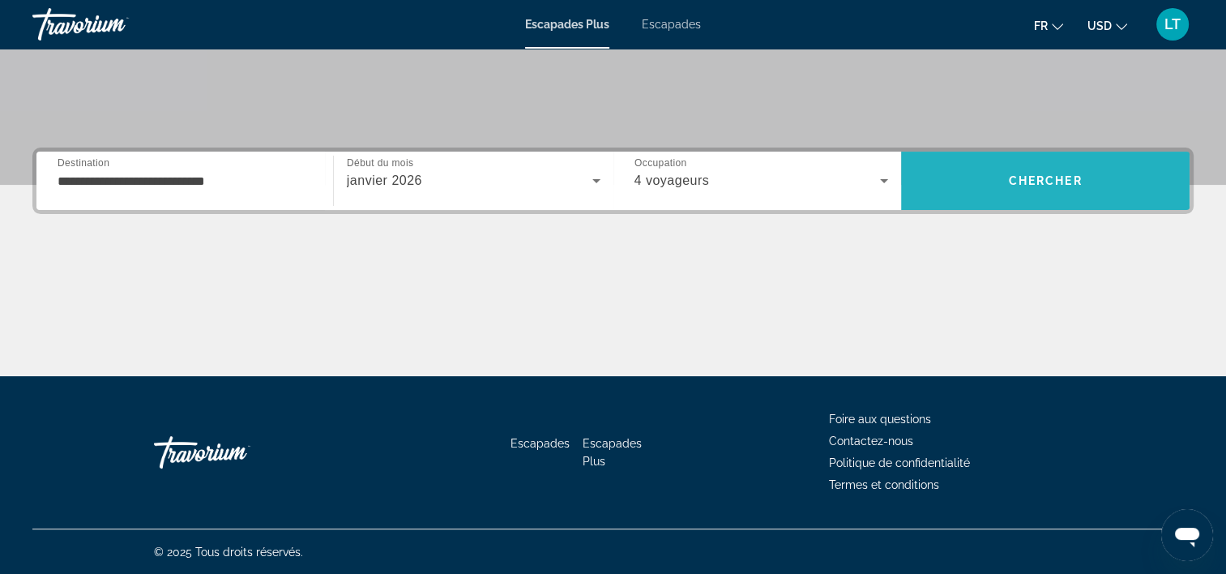
click at [990, 176] on span "Rechercher" at bounding box center [1045, 180] width 288 height 39
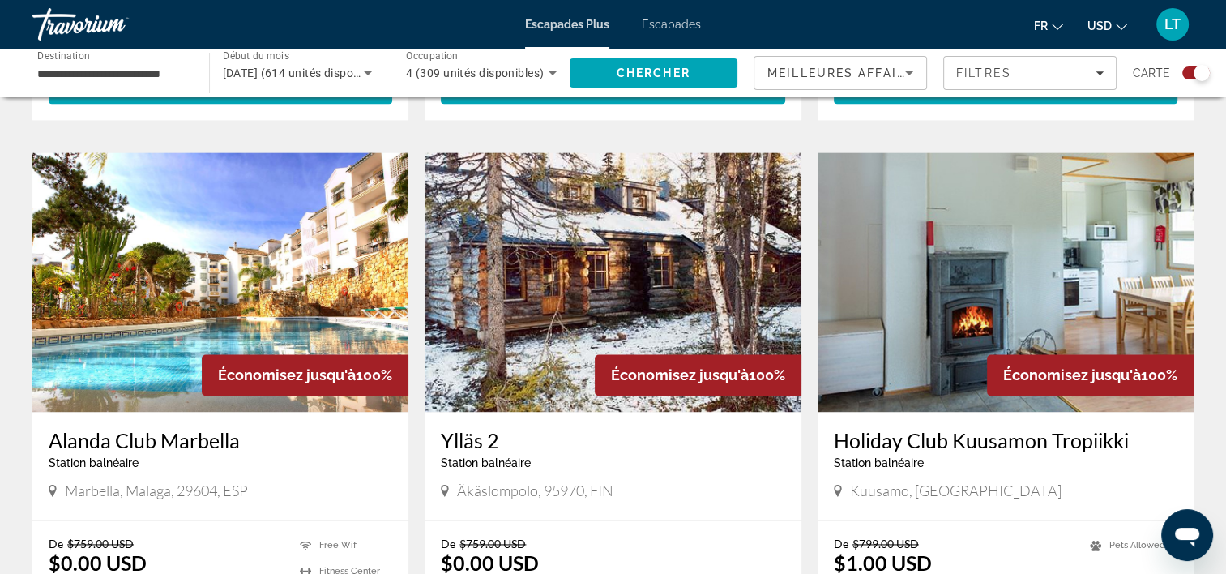
scroll to position [2269, 0]
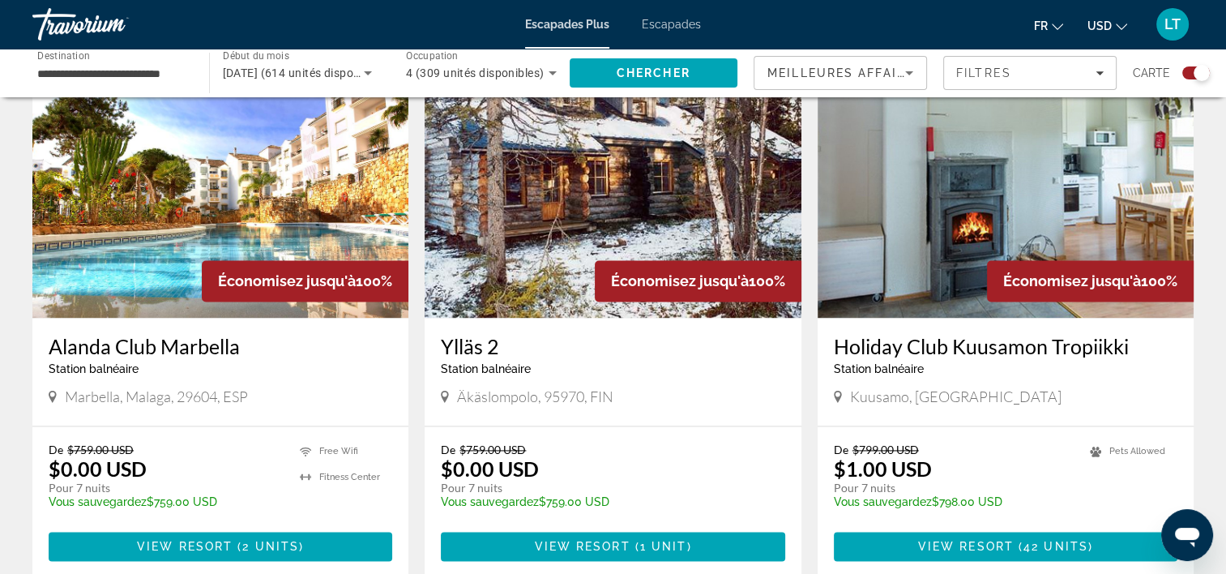
click at [125, 224] on img "Contenu principal" at bounding box center [220, 187] width 376 height 259
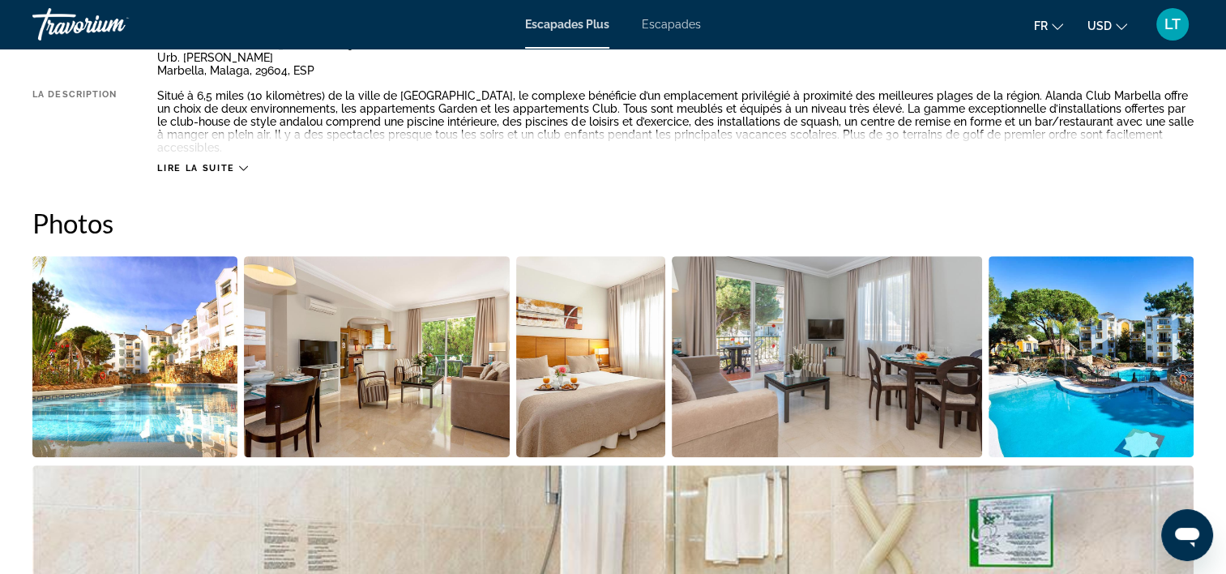
scroll to position [729, 0]
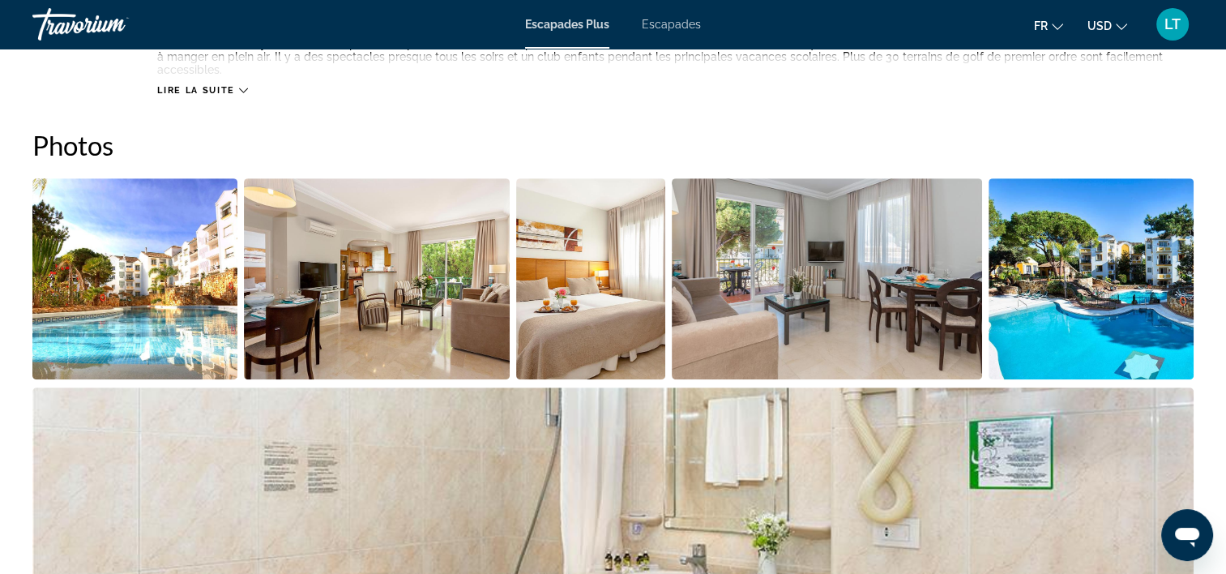
click at [186, 284] on img "Ouvrir le curseur d’image en plein écran" at bounding box center [134, 278] width 205 height 201
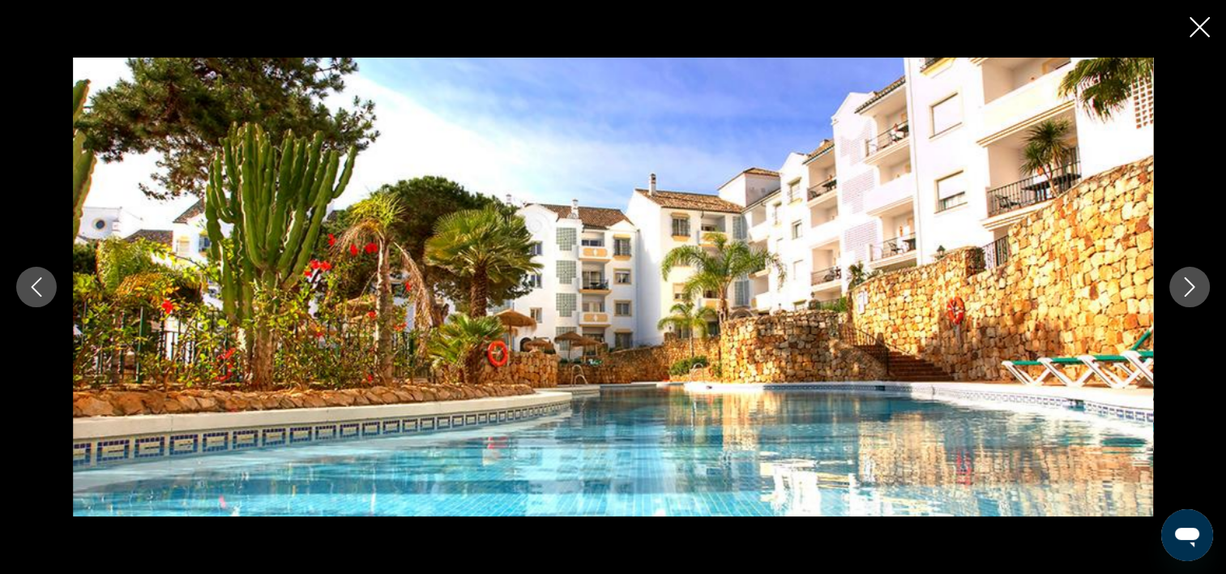
click at [1186, 291] on icon "Image suivante" at bounding box center [1189, 286] width 19 height 19
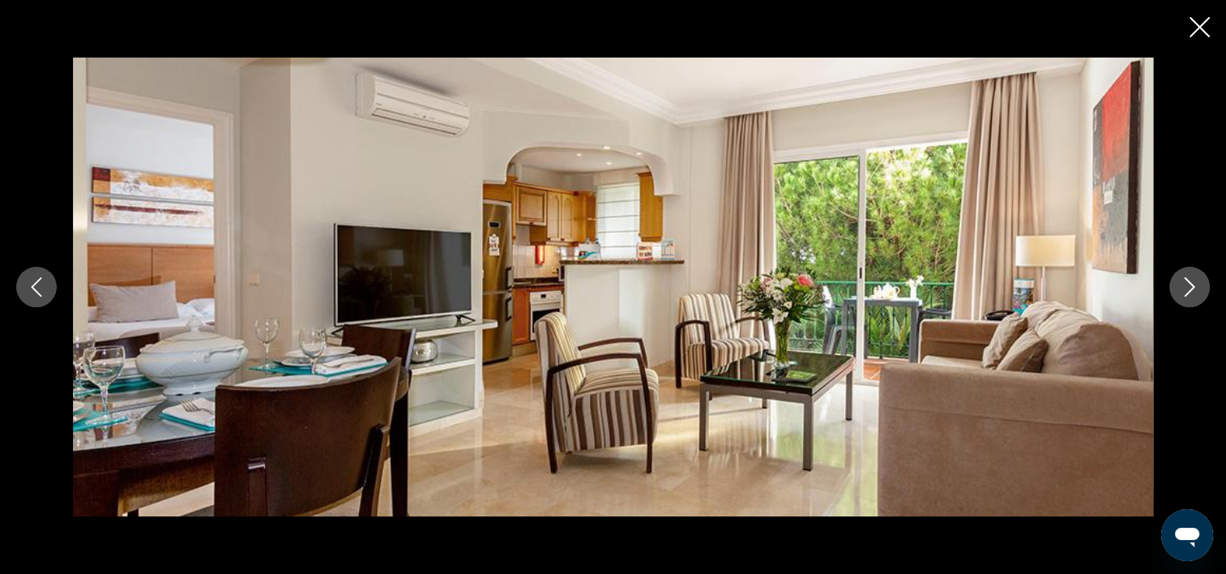
click at [1186, 291] on icon "Image suivante" at bounding box center [1189, 286] width 19 height 19
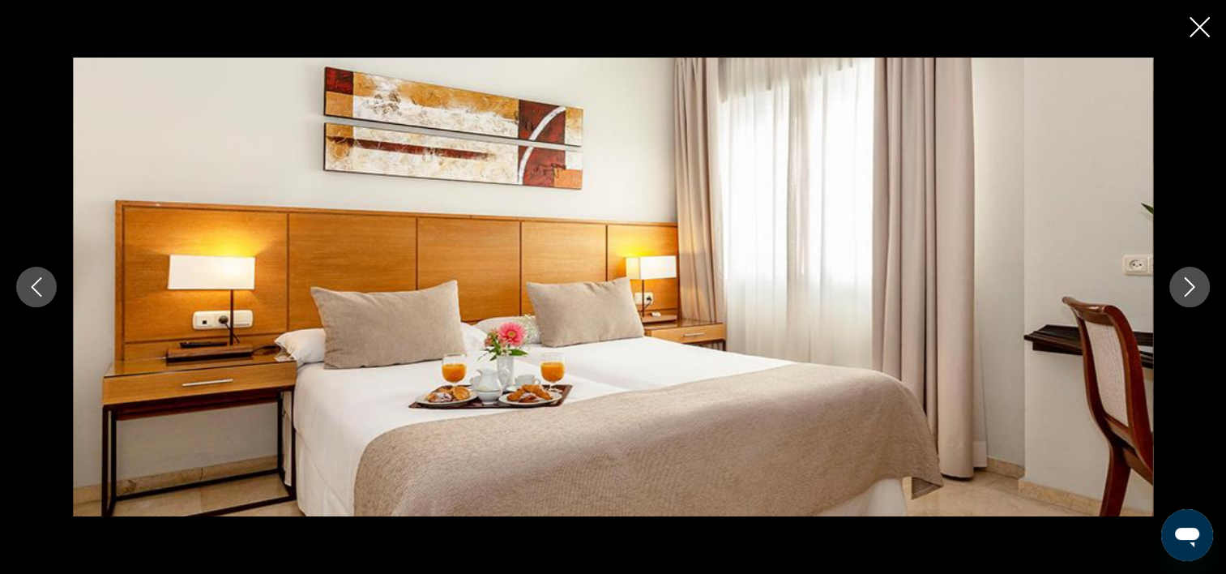
click at [1186, 291] on icon "Image suivante" at bounding box center [1189, 286] width 19 height 19
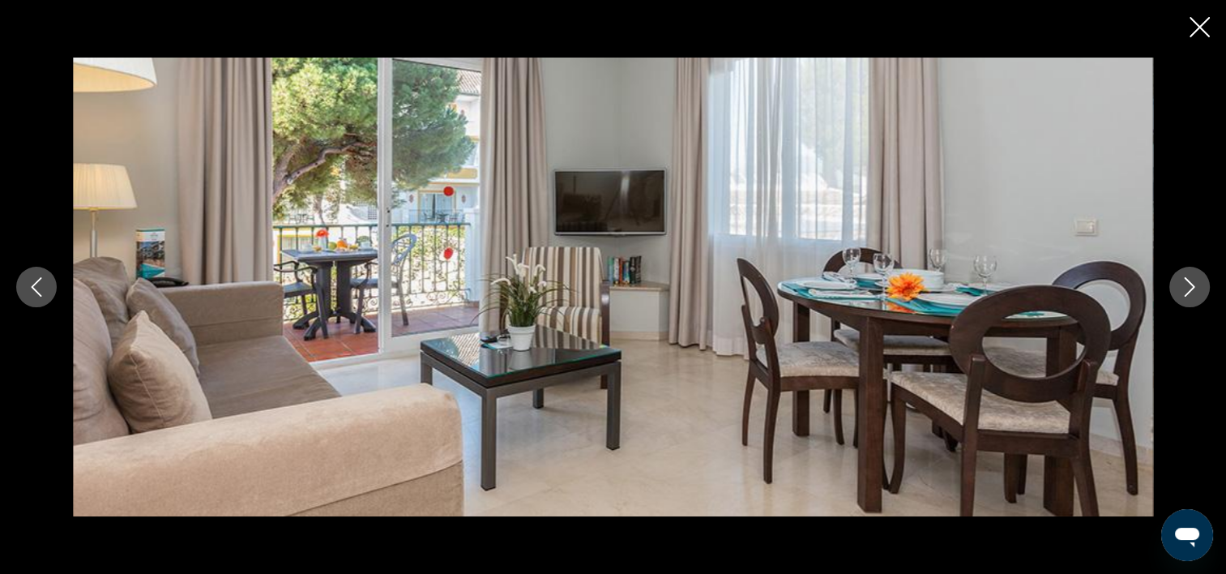
click at [1188, 290] on icon "Image suivante" at bounding box center [1189, 286] width 19 height 19
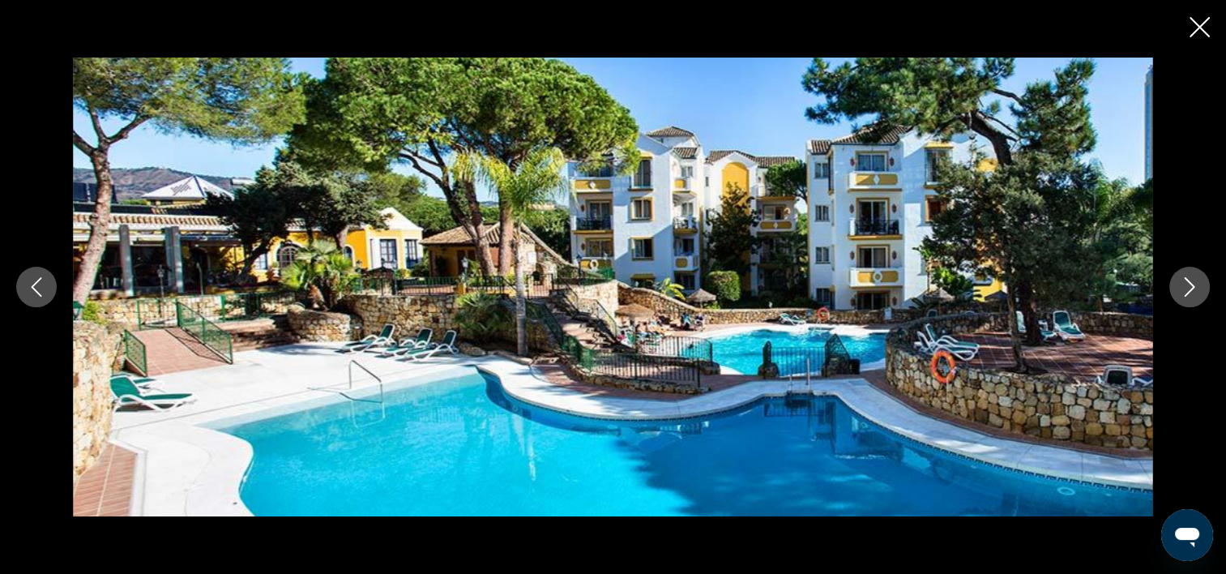
click at [1185, 296] on icon "Image suivante" at bounding box center [1190, 286] width 11 height 19
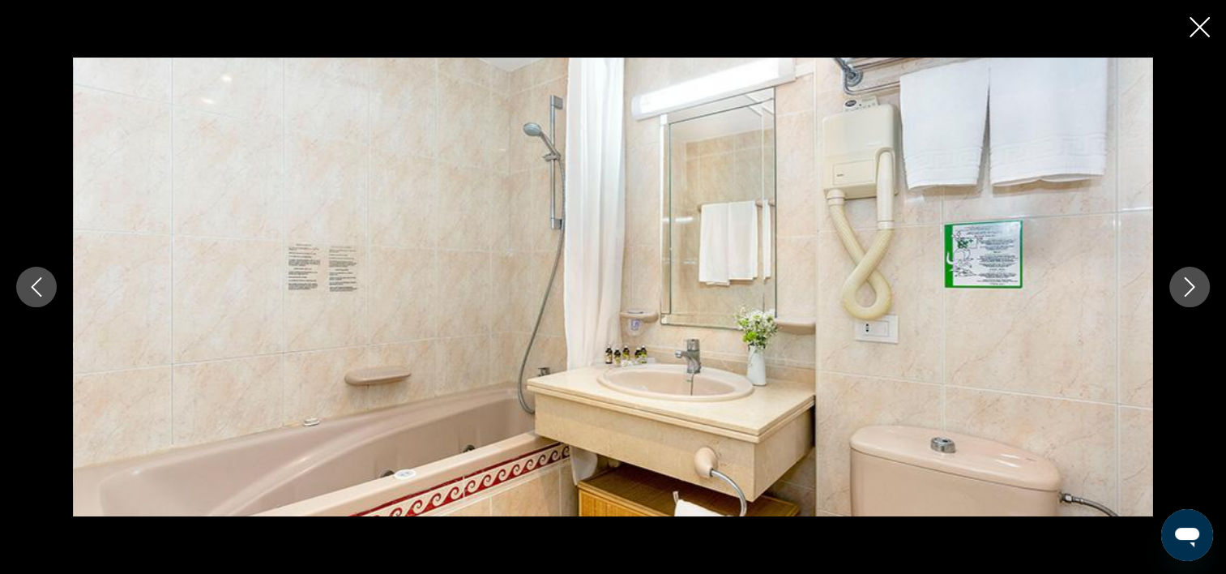
click at [1185, 296] on icon "Image suivante" at bounding box center [1190, 286] width 11 height 19
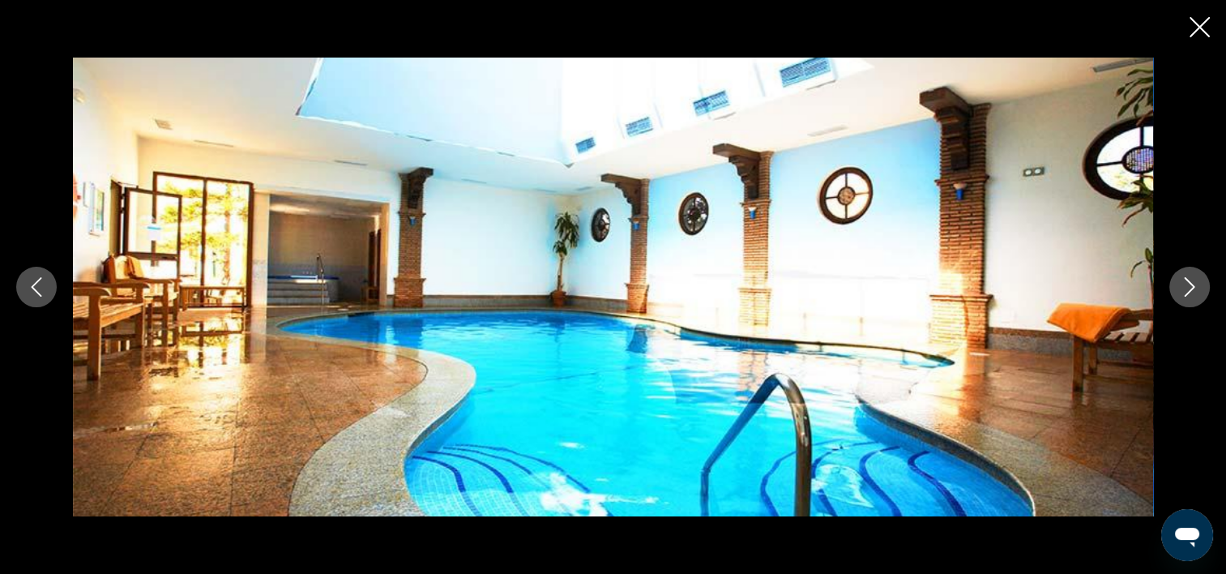
click at [1186, 296] on icon "Image suivante" at bounding box center [1189, 286] width 19 height 19
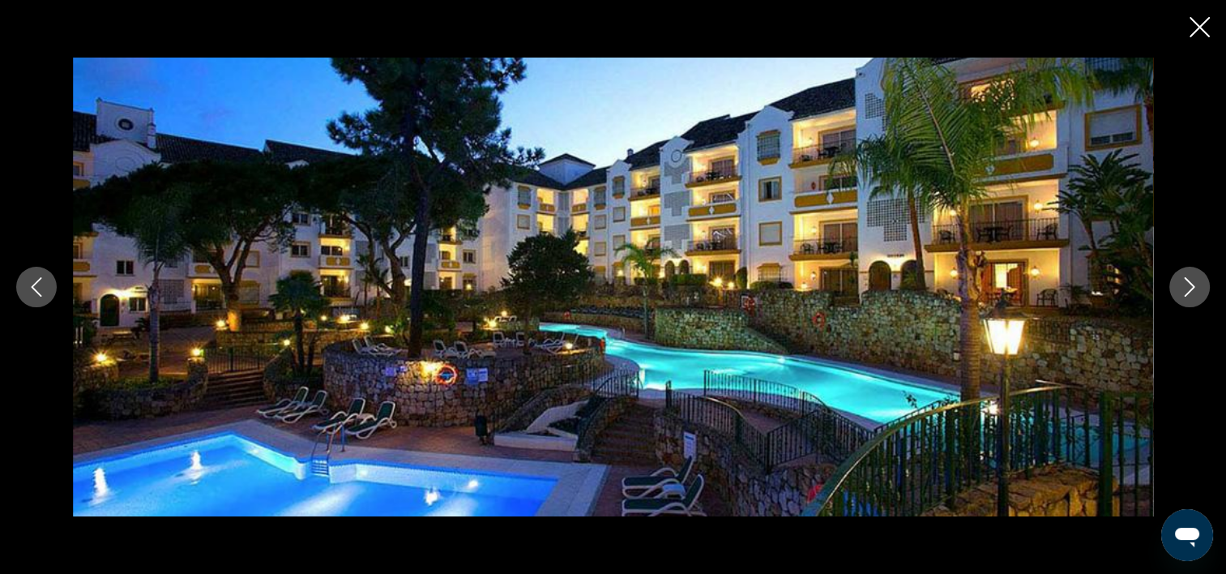
click at [1186, 296] on icon "Image suivante" at bounding box center [1189, 286] width 19 height 19
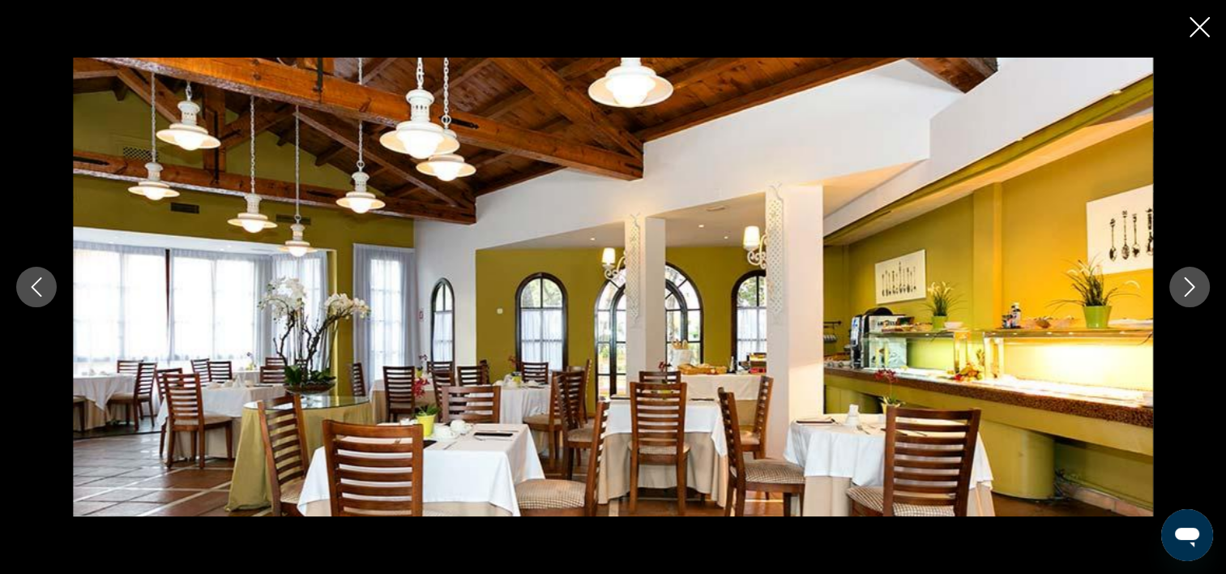
click at [1186, 296] on icon "Image suivante" at bounding box center [1189, 286] width 19 height 19
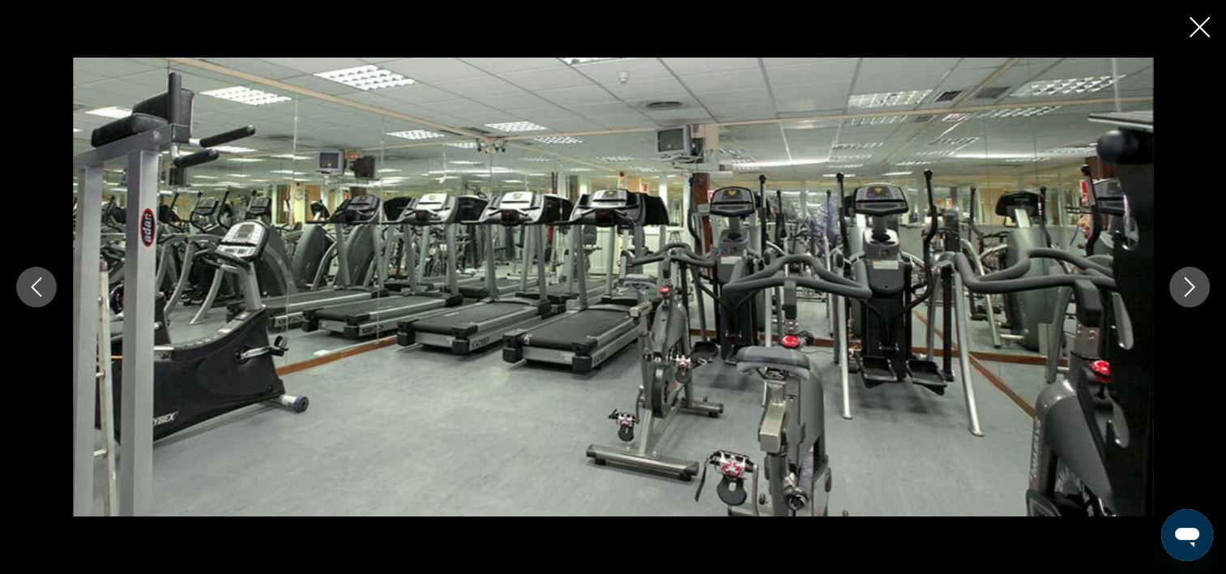
click at [1189, 296] on icon "Image suivante" at bounding box center [1189, 286] width 19 height 19
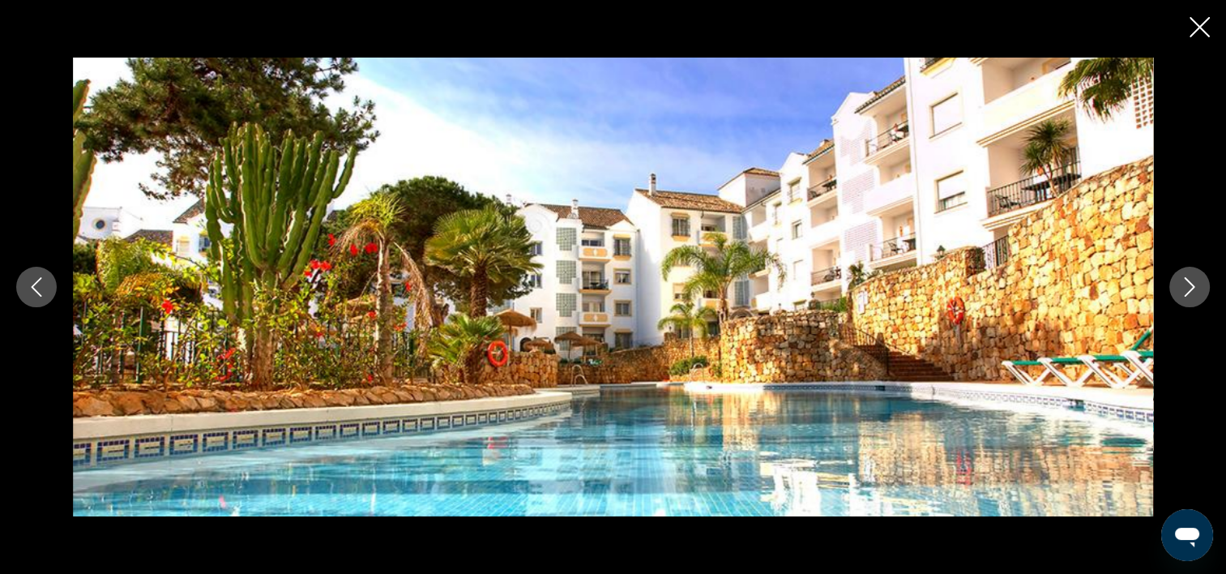
click at [1206, 31] on icon "Fermer le diaporama" at bounding box center [1199, 27] width 20 height 20
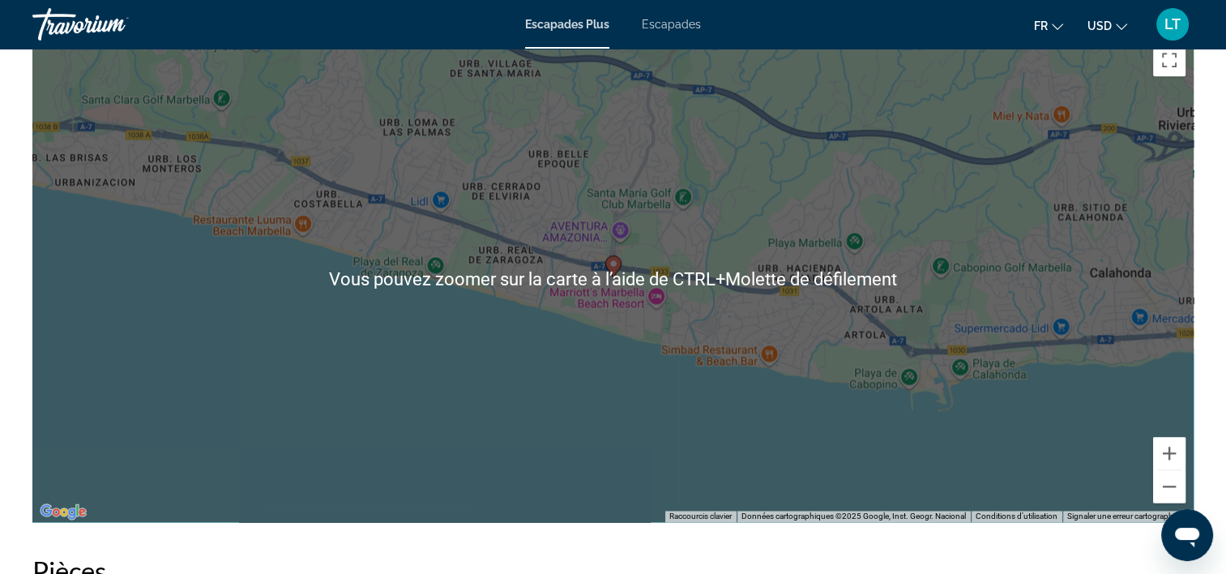
scroll to position [2269, 0]
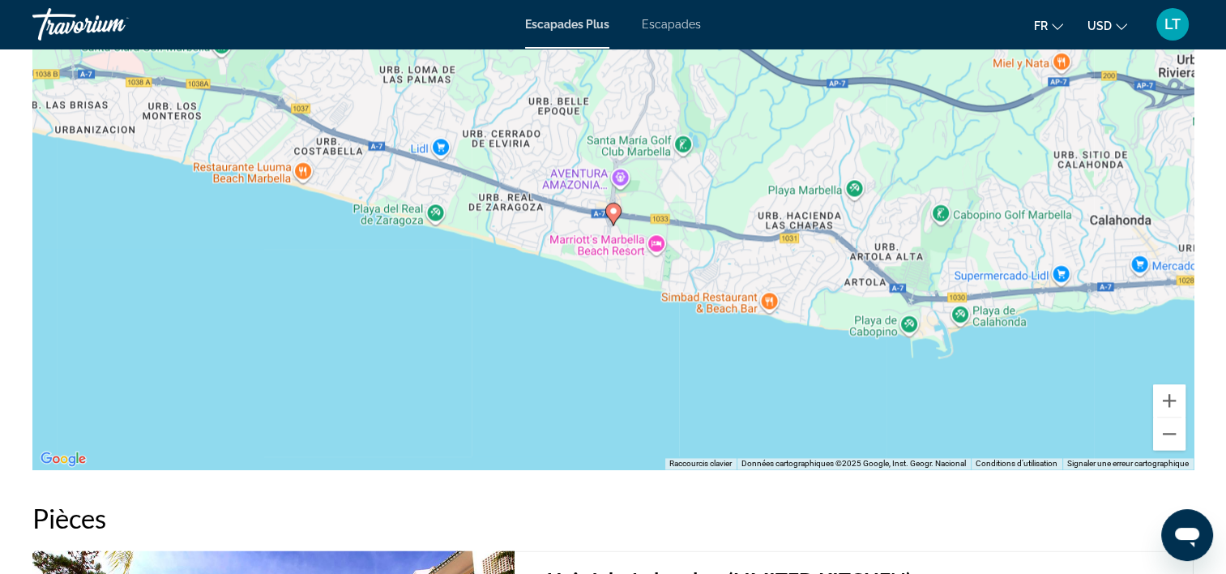
click at [932, 318] on div "Pour activer le glissement avec le clavier, appuyez sur Alt+Entrée. Une fois ce…" at bounding box center [612, 226] width 1161 height 486
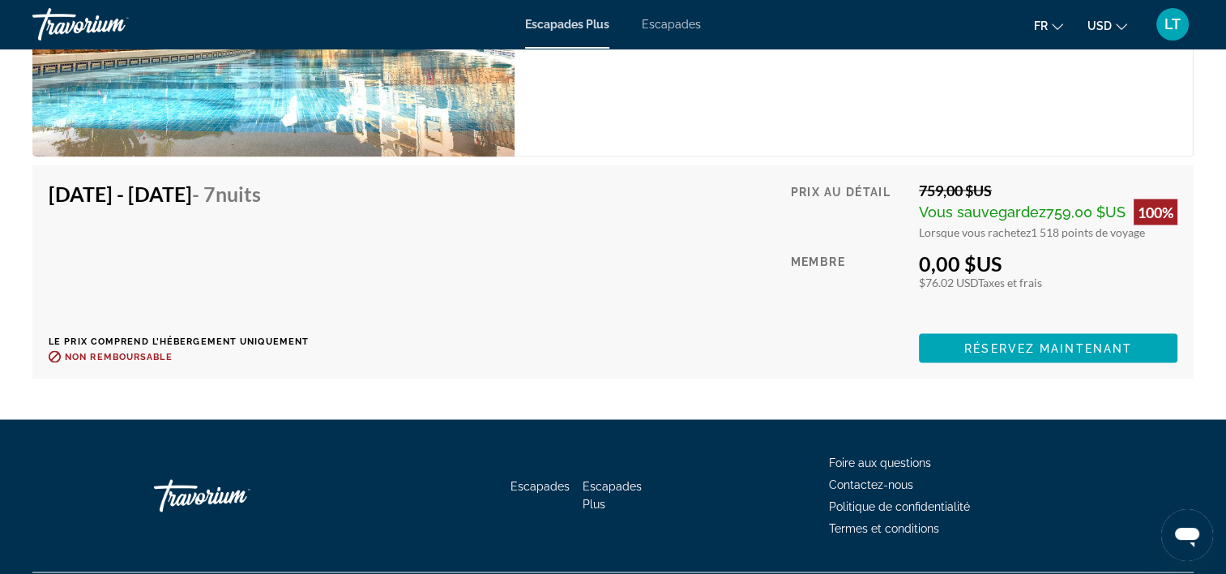
scroll to position [2998, 0]
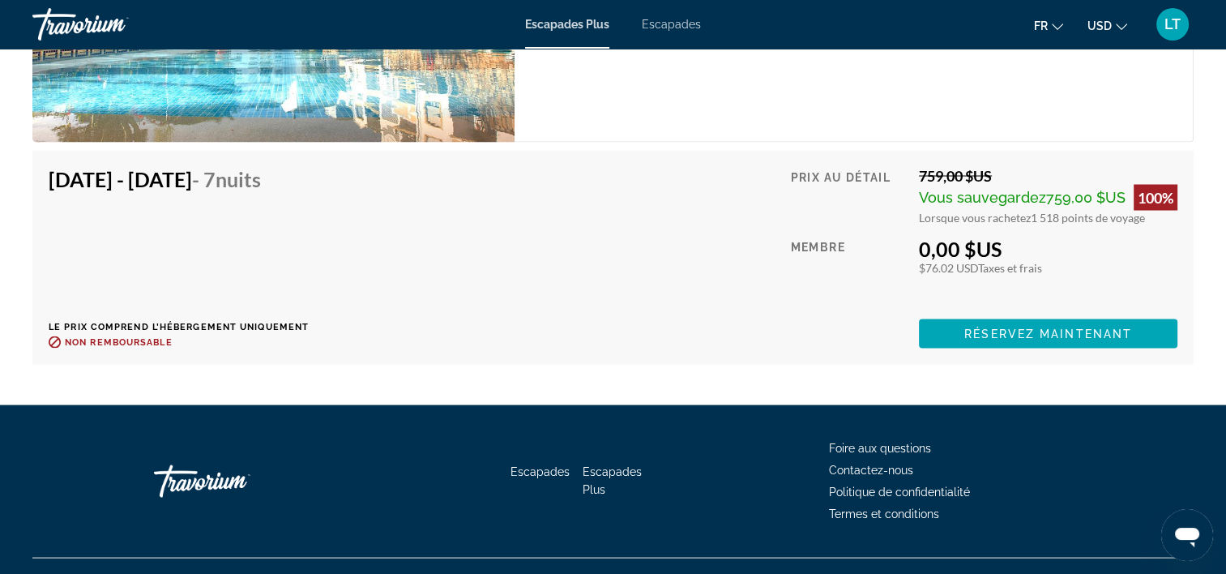
drag, startPoint x: 963, startPoint y: 318, endPoint x: 617, endPoint y: 276, distance: 347.7
click at [619, 280] on div "25 janv. 2026 - 1 févr. 2026 - 7 nuits Le prix comprend l’hébergement uniquemen…" at bounding box center [613, 256] width 1129 height 181
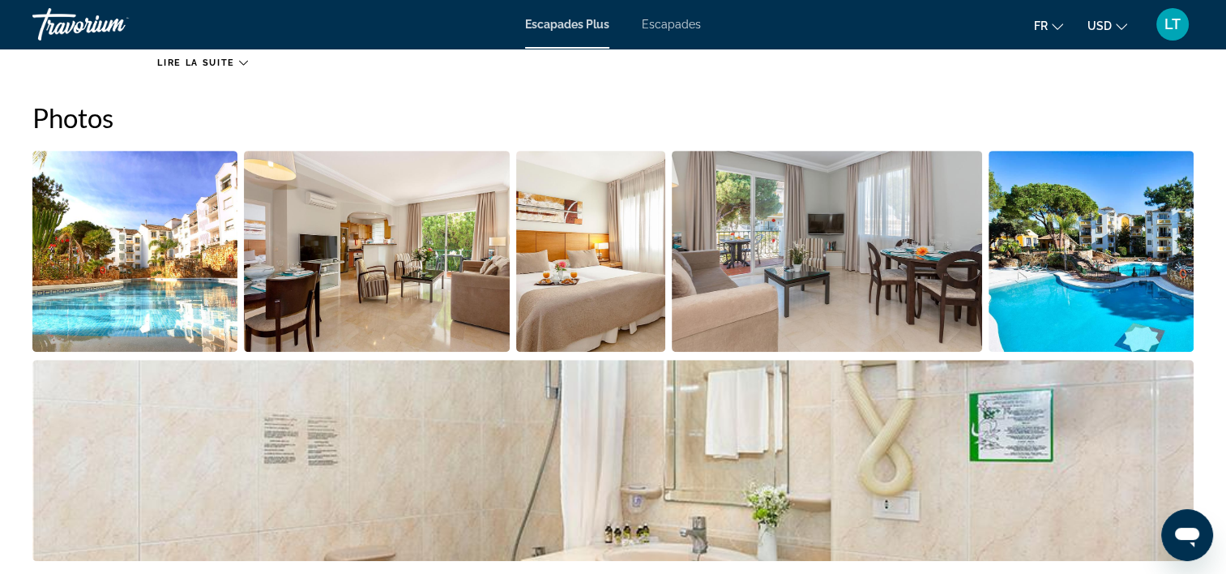
scroll to position [567, 0]
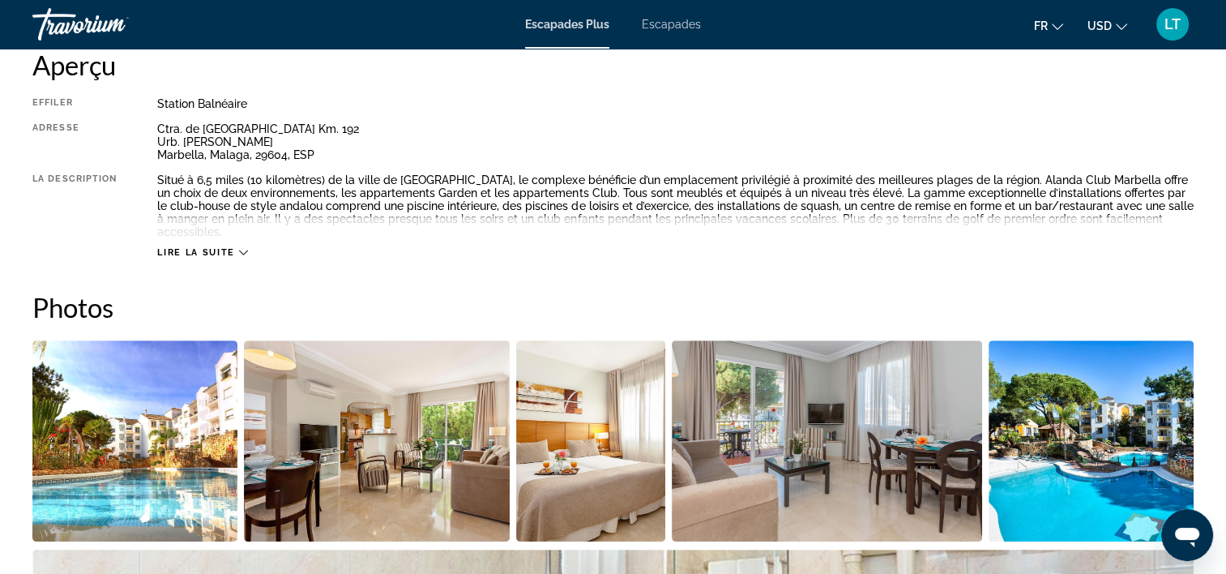
click at [239, 248] on icon "Contenu principal" at bounding box center [243, 252] width 9 height 9
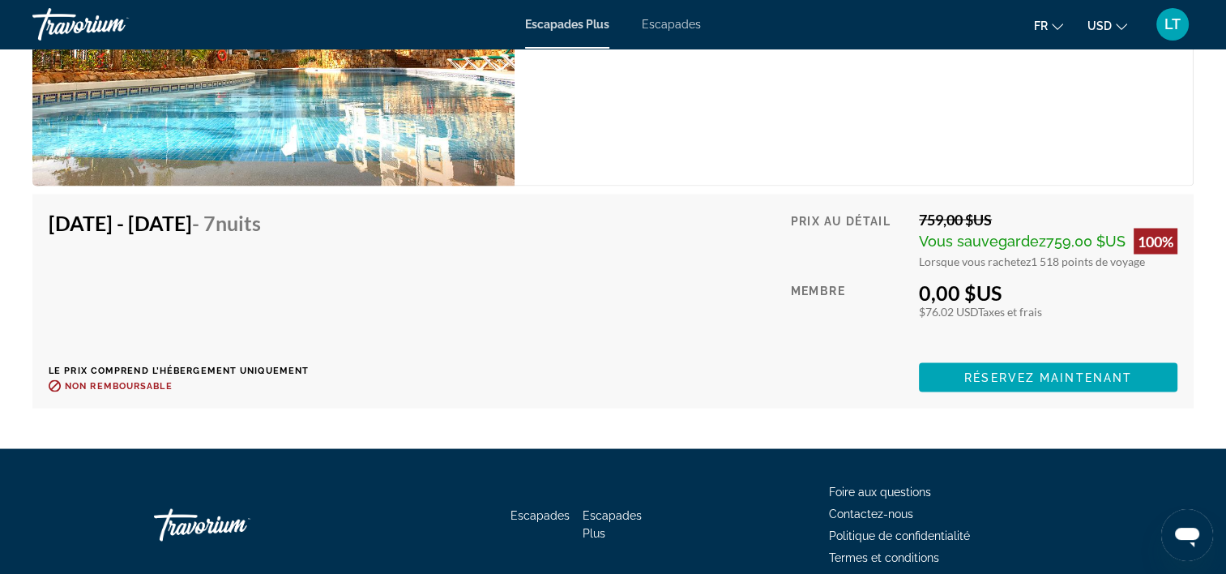
scroll to position [2998, 0]
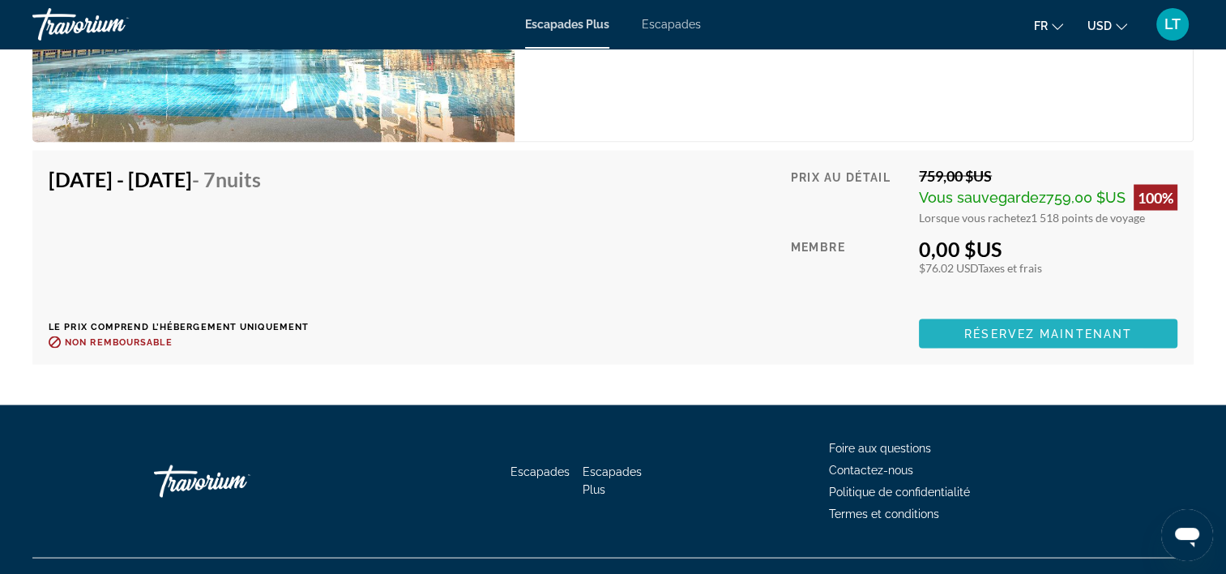
click at [954, 322] on span "Contenu principal" at bounding box center [1048, 333] width 258 height 39
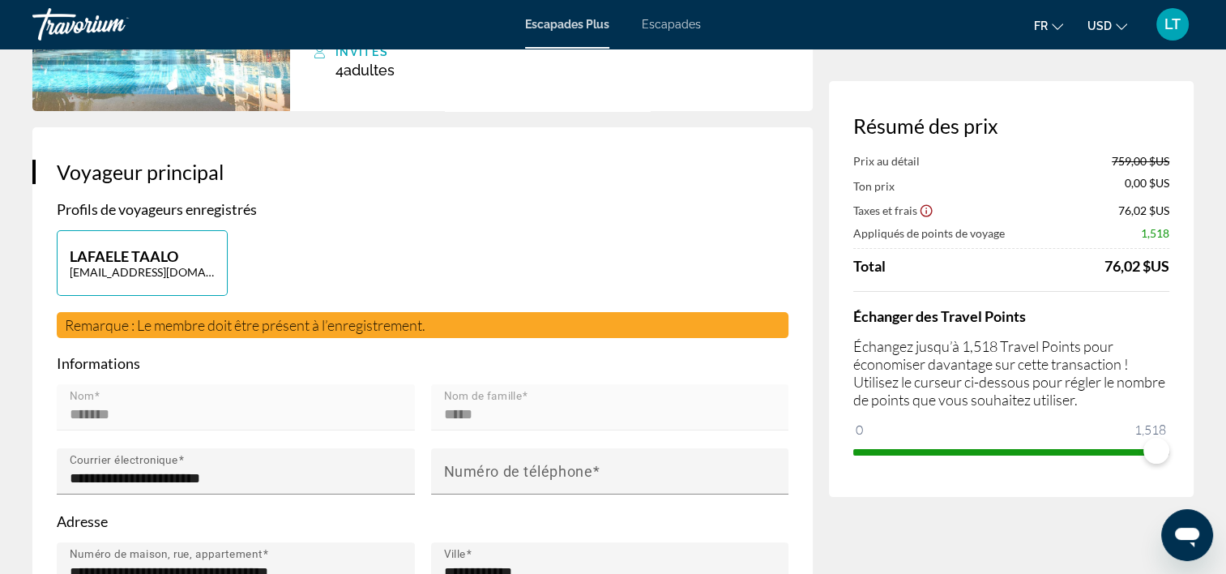
scroll to position [81, 0]
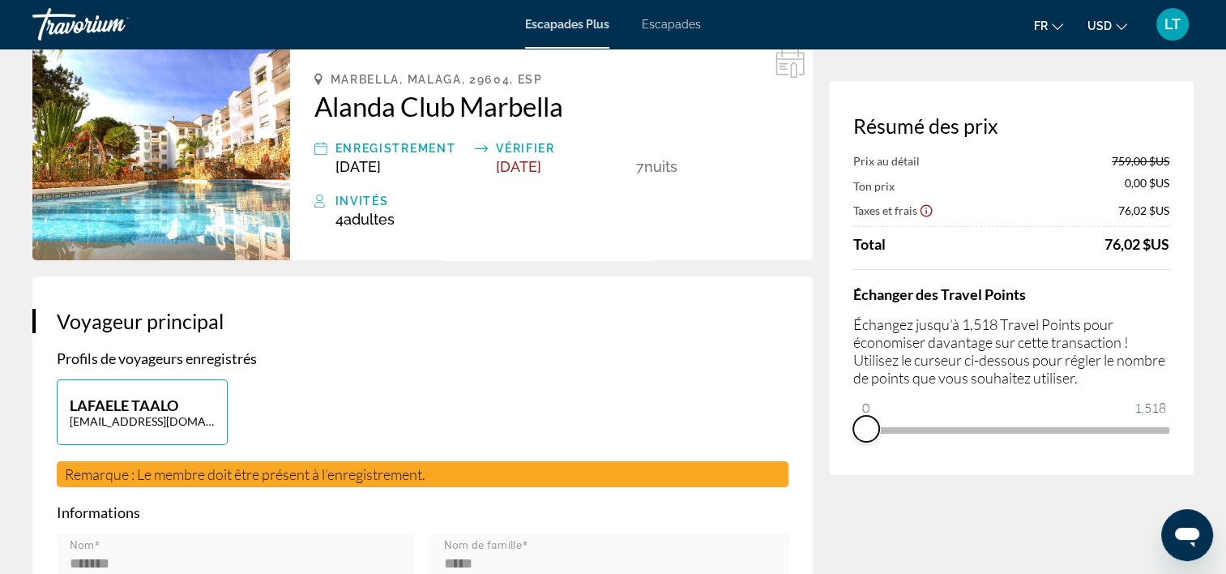
drag, startPoint x: 1154, startPoint y: 448, endPoint x: 846, endPoint y: 465, distance: 308.4
click at [848, 465] on div "Résumé des prix Prix au détail 759,00 $US Ton prix 0,00 $US Taxes et frais 76,0…" at bounding box center [1011, 278] width 365 height 394
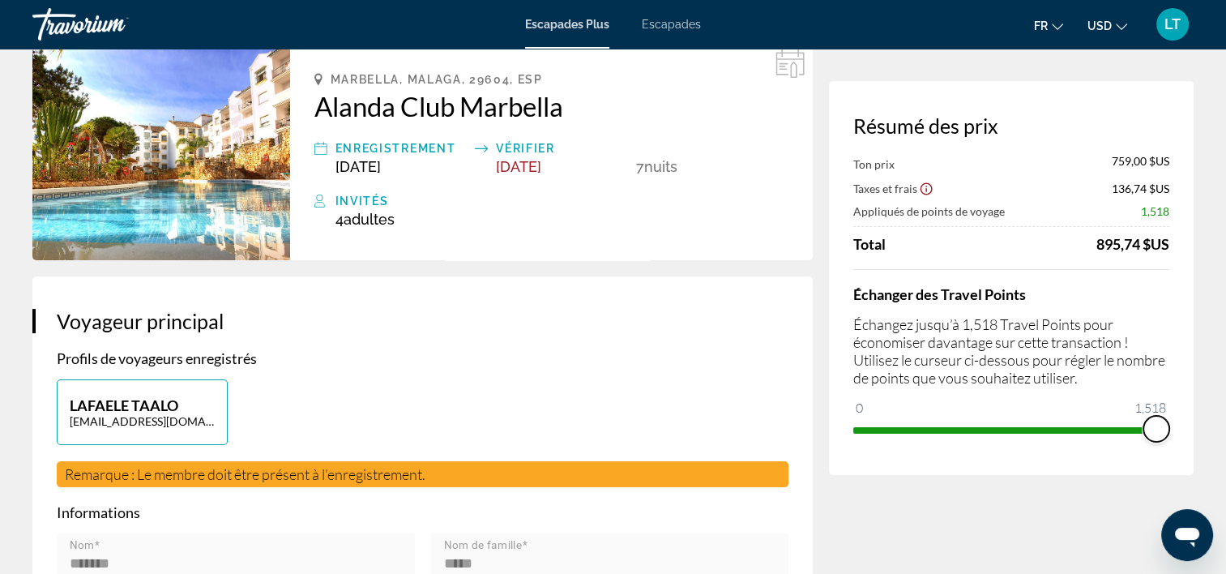
drag, startPoint x: 871, startPoint y: 402, endPoint x: 1181, endPoint y: 405, distance: 310.3
click at [1180, 405] on div "Résumé des prix Ton prix 759,00 $US Taxes et frais 136,74 $US Appliqués de poin…" at bounding box center [1011, 278] width 365 height 394
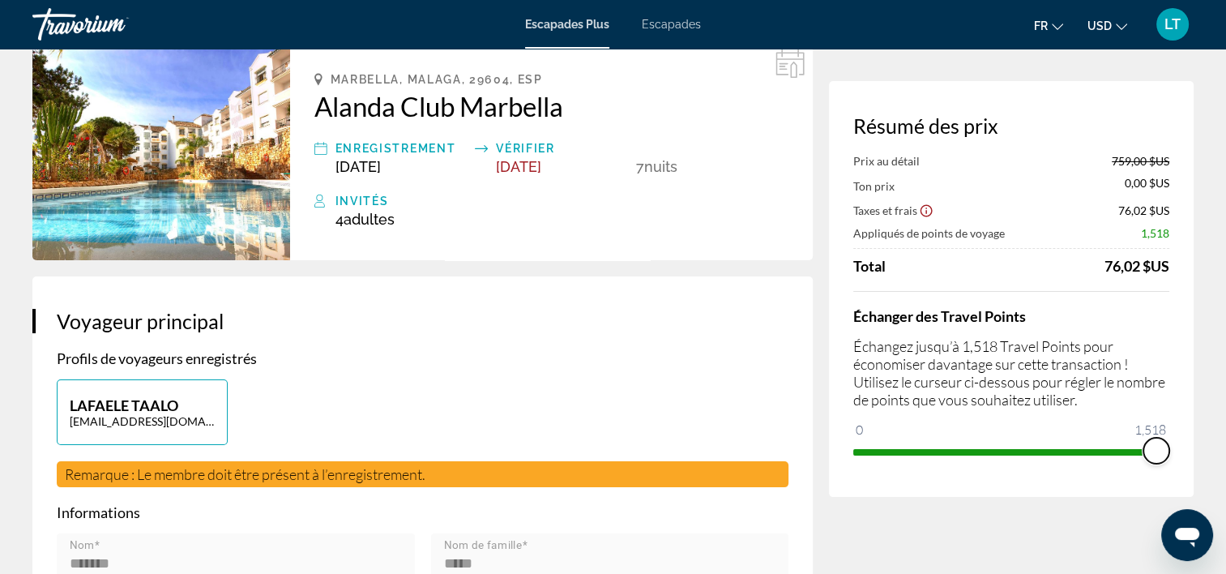
drag, startPoint x: 1152, startPoint y: 447, endPoint x: 1168, endPoint y: 452, distance: 16.9
click at [1168, 452] on span "ngx-slider" at bounding box center [1156, 451] width 26 height 26
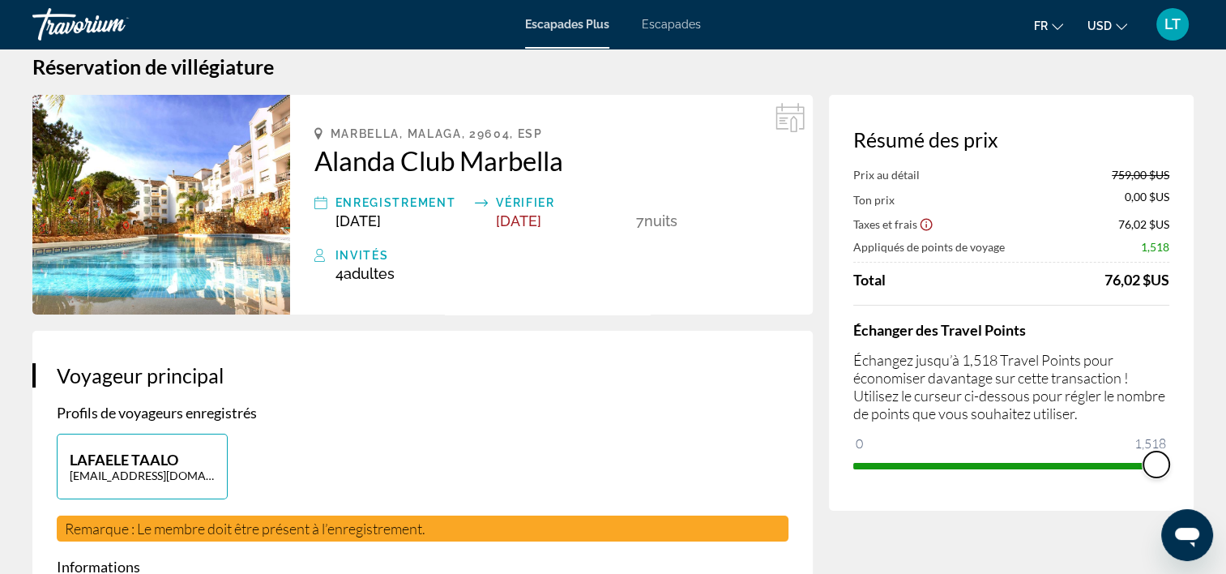
scroll to position [0, 0]
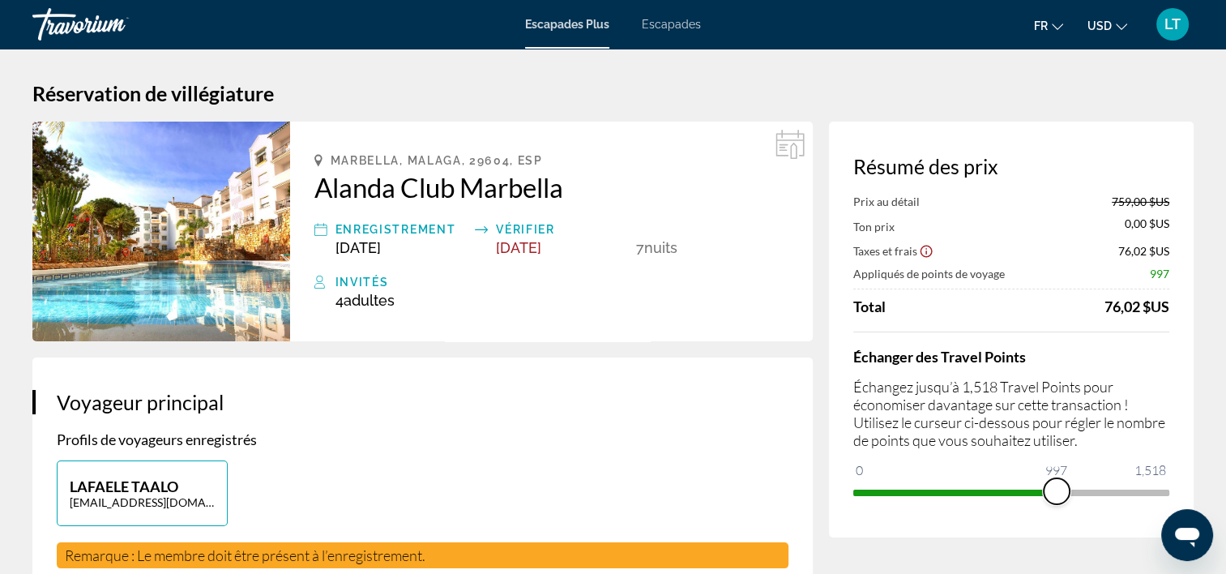
drag, startPoint x: 1152, startPoint y: 486, endPoint x: 1057, endPoint y: 515, distance: 100.0
click at [1057, 515] on div "Résumé des prix Prix au détail 759,00 $US Ton prix 0,00 $US Taxes et frais 76,0…" at bounding box center [1011, 330] width 365 height 416
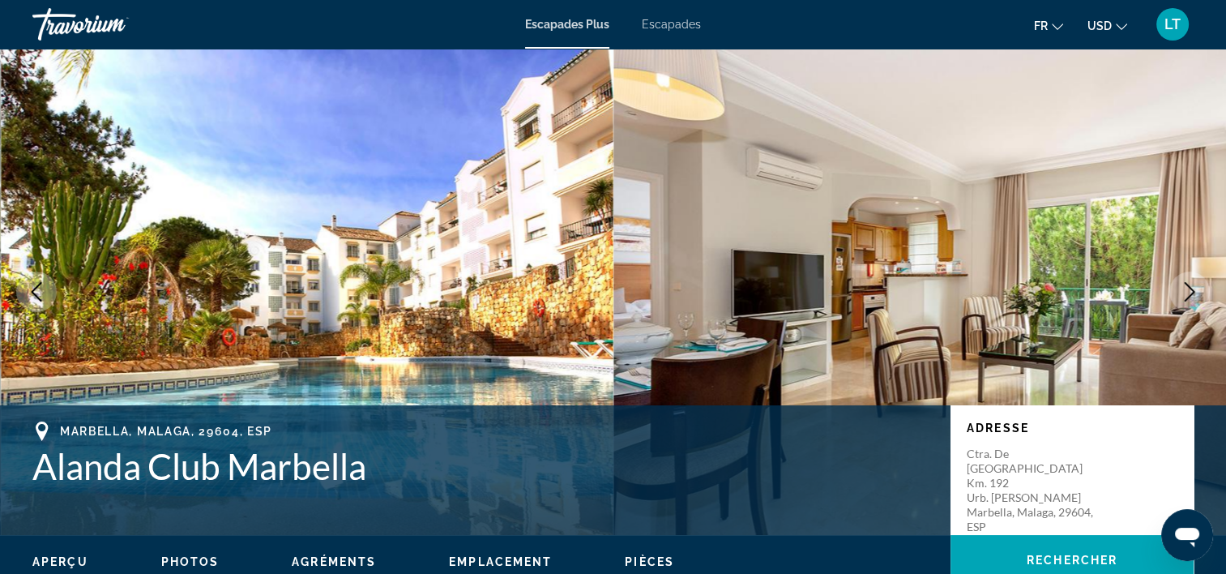
click at [579, 23] on span "Escapades Plus" at bounding box center [567, 24] width 84 height 13
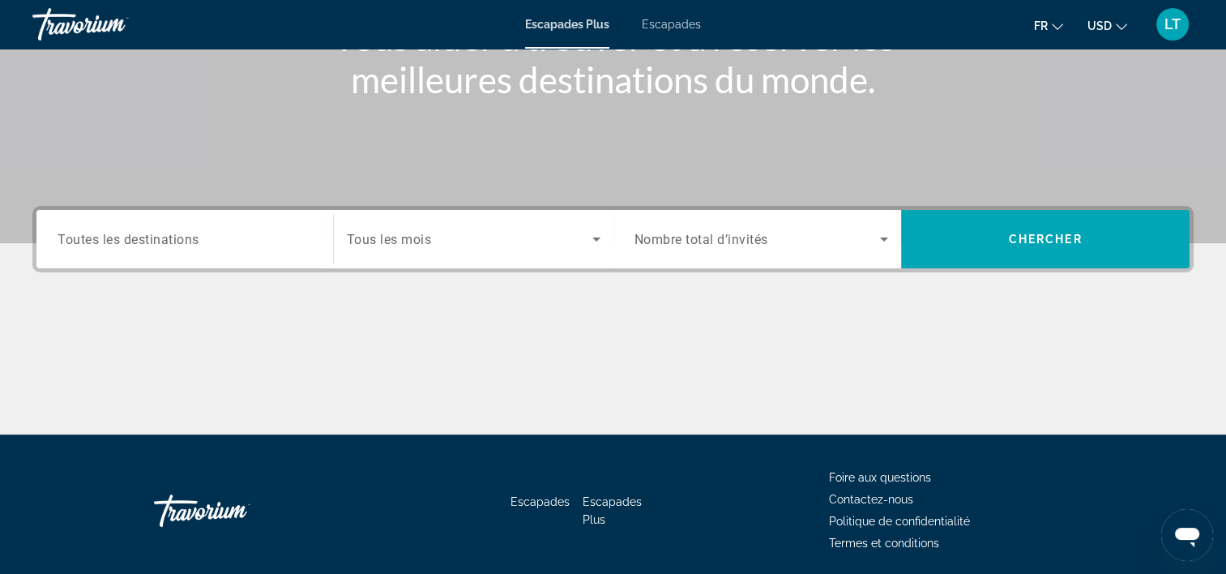
click at [275, 232] on input "Destination Toutes les destinations" at bounding box center [185, 239] width 254 height 19
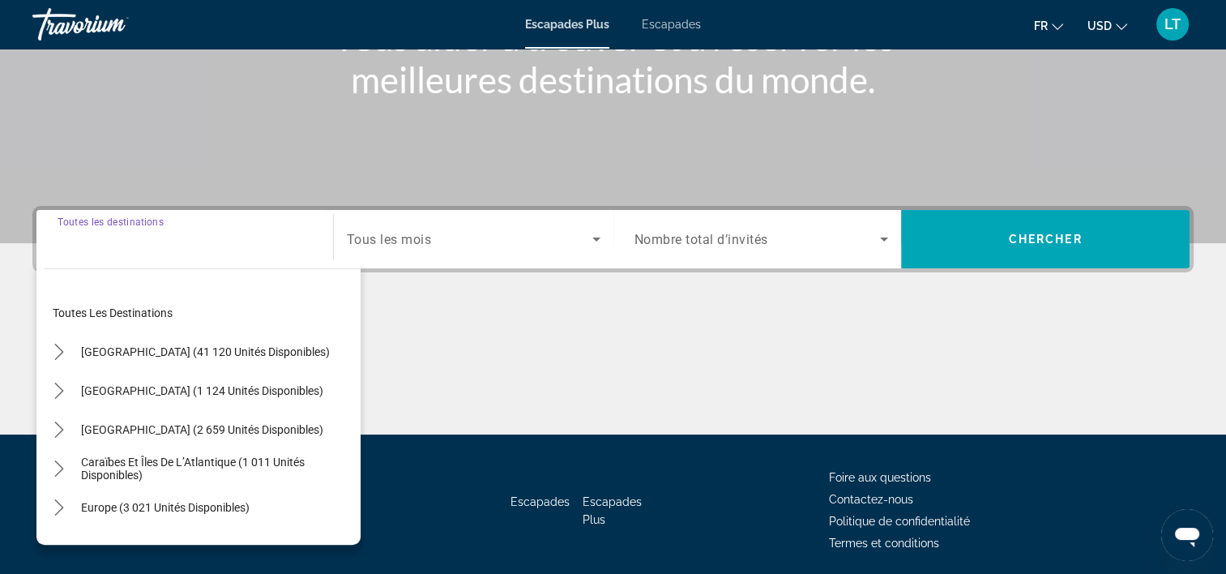
scroll to position [301, 0]
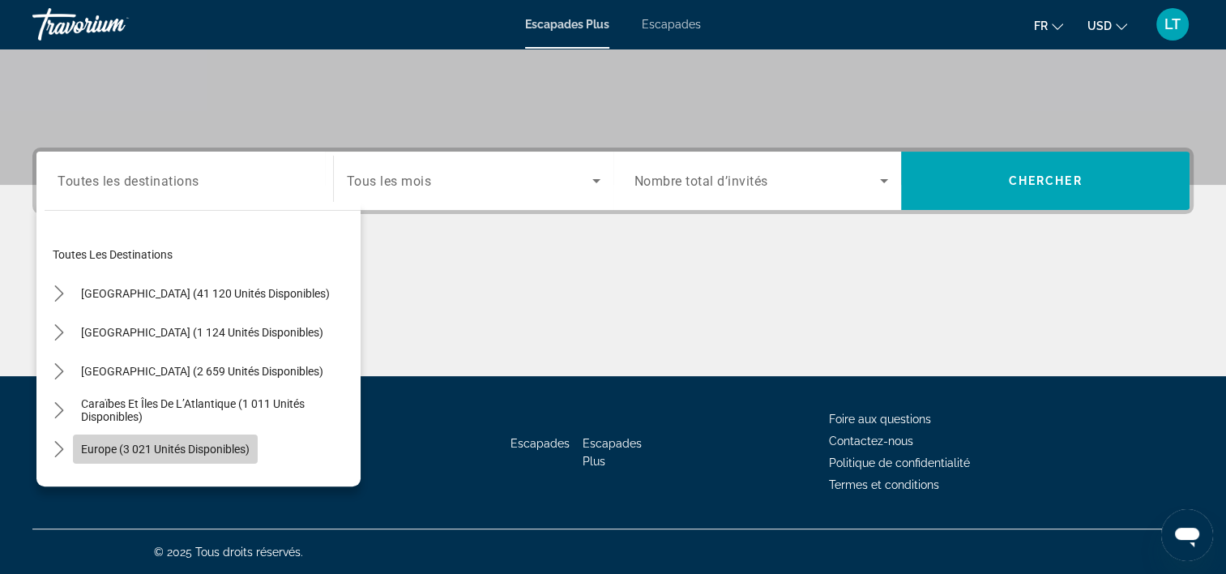
click at [195, 442] on span "Europe (3 021 unités disponibles)" at bounding box center [165, 448] width 169 height 13
type input "**********"
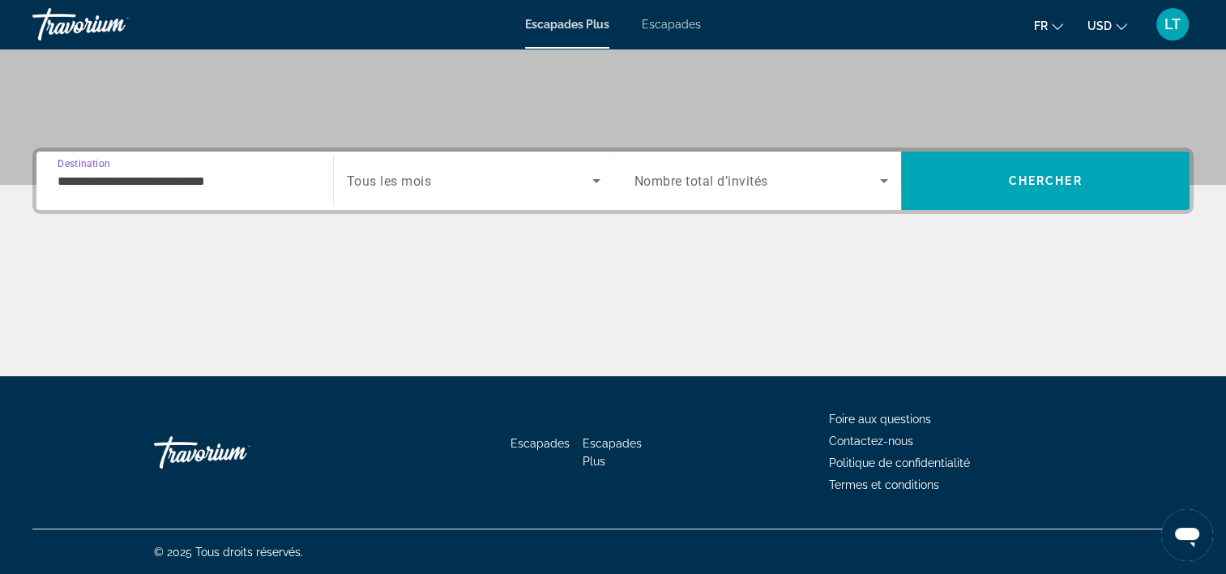
click at [594, 183] on icon "Widget de recherche" at bounding box center [596, 180] width 19 height 19
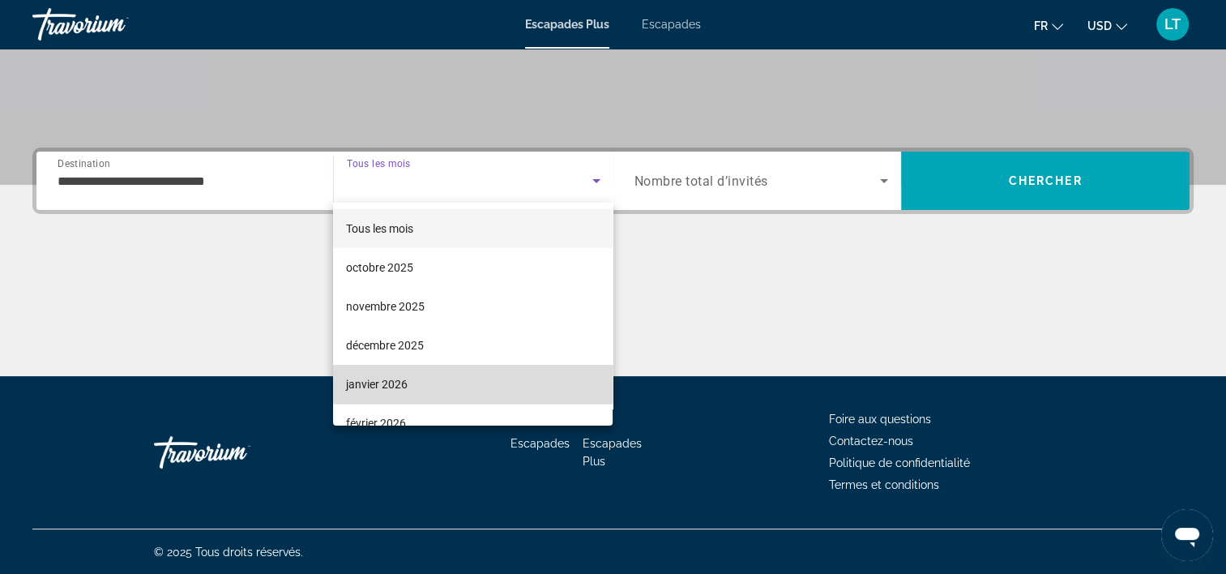
click at [475, 386] on mat-option "janvier 2026" at bounding box center [473, 384] width 280 height 39
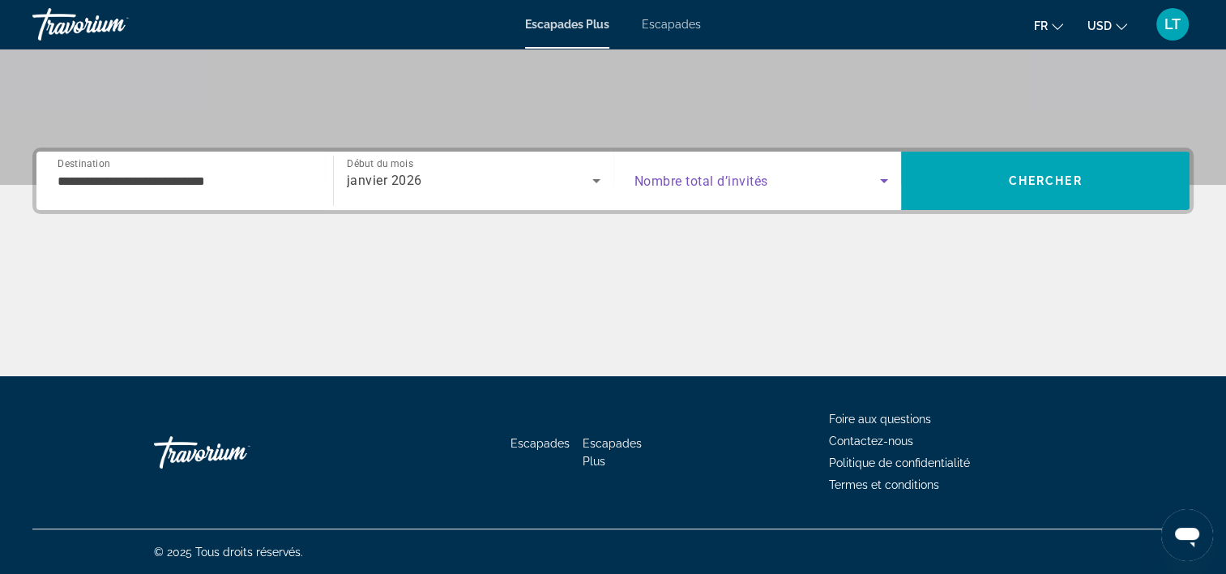
click at [882, 179] on icon "Widget de recherche" at bounding box center [884, 181] width 8 height 4
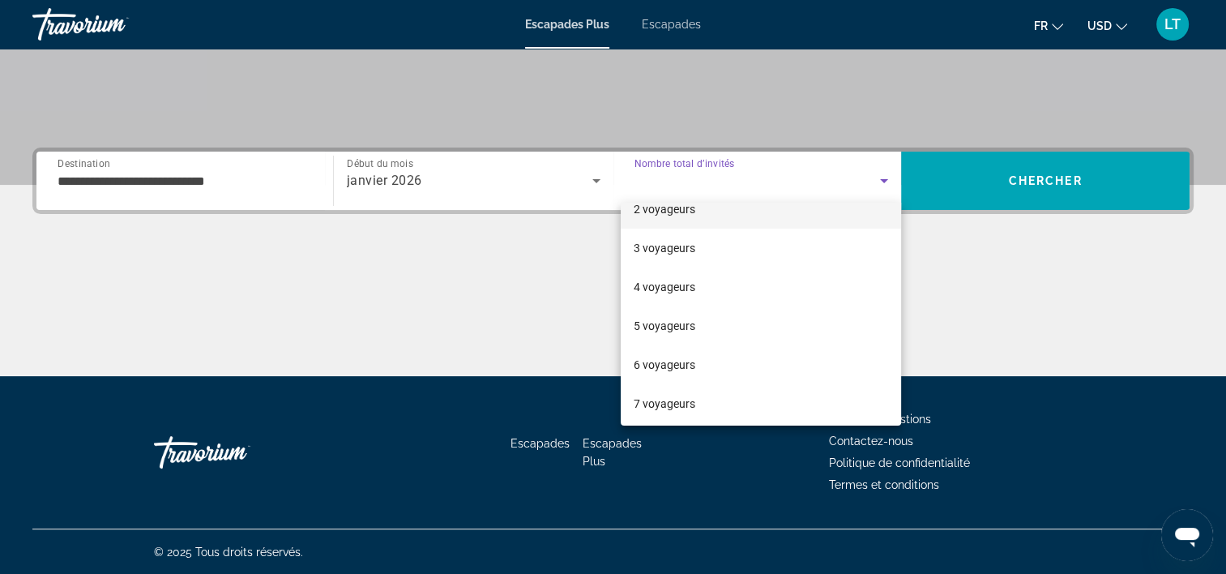
scroll to position [81, 0]
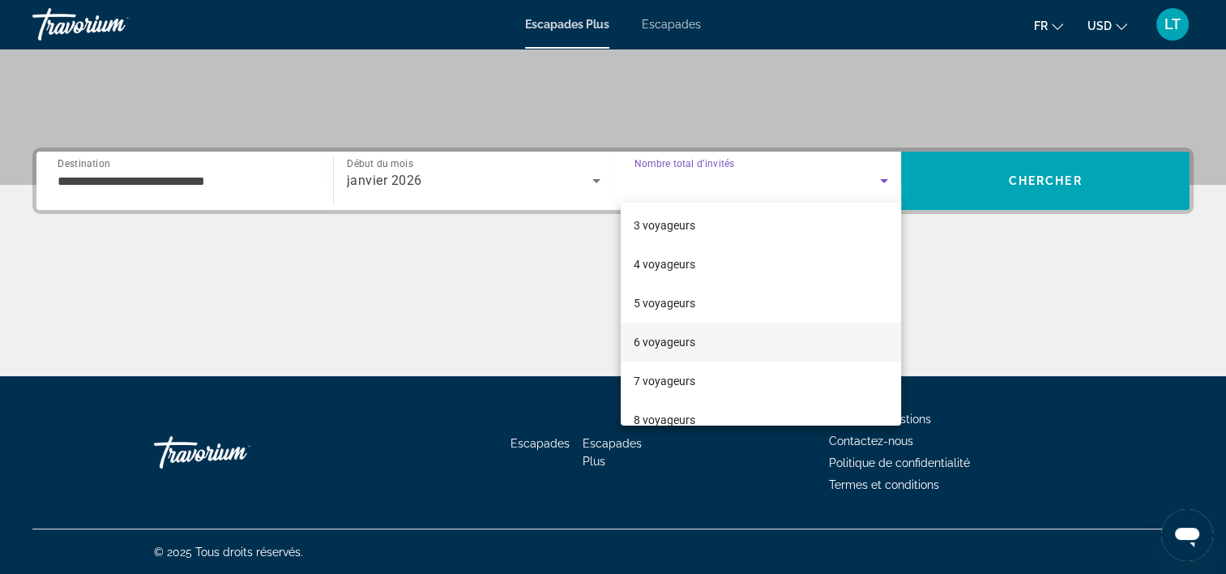
click at [694, 339] on mat-option "6 voyageurs" at bounding box center [761, 341] width 280 height 39
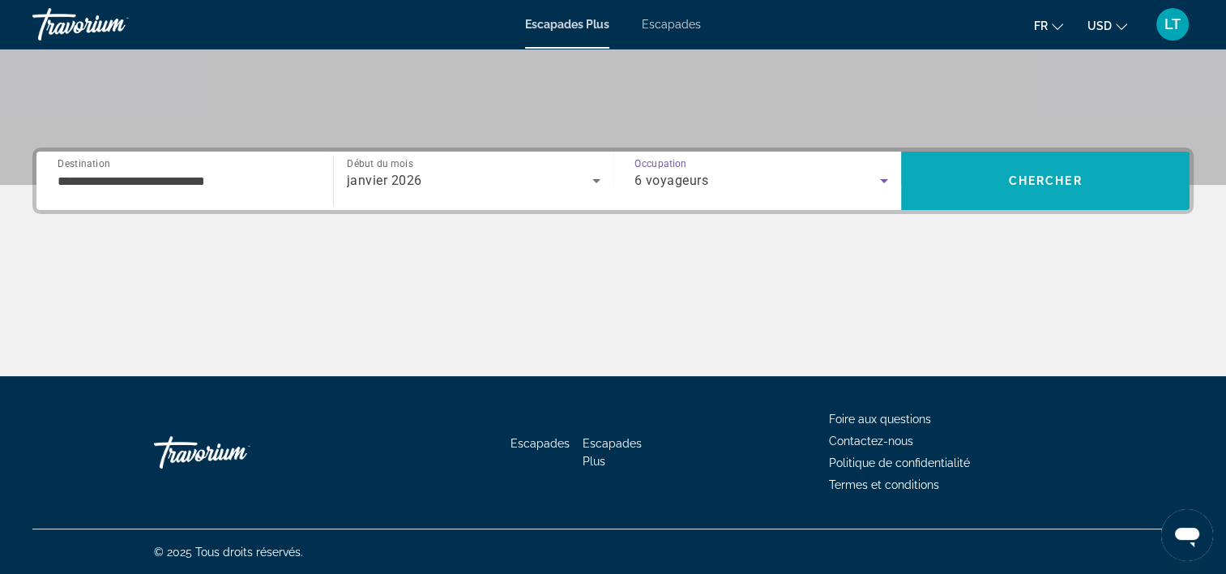
click at [1031, 184] on span "Chercher" at bounding box center [1046, 180] width 74 height 13
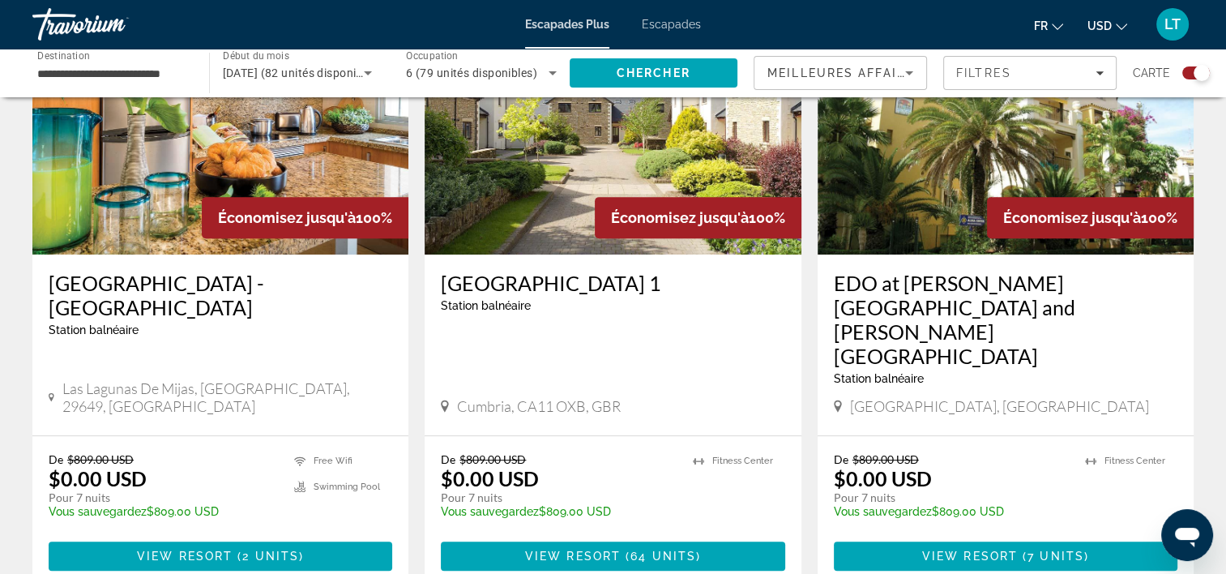
scroll to position [580, 0]
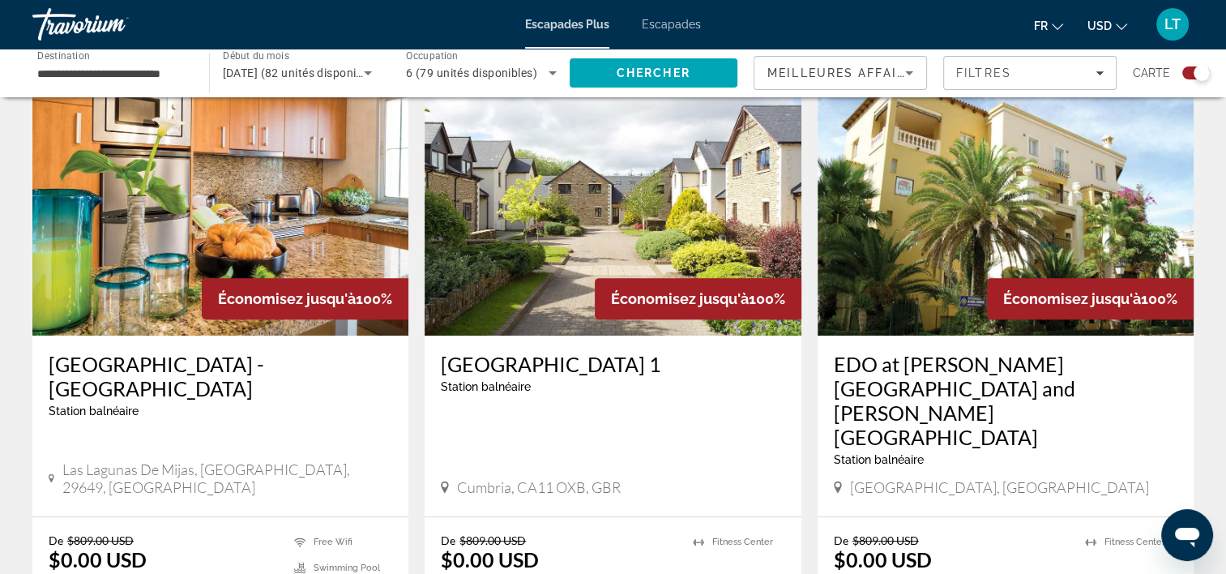
click at [907, 228] on img "Contenu principal" at bounding box center [1006, 205] width 376 height 259
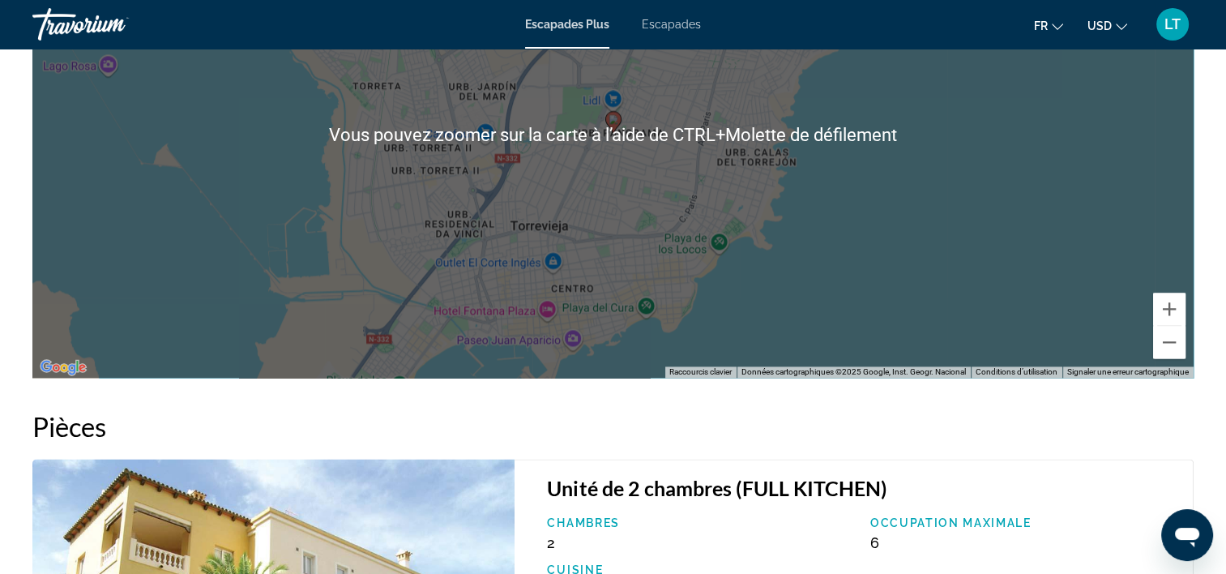
scroll to position [2269, 0]
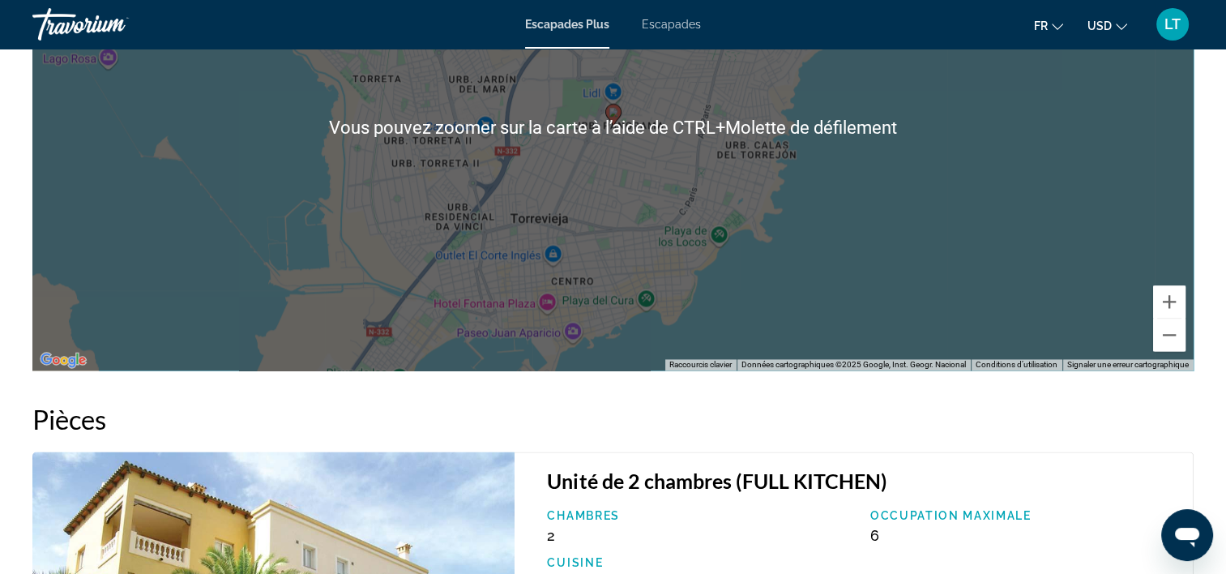
click at [913, 245] on div "Pour activer le glissement avec le clavier, appuyez sur Alt+Entrée. Une fois ce…" at bounding box center [612, 127] width 1161 height 486
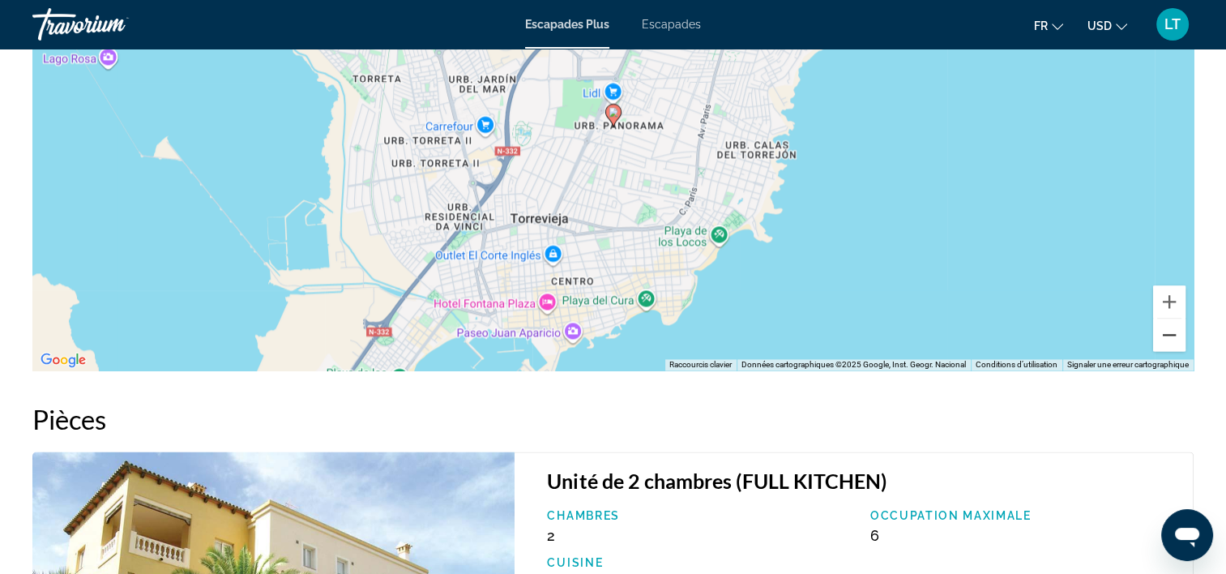
click at [1164, 323] on button "Zoom arrière" at bounding box center [1169, 334] width 32 height 32
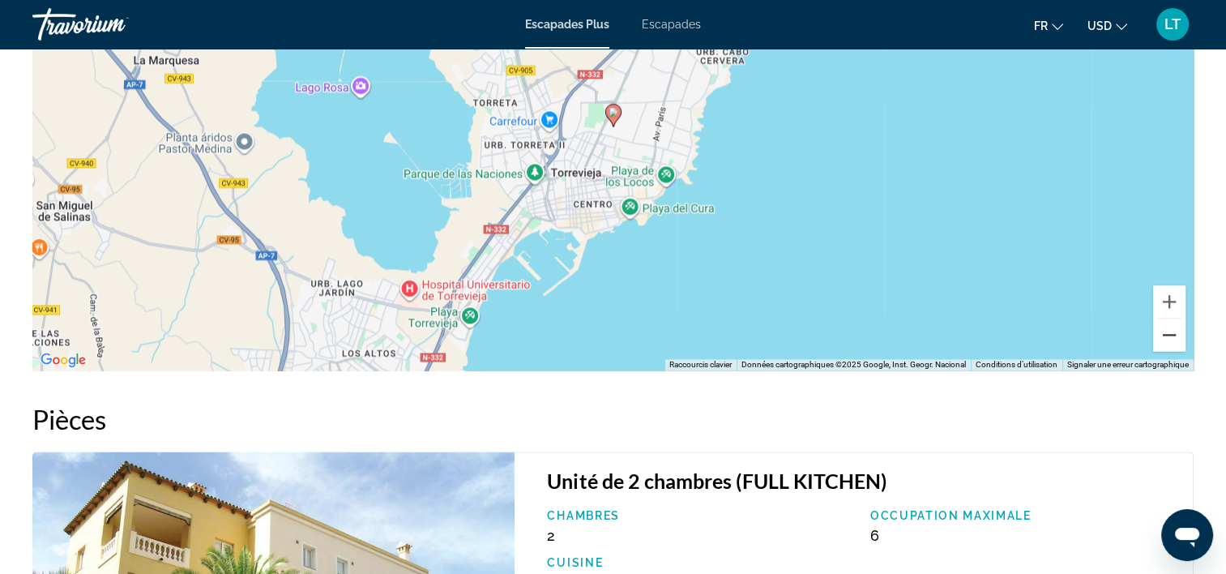
click at [1164, 323] on button "Zoom arrière" at bounding box center [1169, 334] width 32 height 32
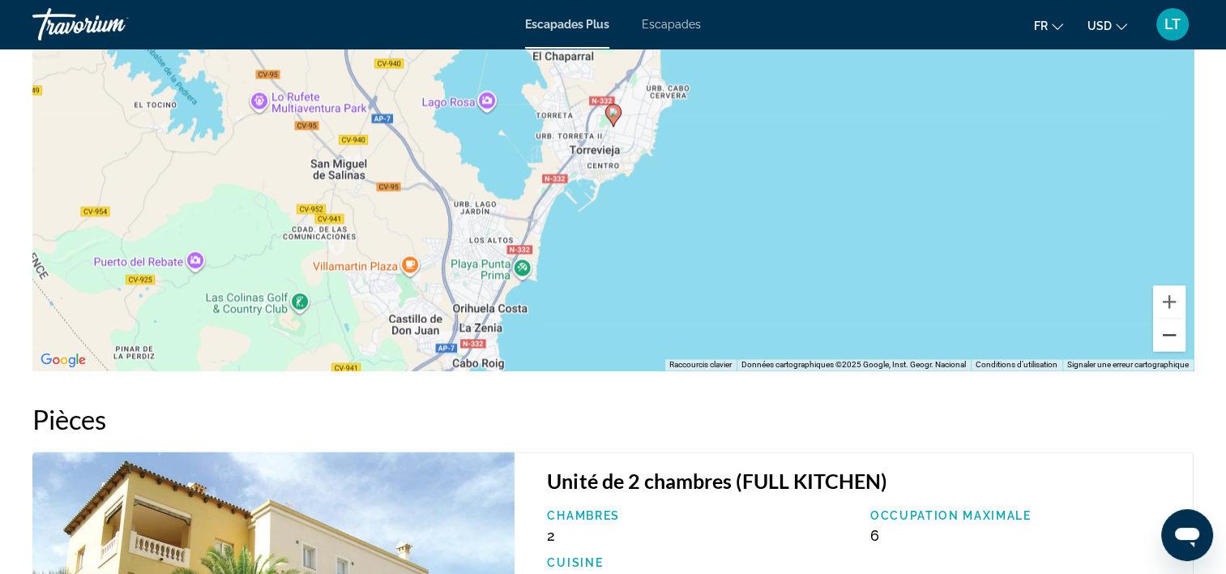
click at [1164, 323] on button "Zoom arrière" at bounding box center [1169, 334] width 32 height 32
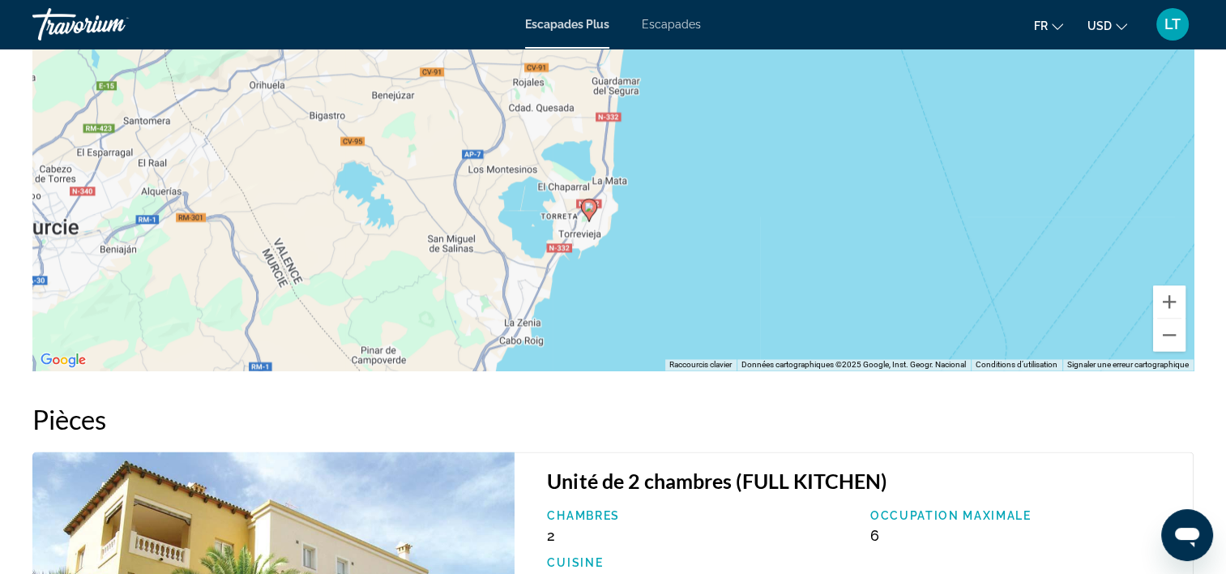
drag, startPoint x: 956, startPoint y: 263, endPoint x: 930, endPoint y: 358, distance: 99.1
click at [930, 358] on div "Aperçu Effiler Station balnéaire Tout inclus Pas tout compris Adresse Réception…" at bounding box center [612, 44] width 1177 height 3395
click at [1171, 322] on button "Zoom arrière" at bounding box center [1169, 334] width 32 height 32
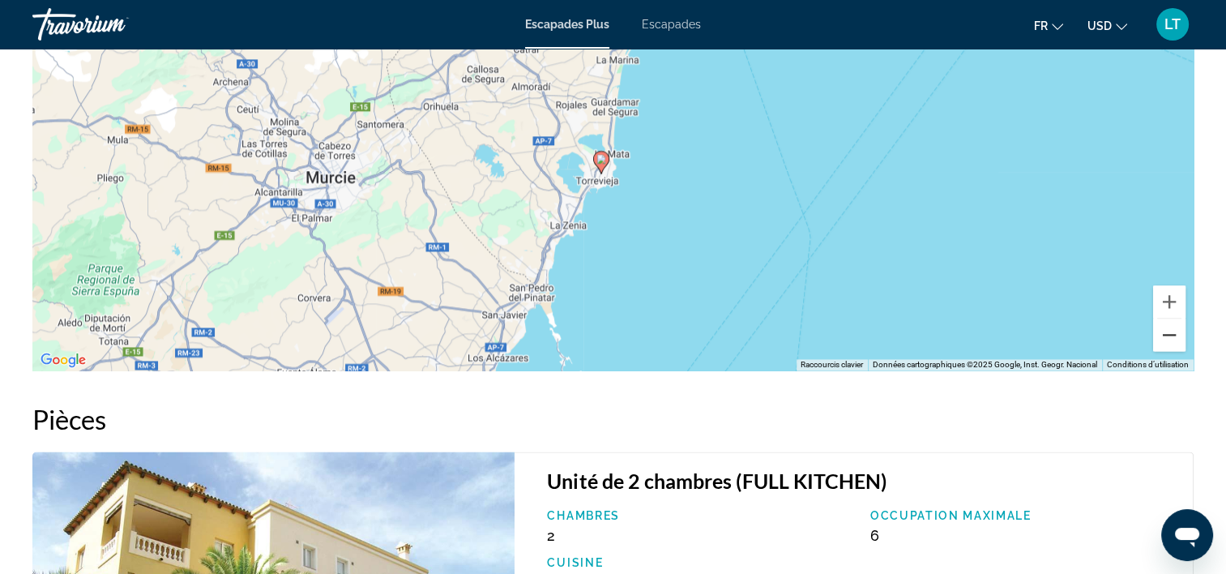
click at [1172, 324] on button "Zoom arrière" at bounding box center [1169, 334] width 32 height 32
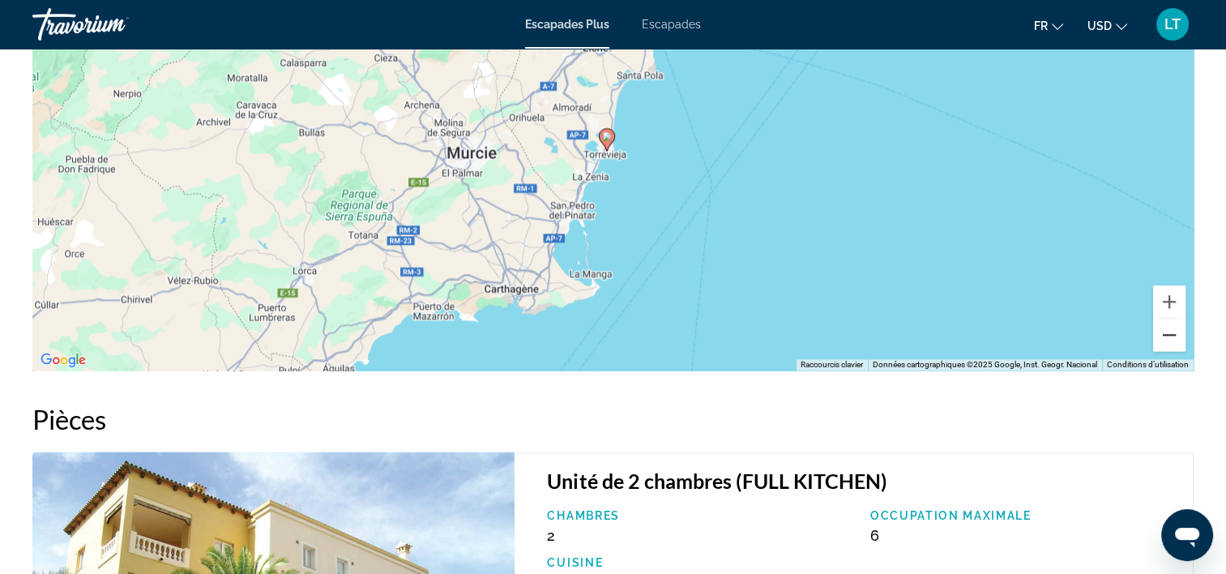
click at [1172, 324] on button "Zoom arrière" at bounding box center [1169, 334] width 32 height 32
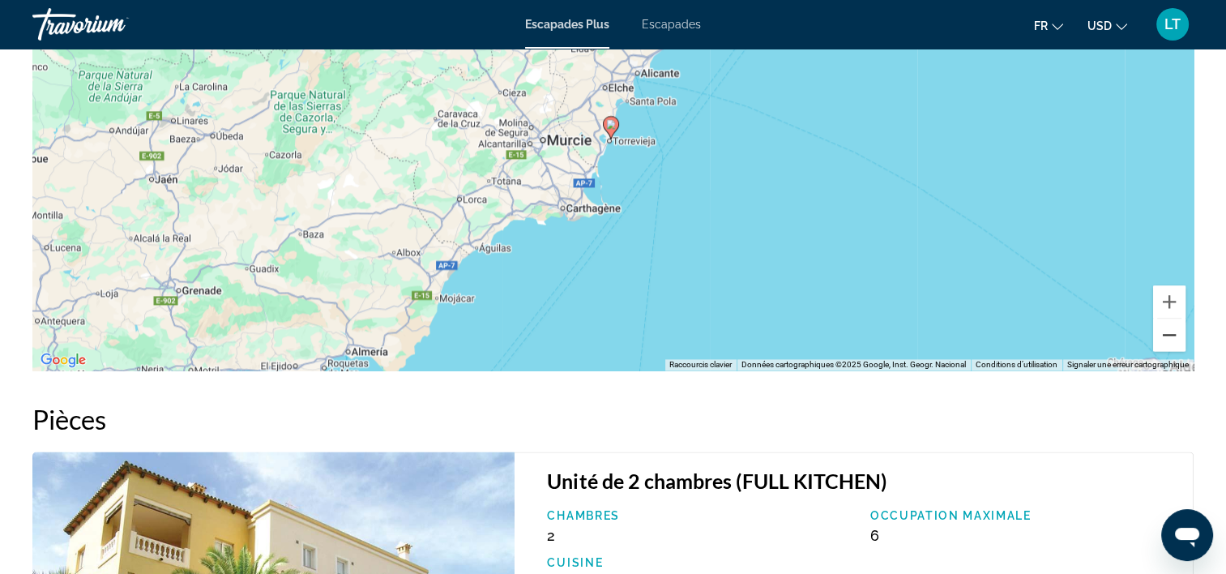
click at [1172, 324] on button "Zoom arrière" at bounding box center [1169, 334] width 32 height 32
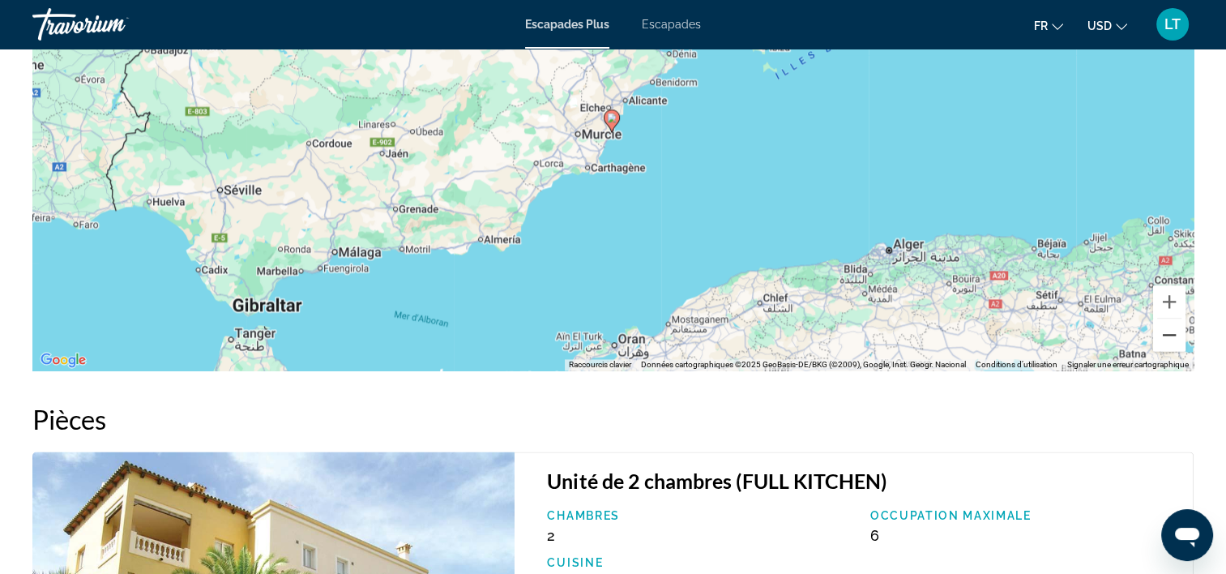
click at [1172, 324] on button "Zoom arrière" at bounding box center [1169, 334] width 32 height 32
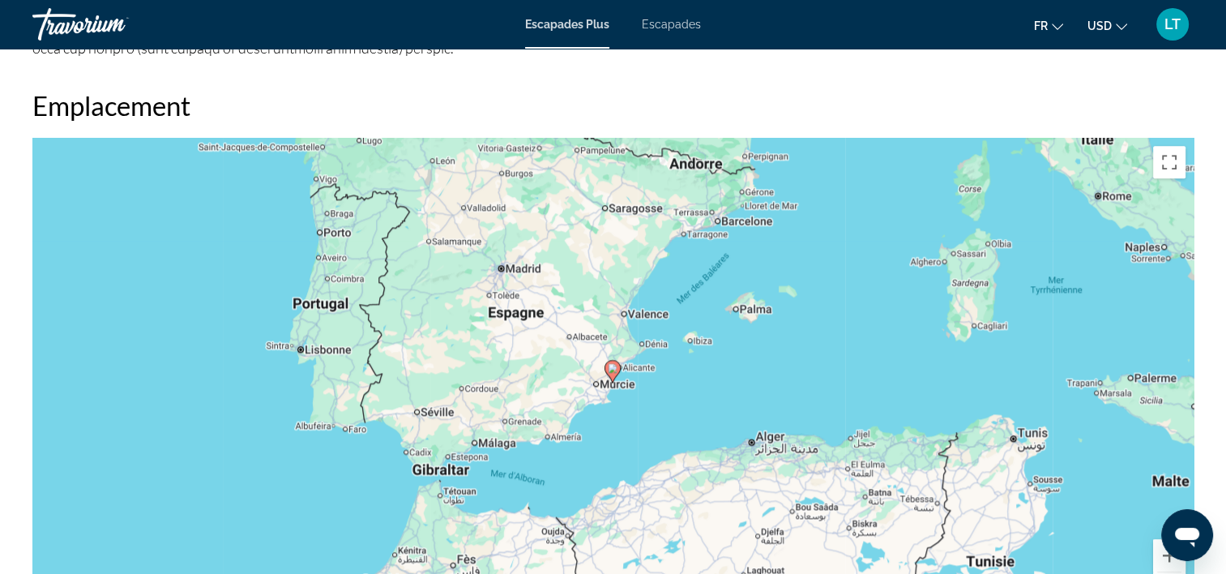
scroll to position [2107, 0]
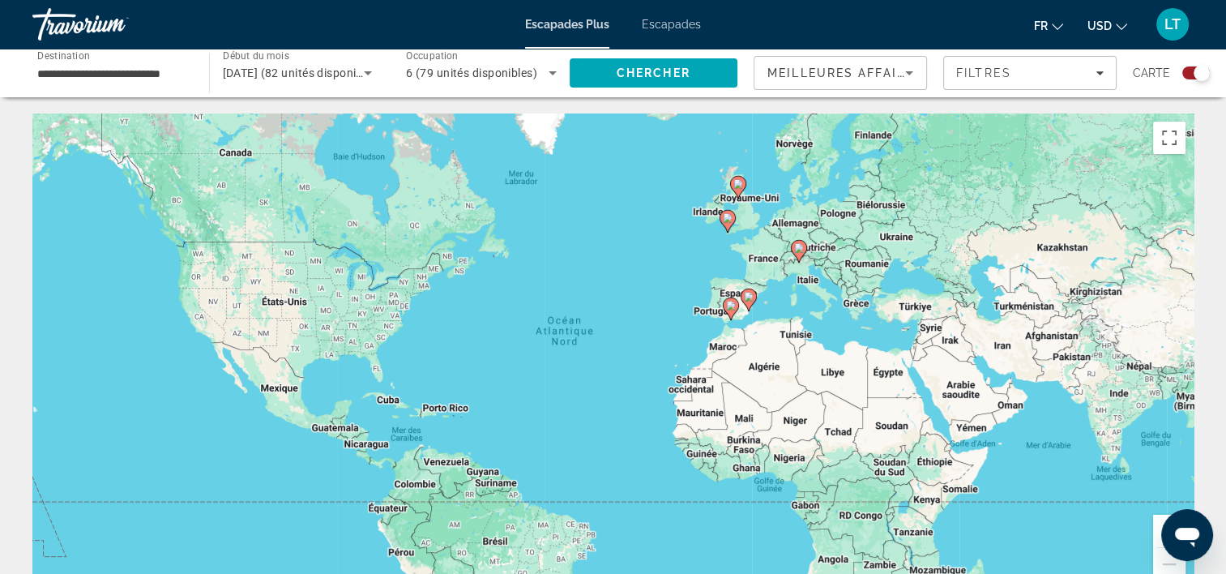
click at [749, 299] on image "Contenu principal" at bounding box center [749, 297] width 10 height 10
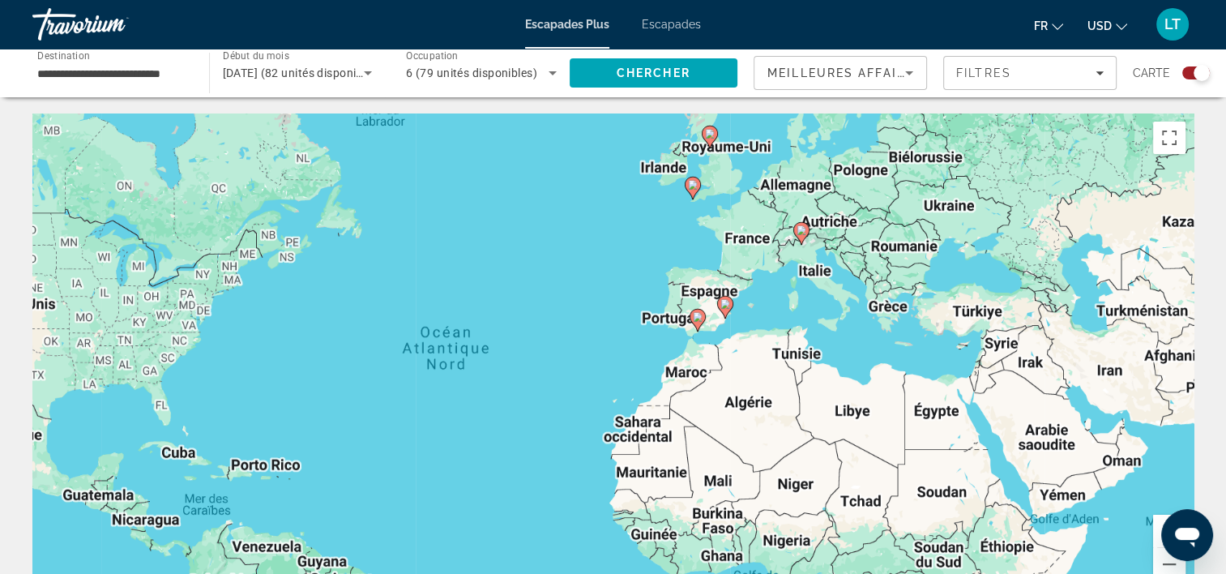
click at [749, 299] on div "Pour activer le glissement avec le clavier, appuyez sur Alt+Entrée. Une fois ce…" at bounding box center [612, 356] width 1161 height 486
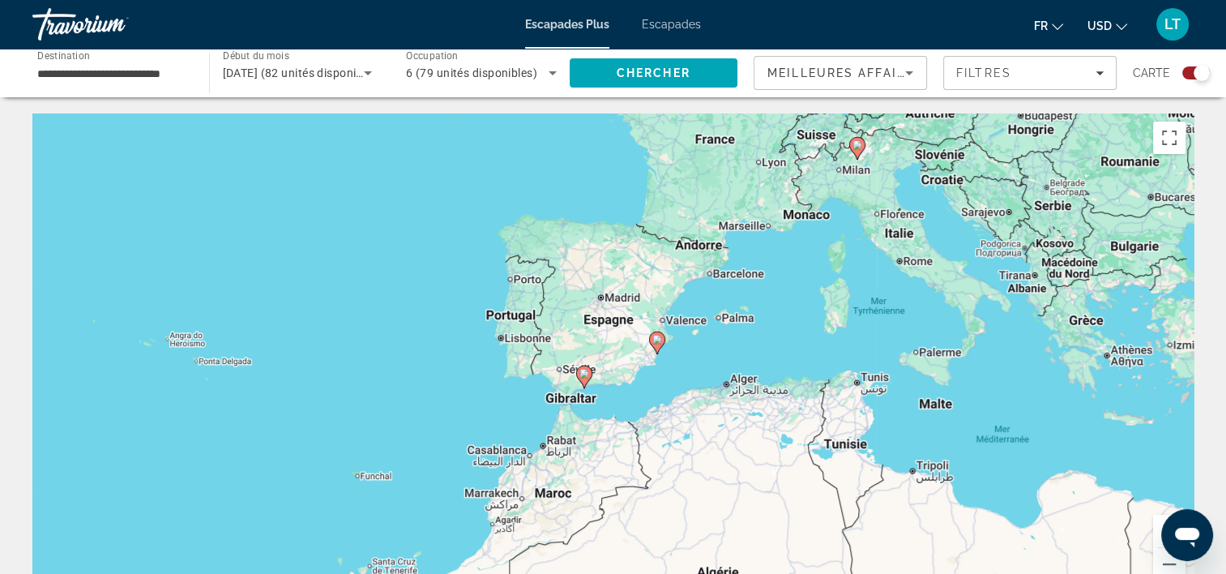
click at [587, 381] on icon "Contenu principal" at bounding box center [583, 376] width 15 height 21
type input "**********"
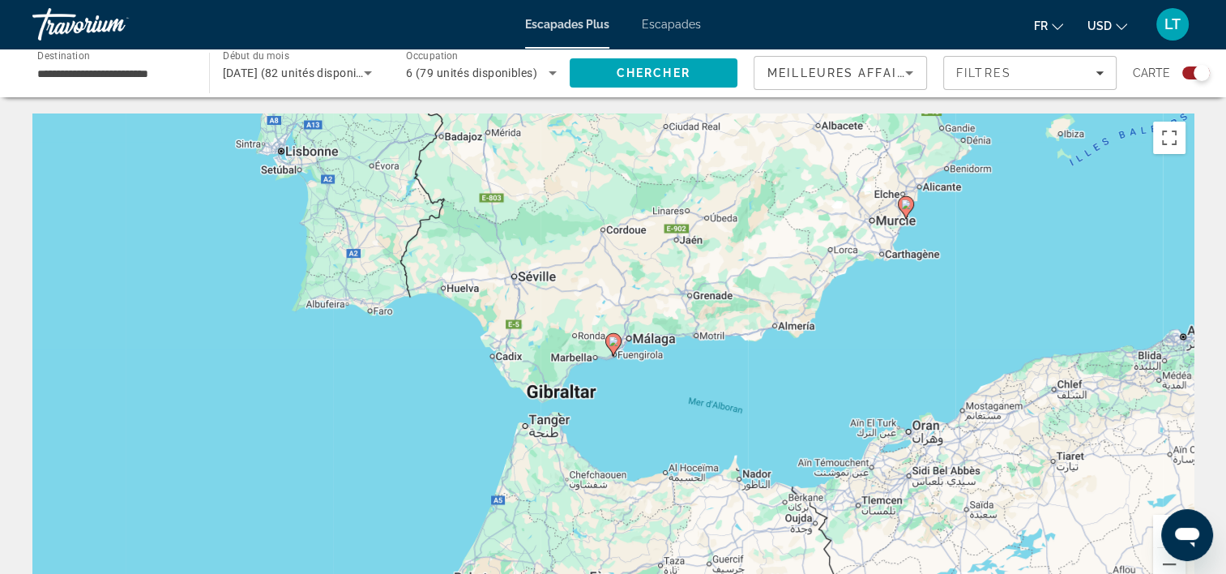
click at [613, 340] on image "Contenu principal" at bounding box center [613, 341] width 10 height 10
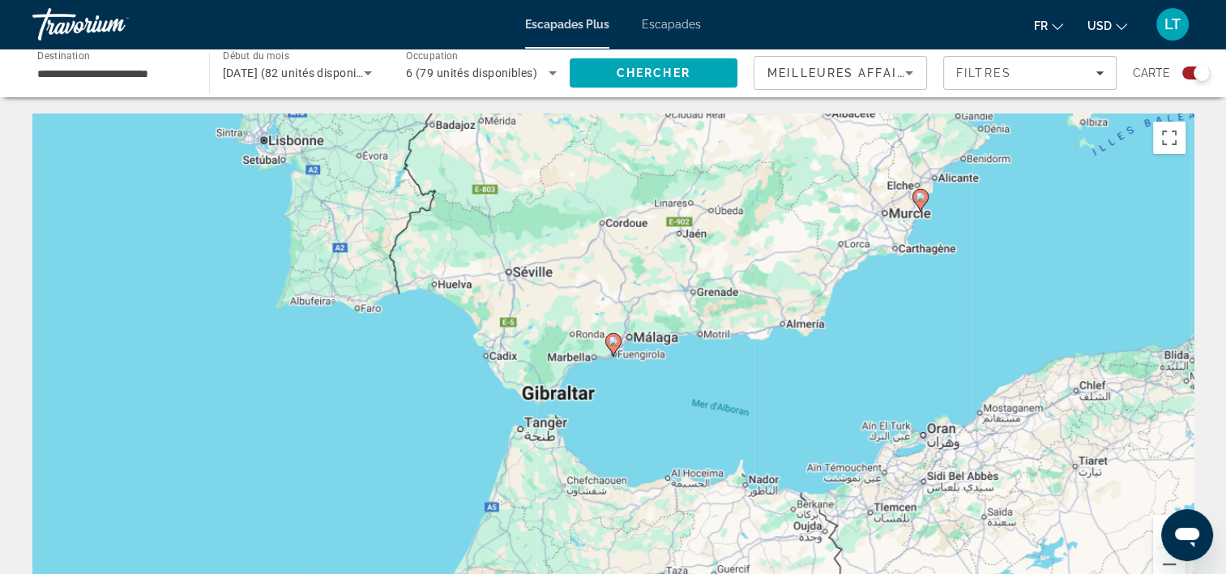
click at [613, 340] on image "Contenu principal" at bounding box center [613, 341] width 10 height 10
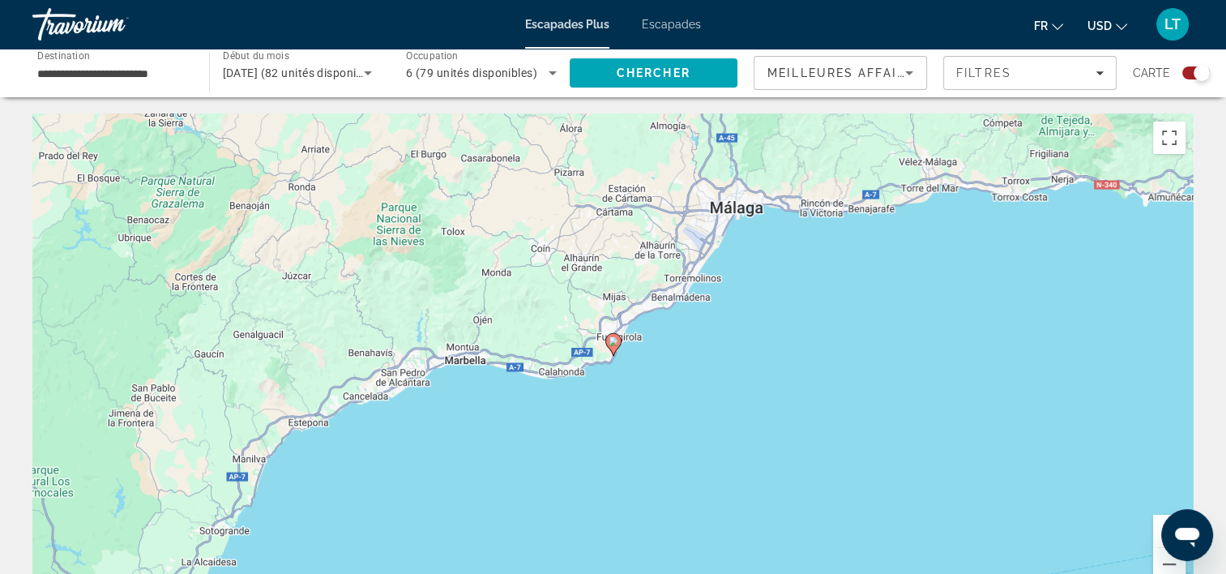
click at [613, 340] on image "Contenu principal" at bounding box center [613, 341] width 10 height 10
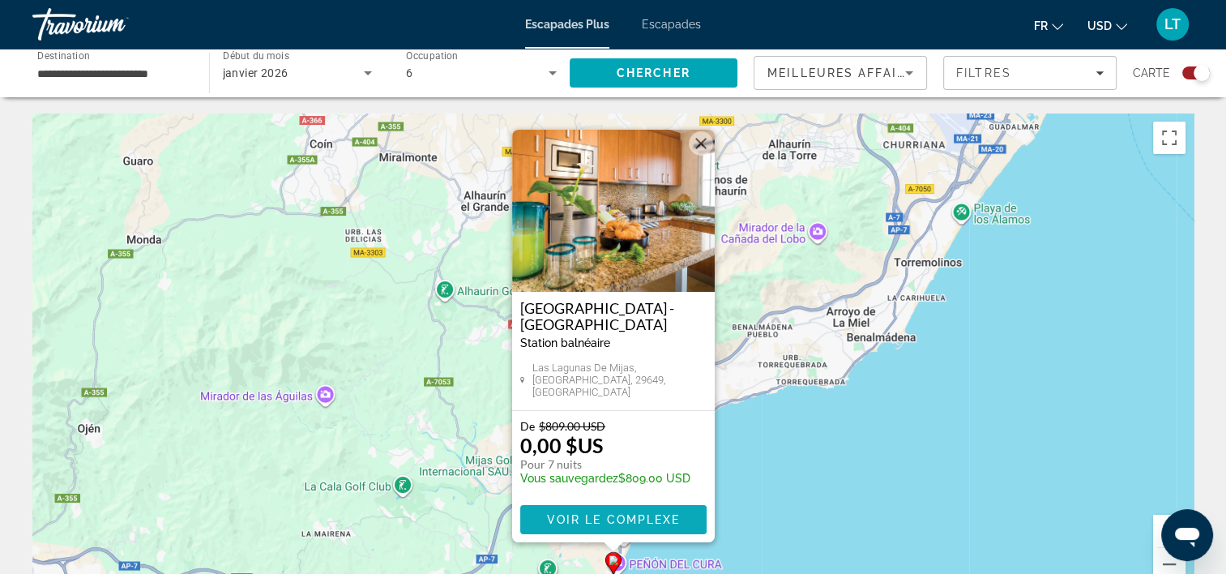
click at [631, 517] on span "Voir le complexe" at bounding box center [613, 519] width 134 height 13
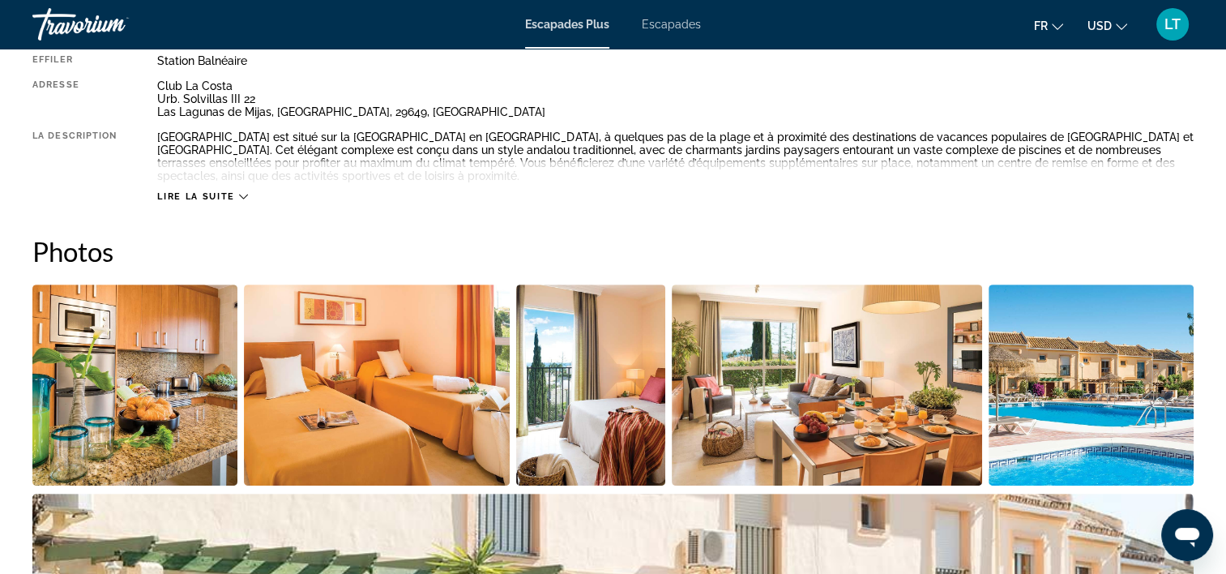
scroll to position [648, 0]
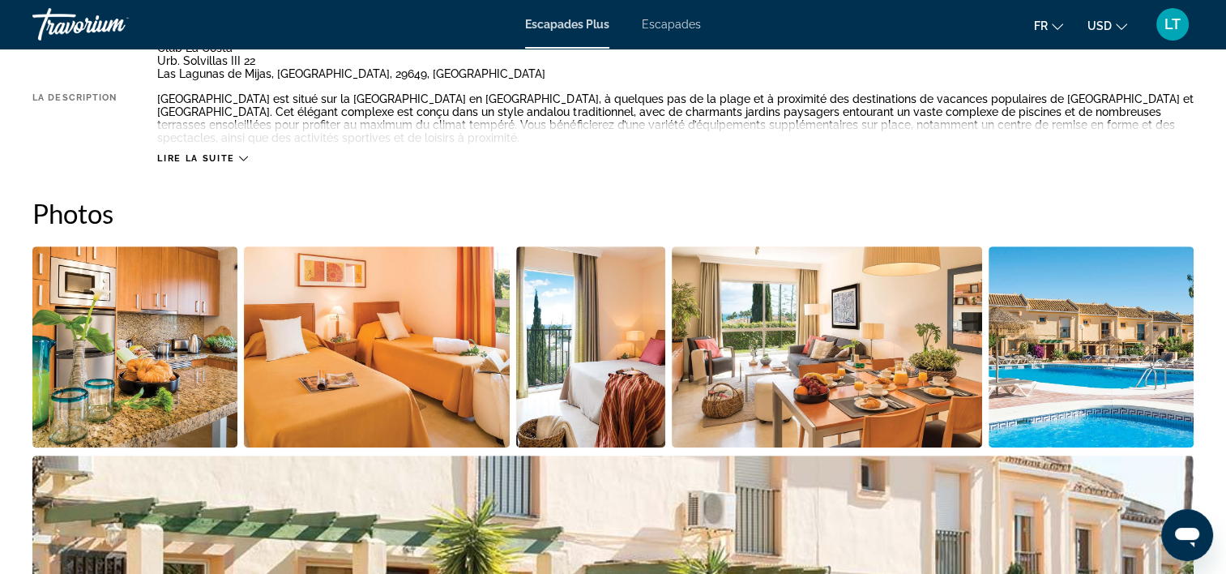
click at [216, 347] on img "Ouvrir le curseur d’image en plein écran" at bounding box center [134, 346] width 205 height 201
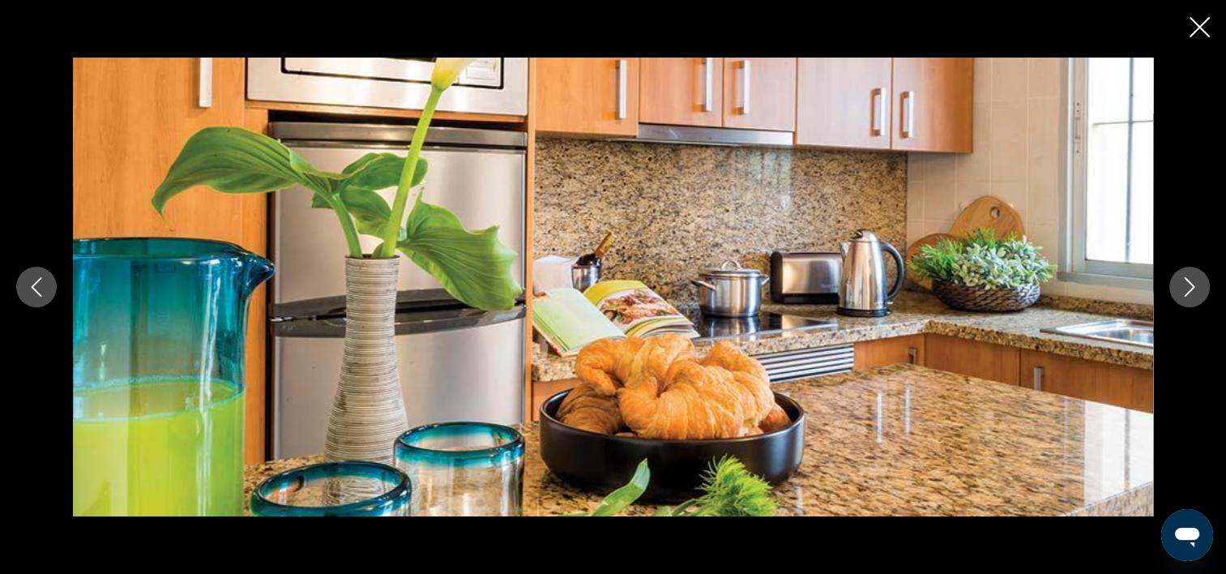
click at [1189, 286] on icon "Image suivante" at bounding box center [1189, 286] width 19 height 19
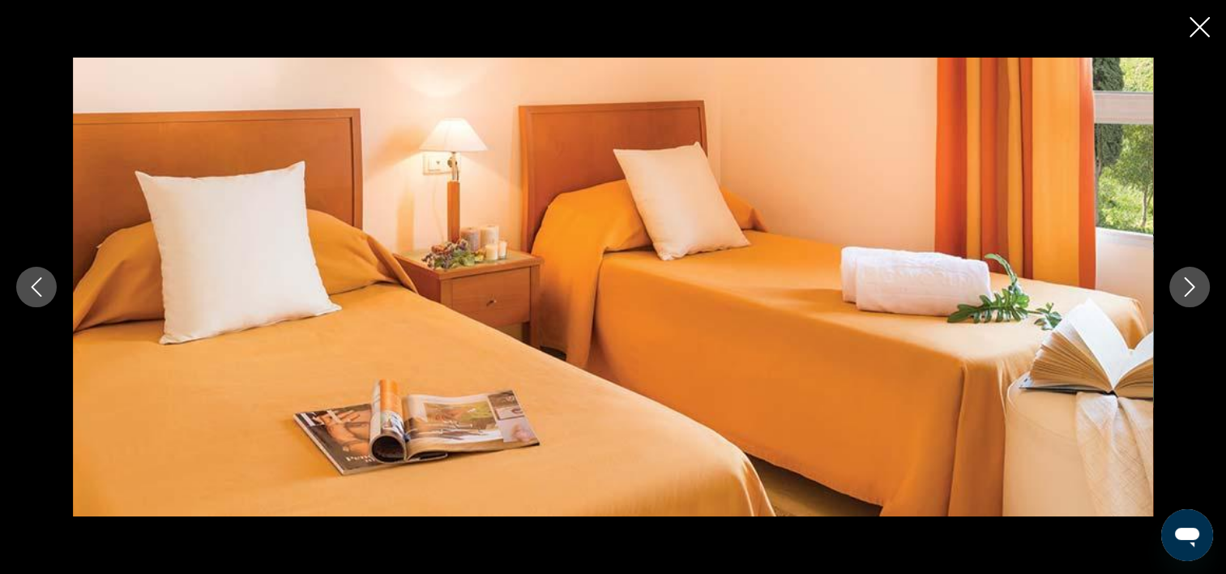
click at [1189, 286] on icon "Image suivante" at bounding box center [1189, 286] width 19 height 19
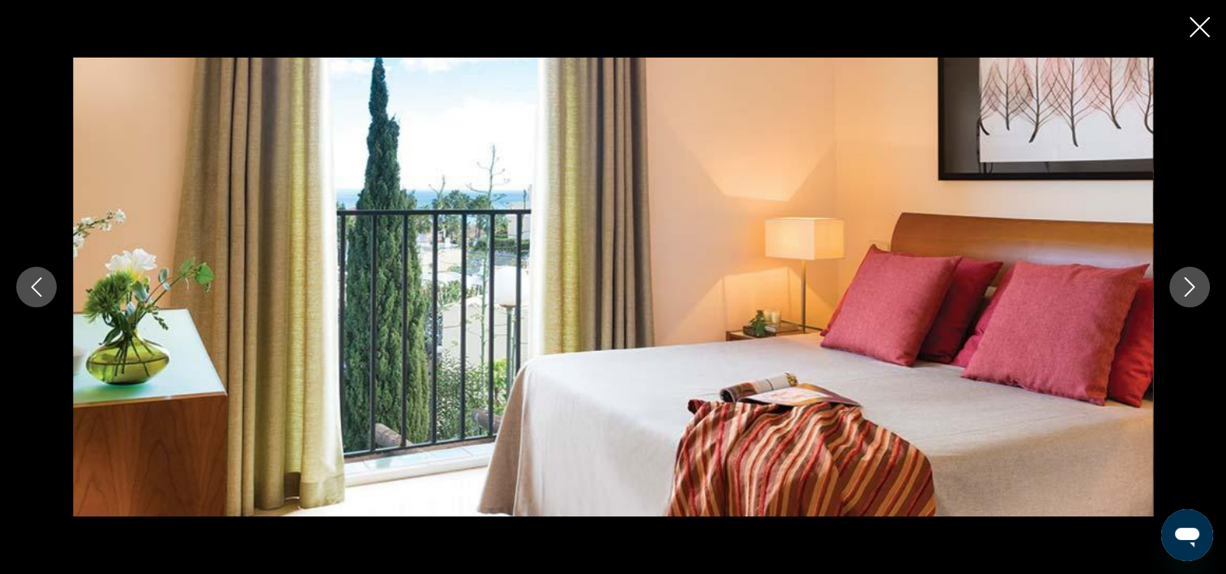
click at [1189, 286] on icon "Image suivante" at bounding box center [1189, 286] width 19 height 19
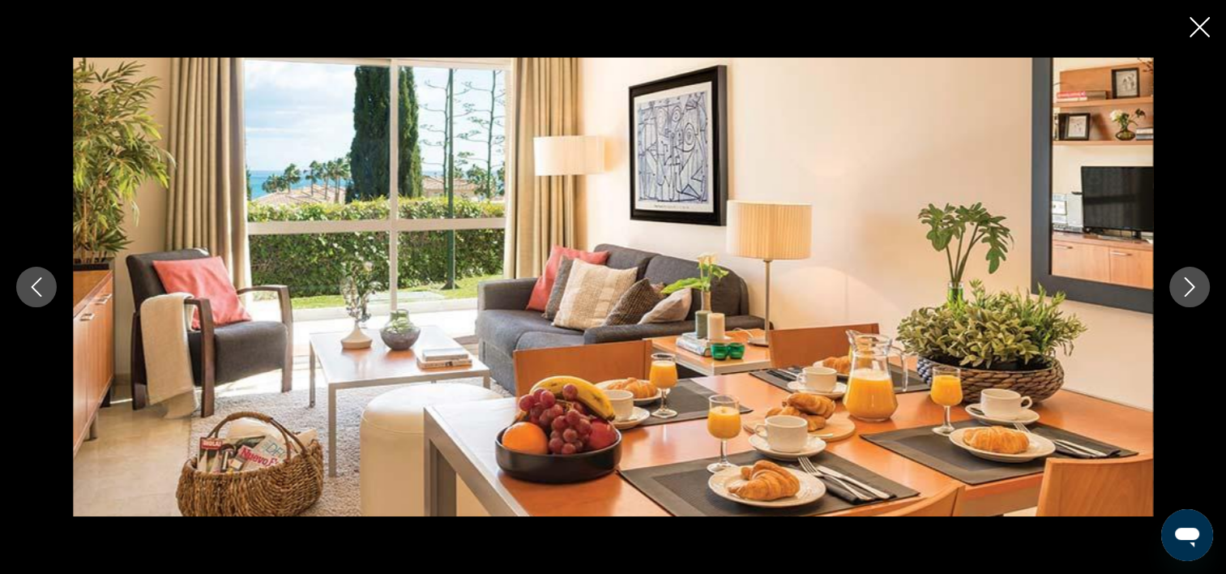
click at [1189, 286] on icon "Image suivante" at bounding box center [1189, 286] width 19 height 19
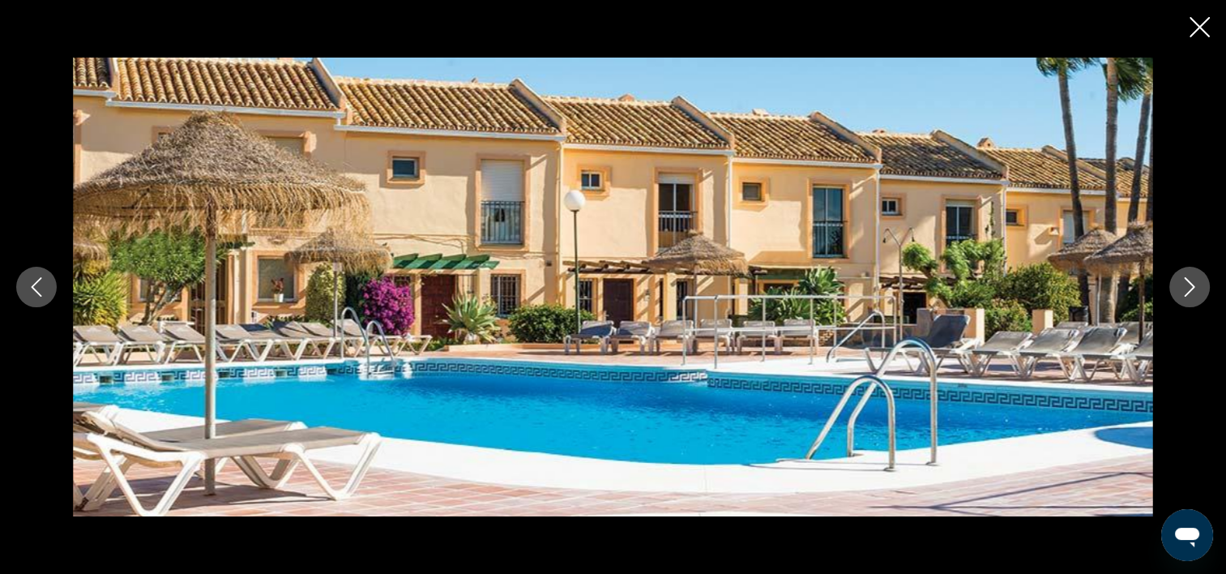
click at [28, 285] on icon "Image précédente" at bounding box center [36, 286] width 19 height 19
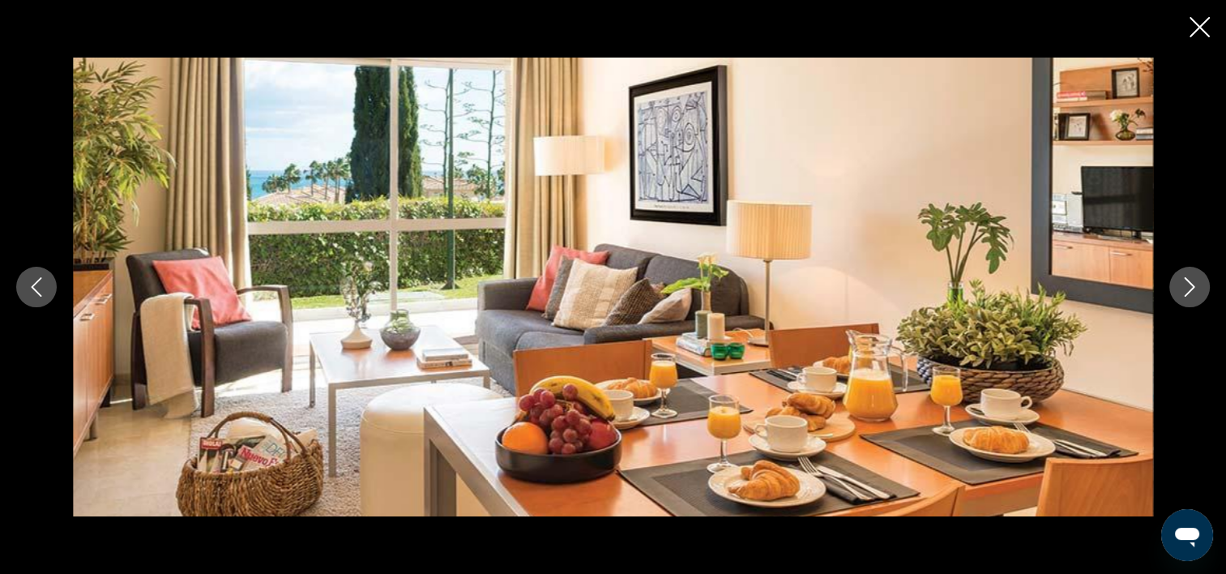
click at [1193, 286] on icon "Image suivante" at bounding box center [1190, 286] width 11 height 19
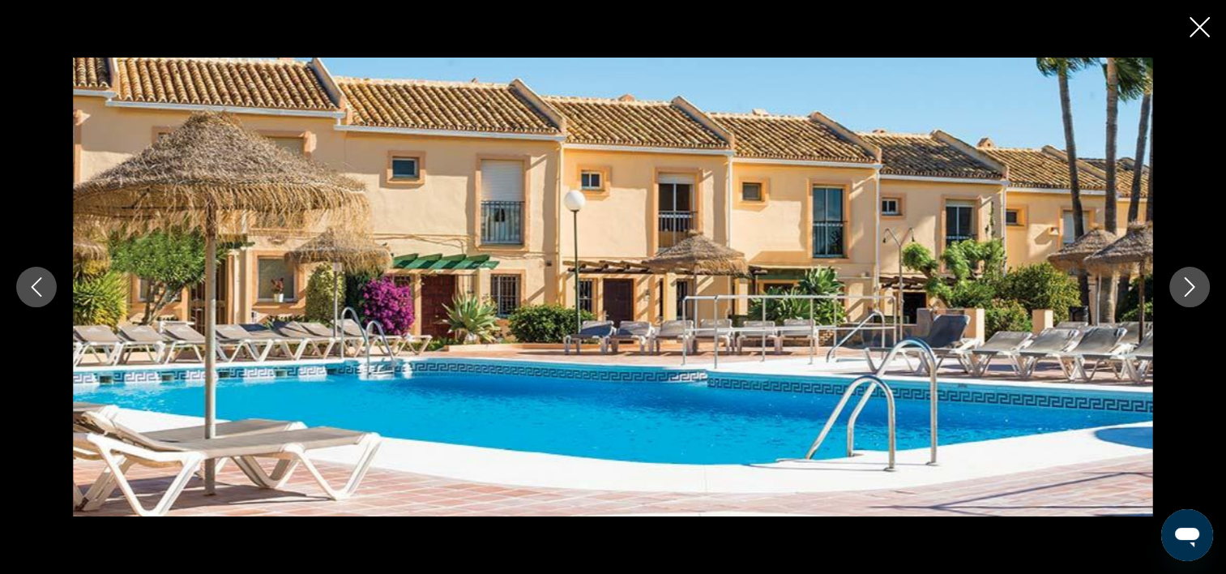
click at [1193, 285] on icon "Image suivante" at bounding box center [1189, 286] width 19 height 19
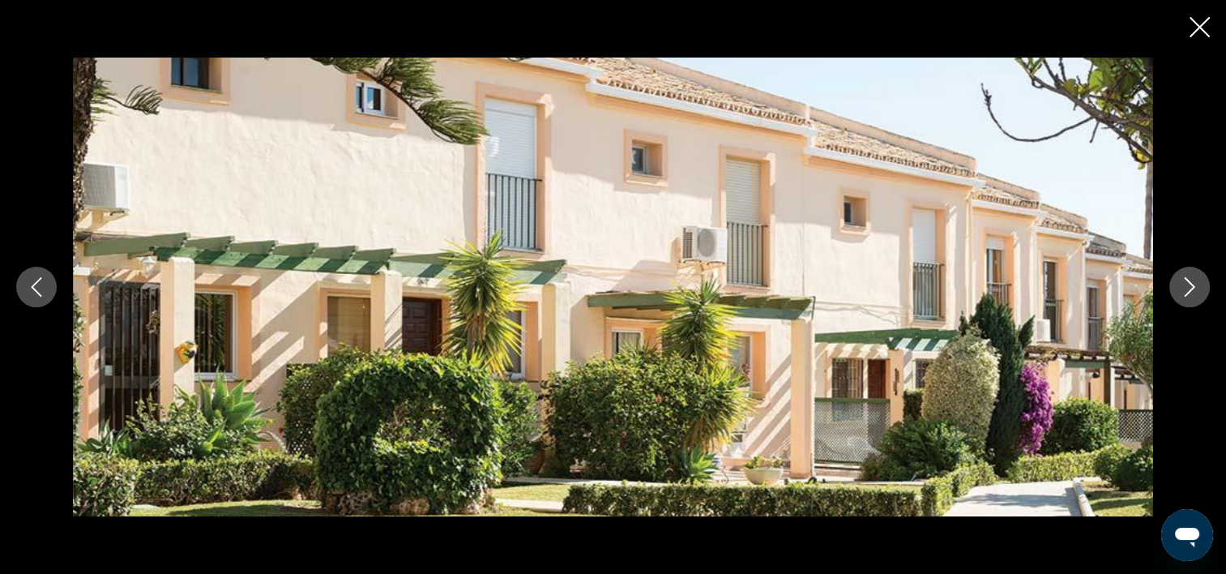
click at [1189, 284] on icon "Image suivante" at bounding box center [1190, 286] width 11 height 19
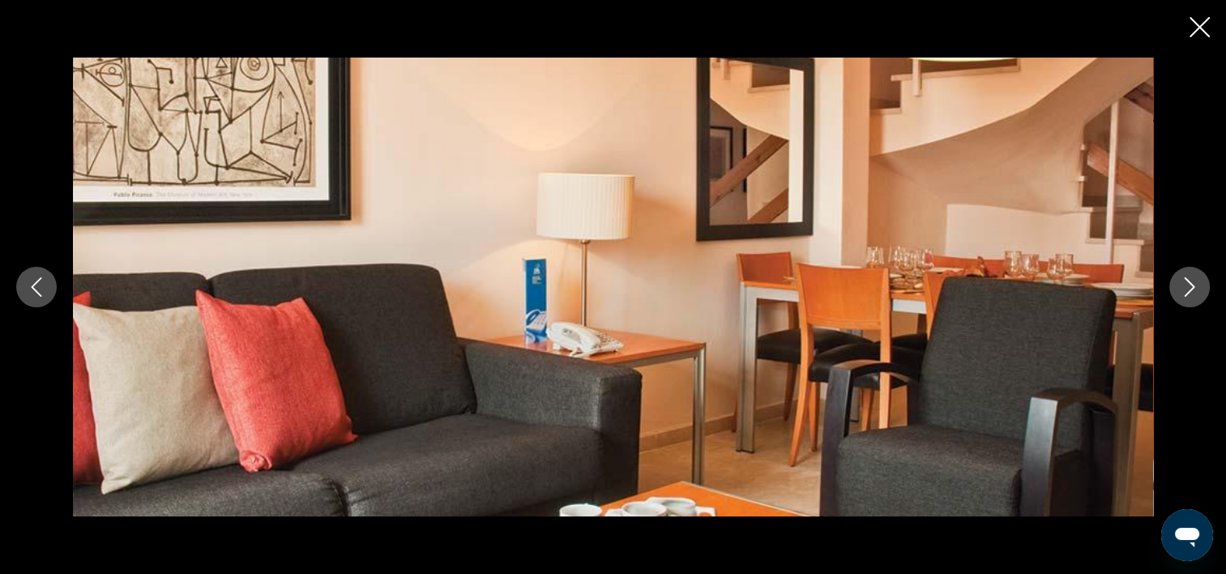
click at [1189, 284] on icon "Image suivante" at bounding box center [1190, 286] width 11 height 19
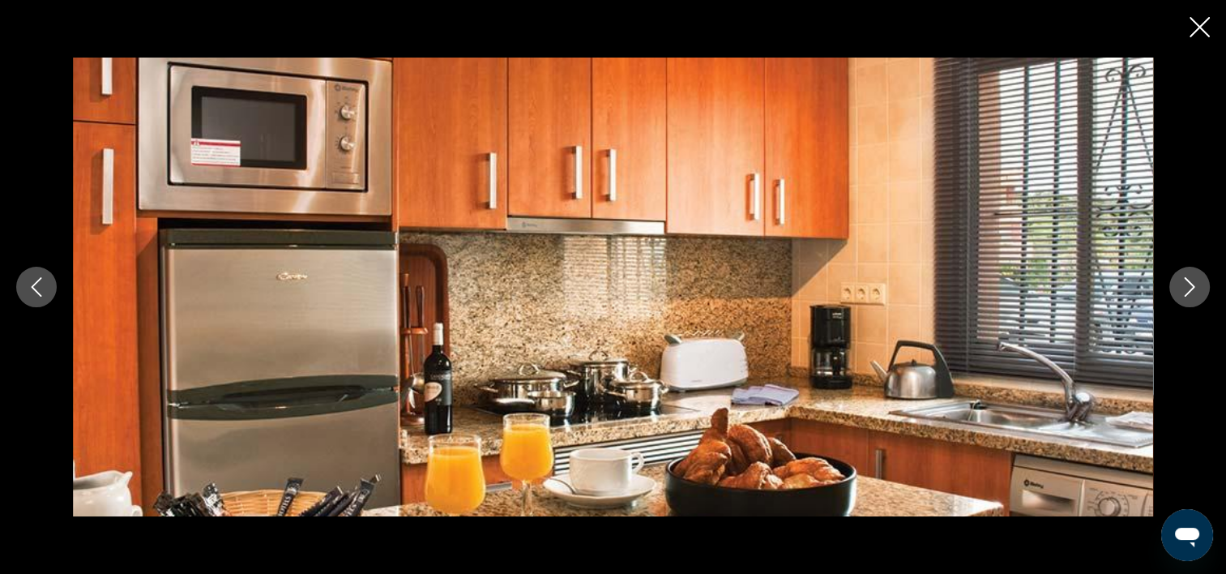
click at [1189, 284] on icon "Image suivante" at bounding box center [1190, 286] width 11 height 19
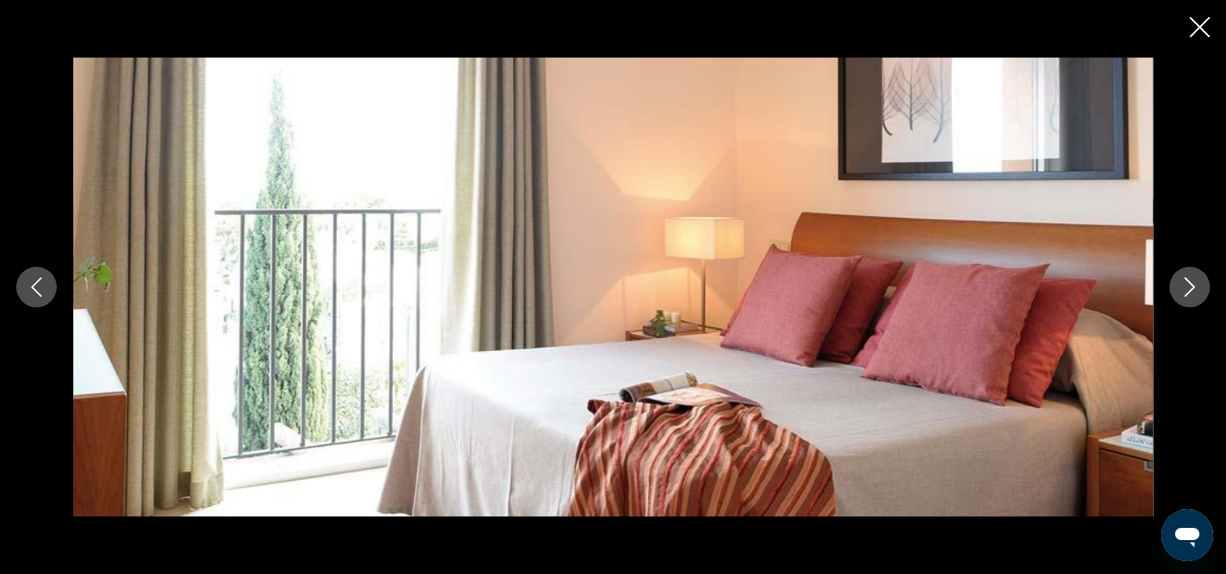
click at [1189, 284] on icon "Image suivante" at bounding box center [1190, 286] width 11 height 19
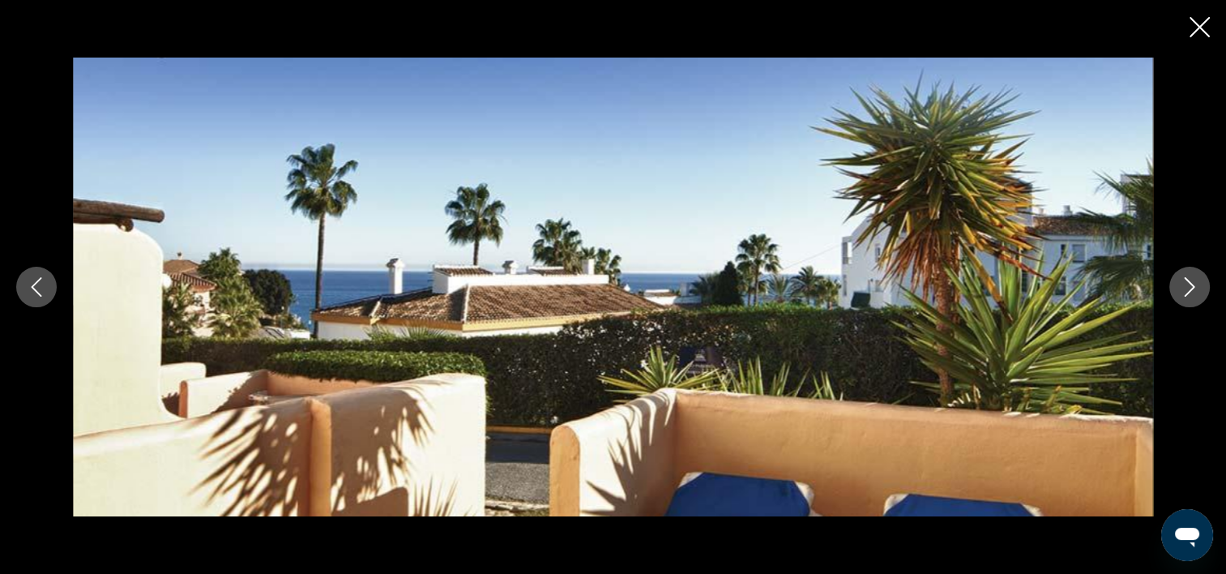
click at [1189, 284] on icon "Image suivante" at bounding box center [1190, 286] width 11 height 19
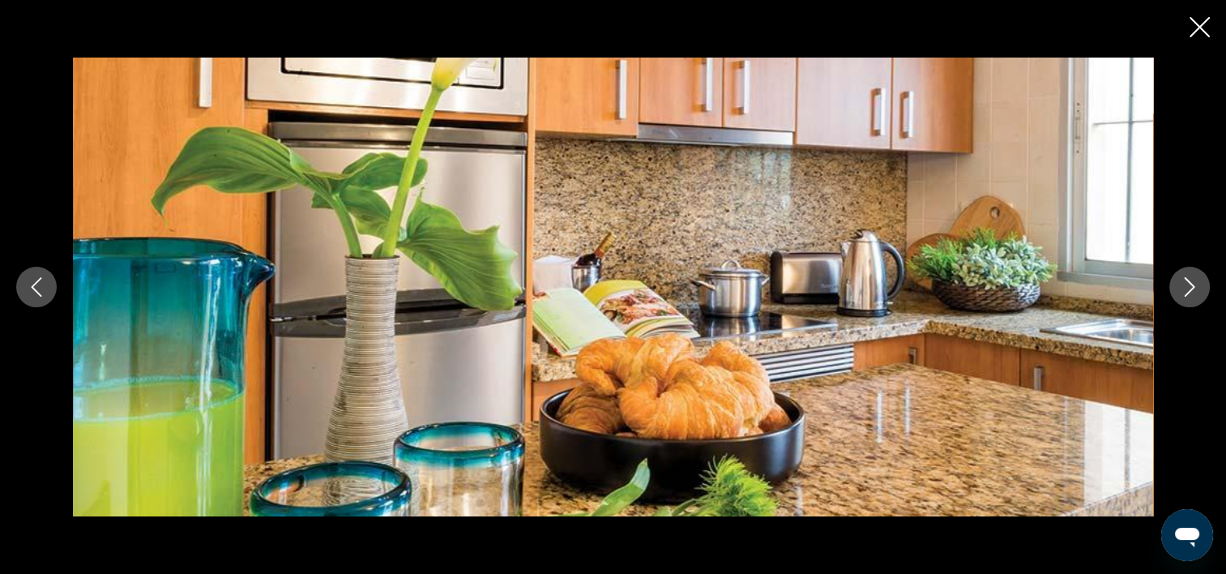
click at [1189, 284] on icon "Image suivante" at bounding box center [1190, 286] width 11 height 19
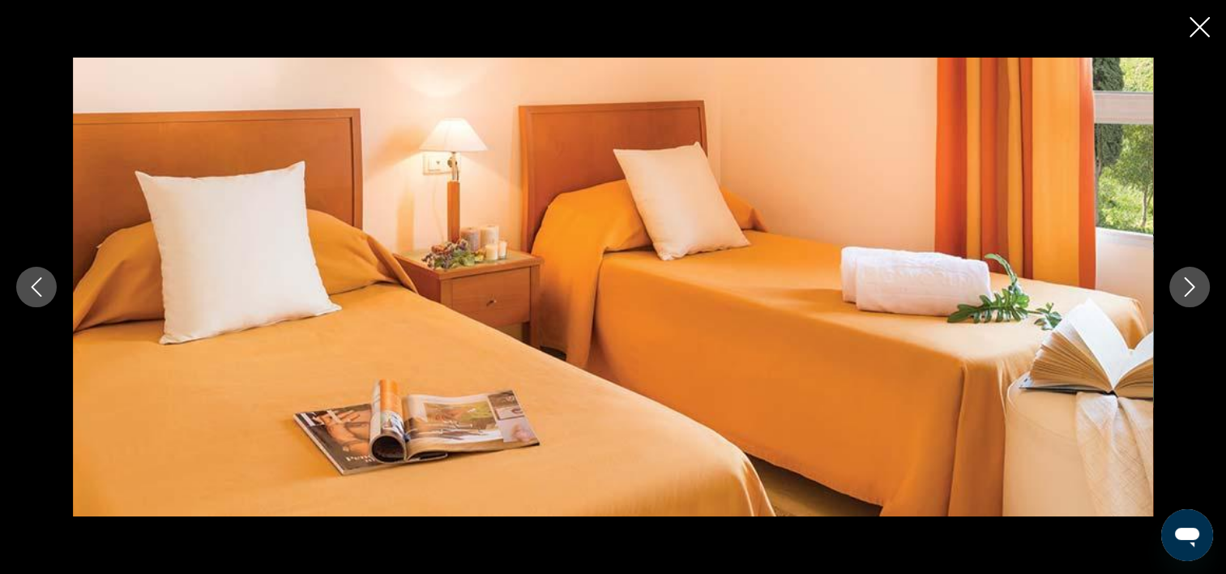
click at [1197, 23] on icon "Fermer le diaporama" at bounding box center [1199, 27] width 20 height 20
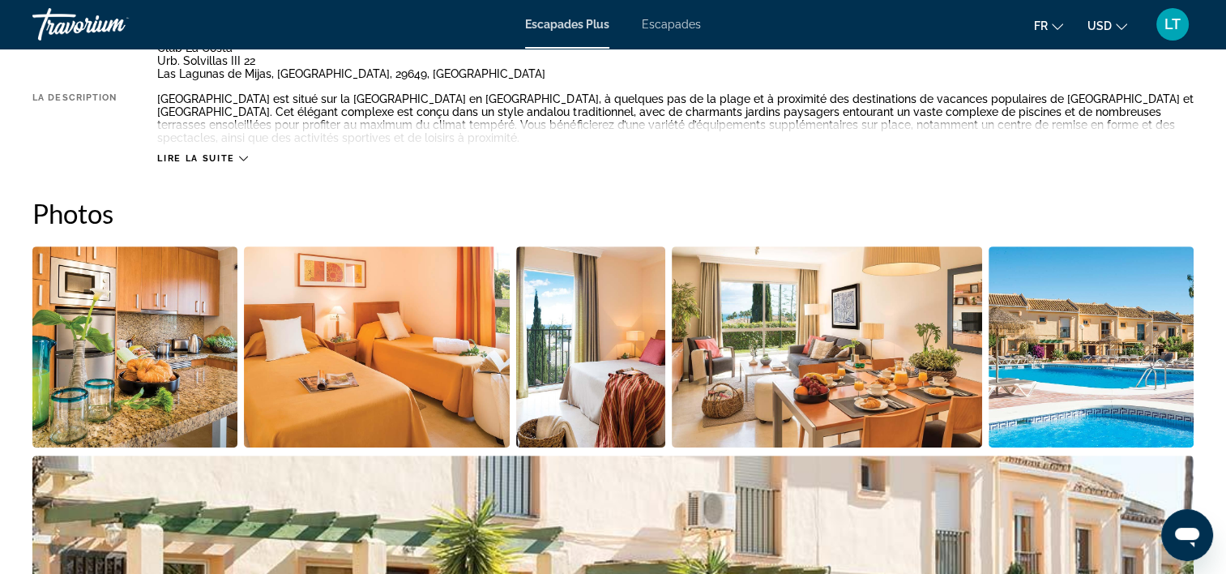
click at [244, 156] on icon "Contenu principal" at bounding box center [243, 158] width 9 height 9
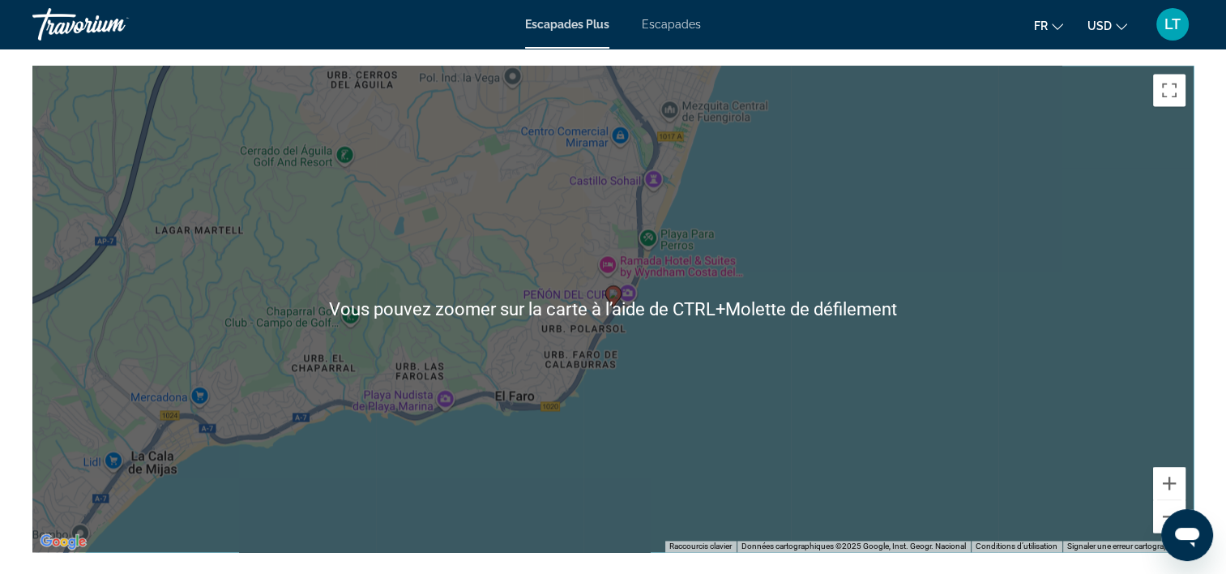
scroll to position [2269, 0]
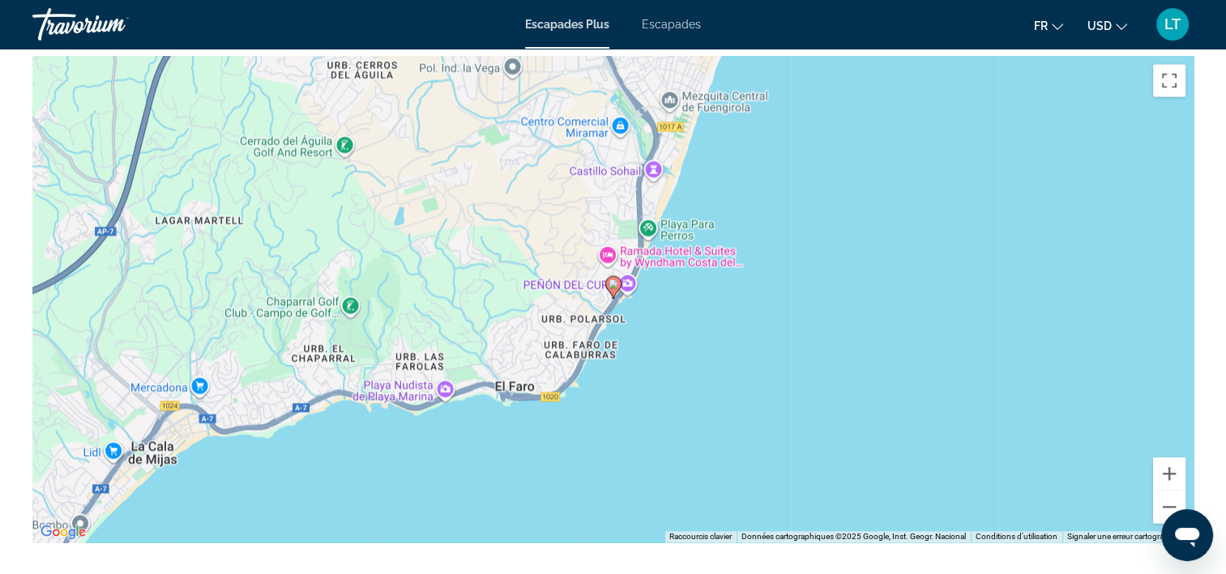
click at [432, 414] on div "Pour activer le glissement avec le clavier, appuyez sur Alt+Entrée. Une fois ce…" at bounding box center [612, 299] width 1161 height 486
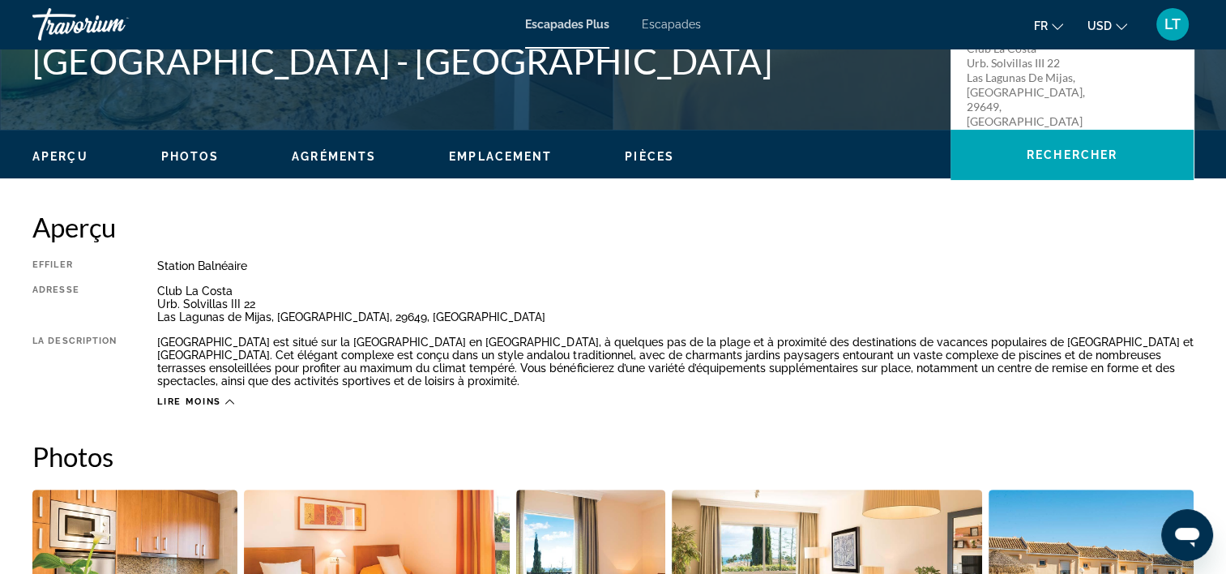
scroll to position [243, 0]
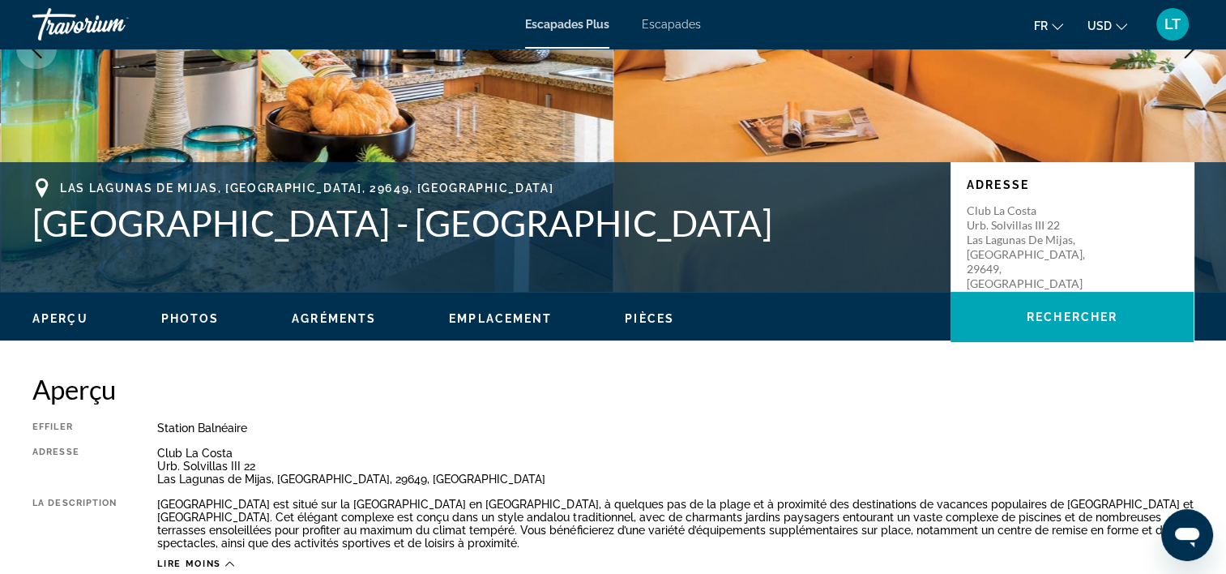
click at [339, 300] on div "Aperçu Photos Agréments Emplacement Pièces Rechercher" at bounding box center [613, 317] width 1226 height 50
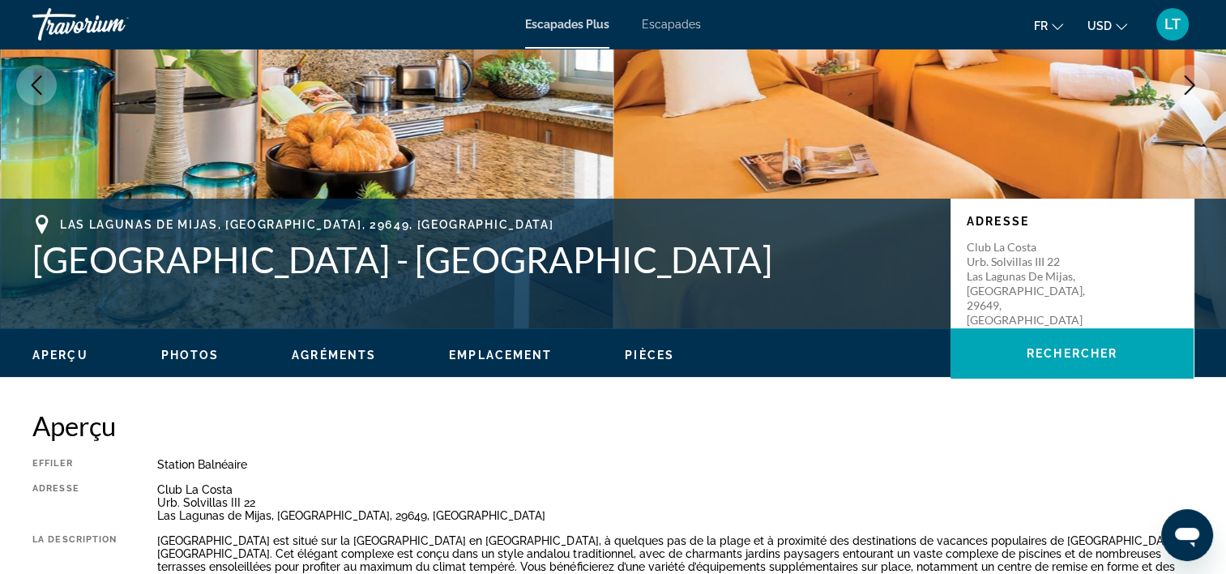
scroll to position [0, 0]
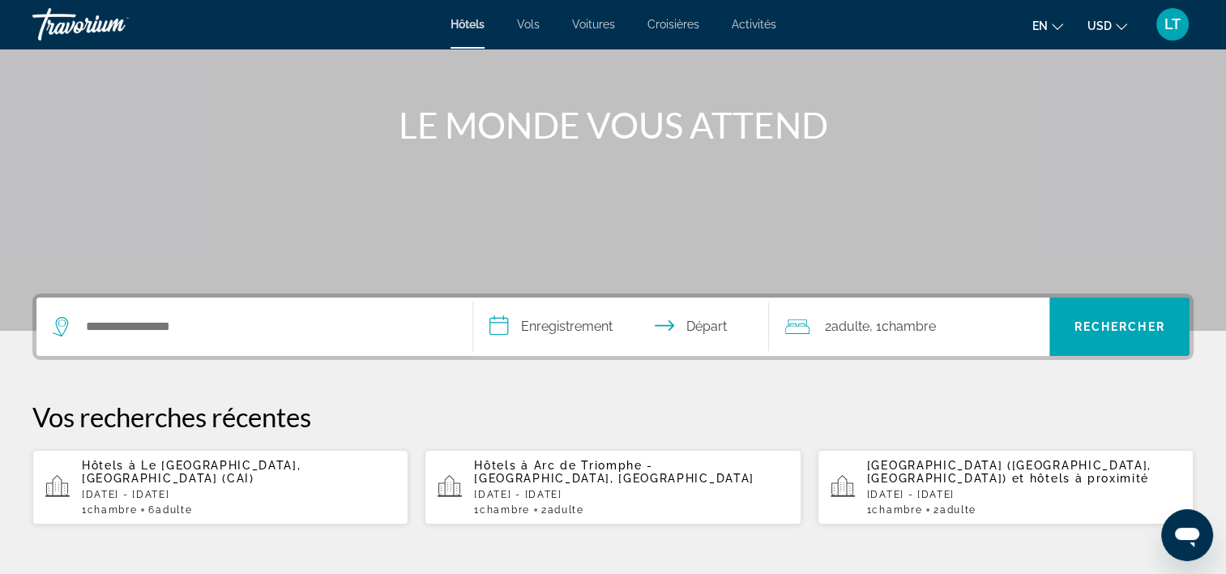
scroll to position [162, 0]
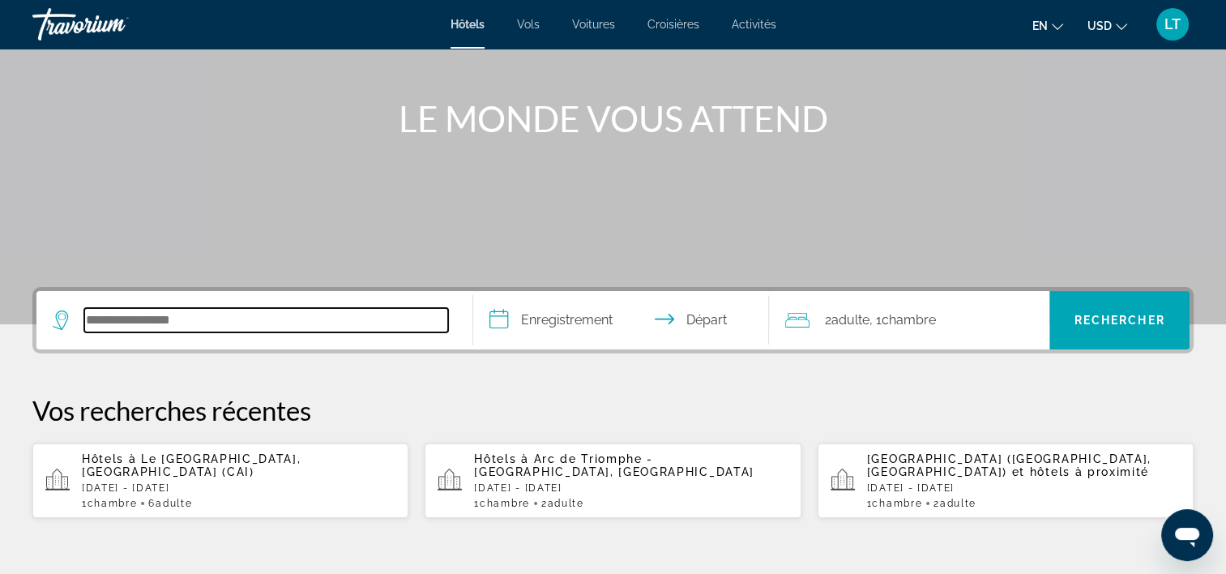
click at [300, 318] on input "Rechercher une destination hôtelière" at bounding box center [266, 320] width 364 height 24
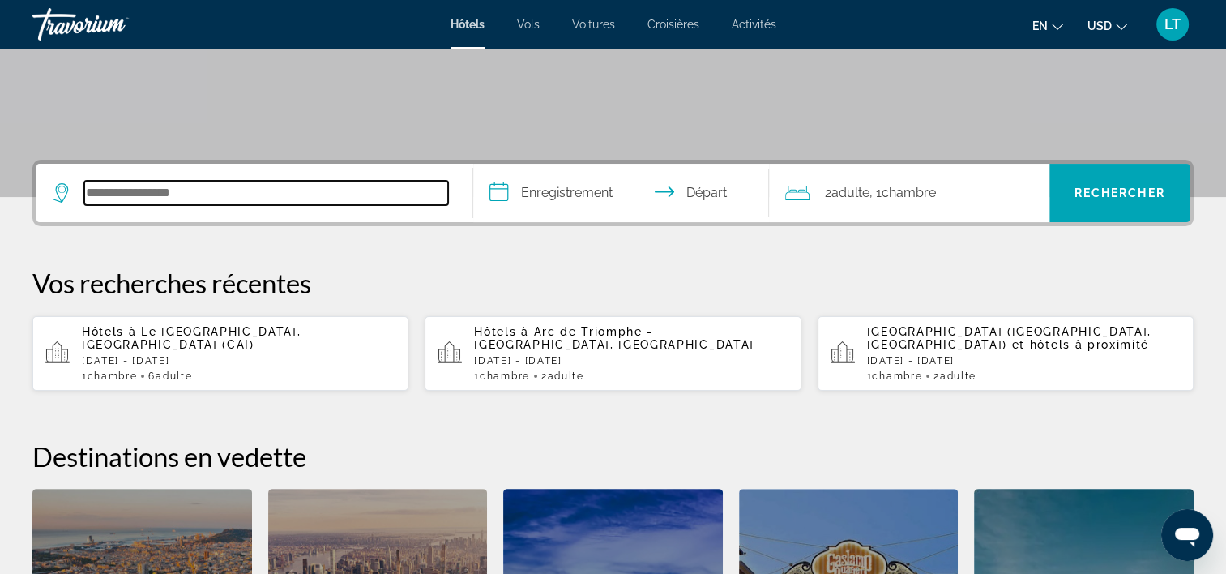
scroll to position [152, 0]
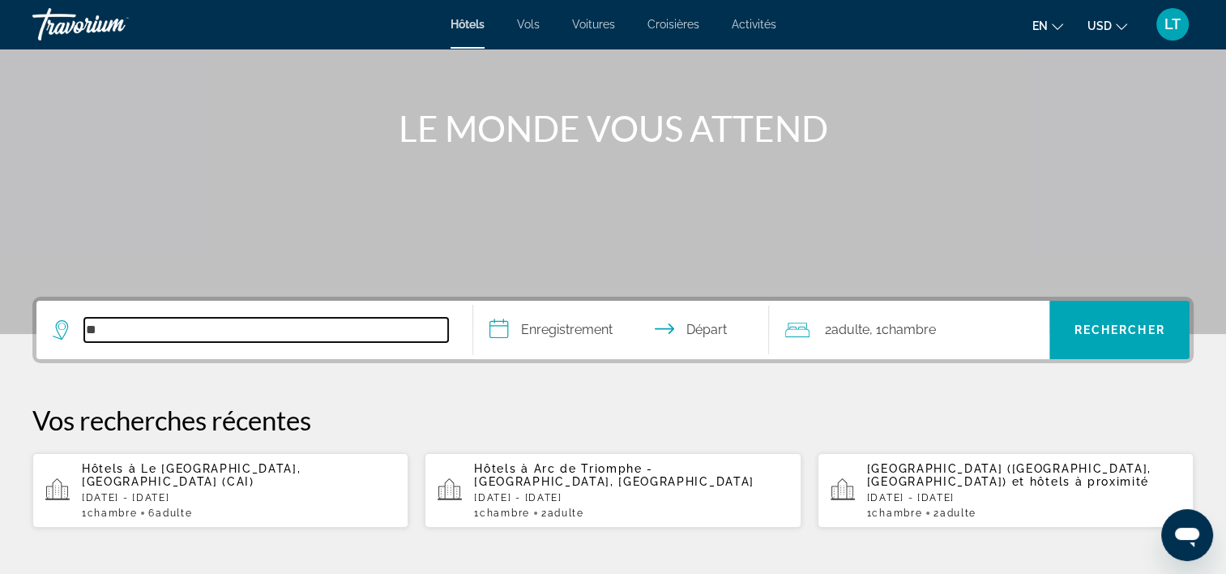
type input "**"
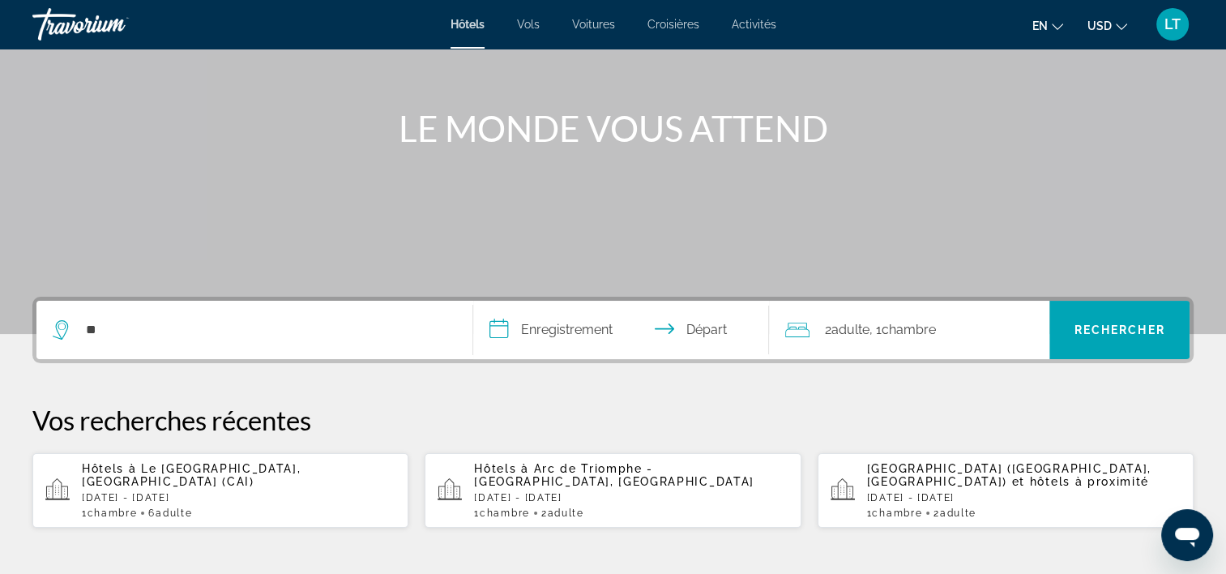
click at [532, 26] on span "Vols" at bounding box center [528, 24] width 23 height 13
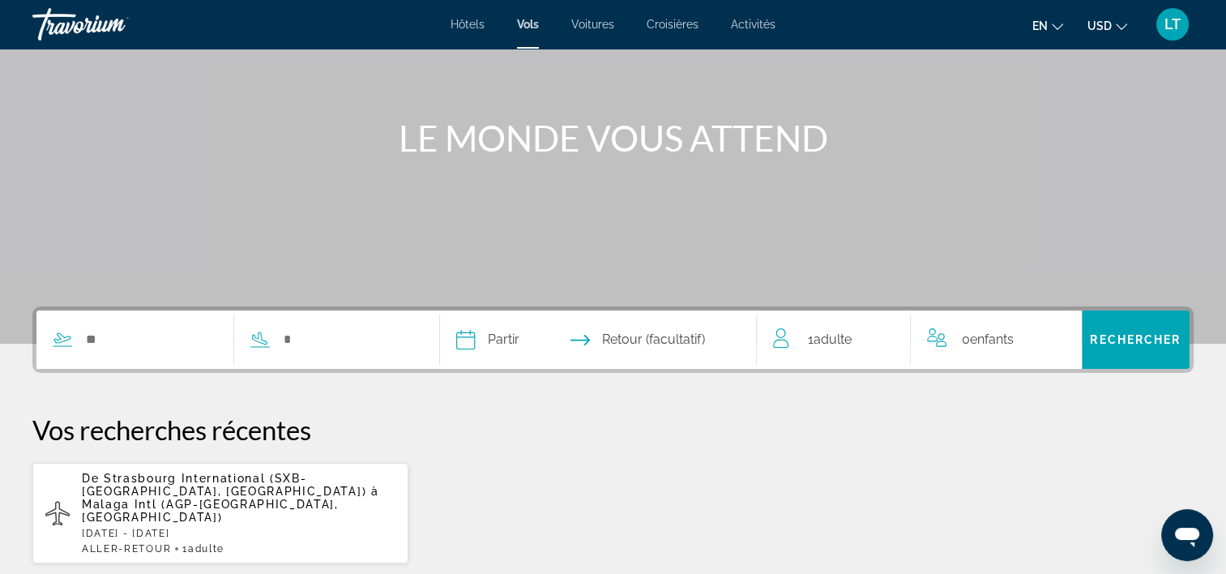
scroll to position [162, 0]
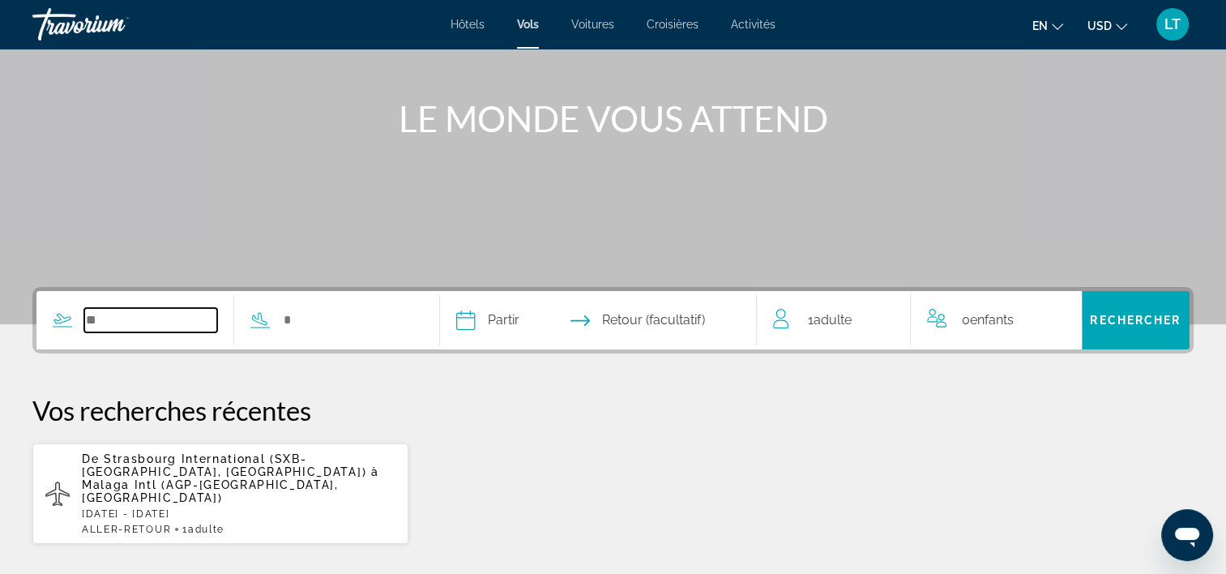
click at [188, 319] on input "Widget de recherche" at bounding box center [150, 320] width 133 height 24
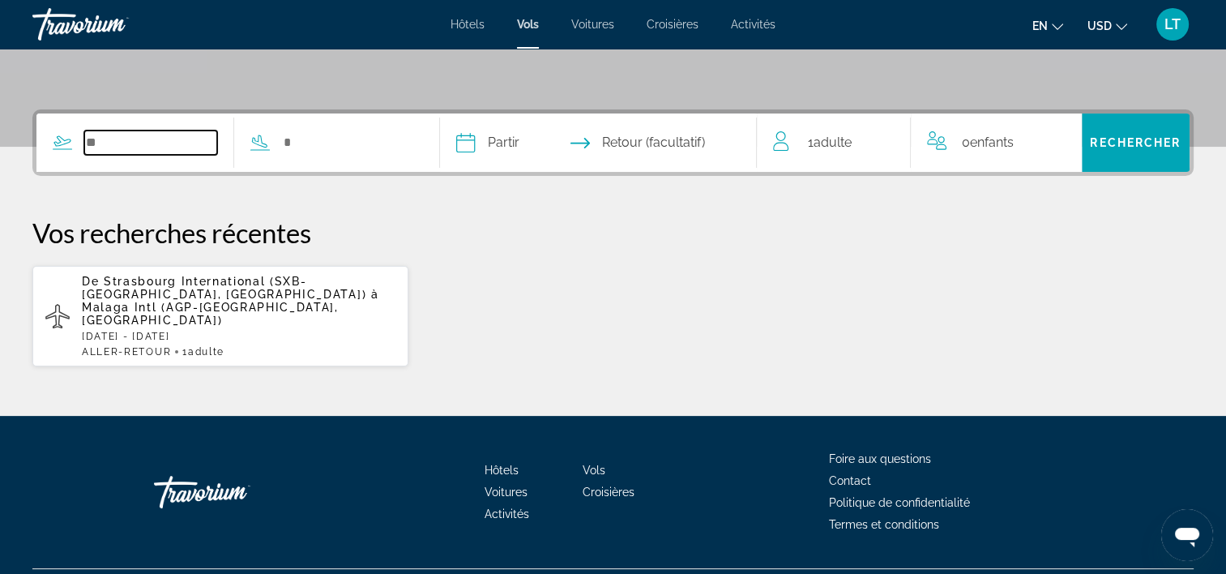
scroll to position [353, 0]
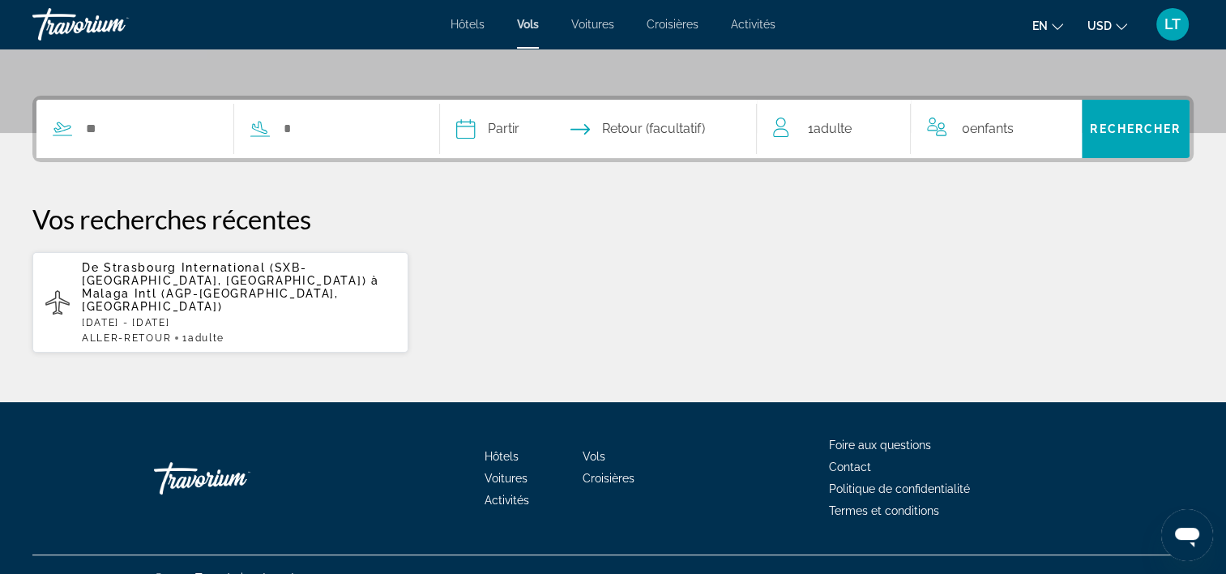
click at [198, 287] on span "Malaga Intl (AGP-Malaga, Espagne)" at bounding box center [210, 300] width 257 height 26
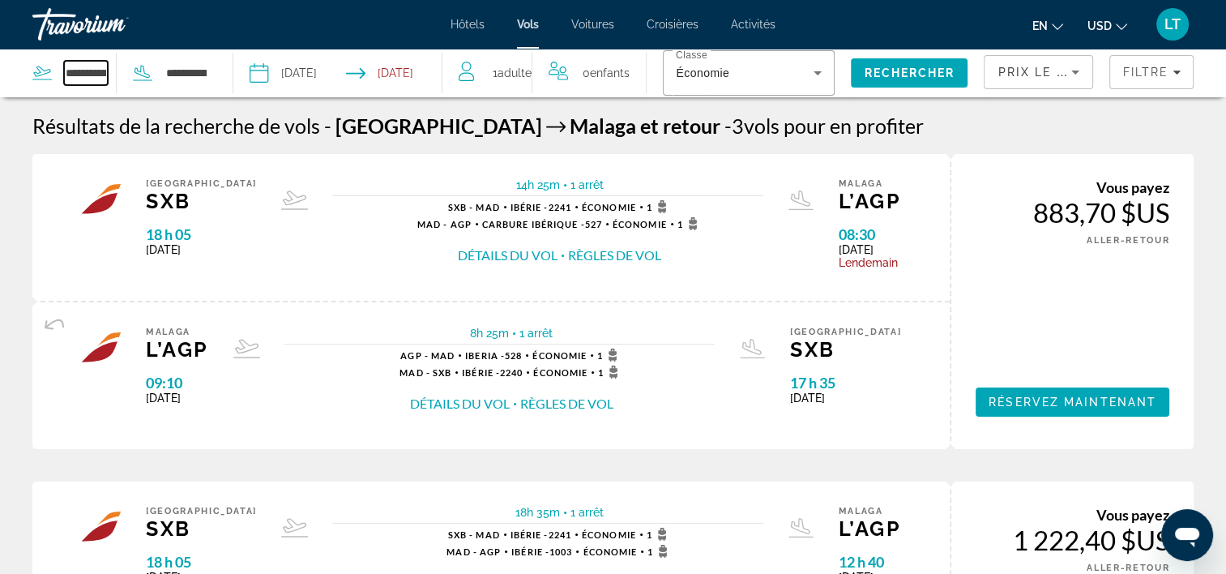
click at [100, 71] on input "**********" at bounding box center [86, 73] width 44 height 24
click at [109, 72] on div "**********" at bounding box center [73, 73] width 83 height 24
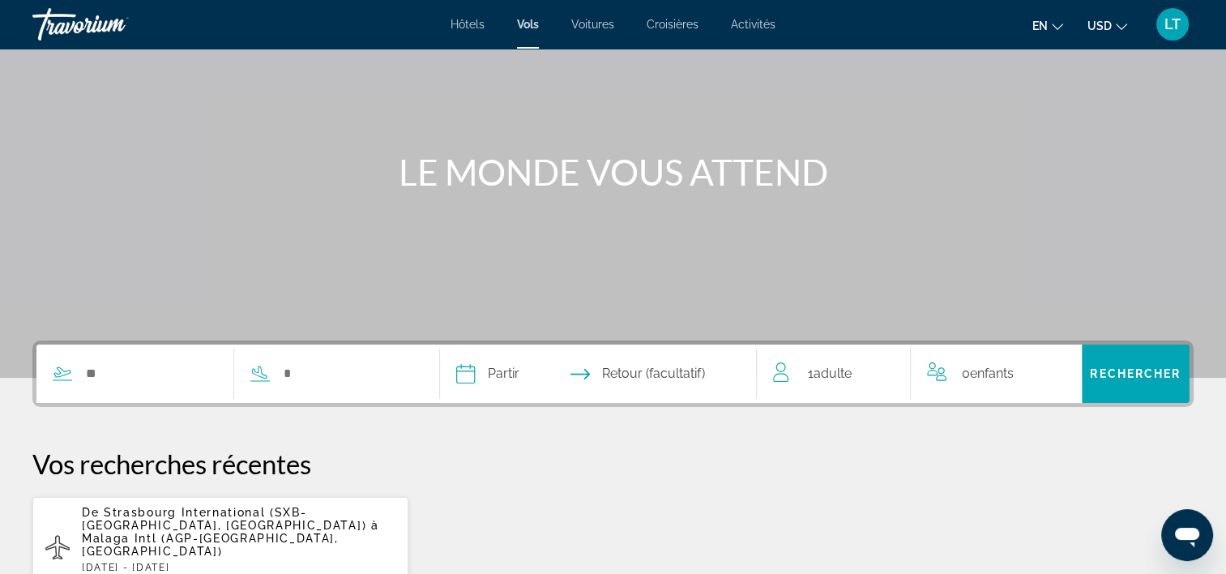
scroll to position [243, 0]
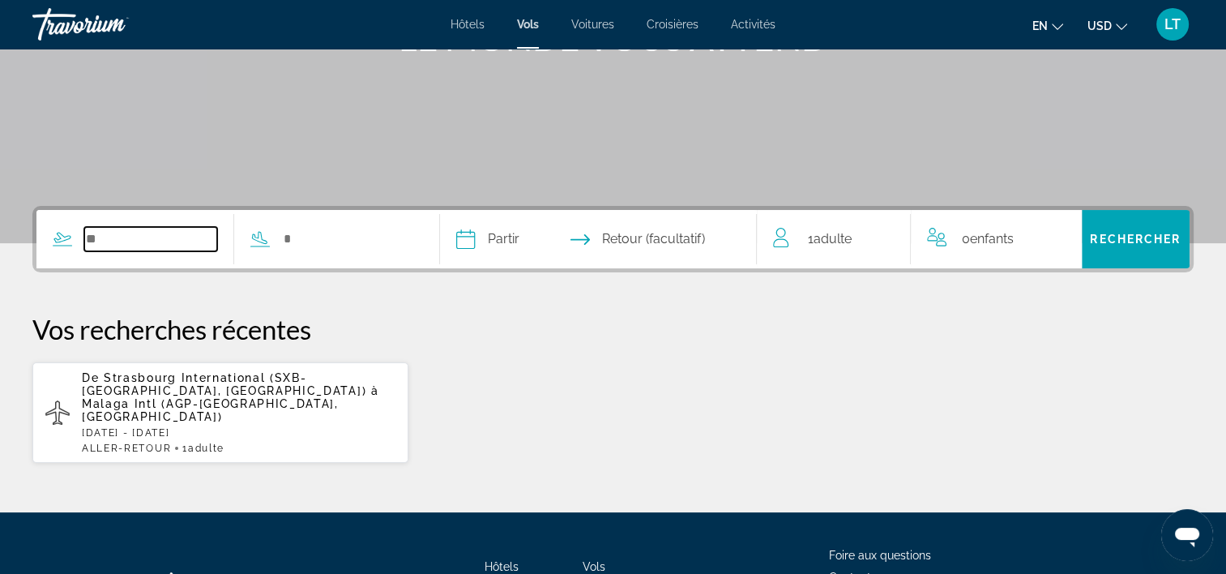
click at [194, 235] on input "Widget de recherche" at bounding box center [150, 239] width 133 height 24
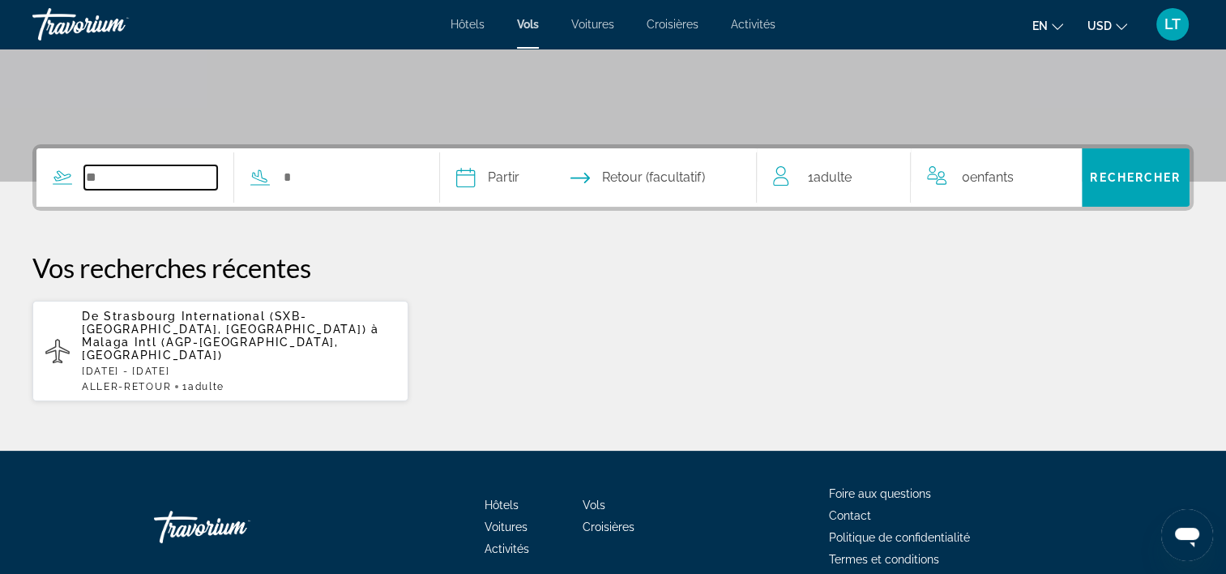
scroll to position [353, 0]
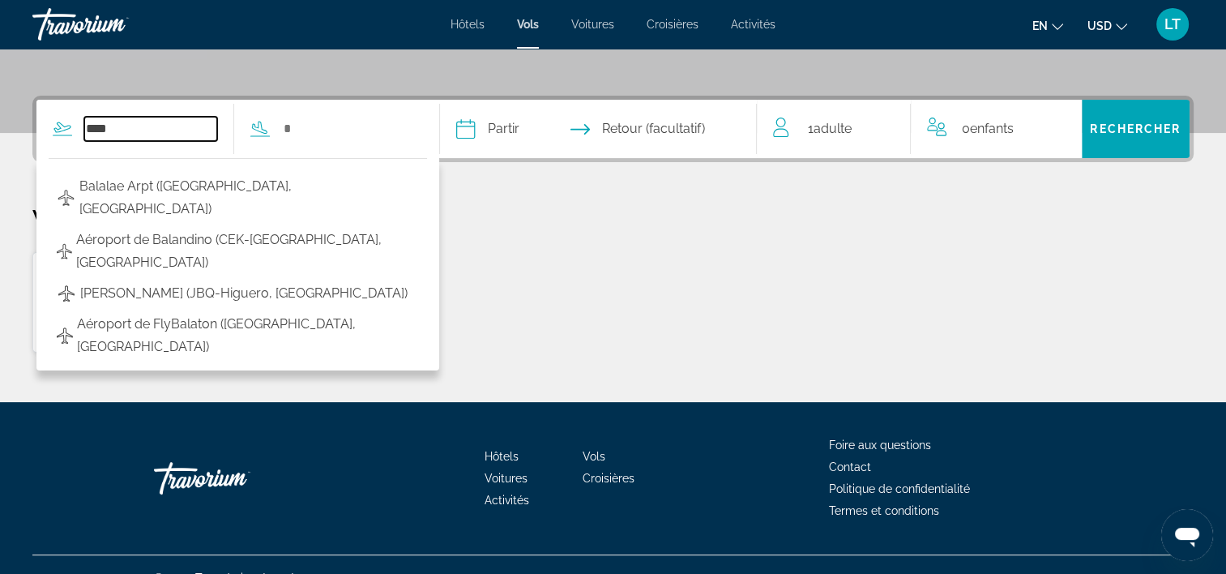
type input "****"
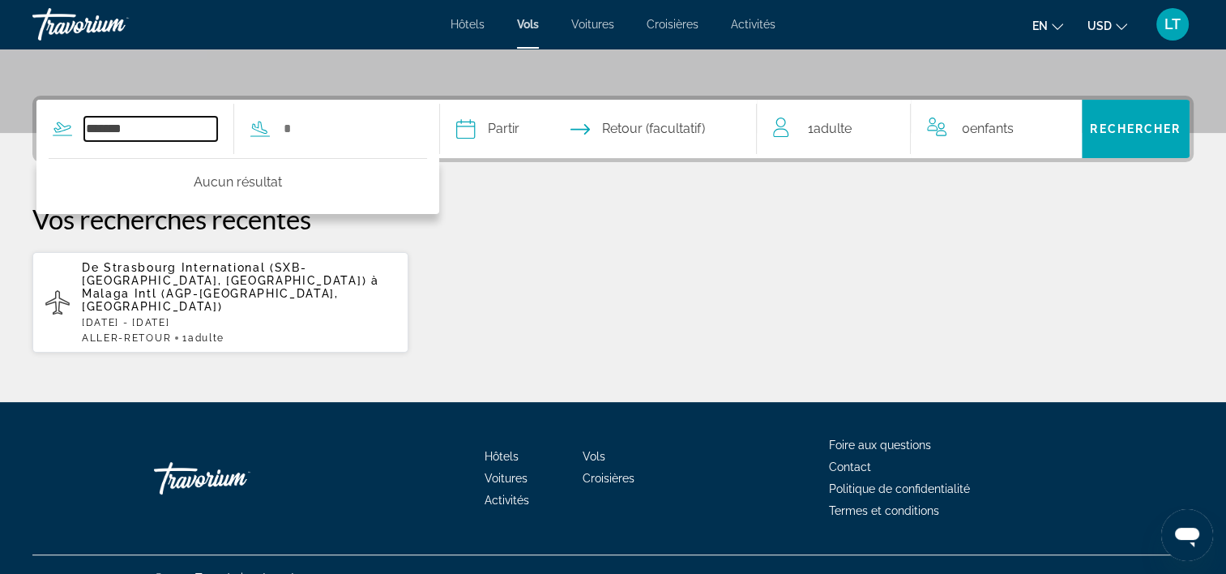
type input "***"
type input "********"
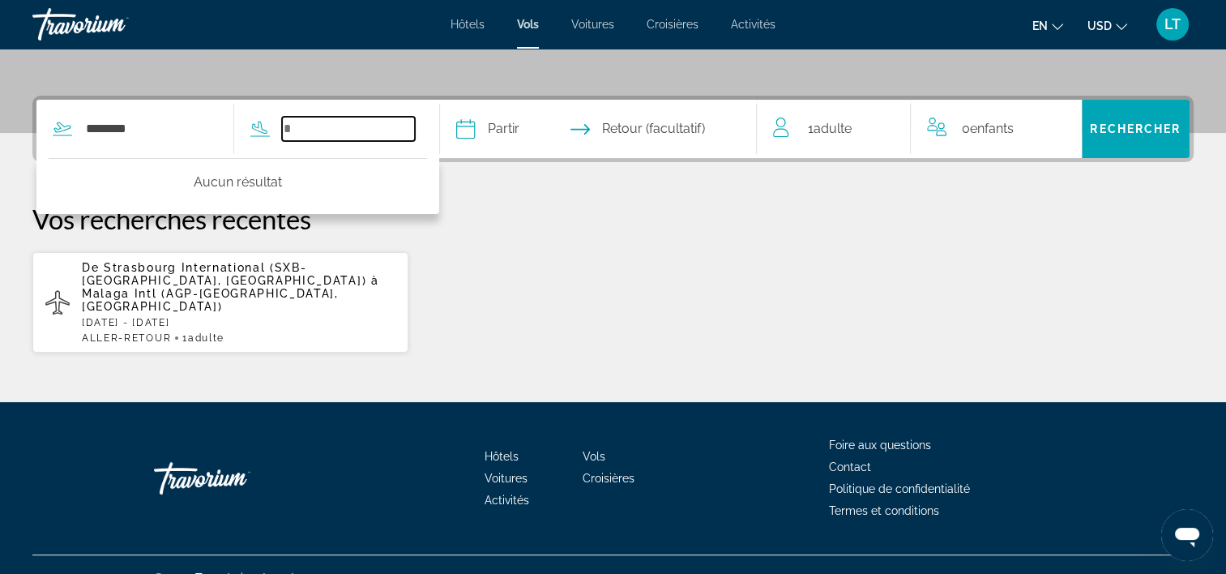
click at [366, 132] on input "Widget de recherche" at bounding box center [348, 129] width 133 height 24
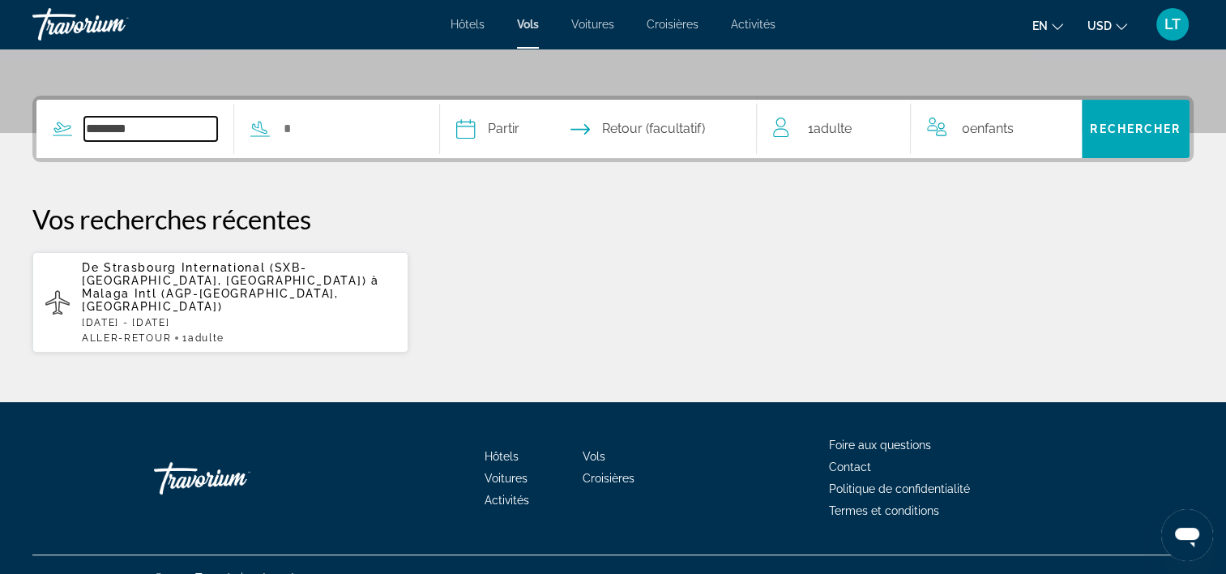
click at [164, 130] on input "********" at bounding box center [150, 129] width 133 height 24
click at [384, 113] on div "********" at bounding box center [225, 129] width 378 height 58
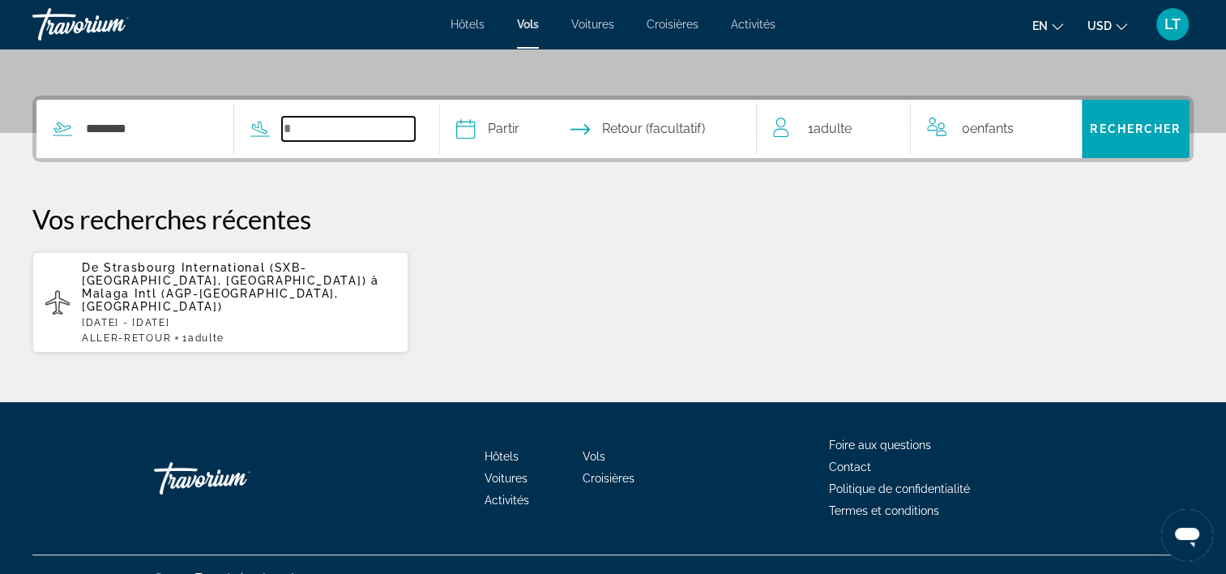
click at [364, 123] on input "Widget de recherche" at bounding box center [348, 129] width 133 height 24
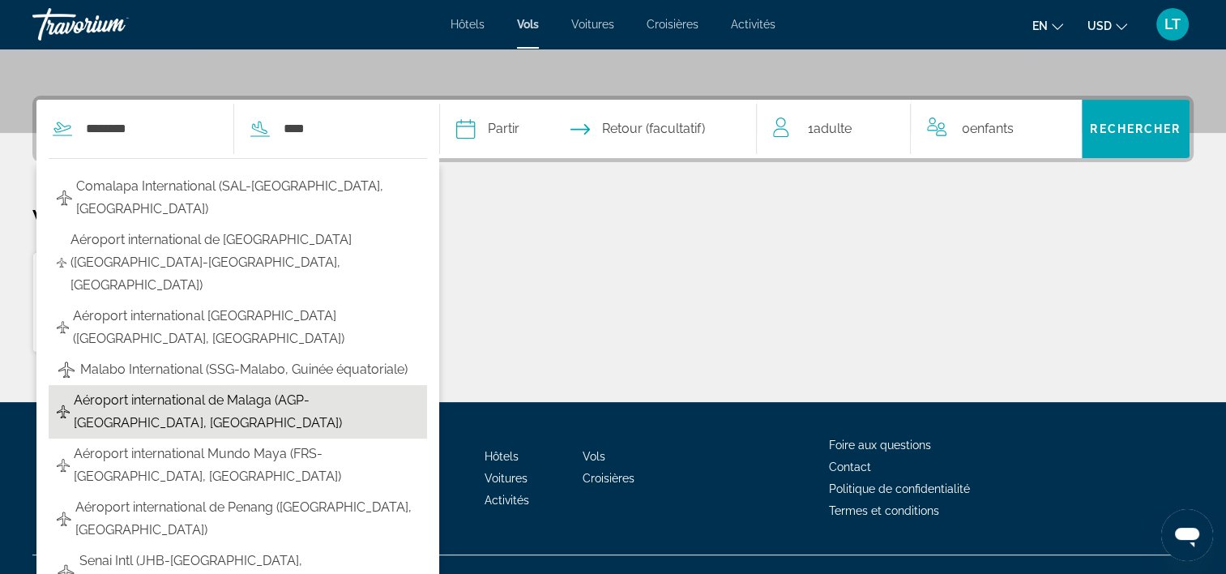
click at [262, 389] on span "Aéroport international de Malaga (AGP-Malaga, Espagne)" at bounding box center [246, 411] width 345 height 45
type input "**********"
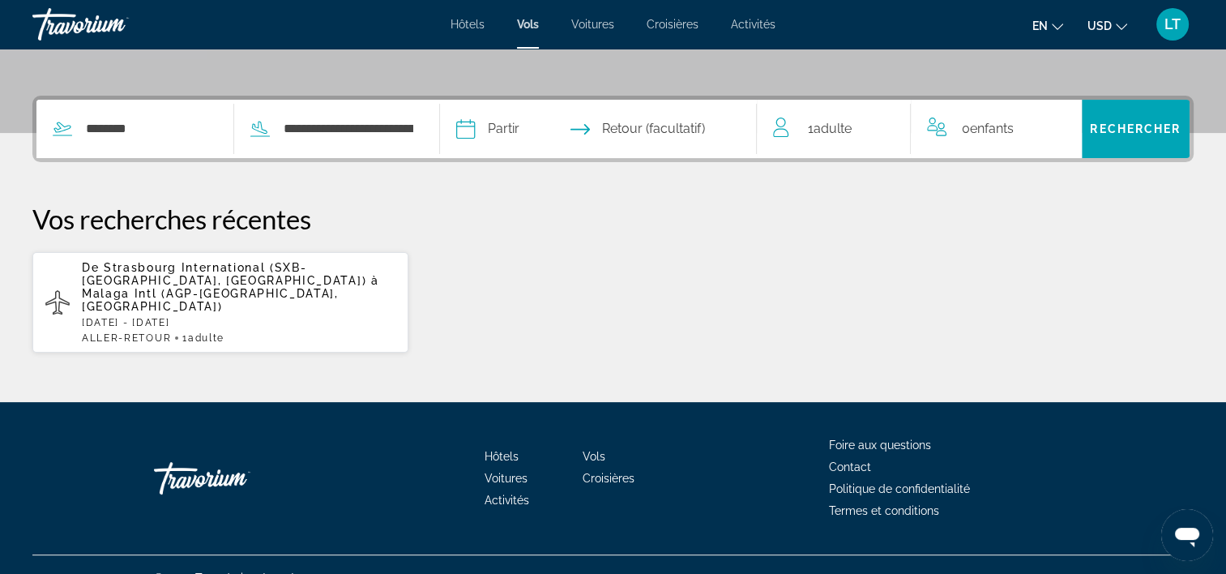
click at [596, 126] on input "Date de départ" at bounding box center [530, 131] width 157 height 63
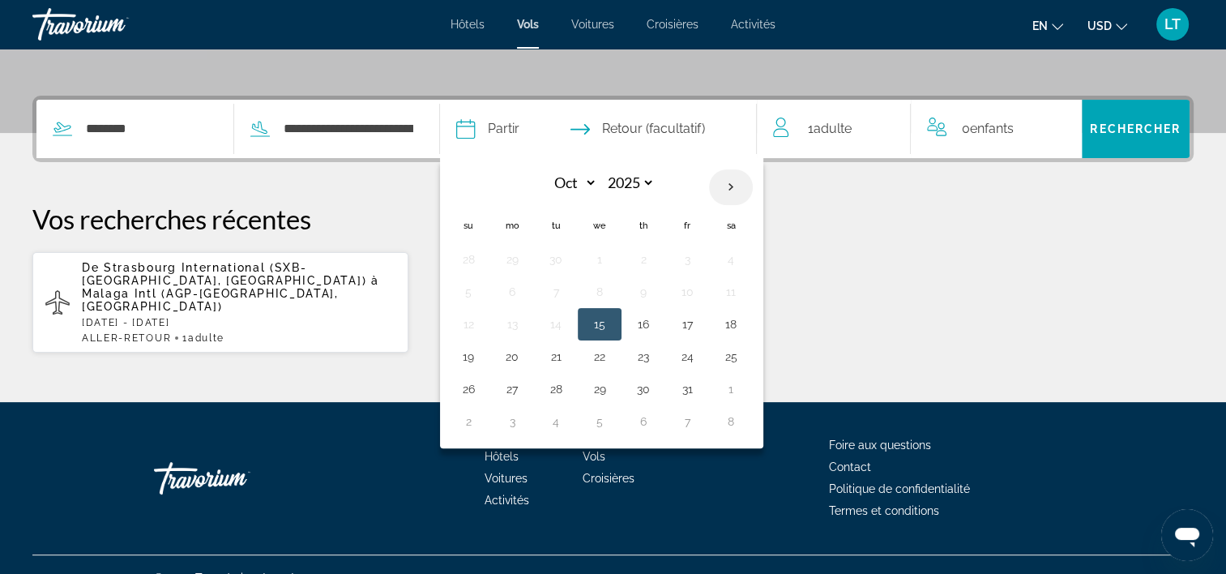
click at [753, 181] on th "Next month" at bounding box center [731, 187] width 44 height 36
click at [753, 182] on th "Next month" at bounding box center [731, 187] width 44 height 36
select select "*"
select select "****"
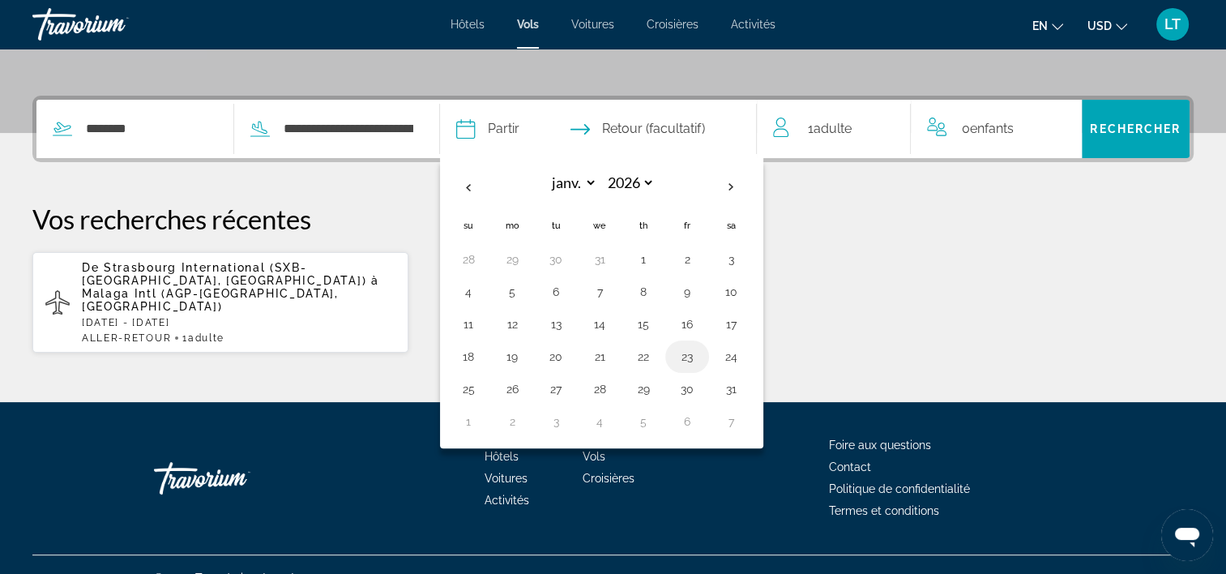
click at [700, 352] on button "23" at bounding box center [687, 356] width 26 height 23
type input "**********"
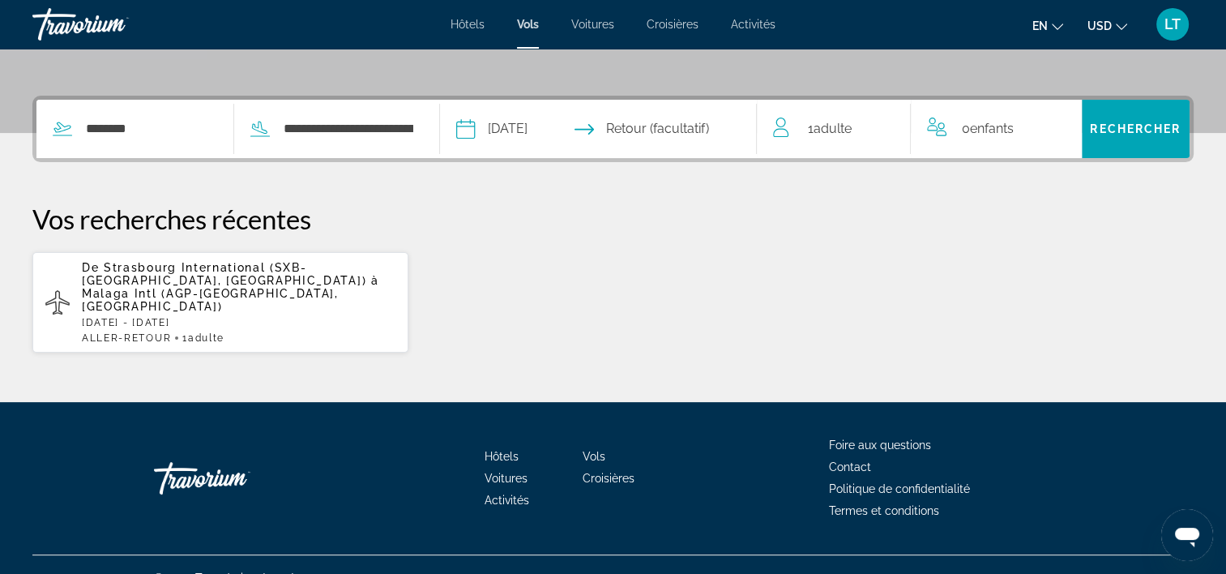
click at [681, 132] on input "Date de retour" at bounding box center [685, 131] width 157 height 63
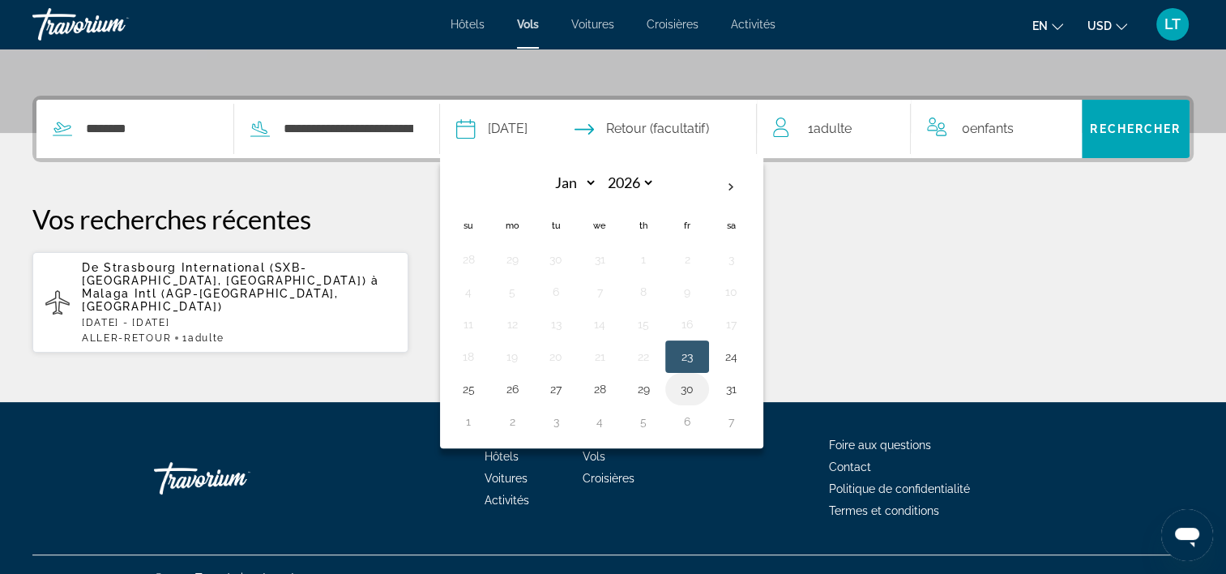
click at [700, 394] on button "30" at bounding box center [687, 389] width 26 height 23
type input "**********"
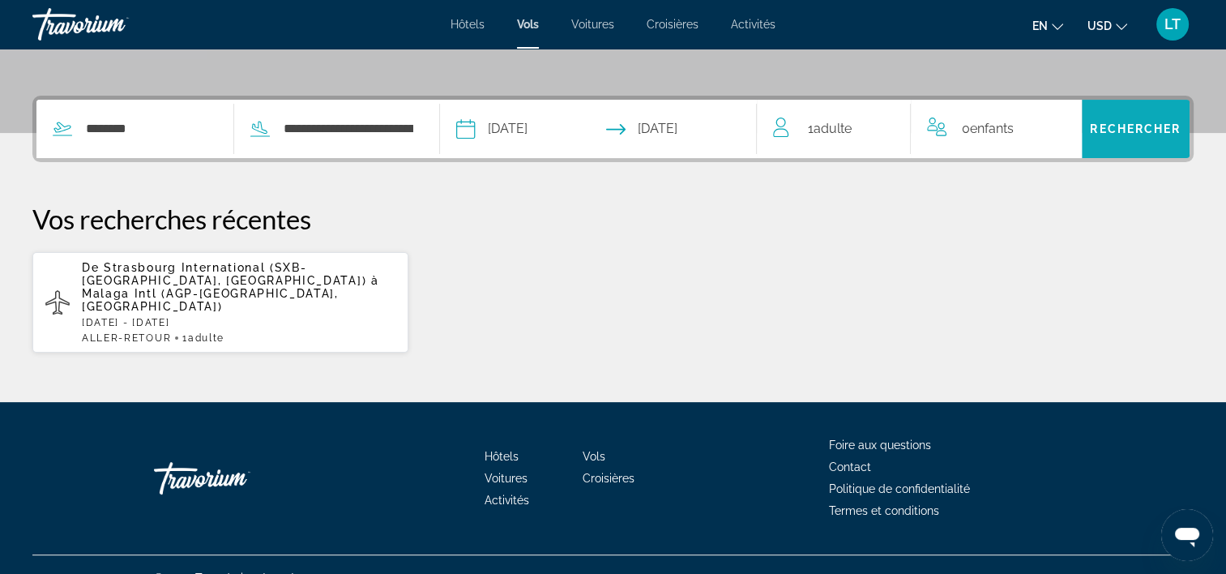
click at [1148, 124] on span "Rechercher" at bounding box center [1135, 128] width 91 height 13
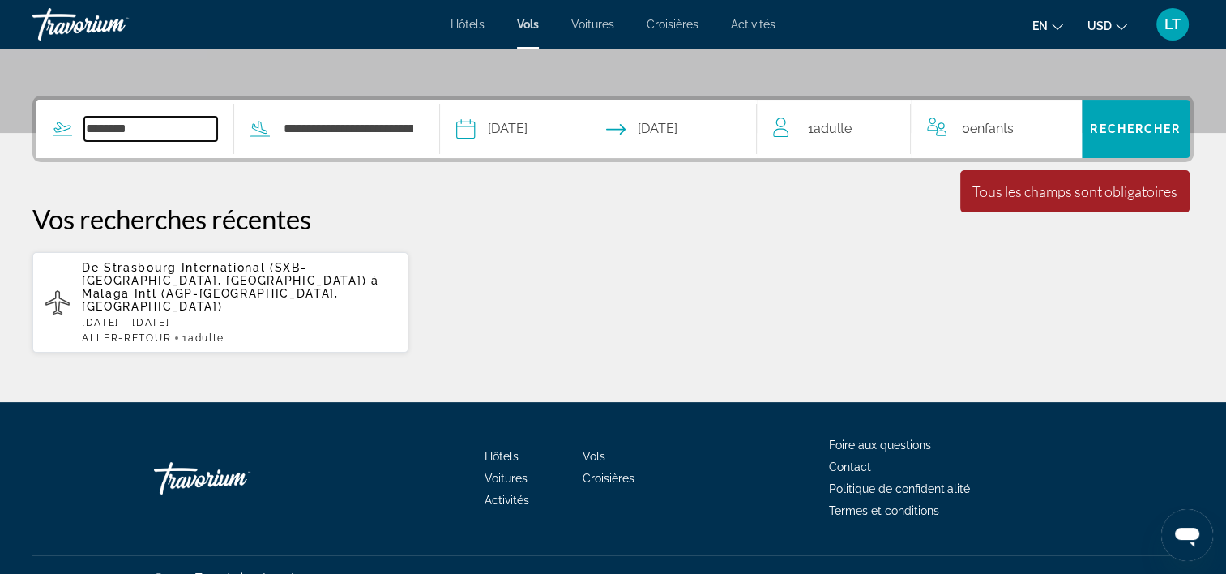
click at [188, 118] on input "********" at bounding box center [150, 129] width 133 height 24
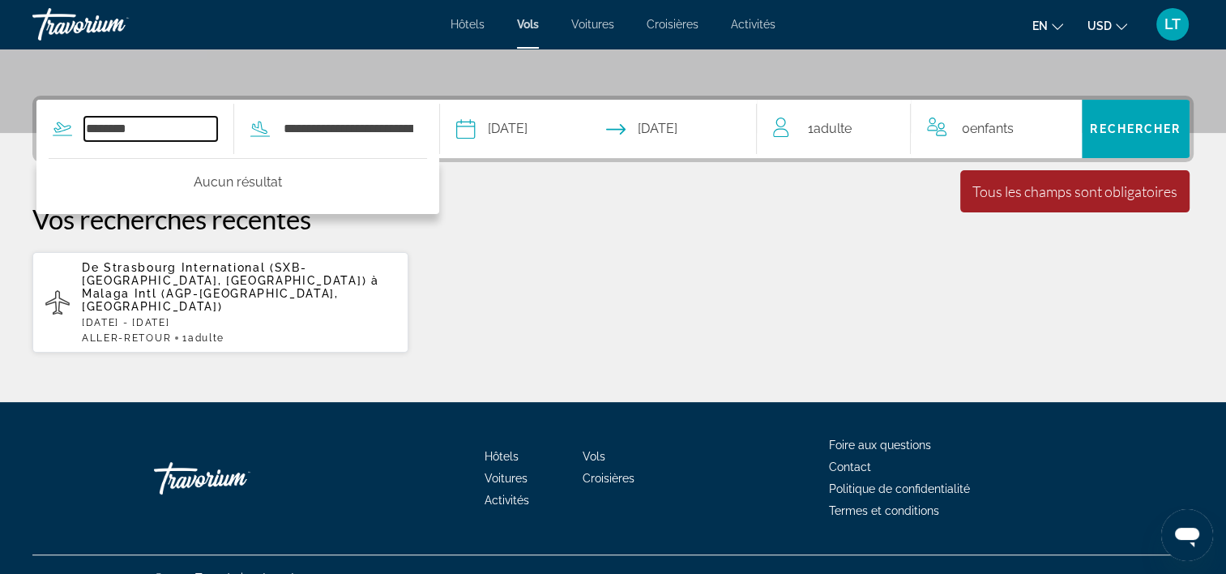
click at [164, 133] on input "********" at bounding box center [150, 129] width 133 height 24
click at [164, 128] on input "********" at bounding box center [150, 129] width 133 height 24
type input "********"
click at [105, 130] on input "**********" at bounding box center [150, 129] width 133 height 24
click at [102, 128] on input "**********" at bounding box center [150, 129] width 133 height 24
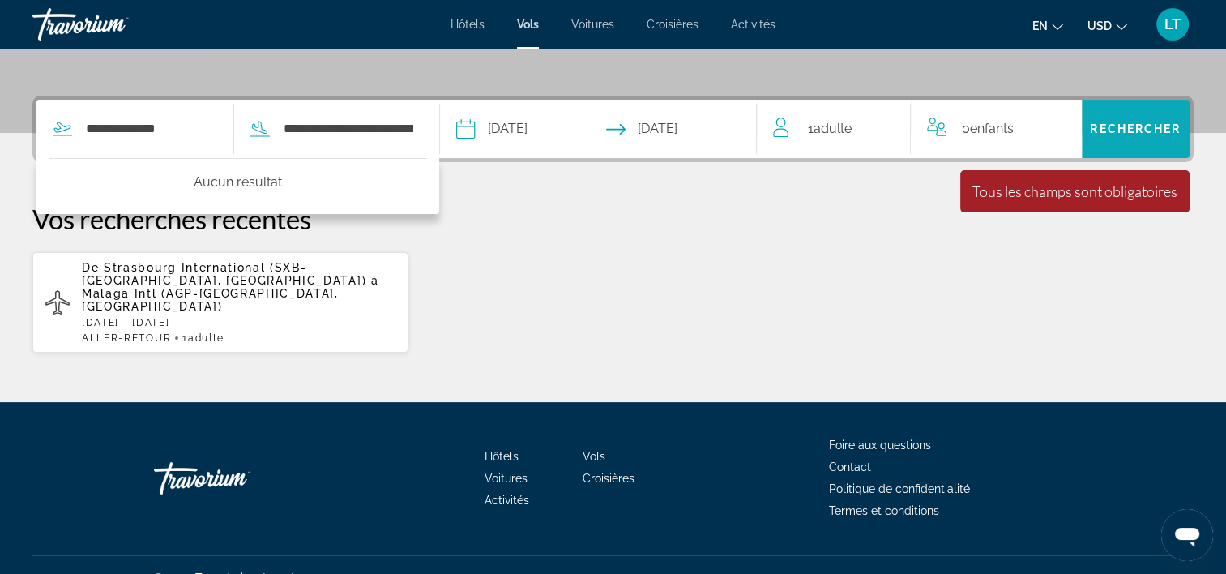
click at [1131, 126] on span "Rechercher" at bounding box center [1135, 128] width 91 height 13
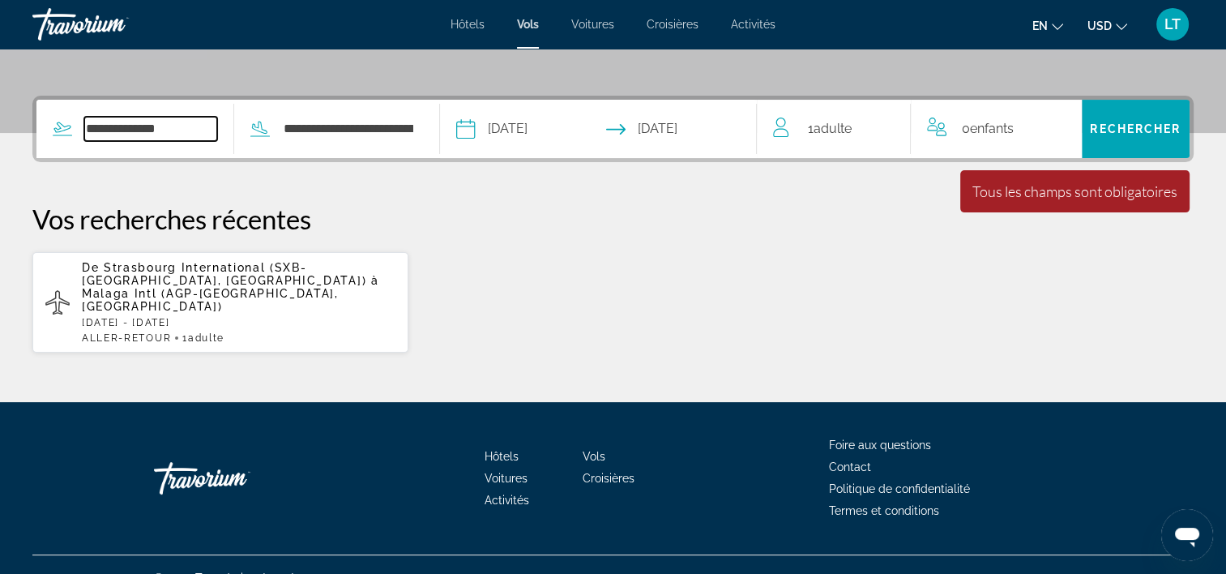
click at [216, 130] on input "**********" at bounding box center [150, 129] width 133 height 24
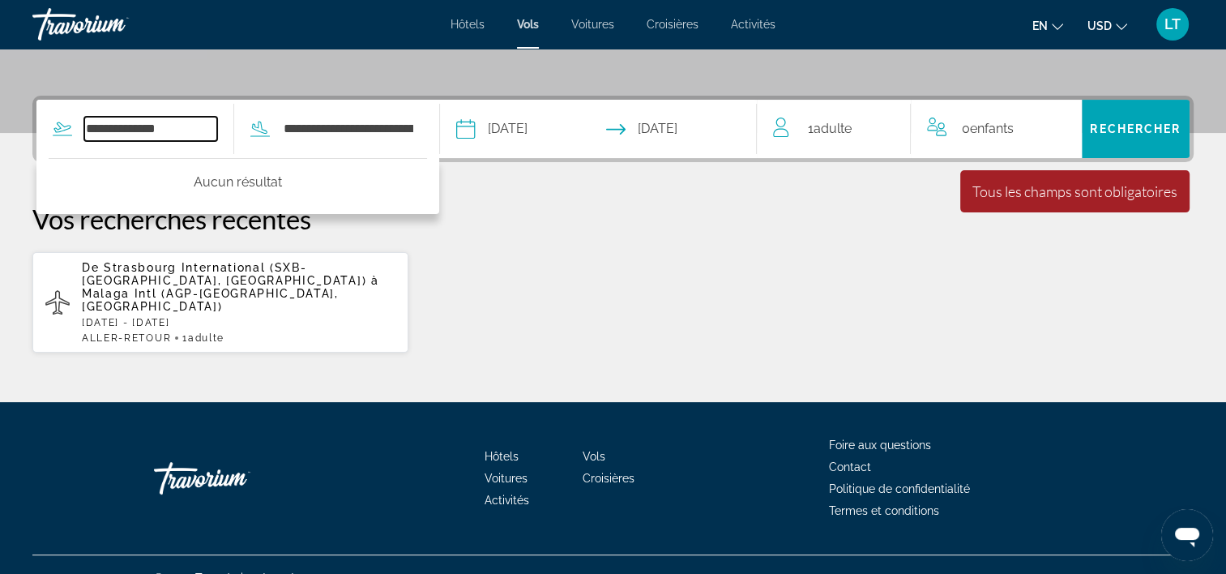
type input "*****"
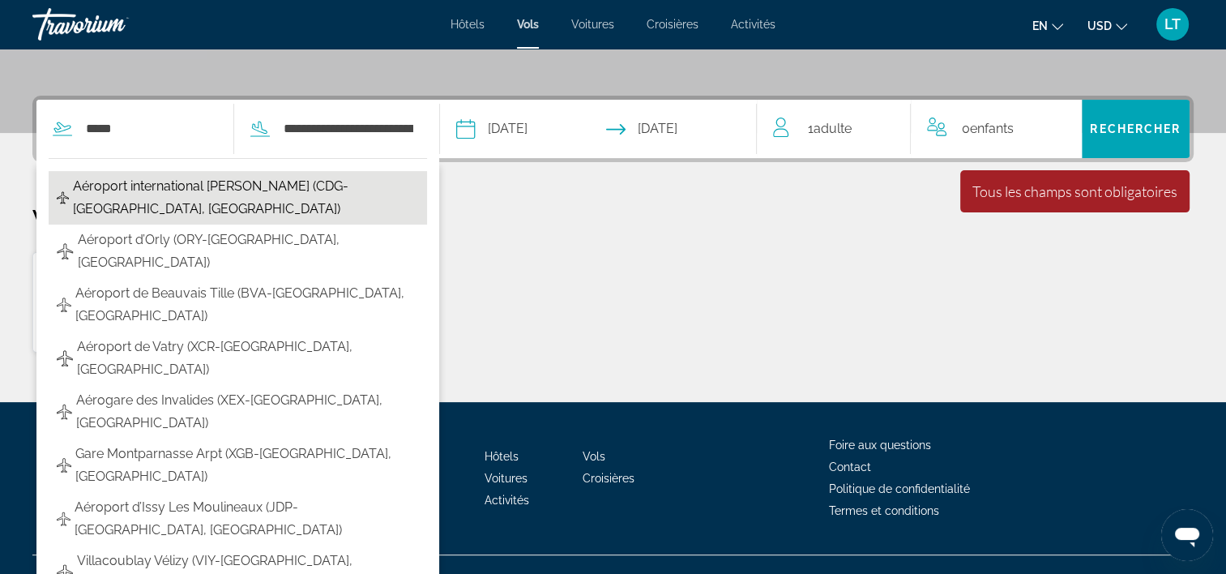
click at [200, 187] on span "Aéroport international Charles-de-Gaulle (CDG-Paris, France)" at bounding box center [246, 197] width 346 height 45
type input "**********"
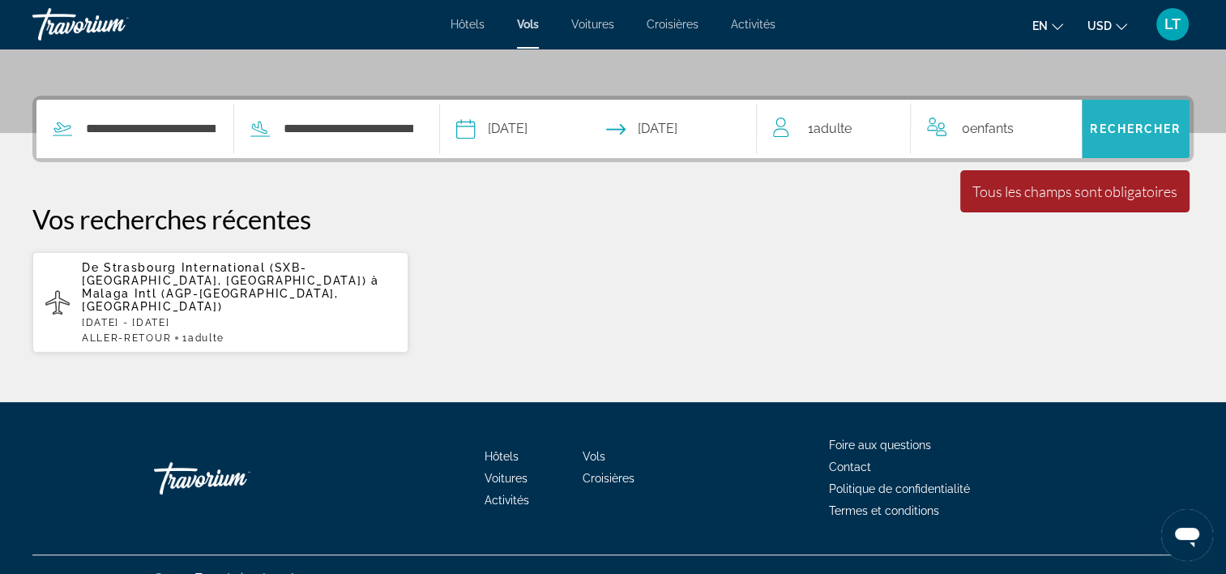
click at [1138, 135] on span "Rechercher" at bounding box center [1136, 128] width 108 height 39
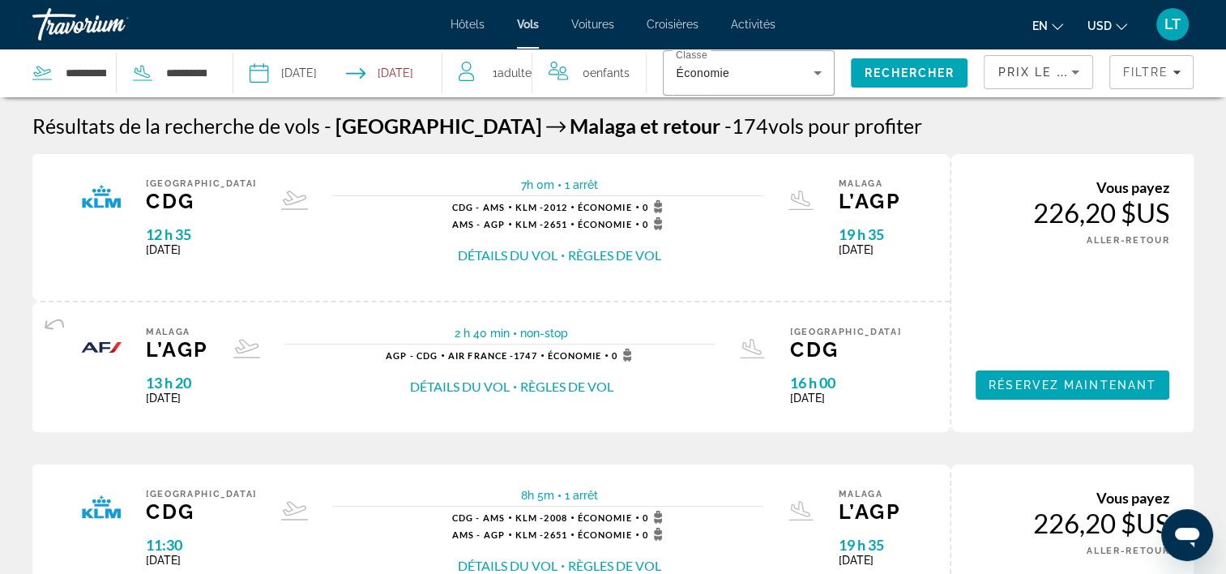
click at [568, 256] on button "Règles de vol" at bounding box center [614, 255] width 93 height 18
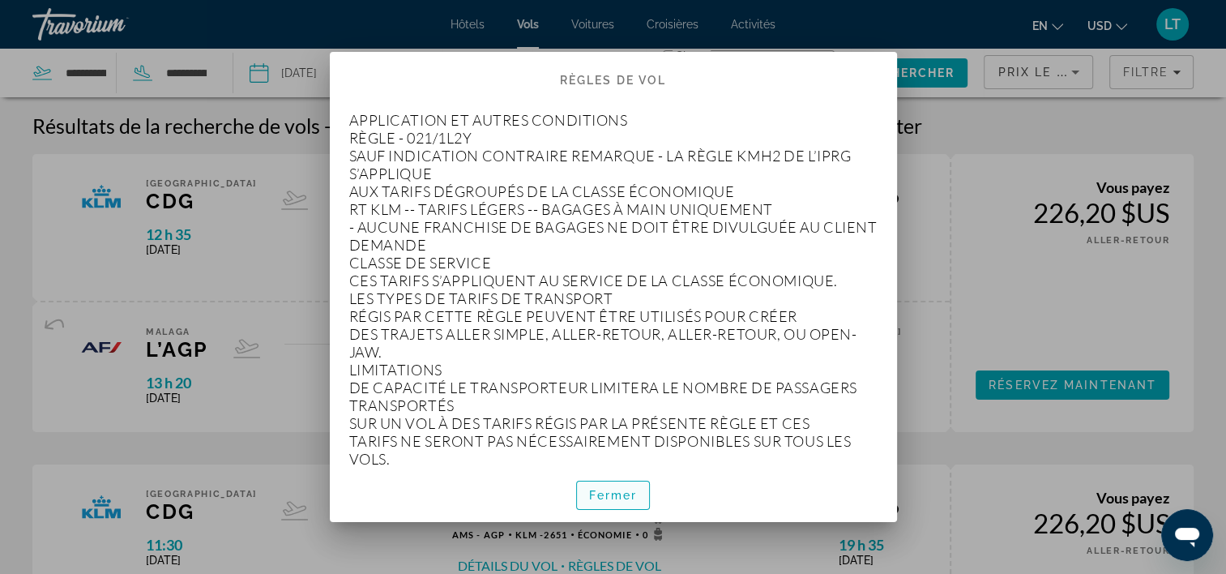
click at [598, 495] on span "Fermer" at bounding box center [613, 495] width 49 height 13
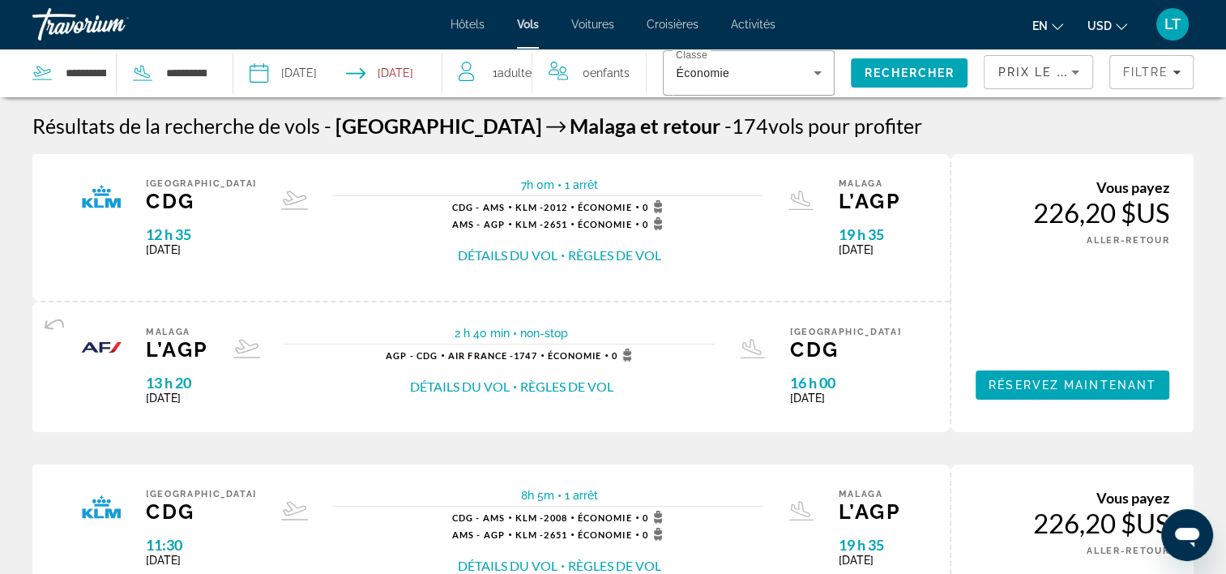
click at [568, 251] on button "Règles de vol" at bounding box center [614, 255] width 93 height 18
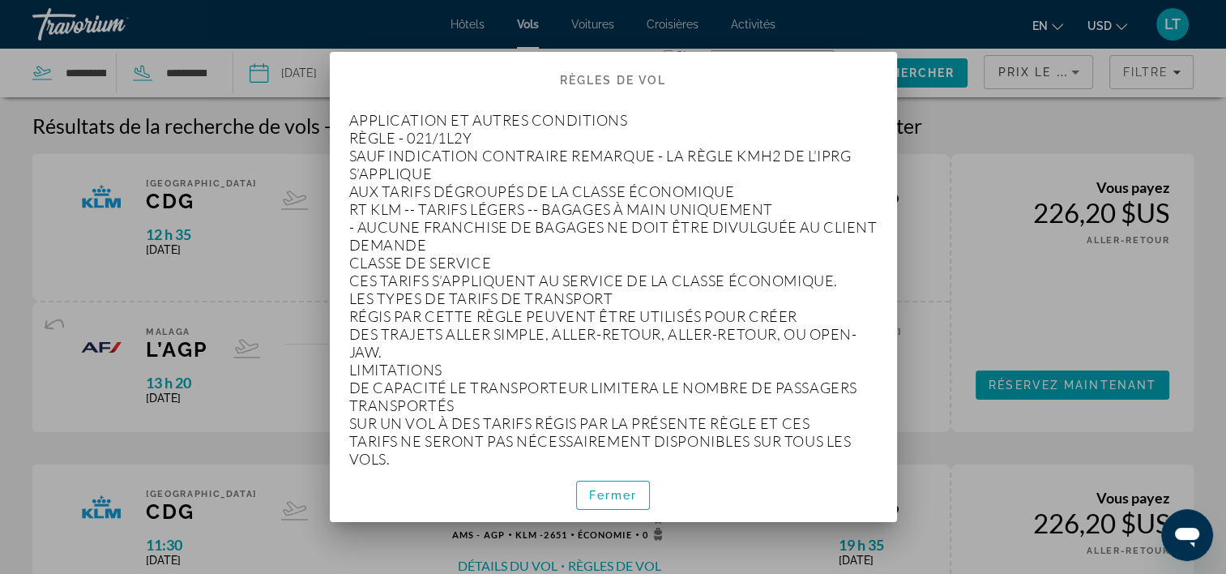
click at [915, 178] on div at bounding box center [613, 287] width 1226 height 574
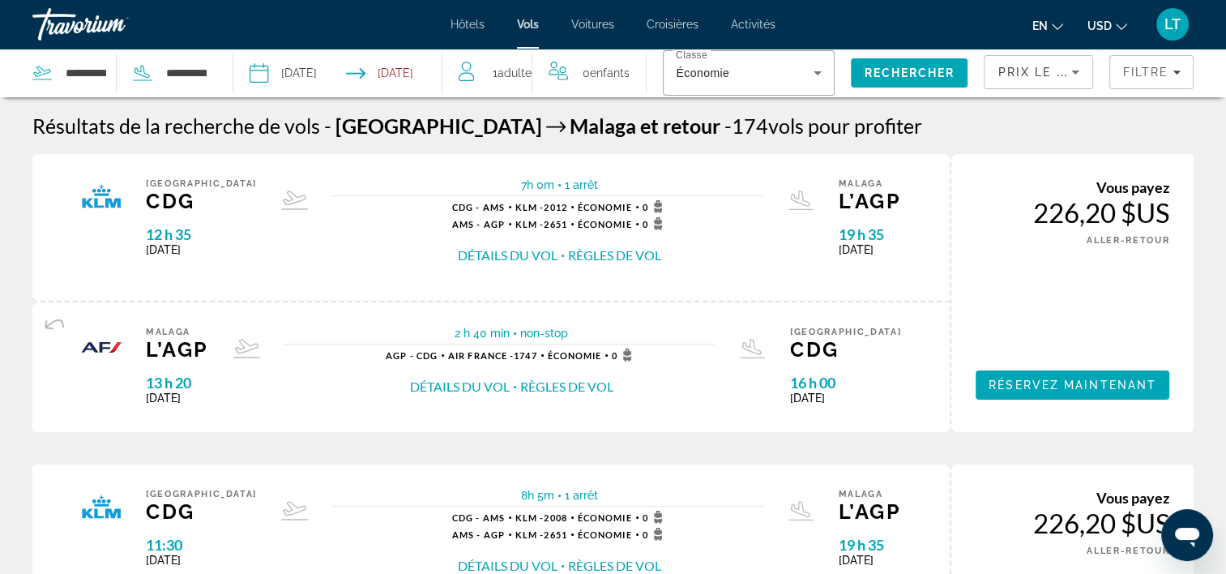
click at [549, 384] on button "Règles de vol" at bounding box center [566, 387] width 93 height 18
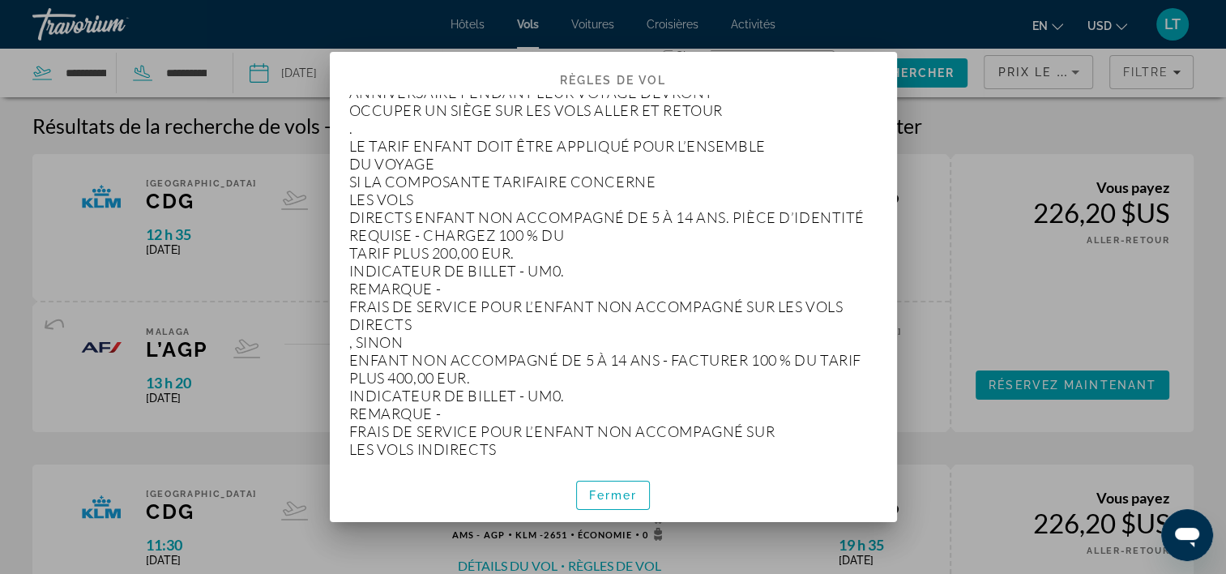
scroll to position [13152, 0]
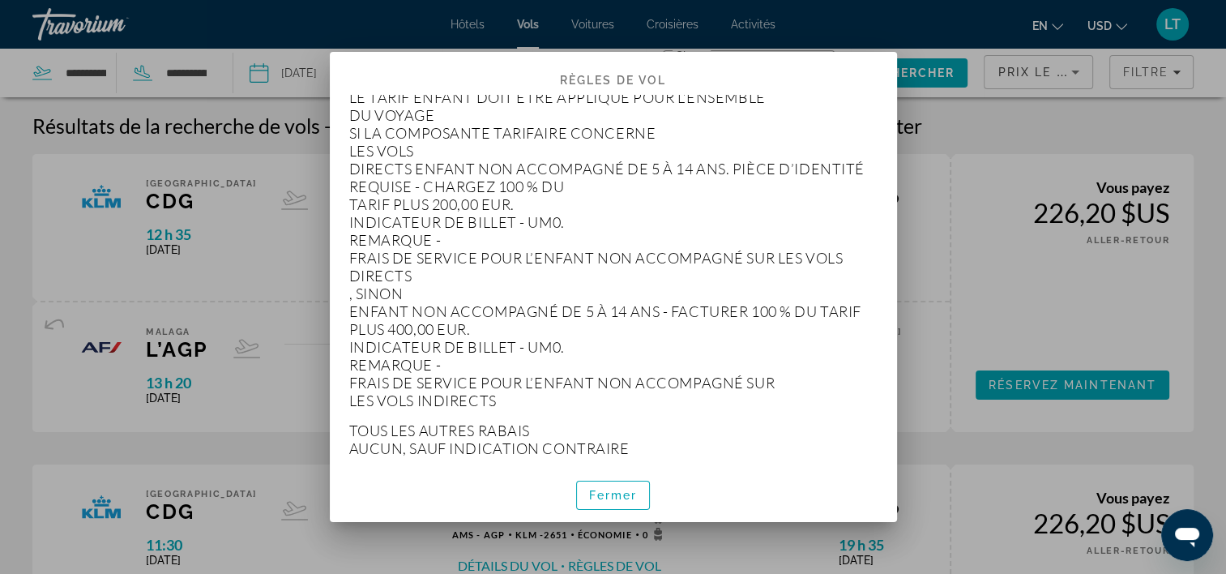
click at [1027, 118] on div at bounding box center [613, 287] width 1226 height 574
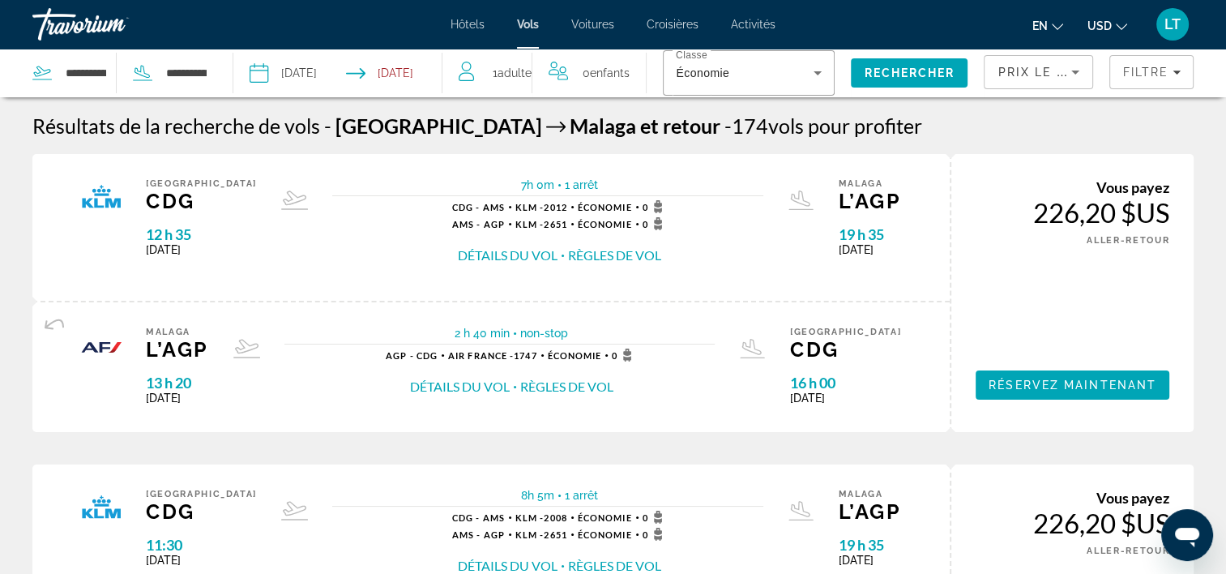
click at [554, 186] on span "1 arrêt" at bounding box center [576, 184] width 44 height 13
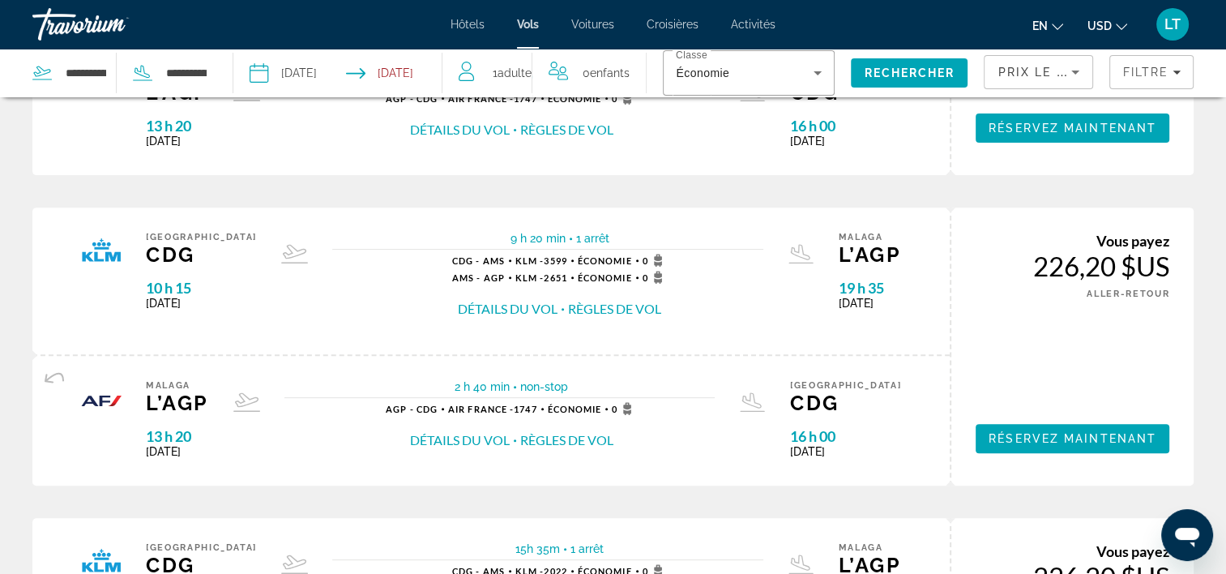
scroll to position [567, 0]
click at [501, 307] on button "Détails du vol" at bounding box center [508, 309] width 100 height 18
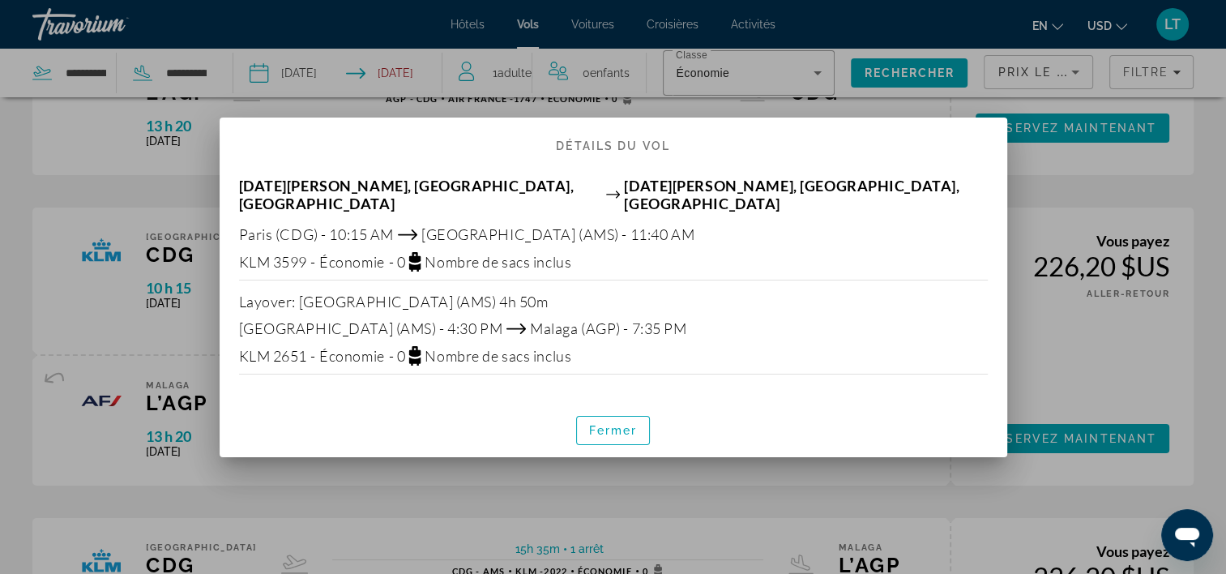
scroll to position [0, 0]
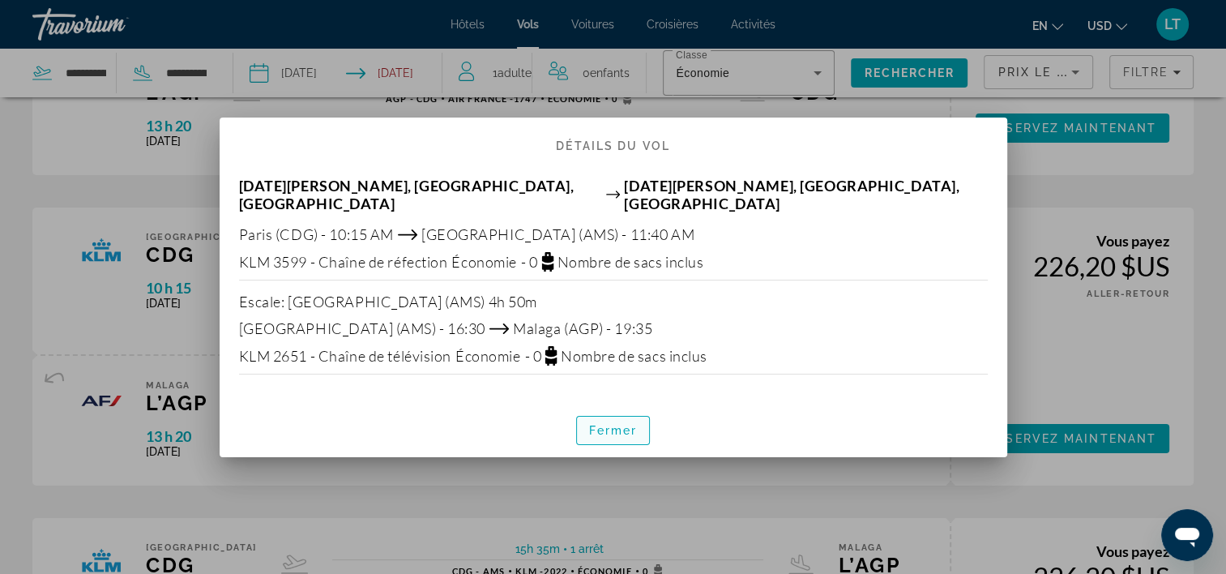
click at [608, 425] on span "Fermer" at bounding box center [613, 430] width 49 height 13
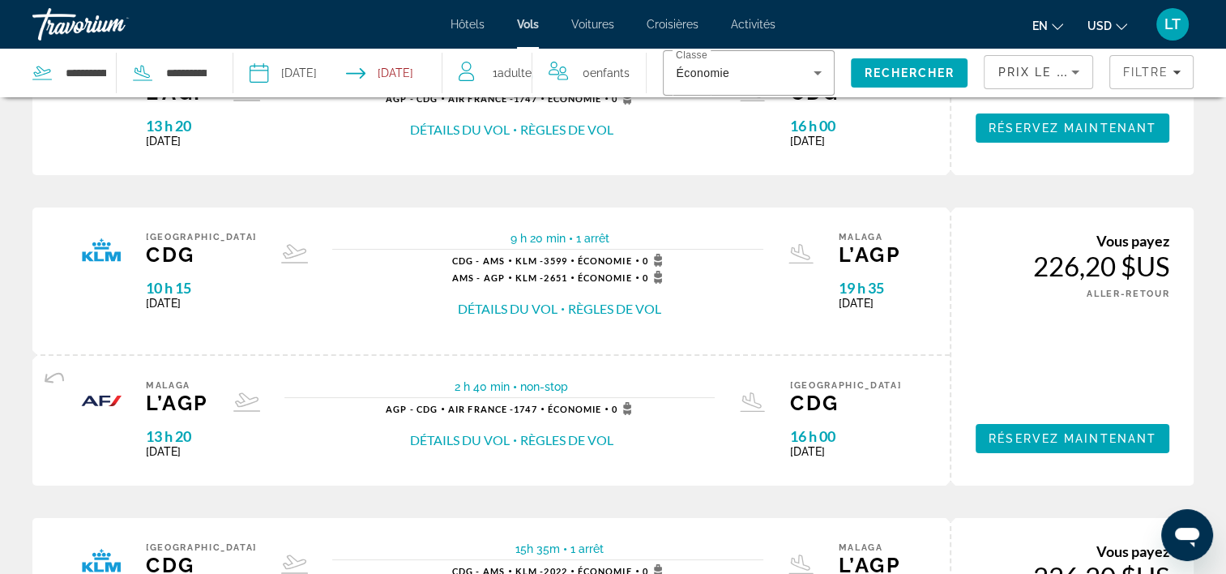
scroll to position [567, 0]
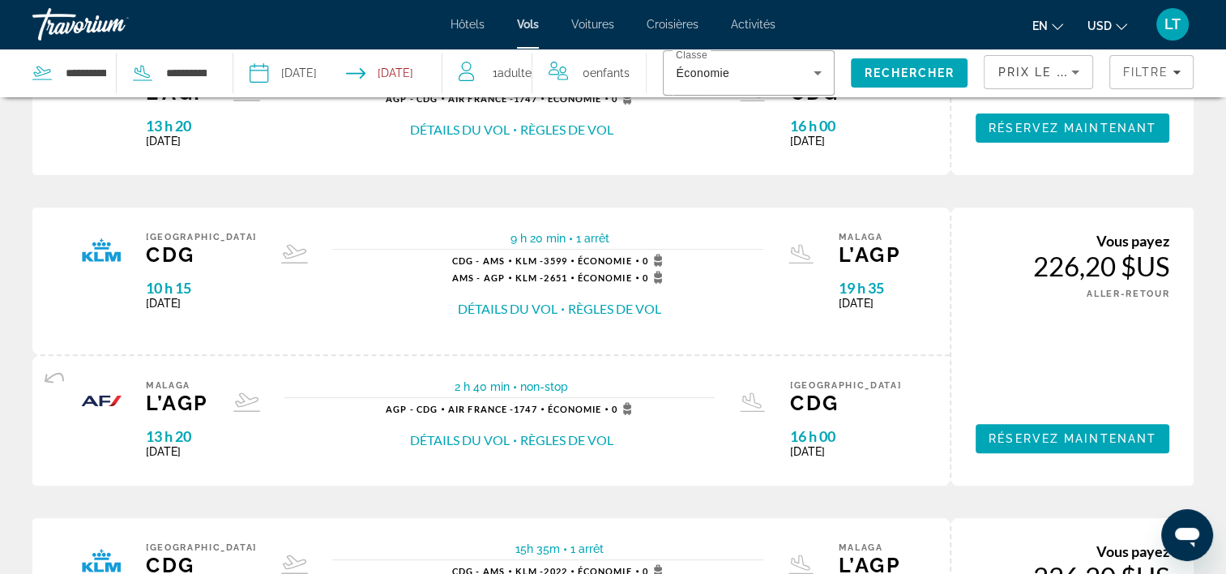
click at [515, 307] on button "Détails du vol" at bounding box center [508, 309] width 100 height 18
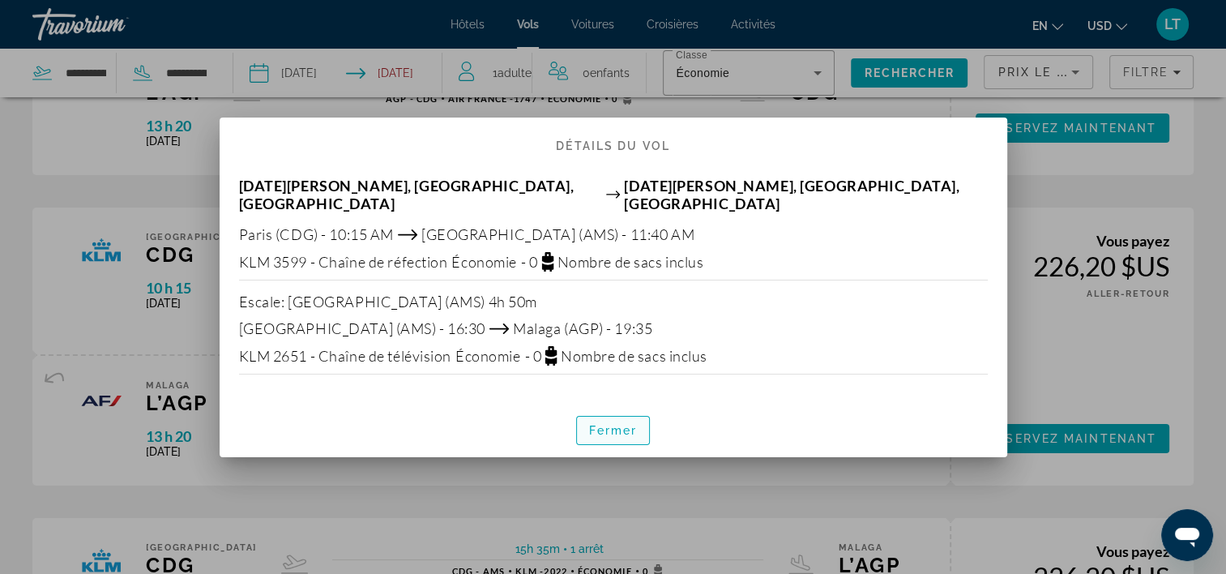
click at [617, 424] on span "Fermer" at bounding box center [613, 430] width 49 height 13
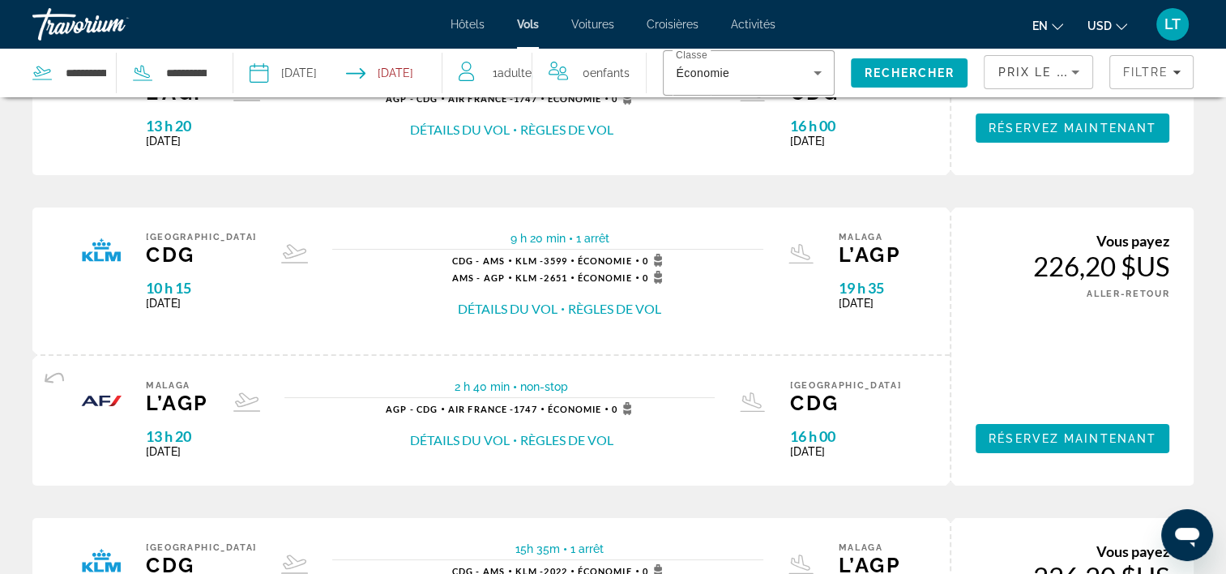
scroll to position [567, 0]
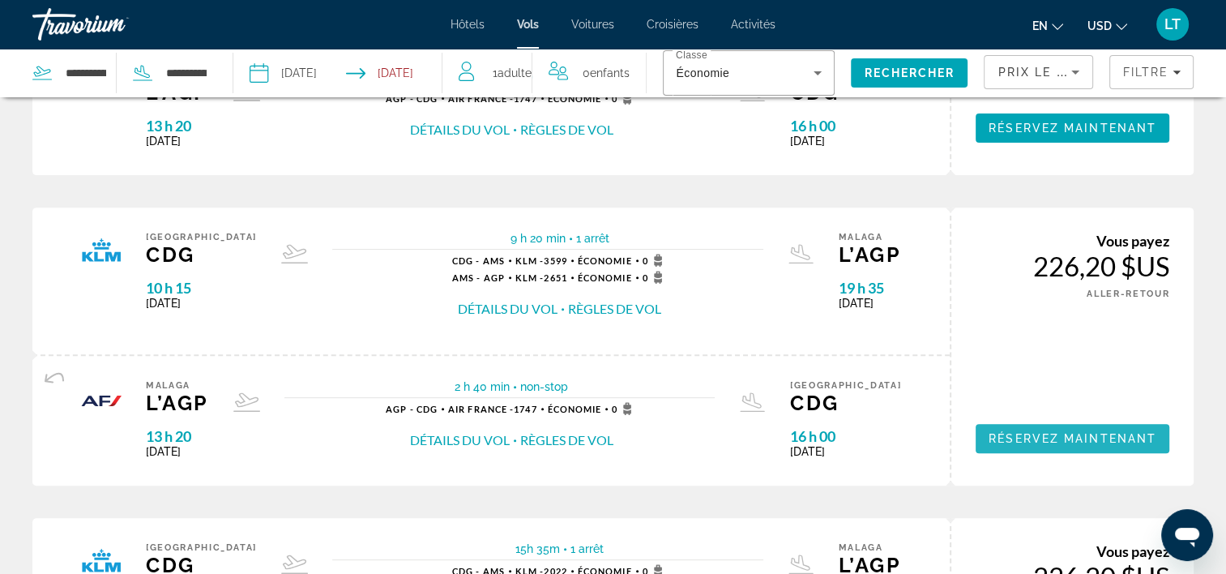
click at [1021, 435] on span "Réservez maintenant" at bounding box center [1072, 438] width 168 height 13
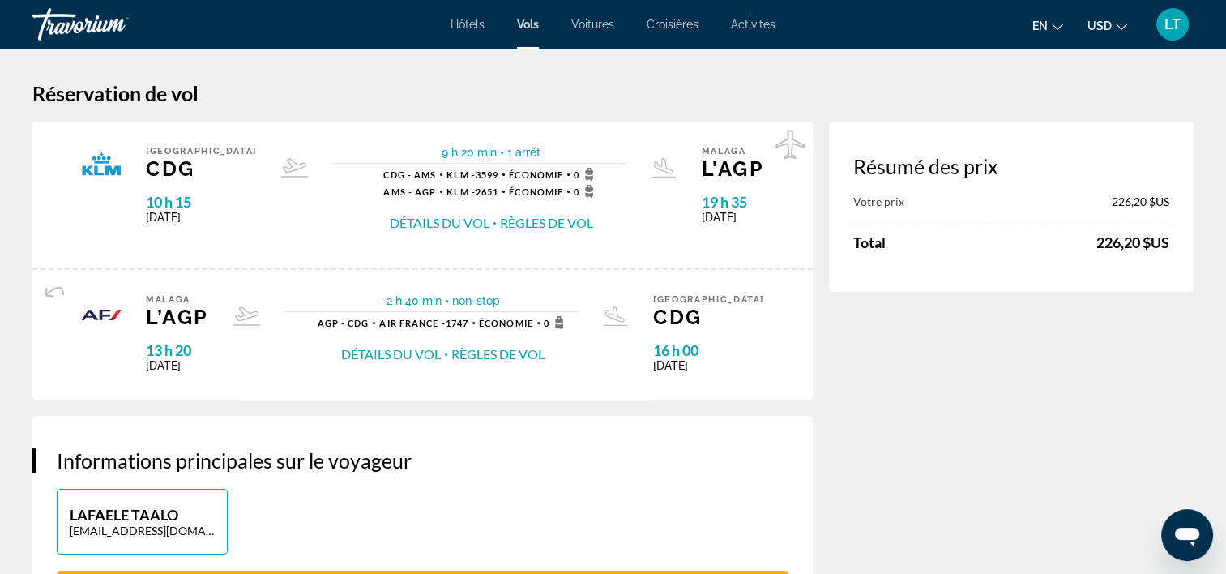
click at [441, 359] on button "Détails du vol" at bounding box center [391, 354] width 100 height 18
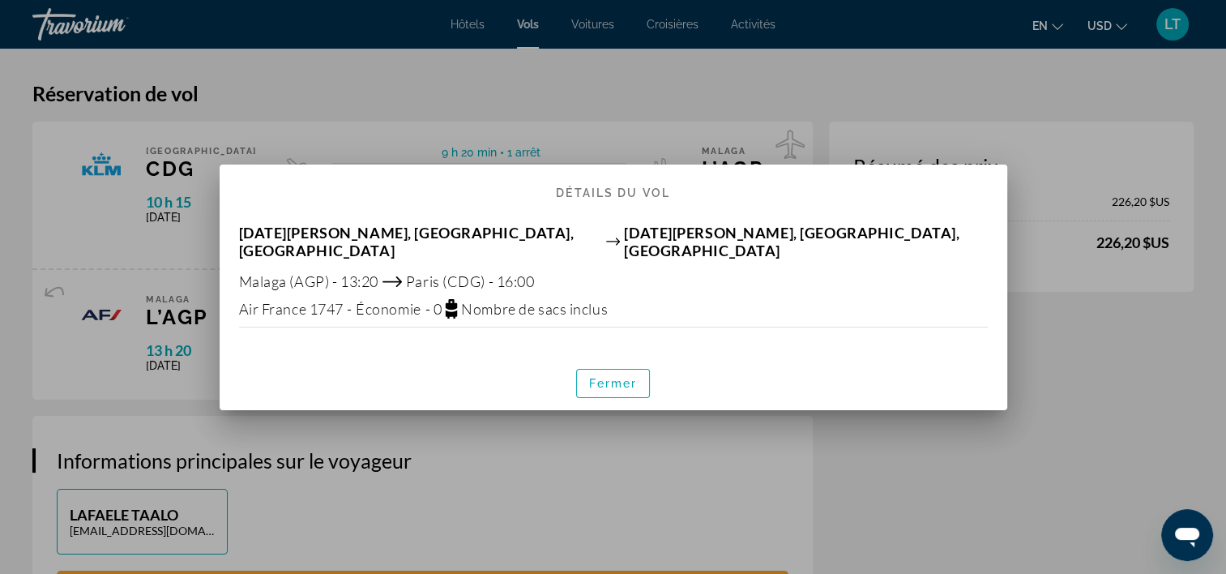
click at [1070, 450] on div at bounding box center [613, 287] width 1226 height 574
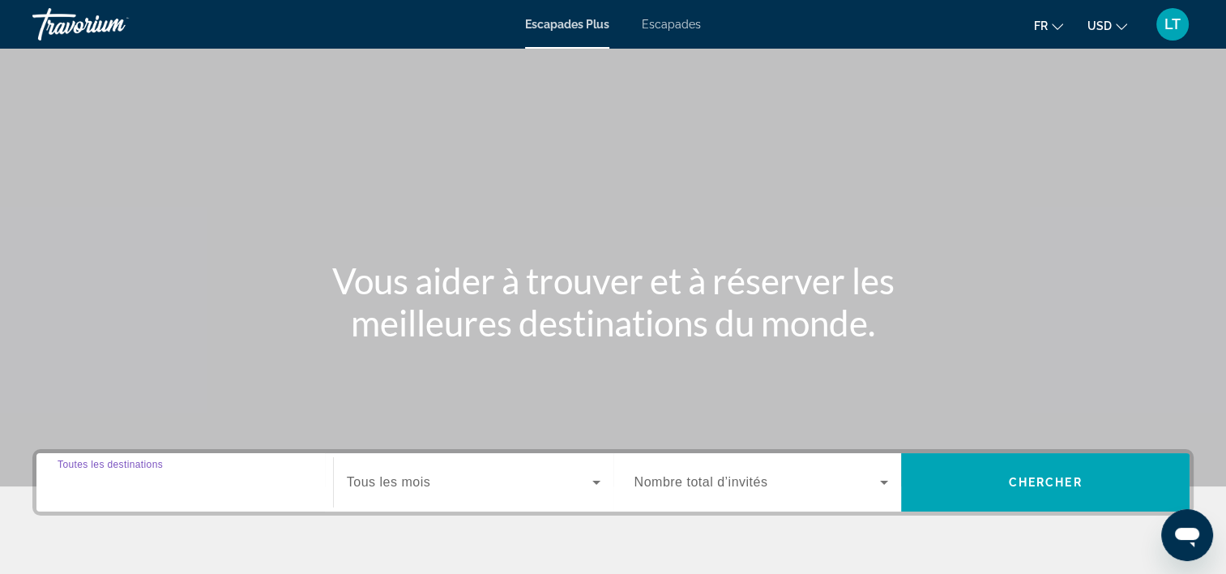
click at [271, 485] on input "Destination Toutes les destinations" at bounding box center [185, 482] width 254 height 19
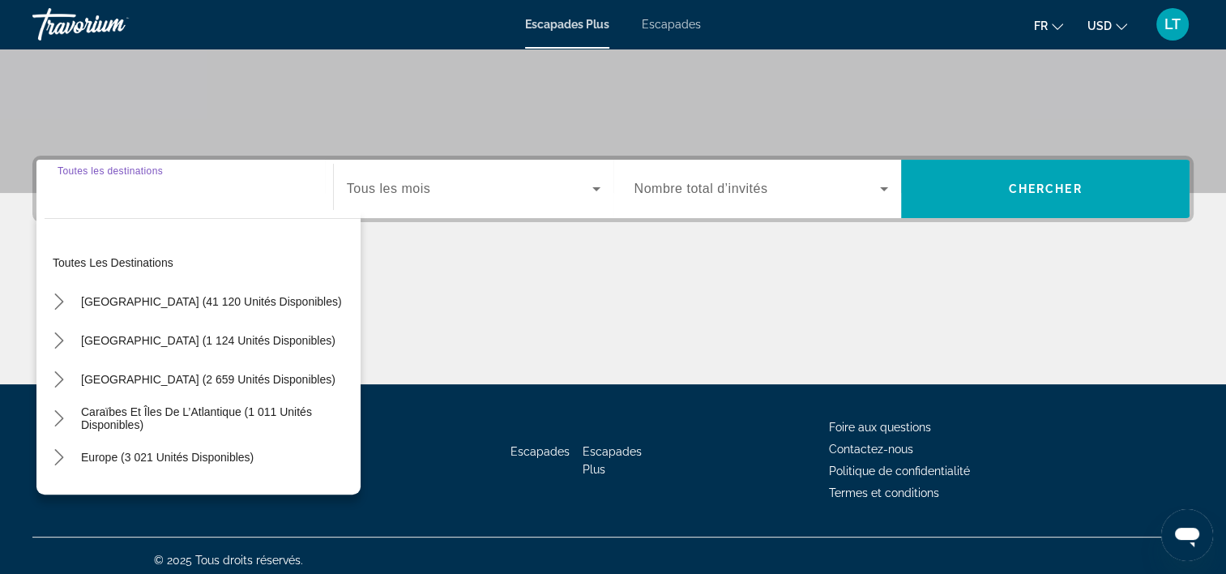
scroll to position [301, 0]
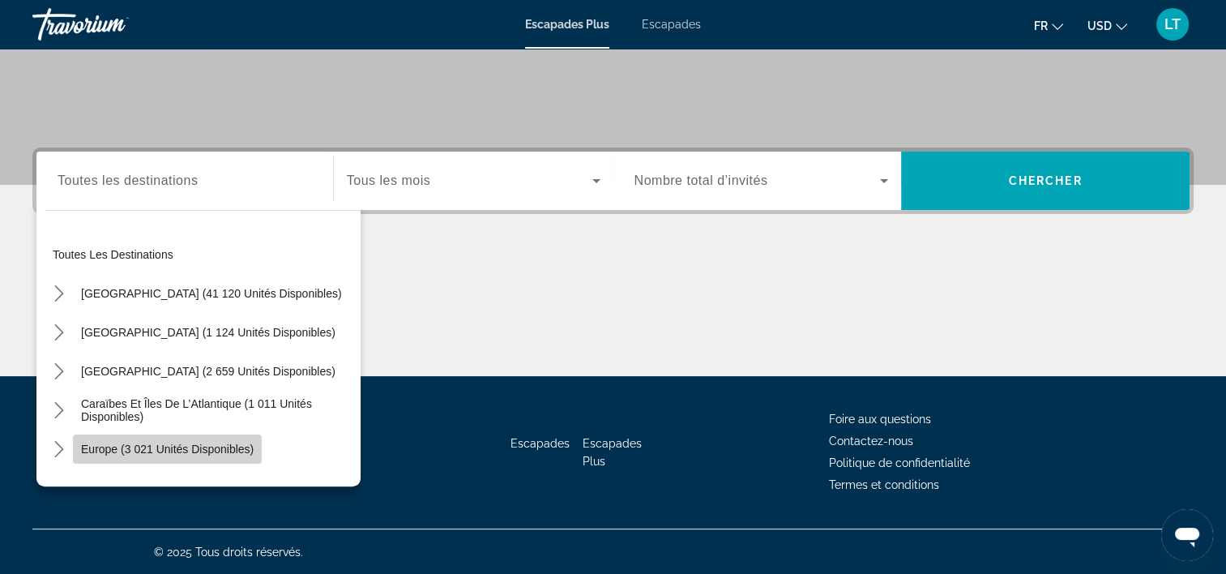
click at [217, 448] on span "Europe (3 021 unités disponibles)" at bounding box center [167, 448] width 173 height 13
type input "**********"
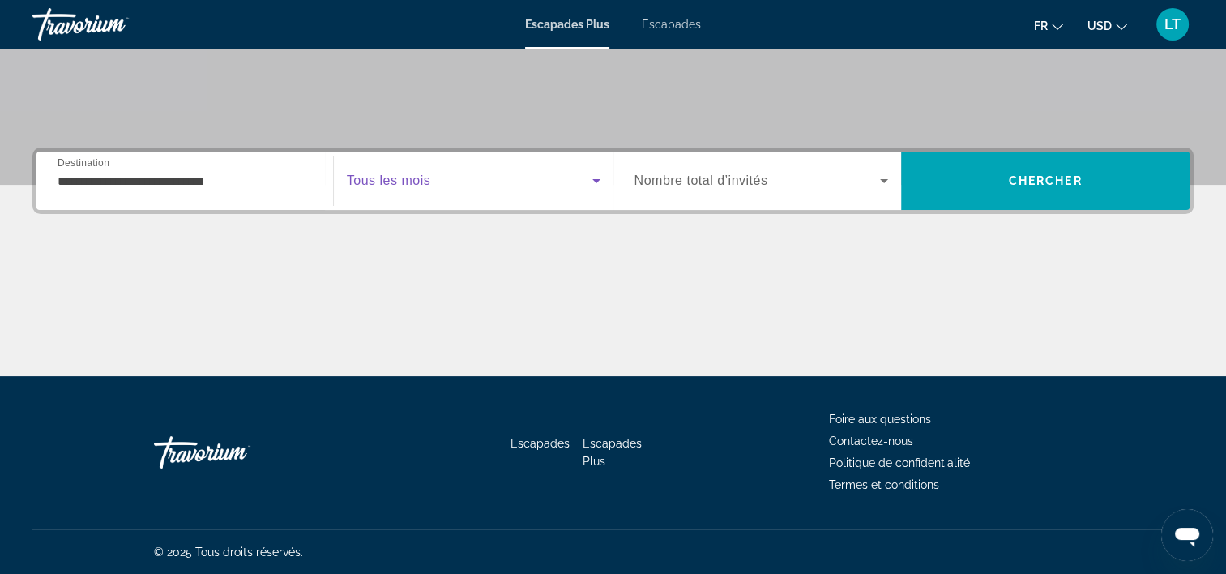
click at [596, 179] on icon "Widget de recherche" at bounding box center [596, 181] width 8 height 4
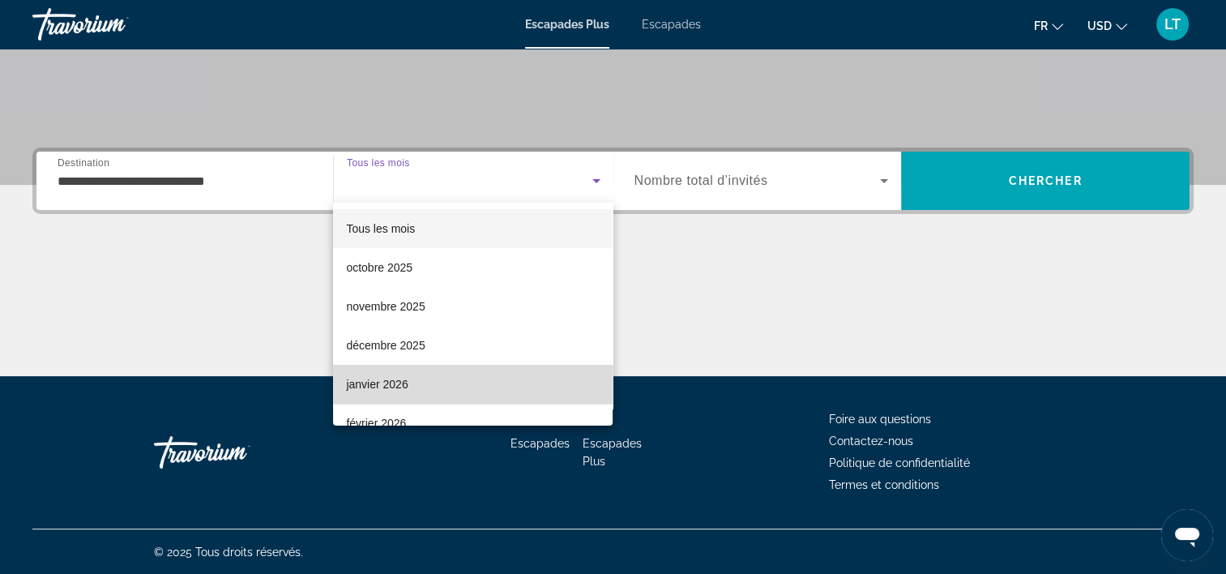
click at [485, 376] on mat-option "janvier 2026" at bounding box center [473, 384] width 280 height 39
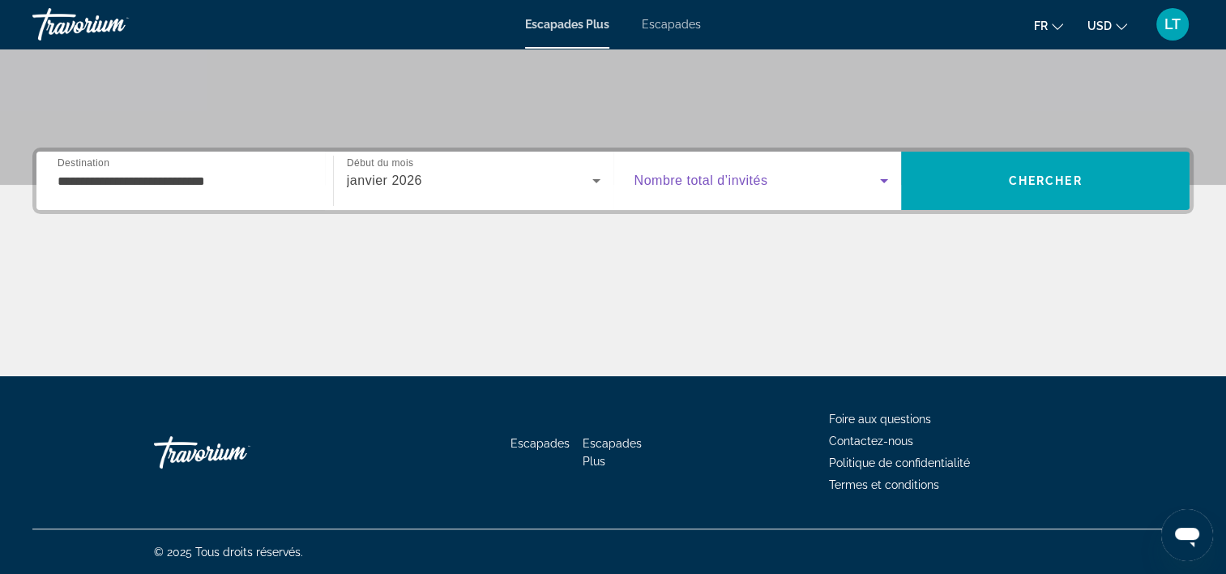
click at [880, 176] on icon "Widget de recherche" at bounding box center [883, 180] width 19 height 19
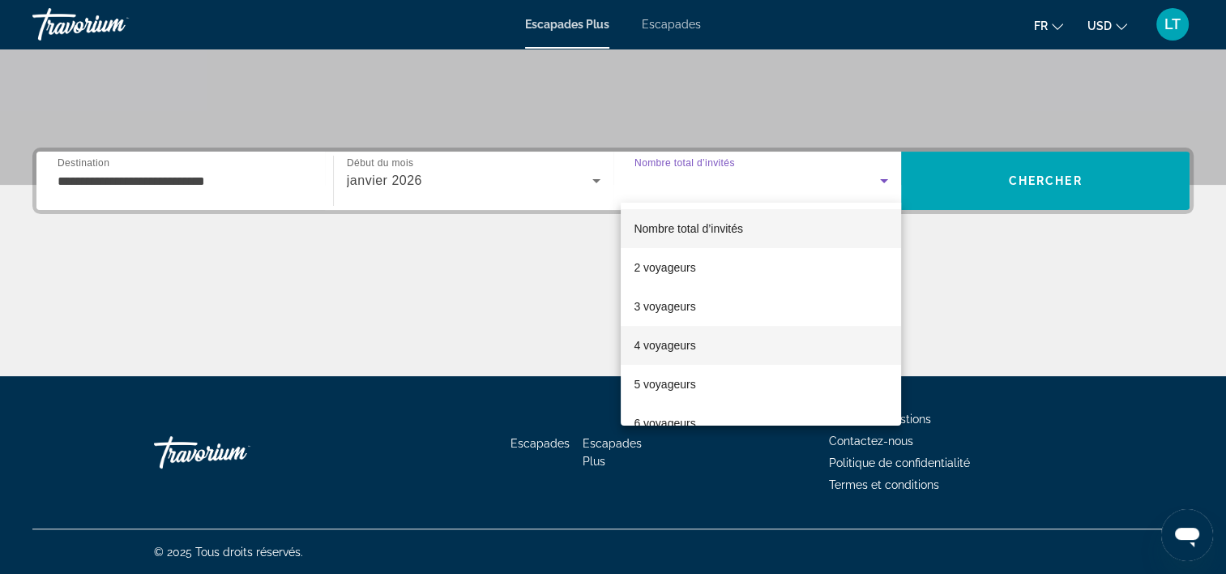
scroll to position [81, 0]
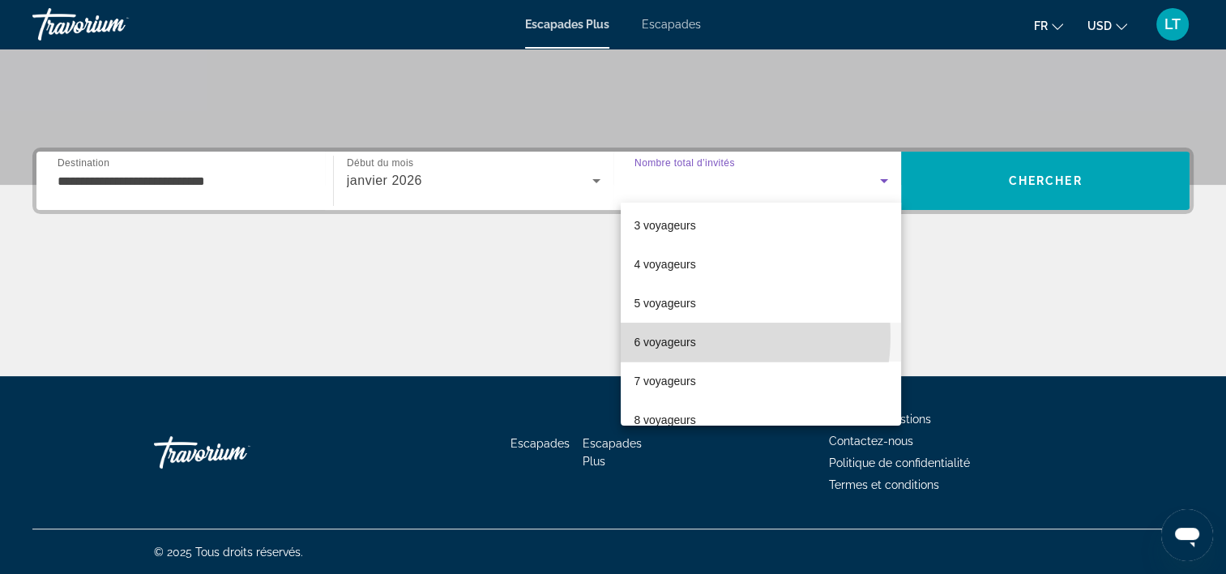
click at [690, 335] on font "6 voyageurs" at bounding box center [665, 341] width 62 height 13
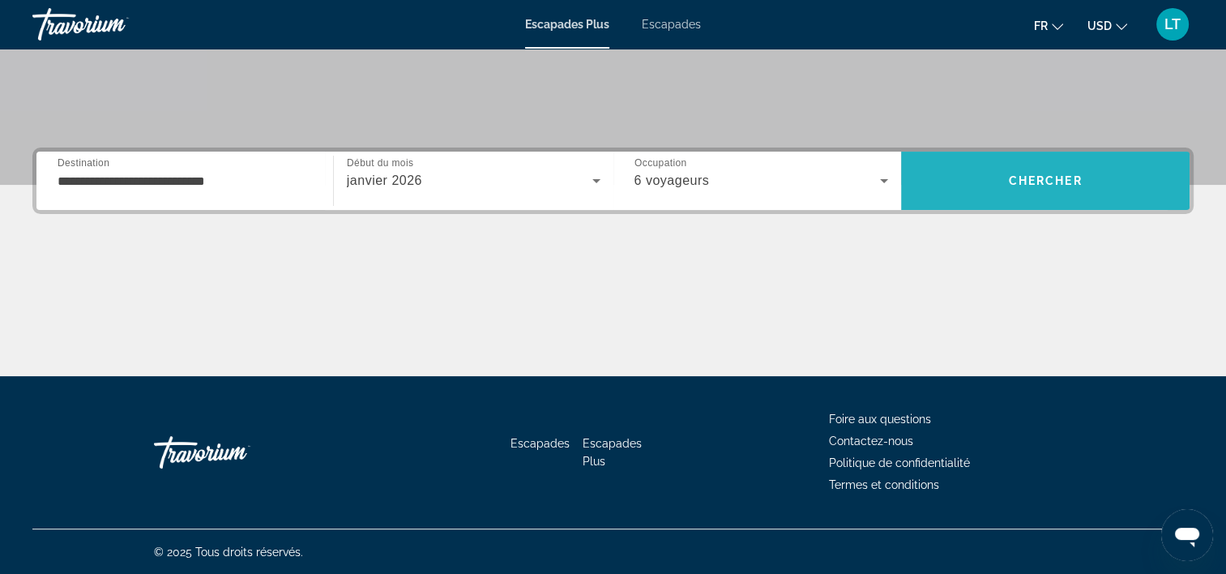
click at [974, 187] on span "Rechercher" at bounding box center [1045, 180] width 288 height 39
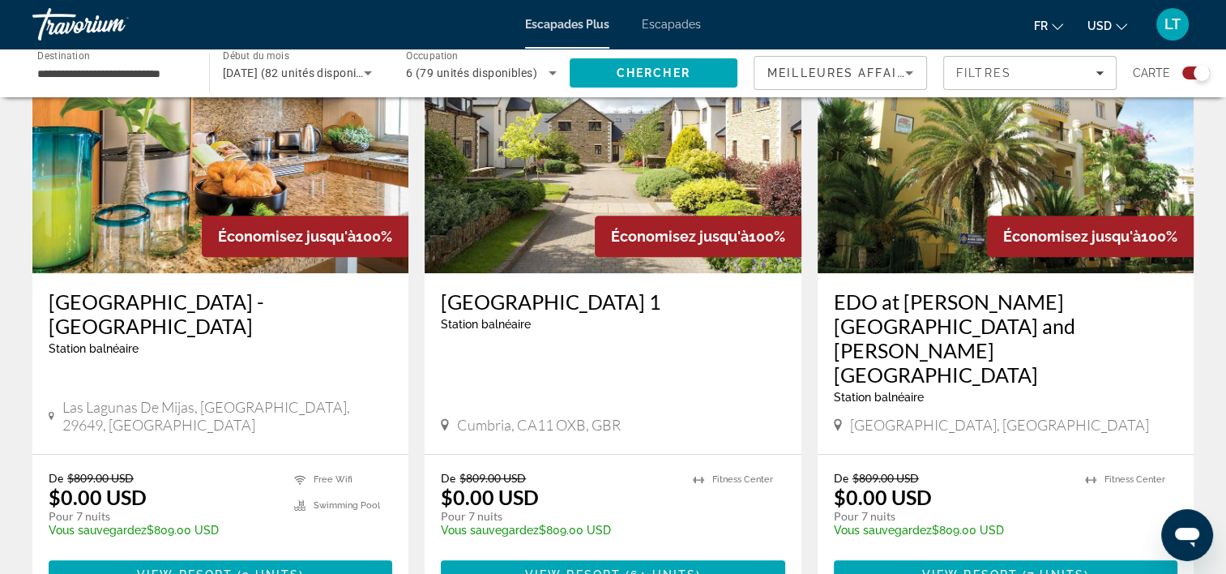
scroll to position [648, 0]
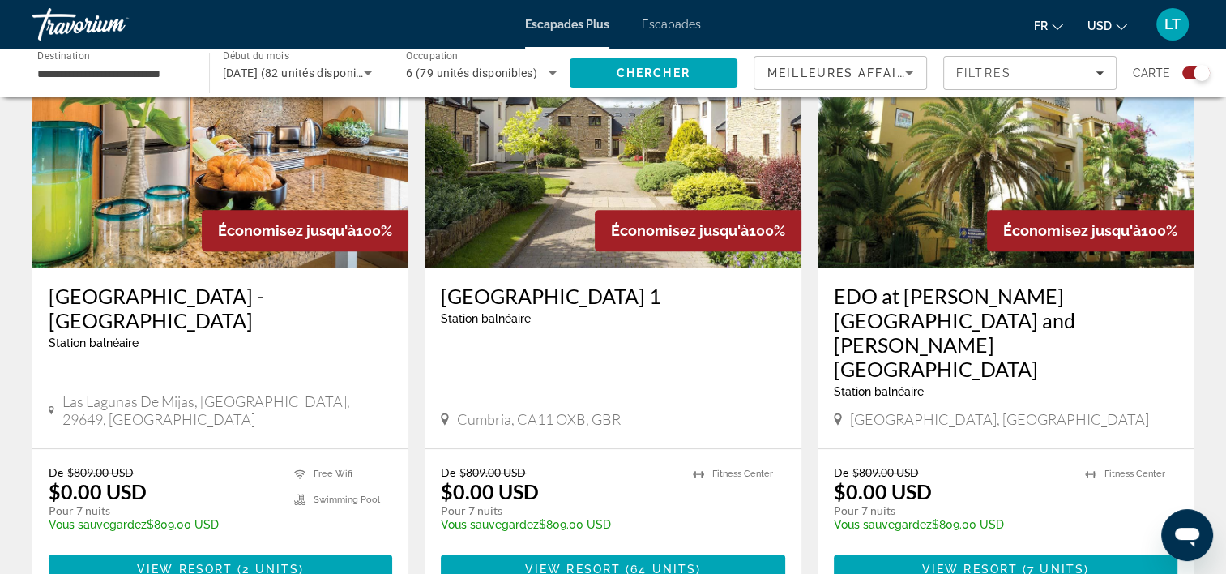
click at [253, 144] on img "Contenu principal" at bounding box center [220, 137] width 376 height 259
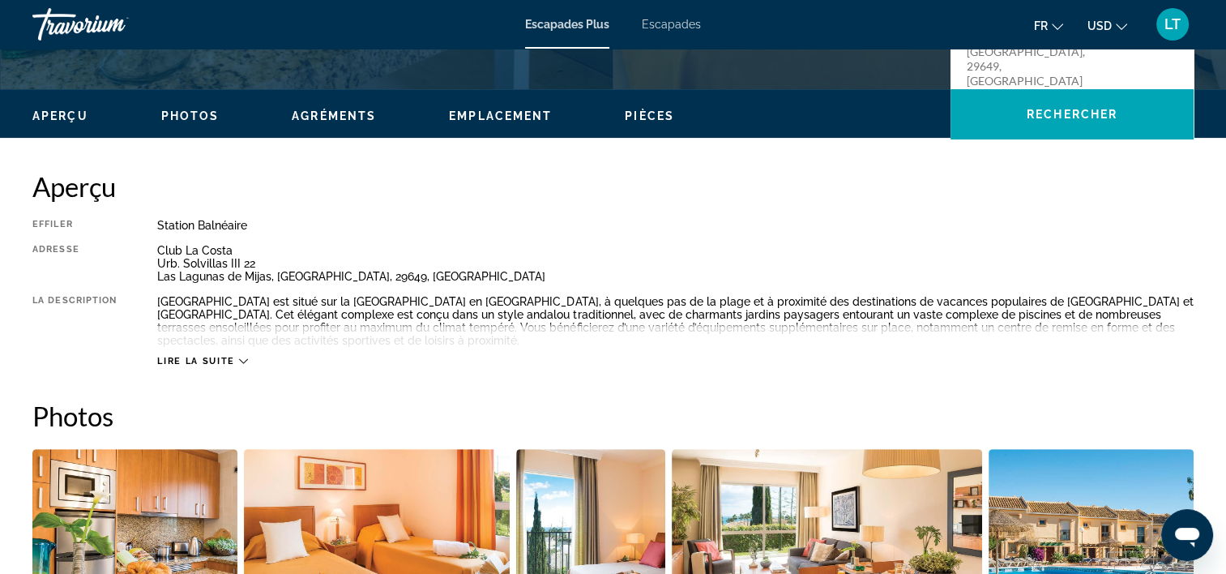
scroll to position [405, 0]
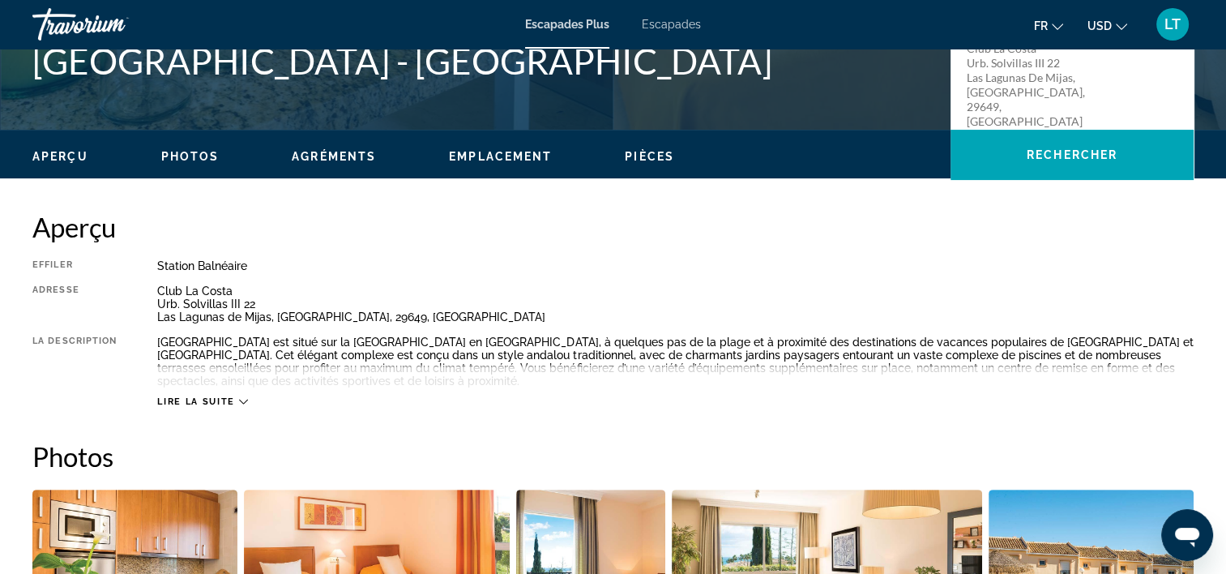
click at [241, 403] on icon "Contenu principal" at bounding box center [243, 401] width 9 height 9
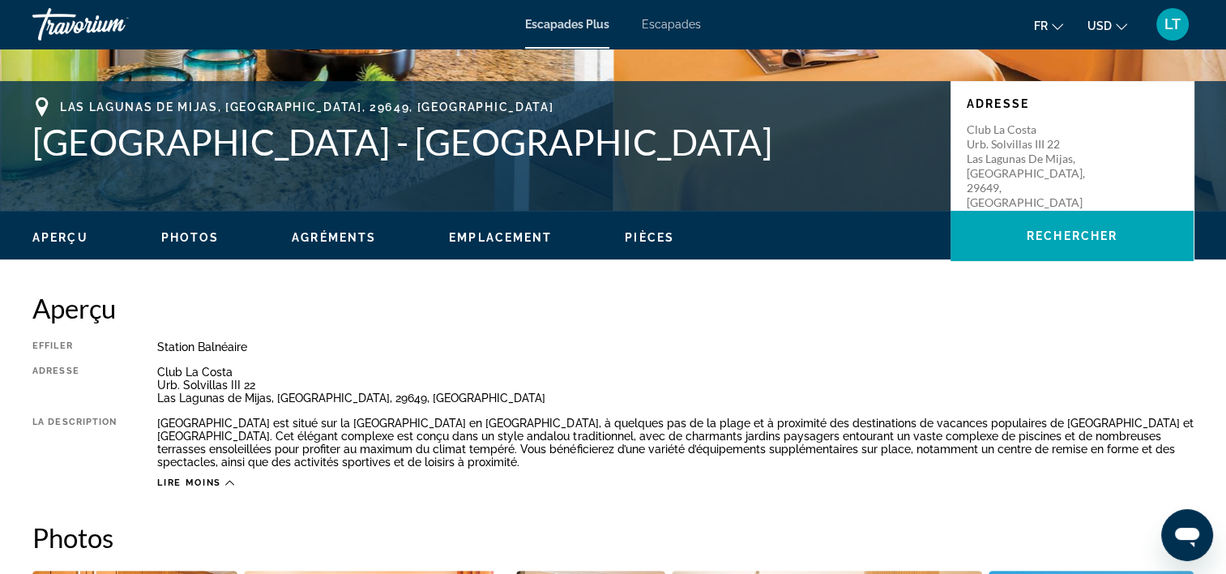
scroll to position [81, 0]
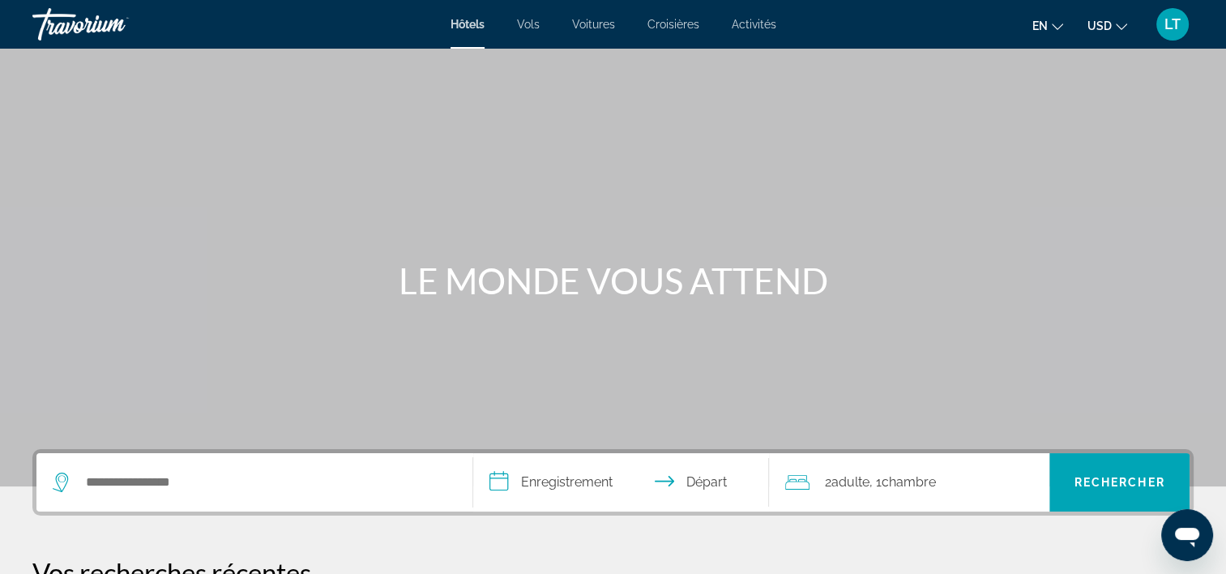
click at [593, 23] on span "Voitures" at bounding box center [593, 24] width 43 height 13
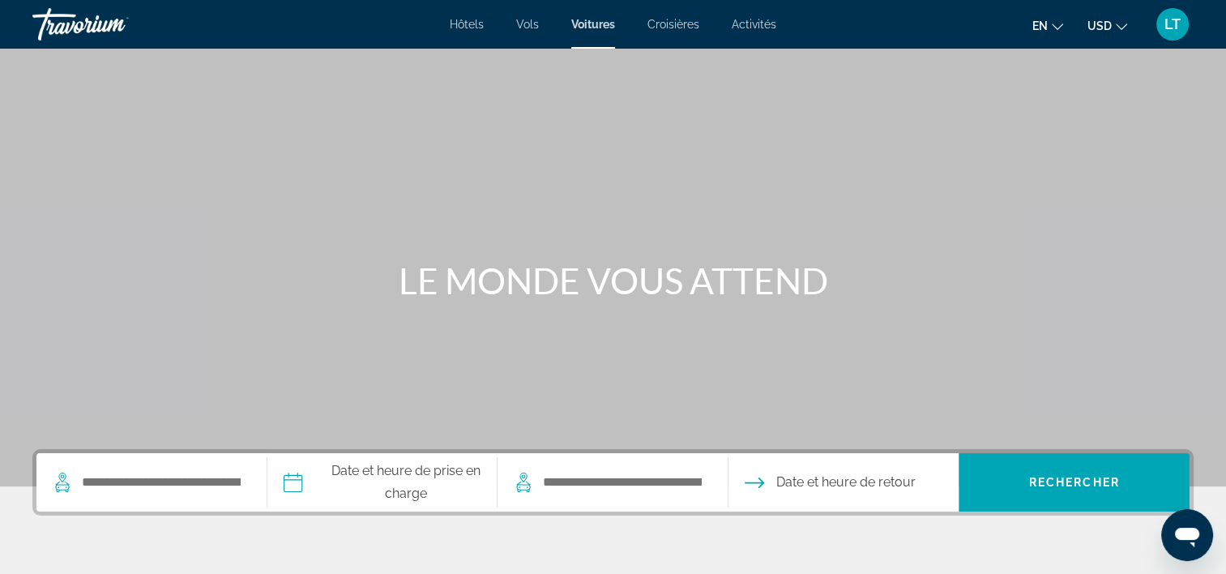
scroll to position [162, 0]
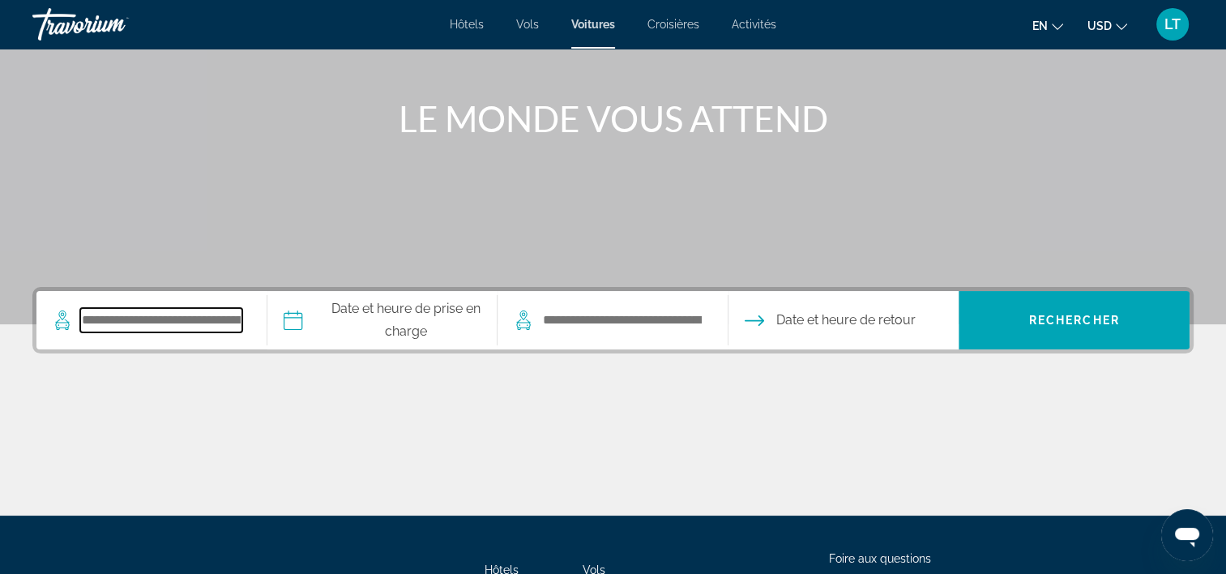
click at [216, 318] on input "Rechercher le lieu de prise en charge" at bounding box center [161, 320] width 162 height 24
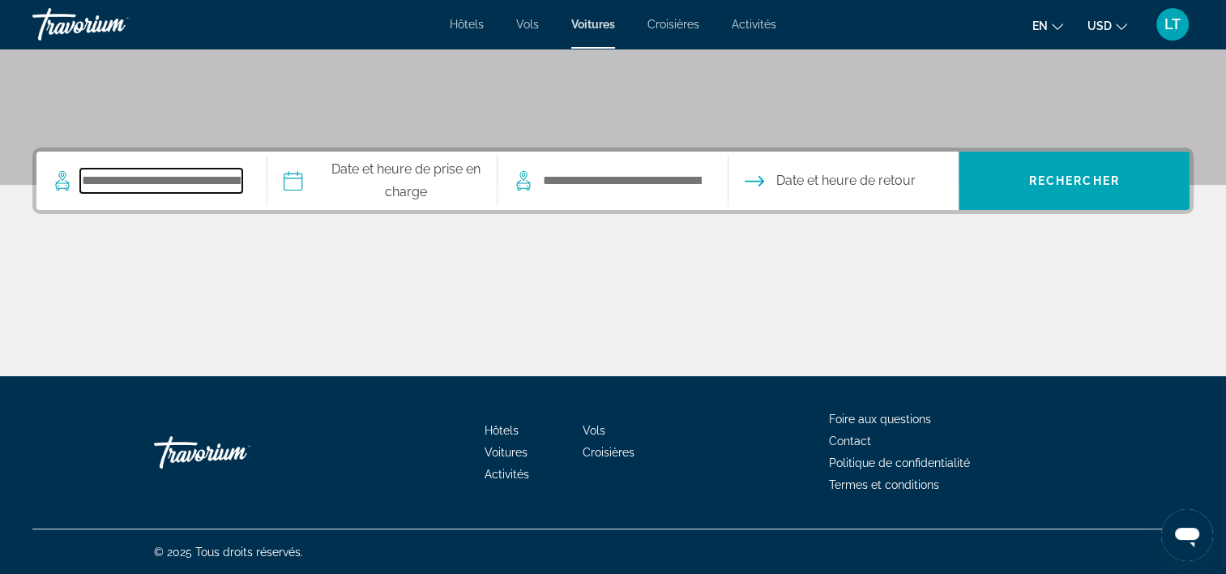
scroll to position [301, 0]
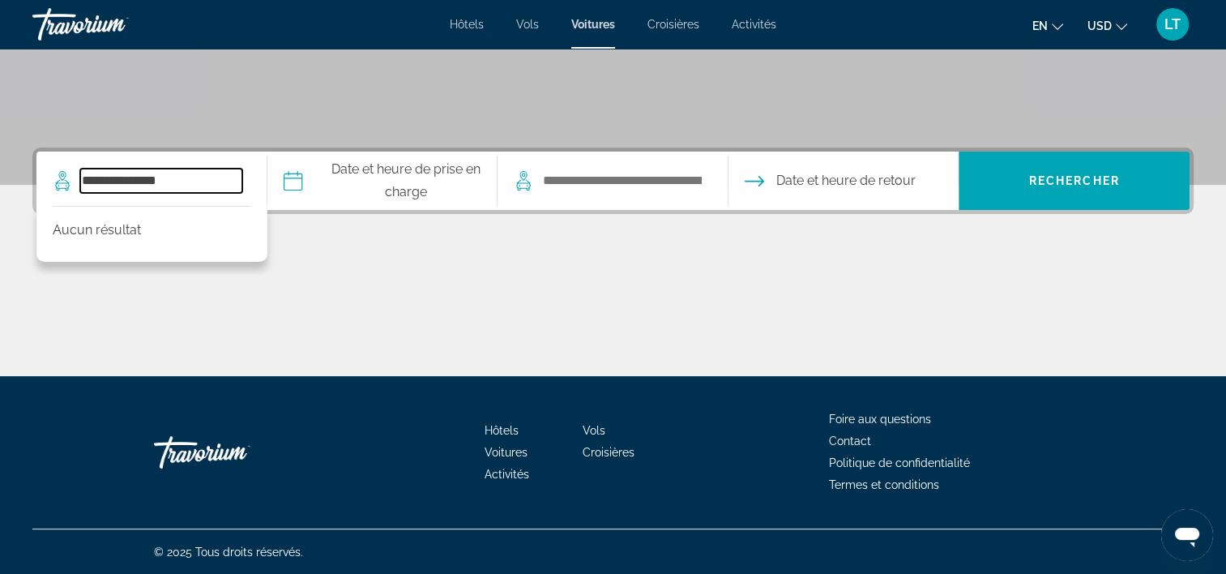
type input "**********"
click at [300, 181] on input "Date de prise en charge" at bounding box center [381, 183] width 237 height 63
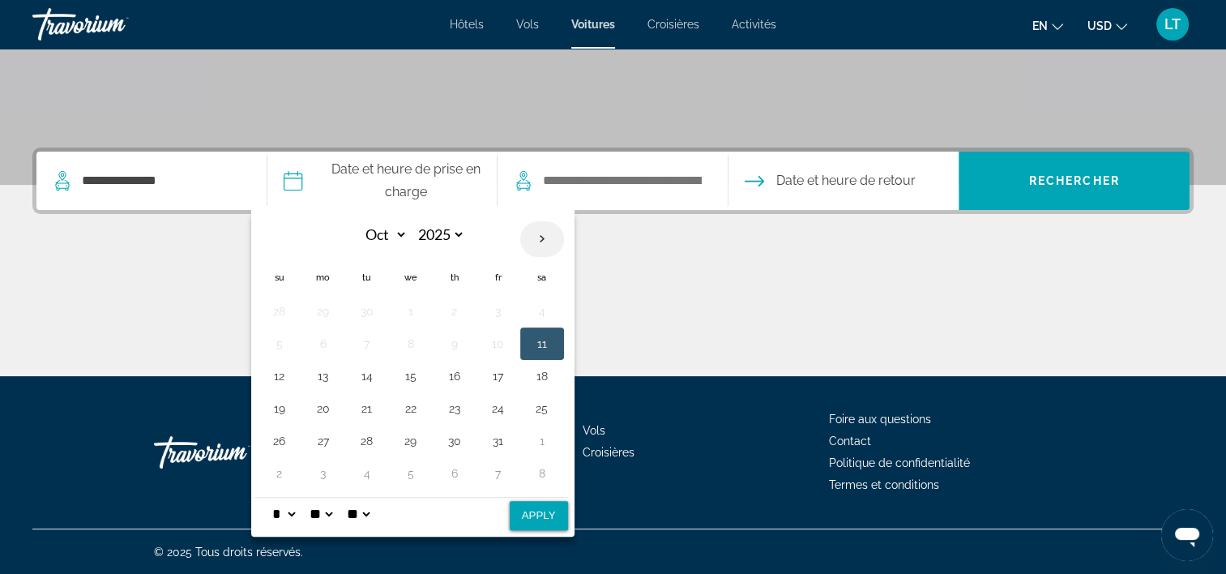
click at [547, 240] on th "Next month" at bounding box center [542, 239] width 44 height 36
click at [546, 240] on th "Next month" at bounding box center [542, 239] width 44 height 36
click at [545, 240] on th "Next month" at bounding box center [542, 239] width 44 height 36
select select "*"
select select "****"
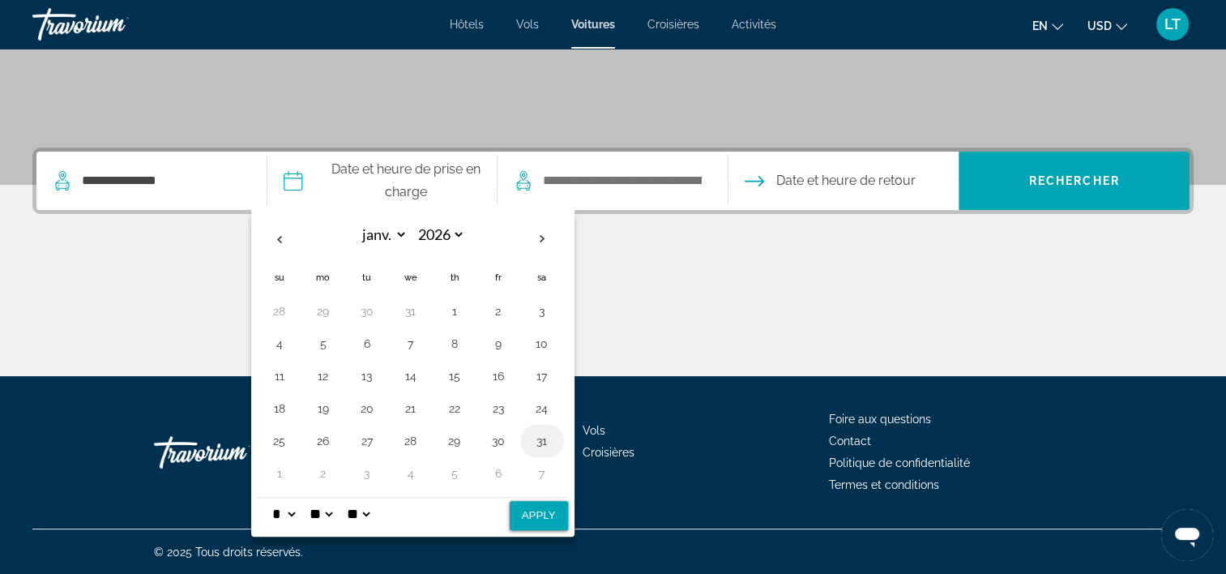
click at [535, 438] on button "31" at bounding box center [542, 440] width 26 height 23
click at [545, 240] on th "Next month" at bounding box center [542, 239] width 44 height 36
click at [540, 339] on button "7" at bounding box center [542, 343] width 26 height 23
click at [681, 267] on div "Contenu principal" at bounding box center [612, 315] width 1161 height 122
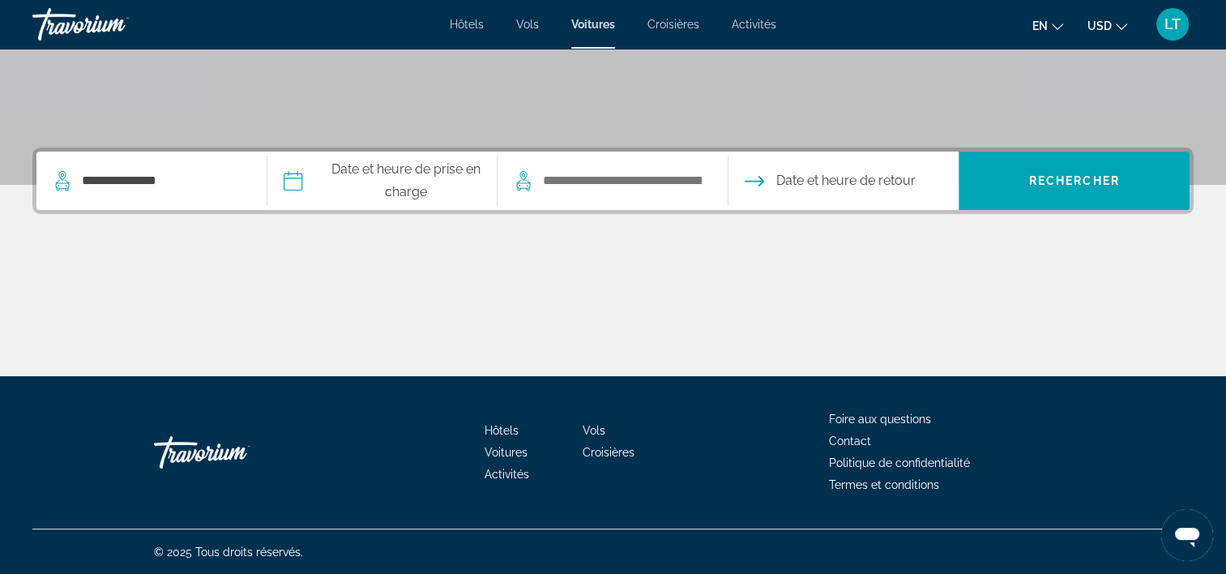
click at [788, 178] on span "Date et heure de retour" at bounding box center [845, 180] width 139 height 23
click at [826, 178] on span "Date et heure de retour" at bounding box center [845, 180] width 139 height 23
click at [696, 181] on input "Rechercher le lieu de dépôt" at bounding box center [622, 181] width 162 height 24
click at [821, 178] on span "Date et heure de retour" at bounding box center [845, 180] width 139 height 23
click at [877, 190] on span "Date et heure de retour" at bounding box center [845, 180] width 139 height 23
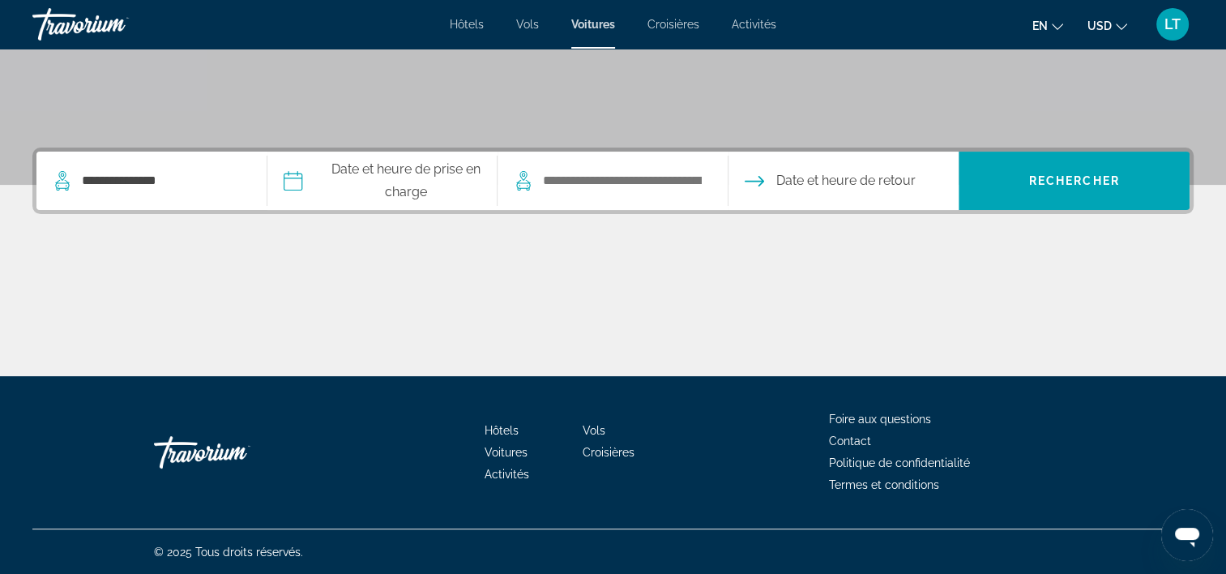
click at [879, 181] on span "Date et heure de retour" at bounding box center [845, 180] width 139 height 23
click at [999, 177] on span "Rechercher" at bounding box center [1074, 180] width 231 height 39
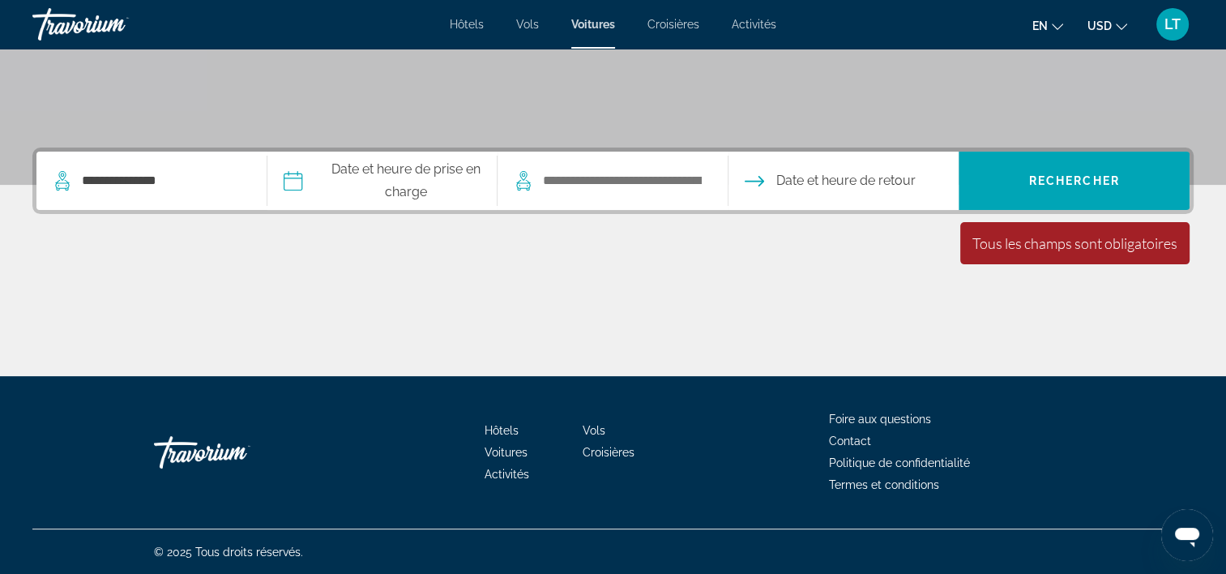
click at [927, 241] on div "**********" at bounding box center [613, 261] width 1226 height 228
click at [297, 178] on input "Date de prise en charge" at bounding box center [381, 183] width 237 height 63
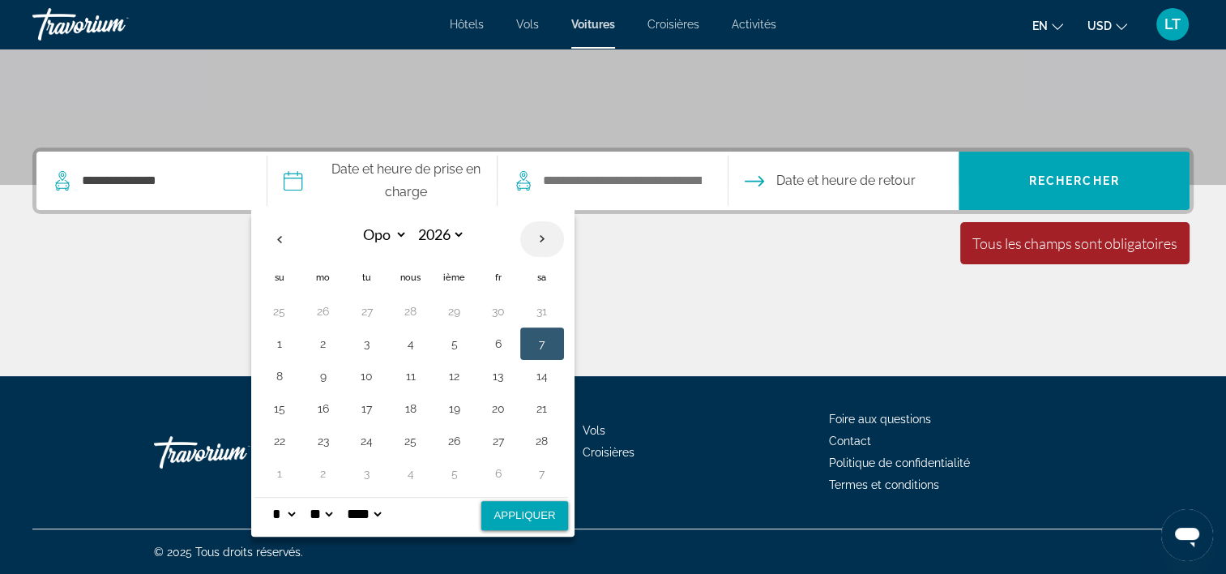
click at [539, 233] on th "Prochain" at bounding box center [542, 239] width 44 height 36
click at [277, 238] on th "Le mois précédent" at bounding box center [280, 239] width 44 height 36
click at [278, 238] on th "Le mois précédent" at bounding box center [280, 239] width 44 height 36
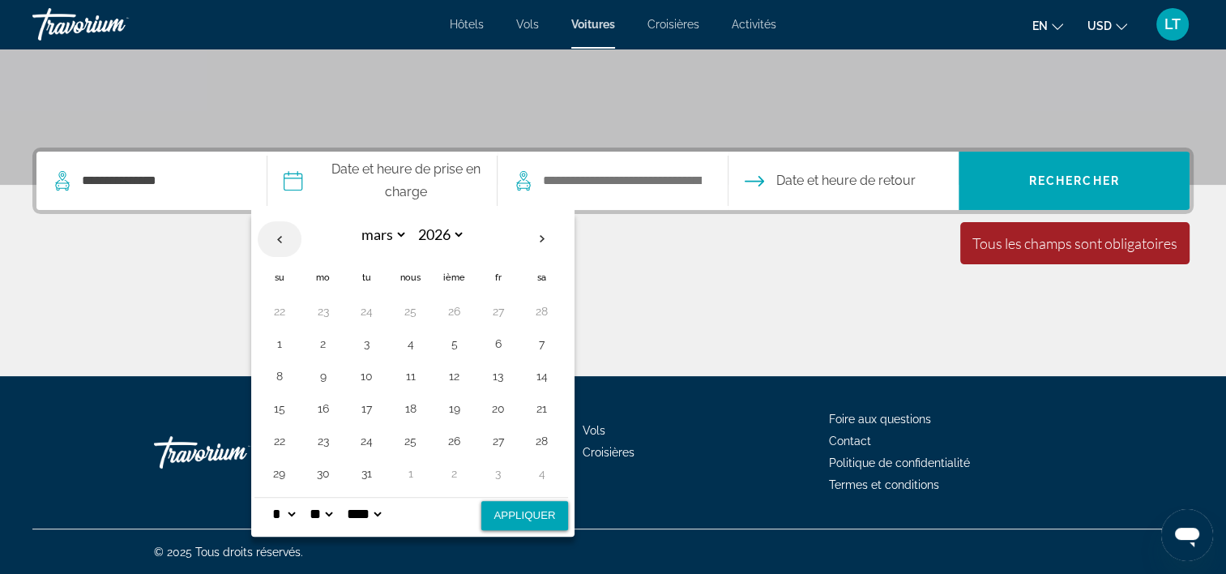
click at [278, 238] on th "Le mois précédent" at bounding box center [280, 239] width 44 height 36
click at [280, 238] on th "Le mois précédent" at bounding box center [280, 239] width 44 height 36
select select "*"
click at [536, 436] on button "31" at bounding box center [542, 440] width 26 height 23
click at [526, 517] on button "Appliquer" at bounding box center [524, 515] width 86 height 29
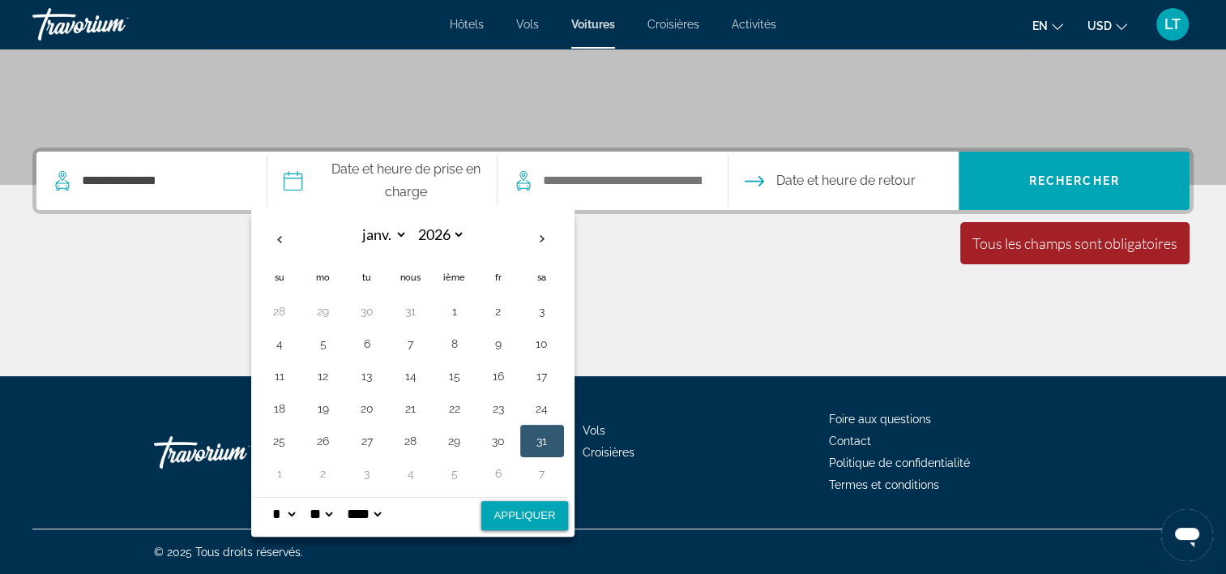
type input "**********"
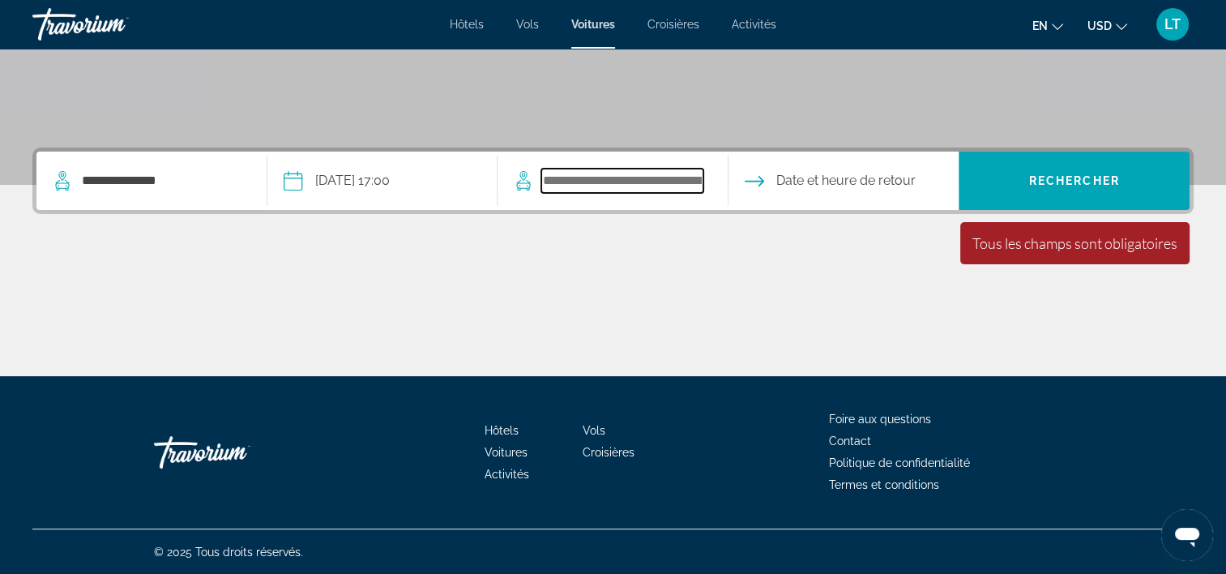
click at [590, 182] on input "Rechercher le lieu de dépôt" at bounding box center [622, 181] width 162 height 24
click at [871, 180] on input "Date de restitution" at bounding box center [842, 183] width 237 height 63
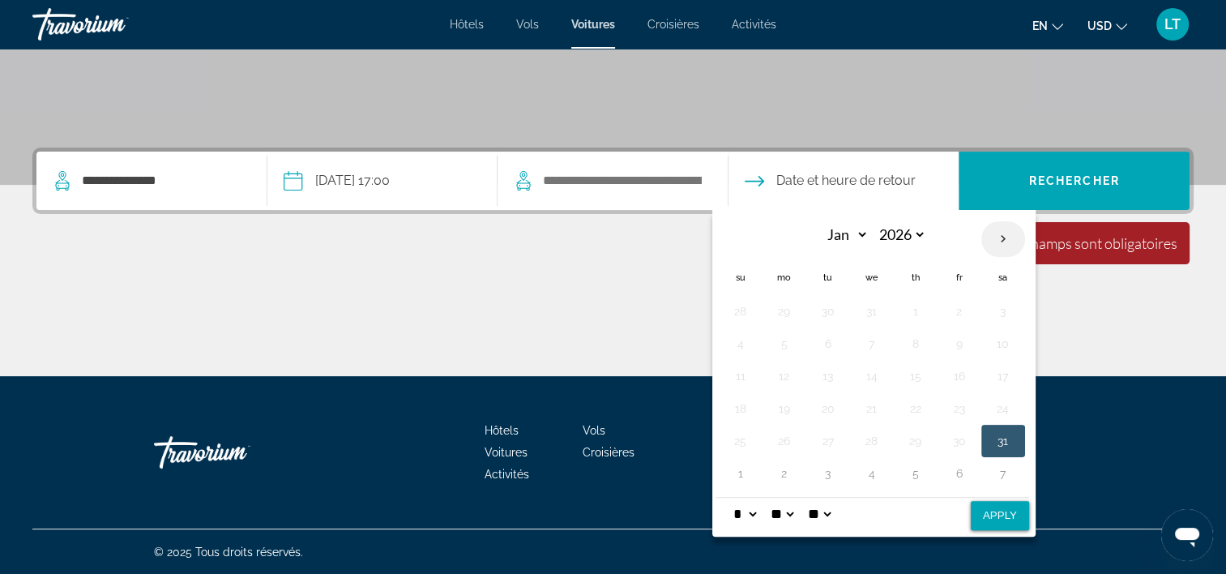
click at [1001, 242] on th "Next month" at bounding box center [1003, 239] width 44 height 36
select select "*"
click at [996, 334] on button "7" at bounding box center [1003, 343] width 26 height 23
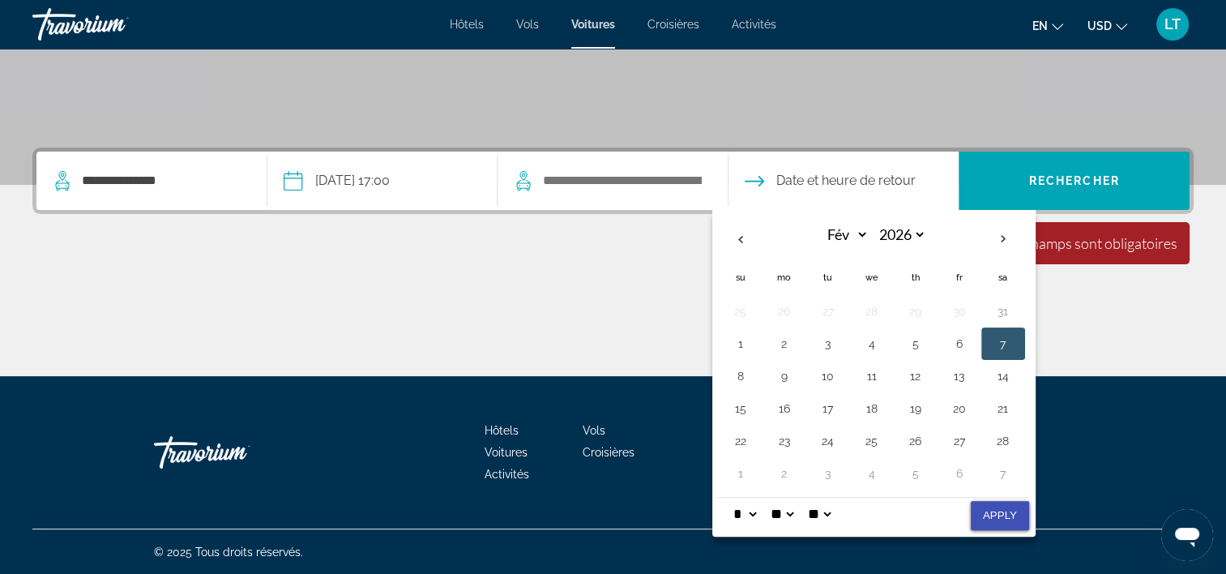
click at [997, 512] on button "Apply" at bounding box center [1000, 515] width 58 height 29
type input "**********"
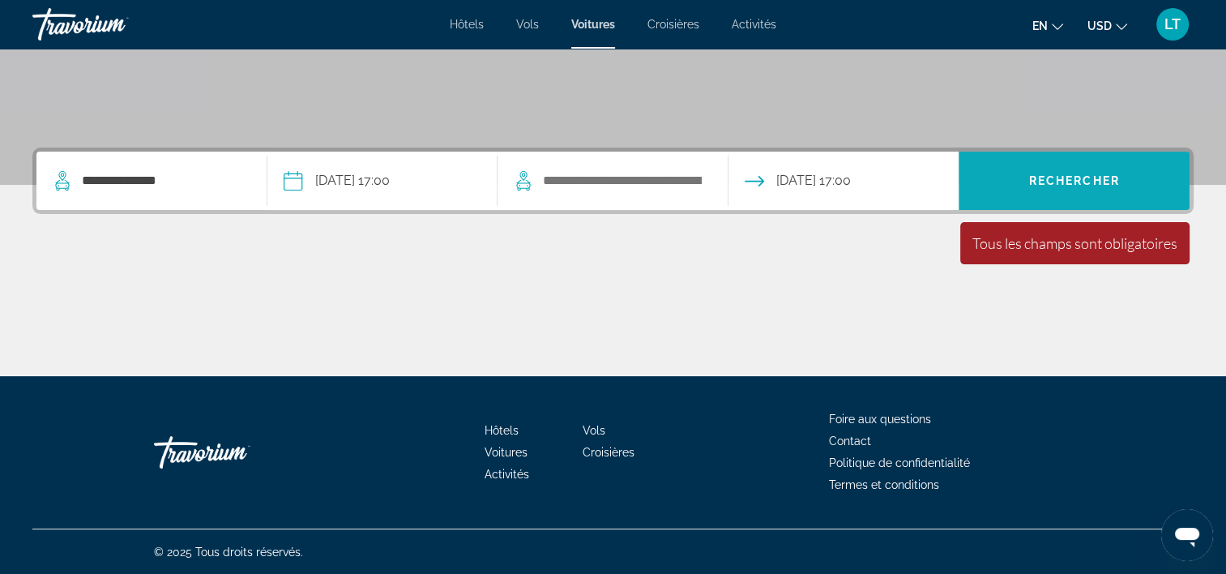
click at [1052, 188] on span "Rechercher" at bounding box center [1074, 180] width 231 height 39
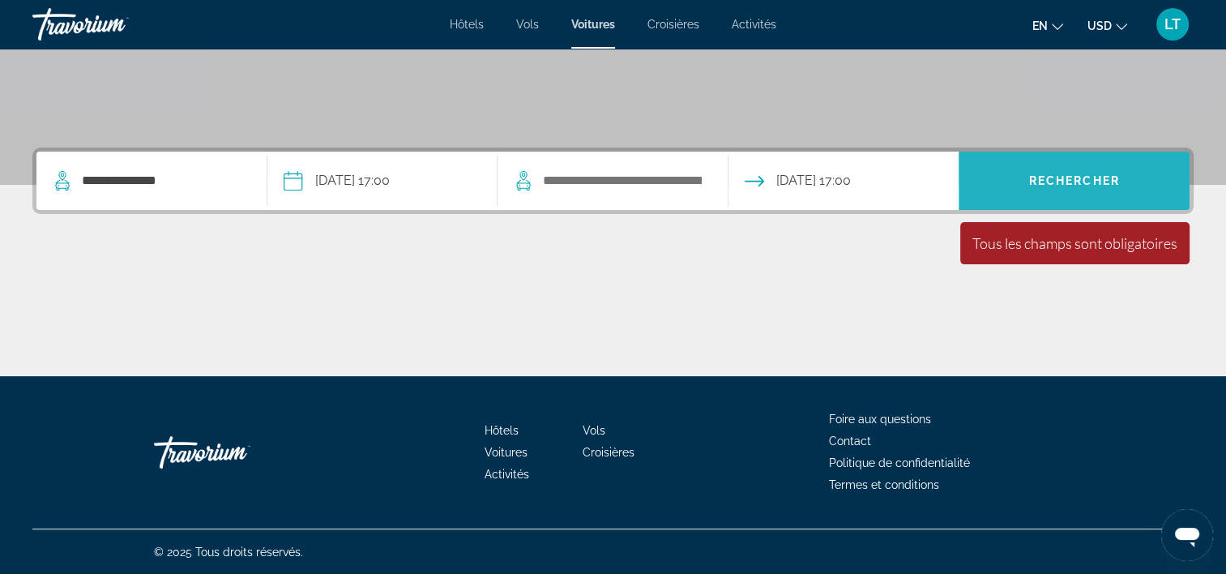
click at [1059, 177] on span "Rechercher" at bounding box center [1074, 180] width 91 height 13
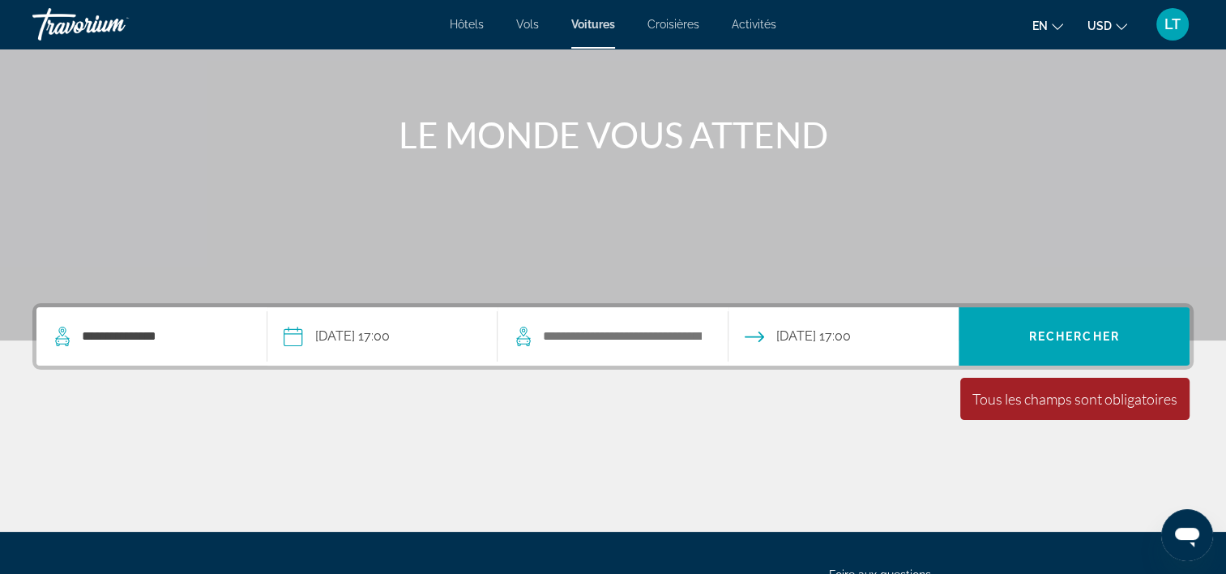
scroll to position [139, 0]
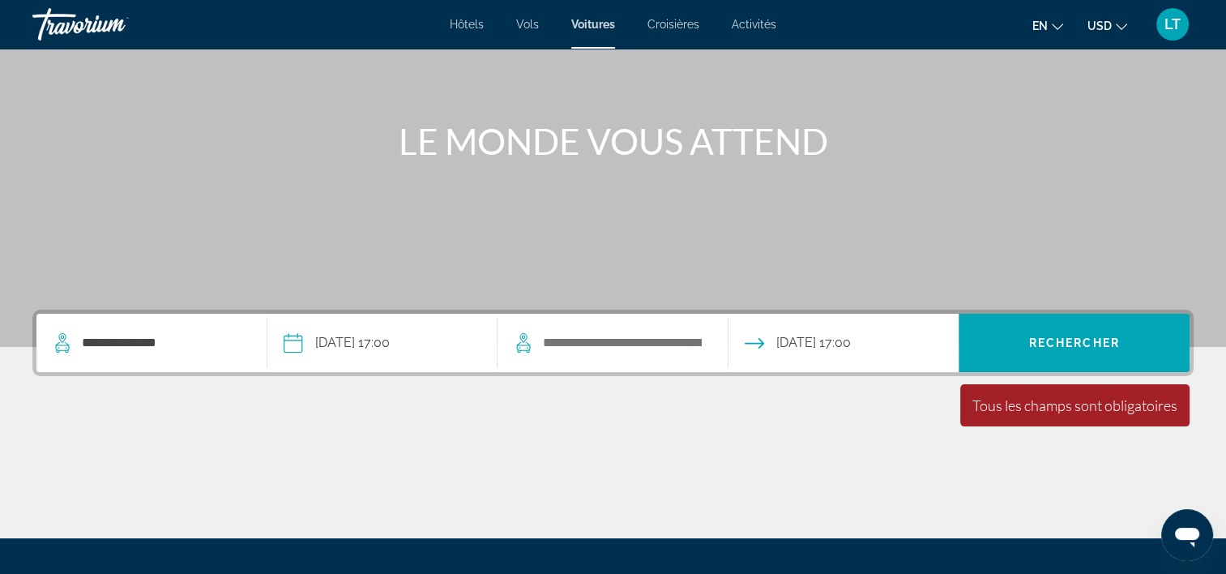
click at [721, 343] on app-cars-destinations-search "Widget de recherche" at bounding box center [612, 343] width 231 height 58
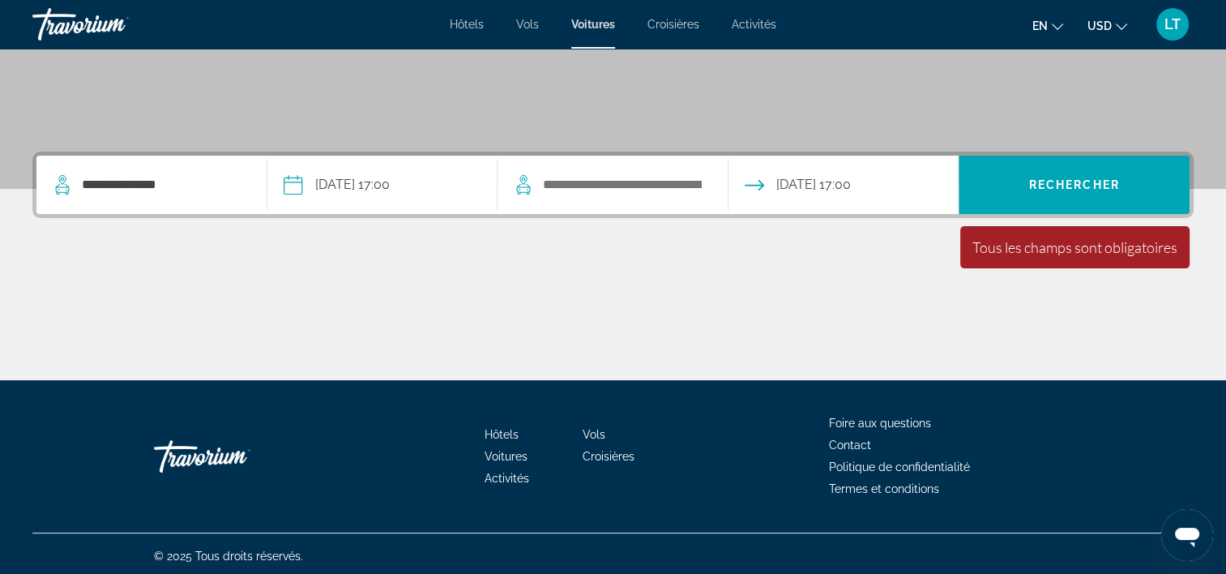
scroll to position [301, 0]
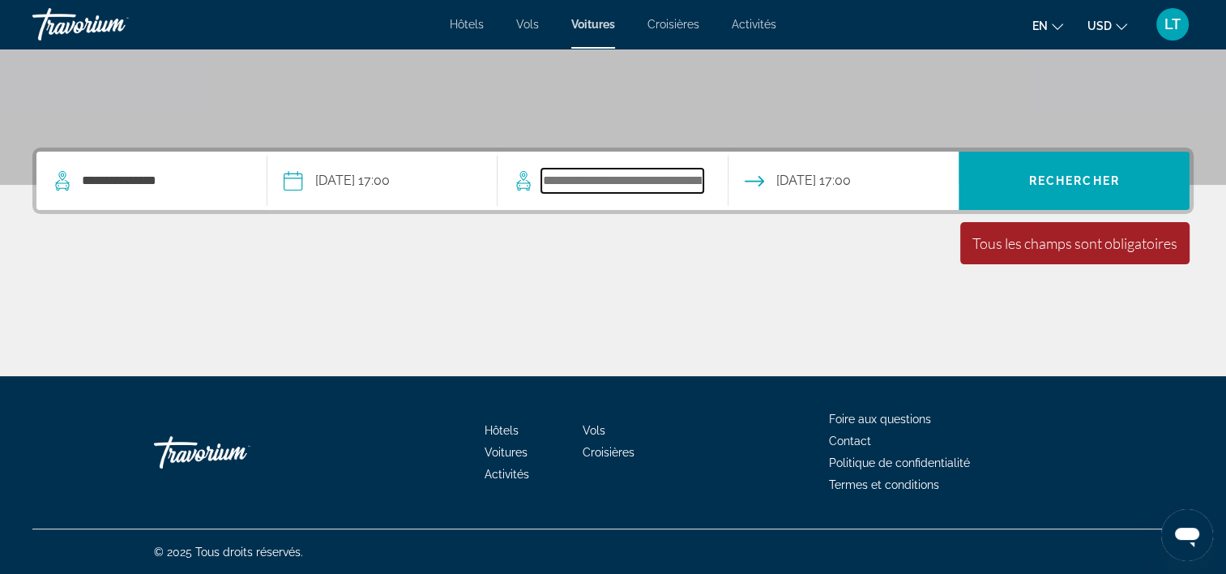
click at [604, 181] on input "Rechercher le lieu de dépôt" at bounding box center [622, 181] width 162 height 24
click at [596, 288] on div "Contenu principal" at bounding box center [612, 315] width 1161 height 122
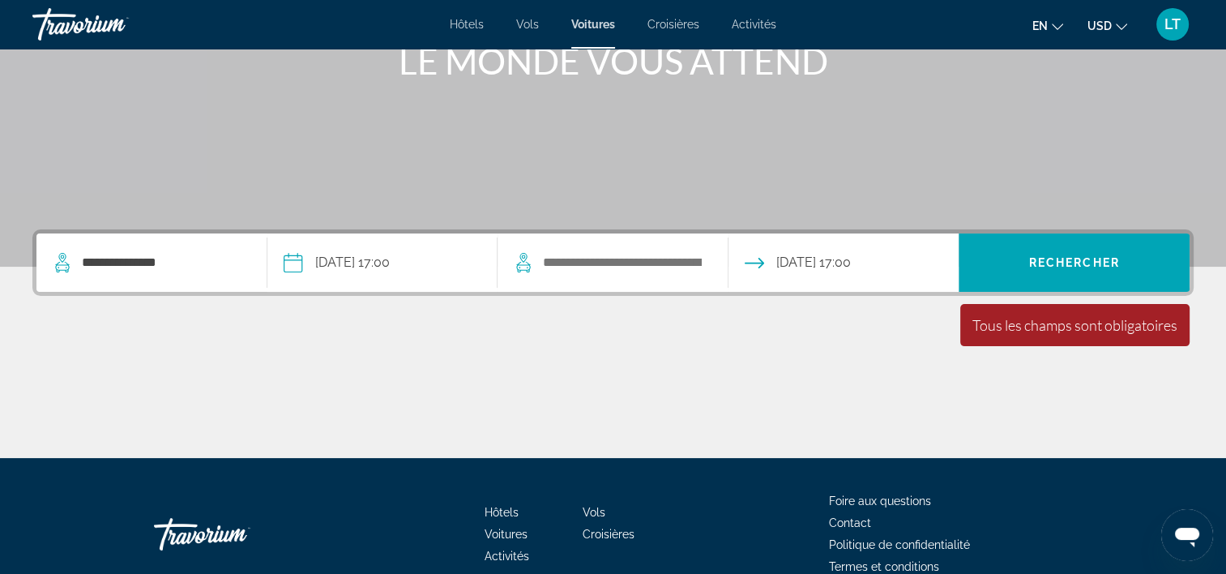
scroll to position [139, 0]
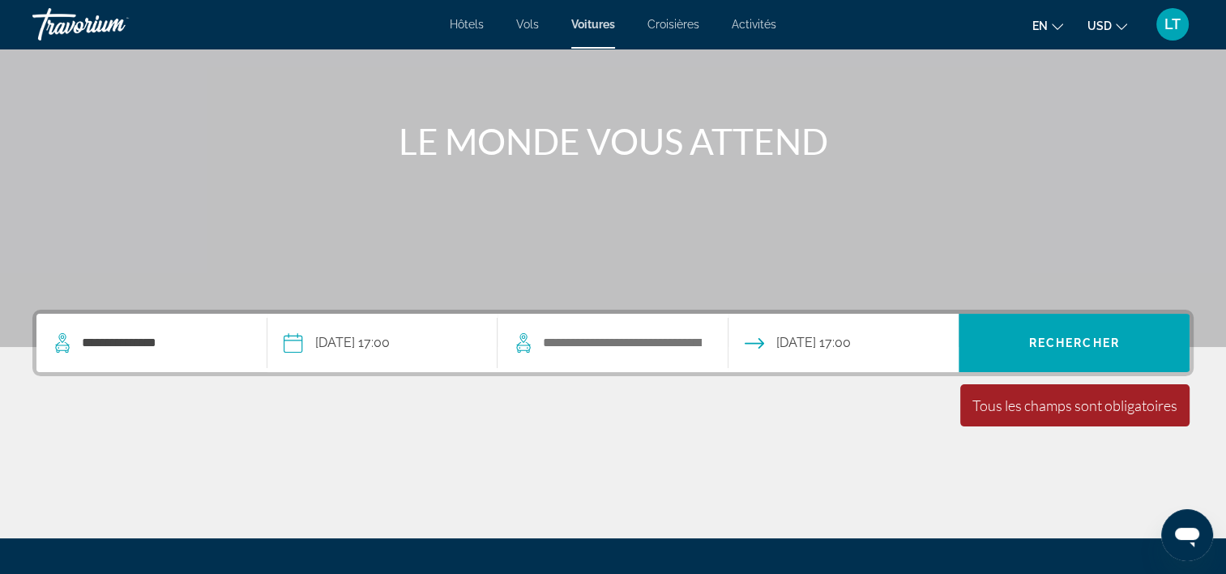
click at [763, 340] on input "**********" at bounding box center [842, 345] width 237 height 63
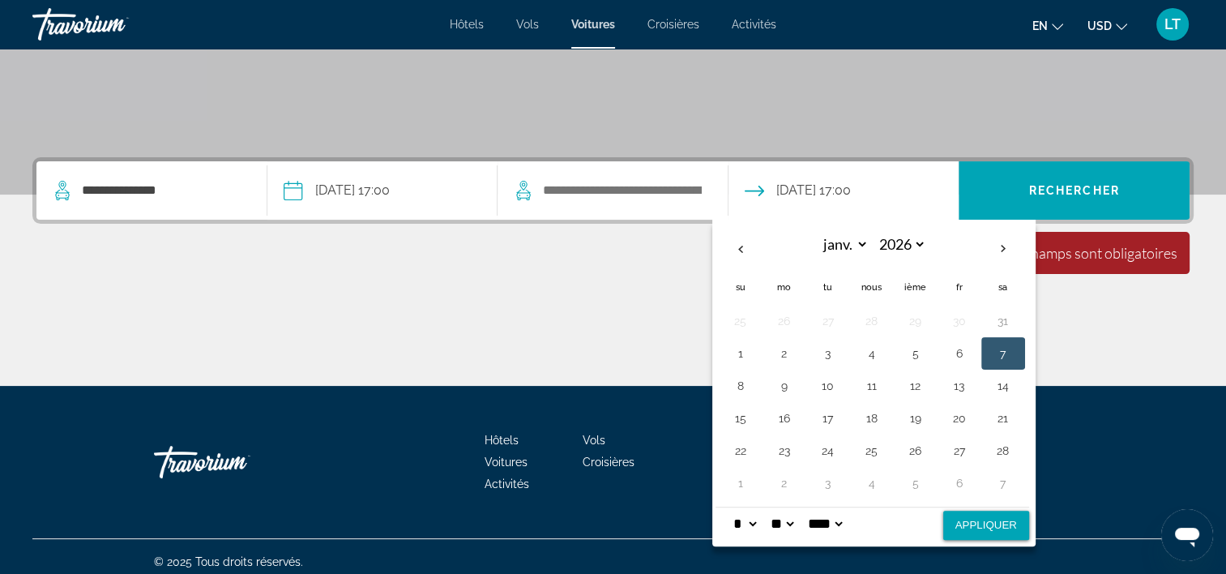
scroll to position [301, 0]
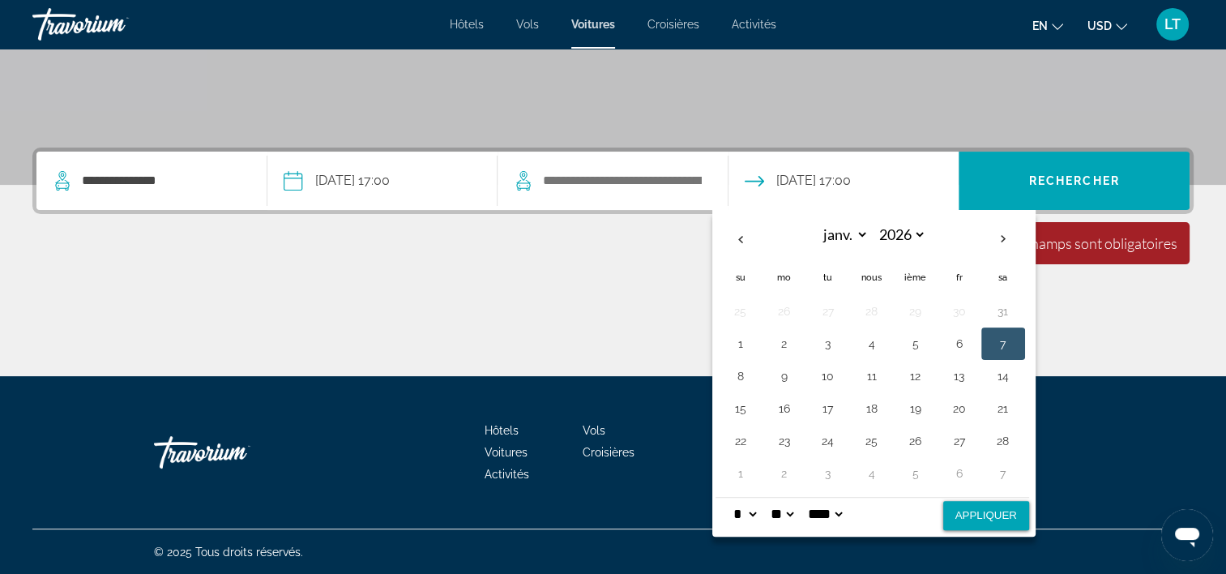
click at [606, 299] on div "Contenu principal" at bounding box center [612, 315] width 1161 height 122
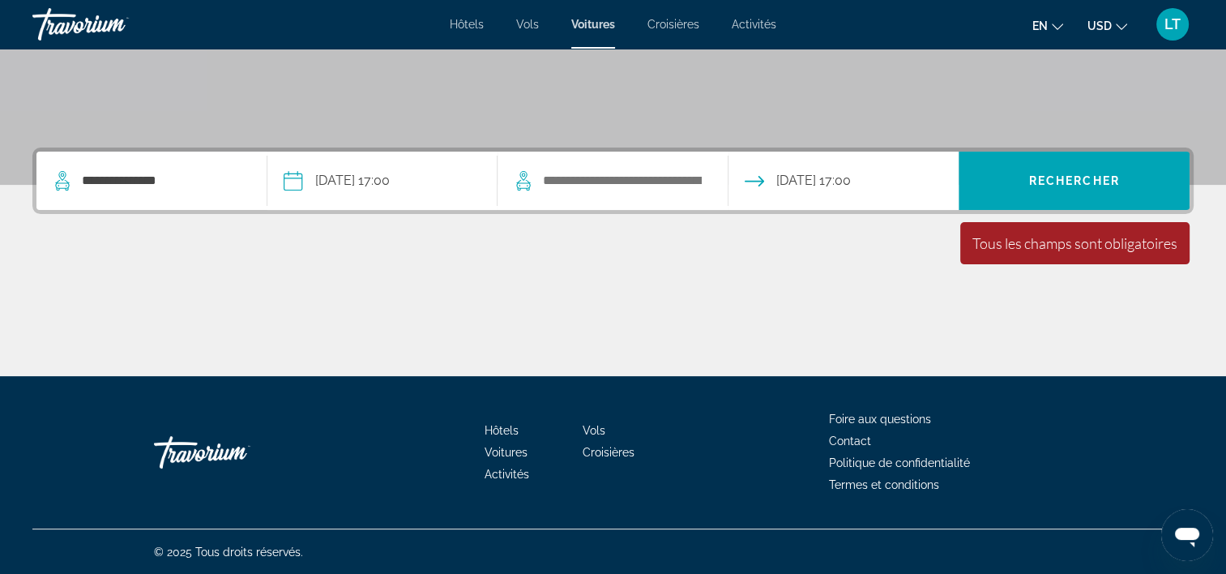
click at [386, 177] on input "**********" at bounding box center [381, 183] width 237 height 63
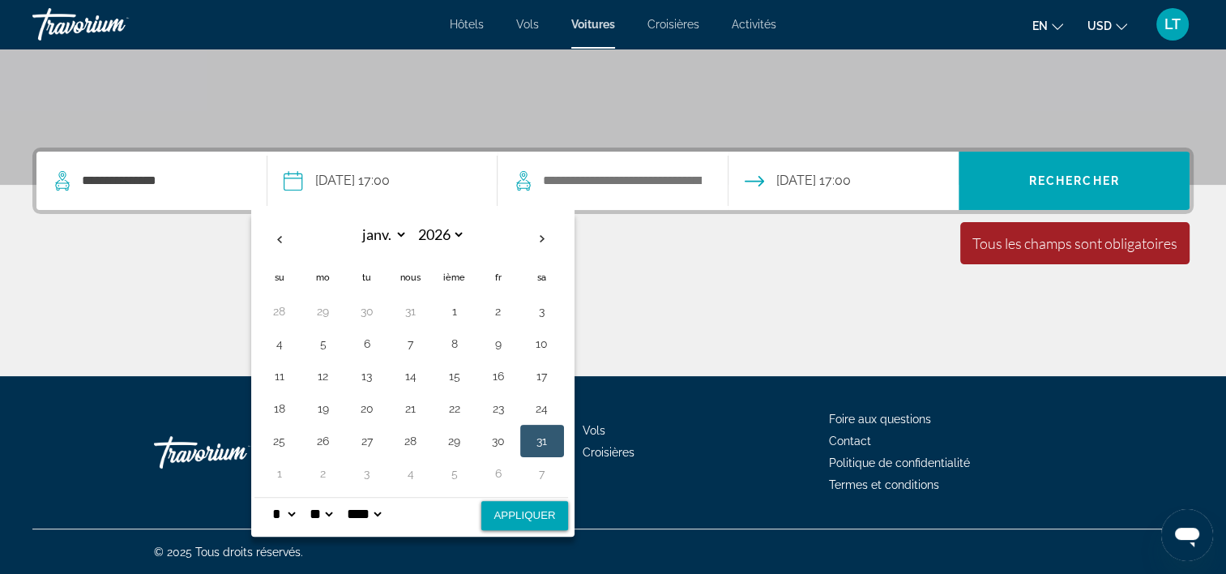
click at [662, 284] on div "Contenu principal" at bounding box center [612, 315] width 1161 height 122
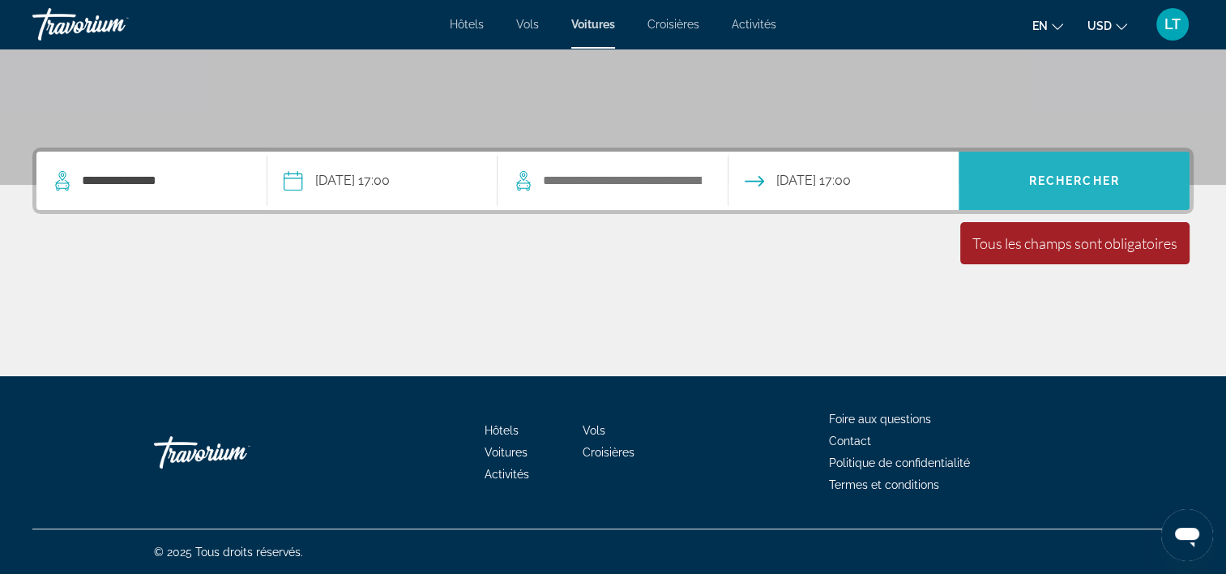
click at [1023, 179] on span "Rechercher" at bounding box center [1074, 180] width 231 height 39
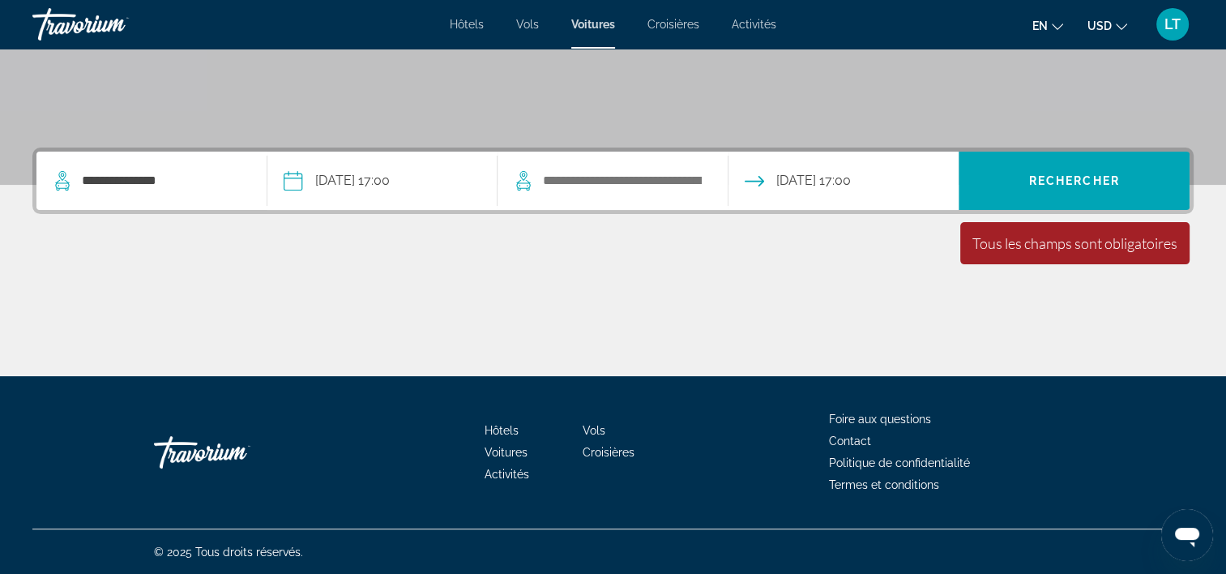
click at [1054, 256] on div "Tous les champs sont obligatoires" at bounding box center [1074, 243] width 229 height 42
click at [1053, 237] on div "Tous les champs sont obligatoires" at bounding box center [1074, 243] width 205 height 18
drag, startPoint x: 1001, startPoint y: 241, endPoint x: 984, endPoint y: 245, distance: 17.5
click at [984, 245] on div "Tous les champs sont obligatoires" at bounding box center [1074, 243] width 205 height 18
drag, startPoint x: 984, startPoint y: 245, endPoint x: 907, endPoint y: 262, distance: 78.0
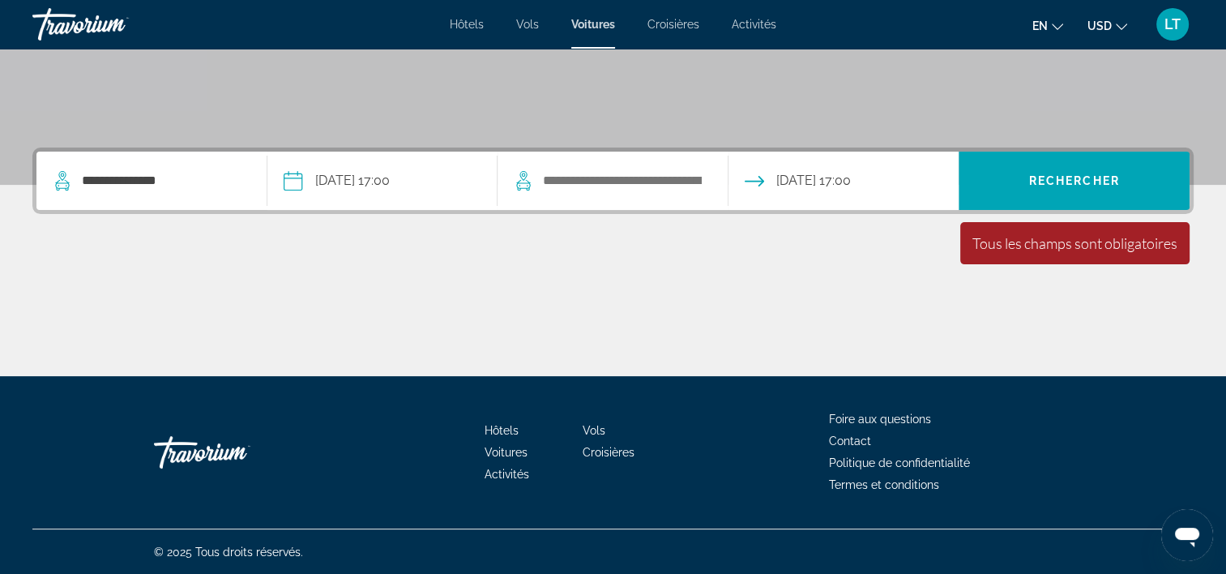
click at [907, 262] on div "Contenu principal" at bounding box center [612, 315] width 1161 height 122
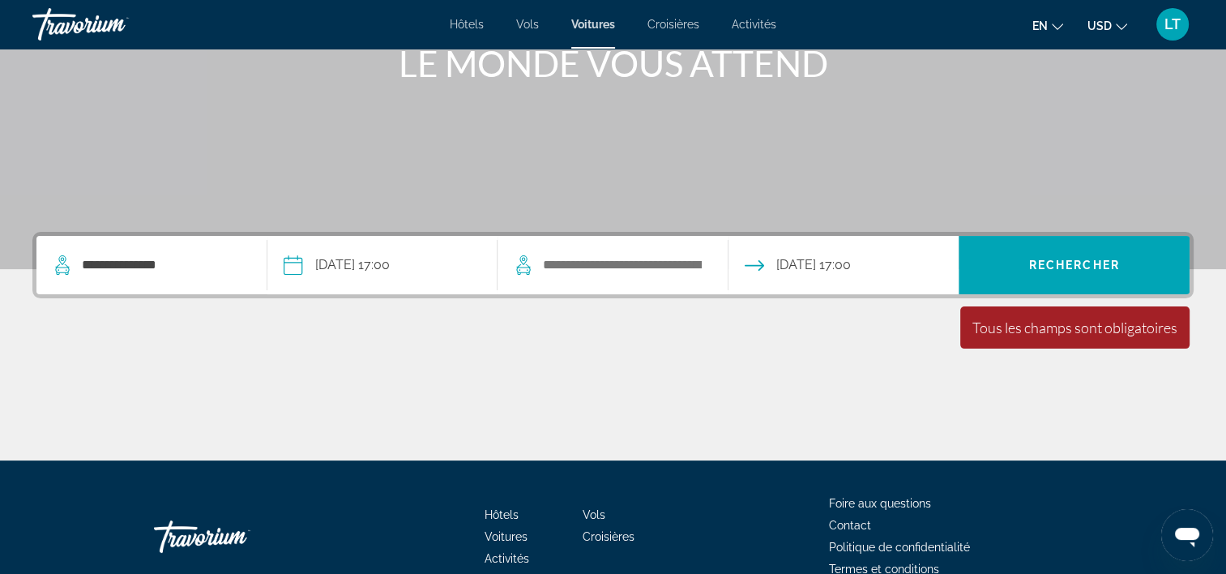
scroll to position [58, 0]
